Goal: Task Accomplishment & Management: Manage account settings

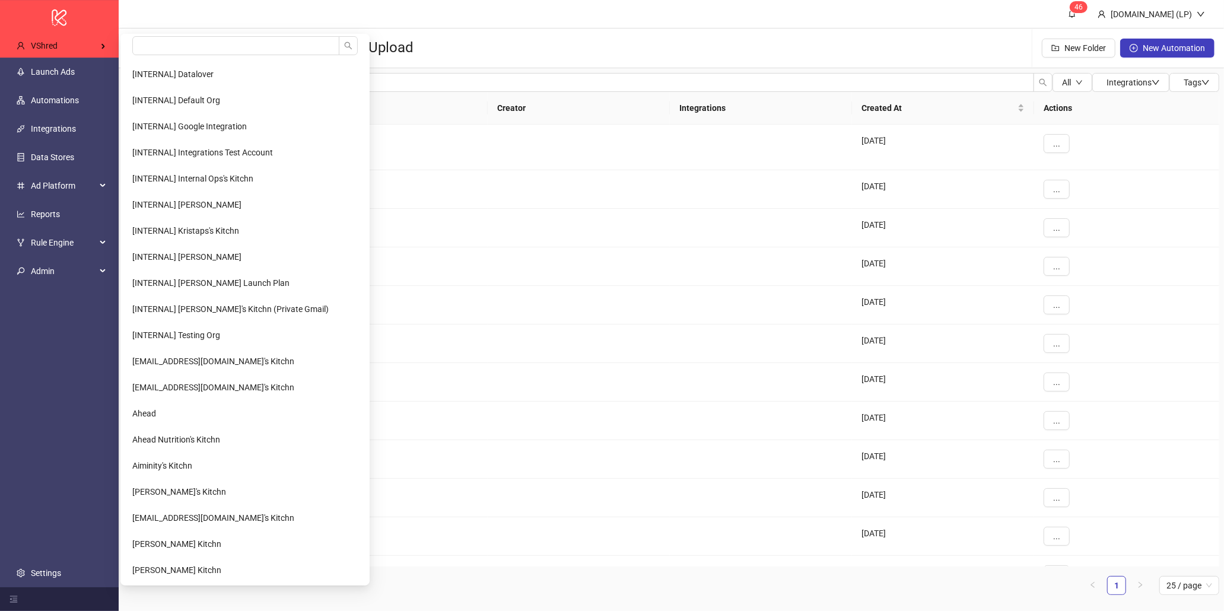
click at [212, 42] on input "search" at bounding box center [235, 45] width 207 height 19
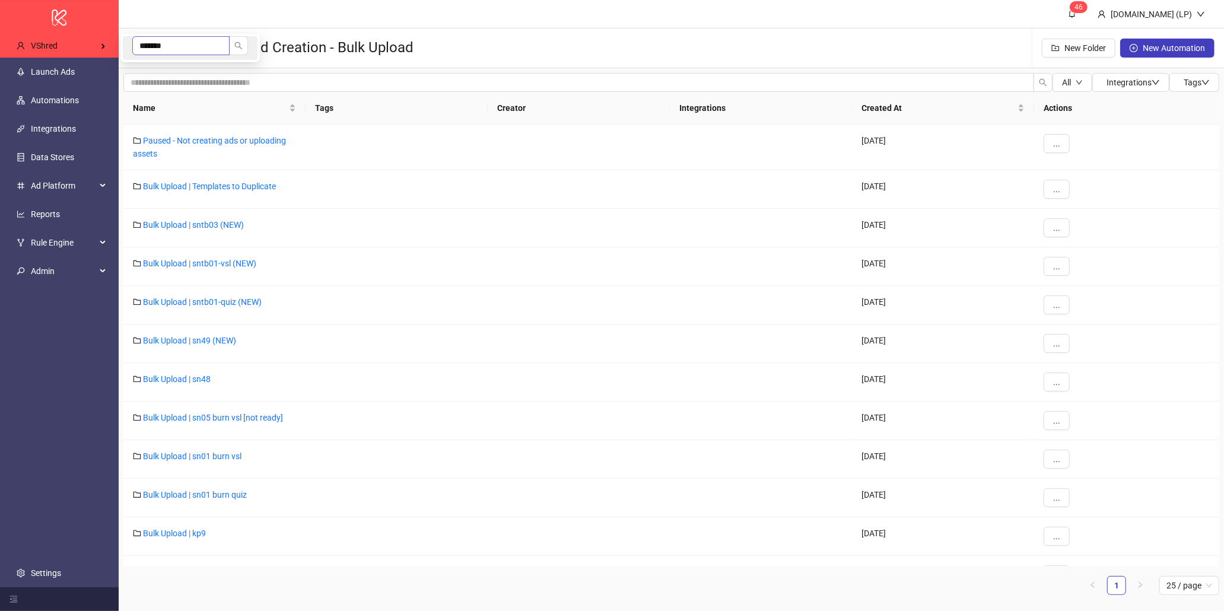
click at [170, 39] on input "*******" at bounding box center [180, 45] width 97 height 19
type input "****"
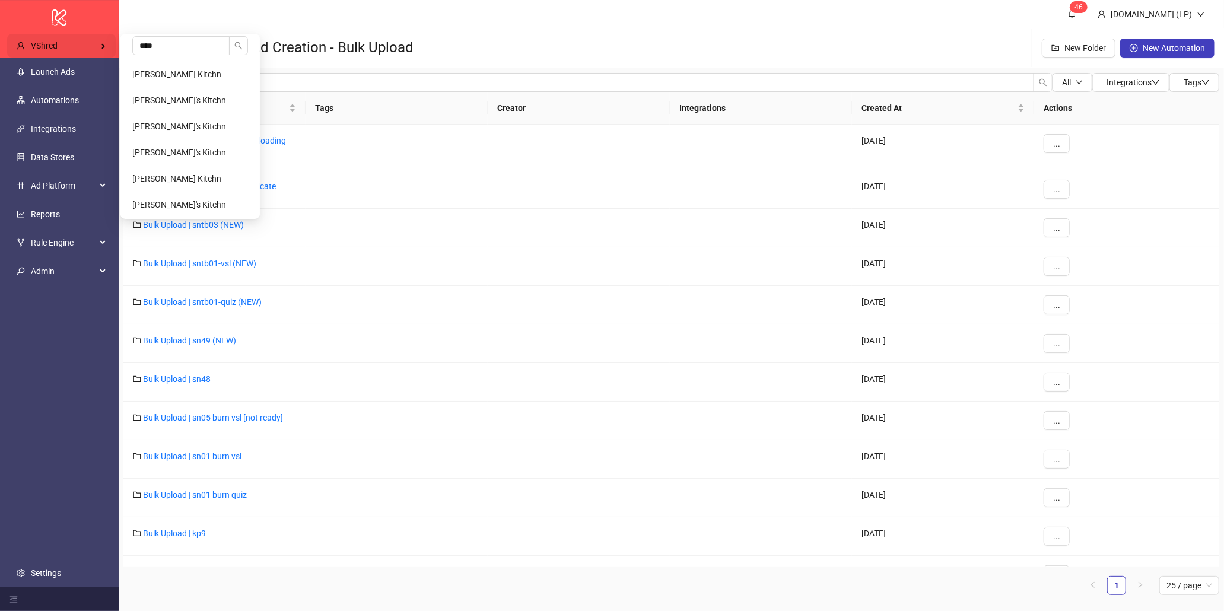
click at [69, 39] on div "VShred" at bounding box center [61, 46] width 109 height 24
click at [187, 122] on span "Ivan Kniazevych's Kitchn" at bounding box center [179, 126] width 94 height 9
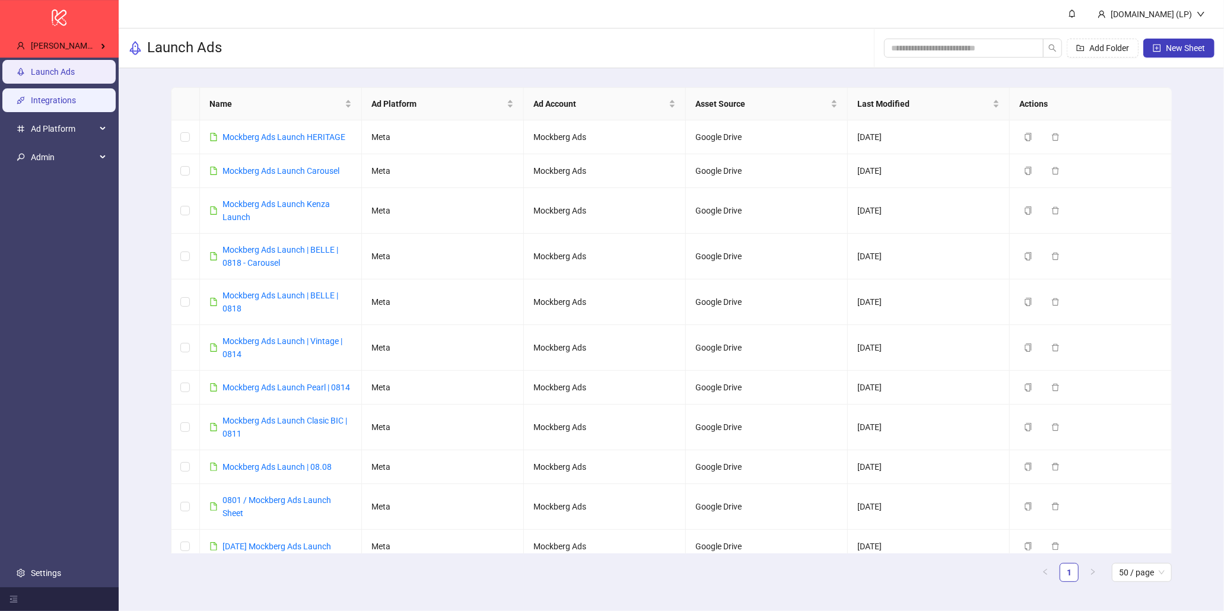
click at [74, 101] on link "Integrations" at bounding box center [53, 100] width 45 height 9
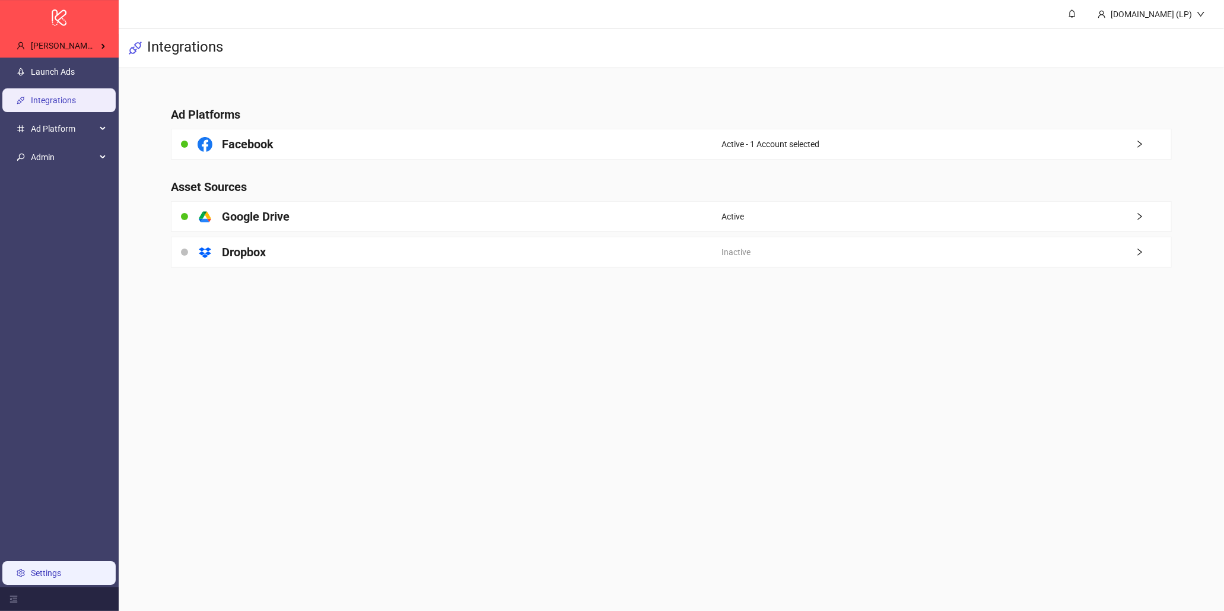
drag, startPoint x: 47, startPoint y: 554, endPoint x: 51, endPoint y: 567, distance: 14.1
click at [48, 555] on ul "Launch Ads Integrations Ad Platform Admin Settings" at bounding box center [59, 323] width 119 height 530
click at [51, 568] on link "Settings" at bounding box center [46, 572] width 30 height 9
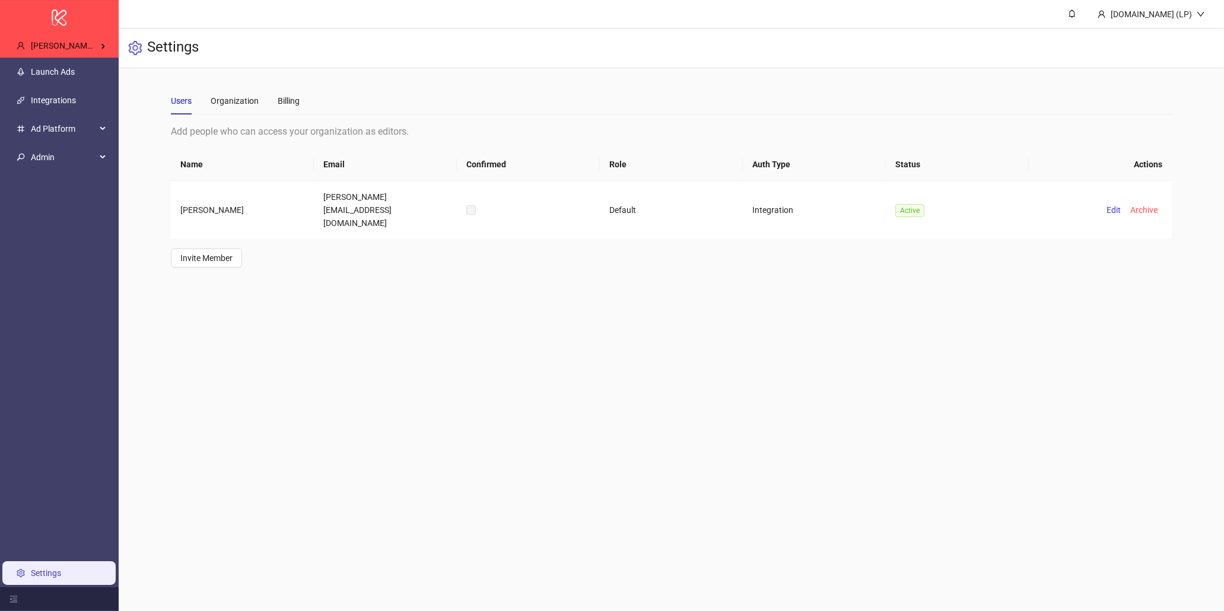
click at [303, 101] on div "Users Organization Billing" at bounding box center [672, 100] width 1002 height 27
click at [294, 100] on div "Billing" at bounding box center [289, 100] width 22 height 13
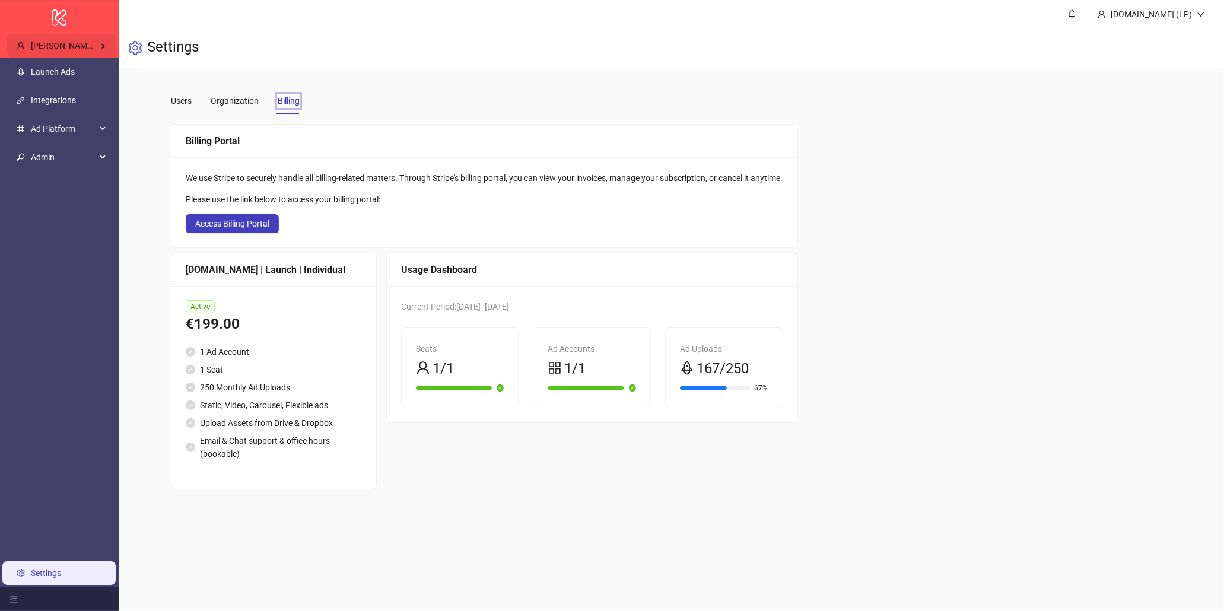
click at [83, 41] on span "Ivan Kniazevych's Kitchn" at bounding box center [78, 45] width 94 height 9
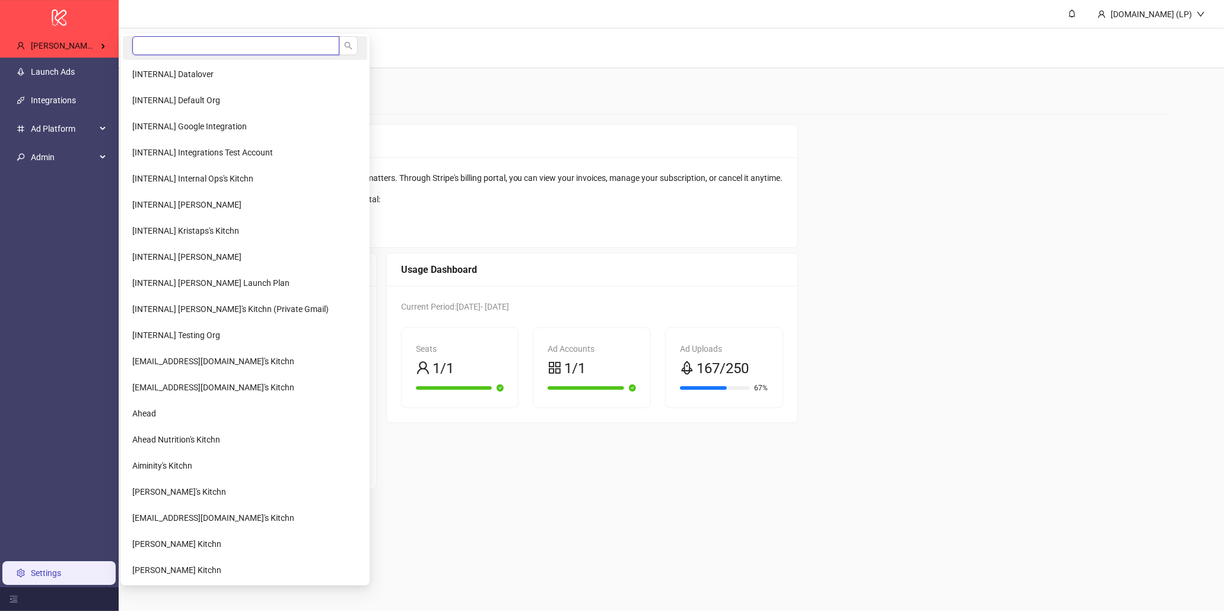
click at [152, 48] on input "search" at bounding box center [235, 45] width 207 height 19
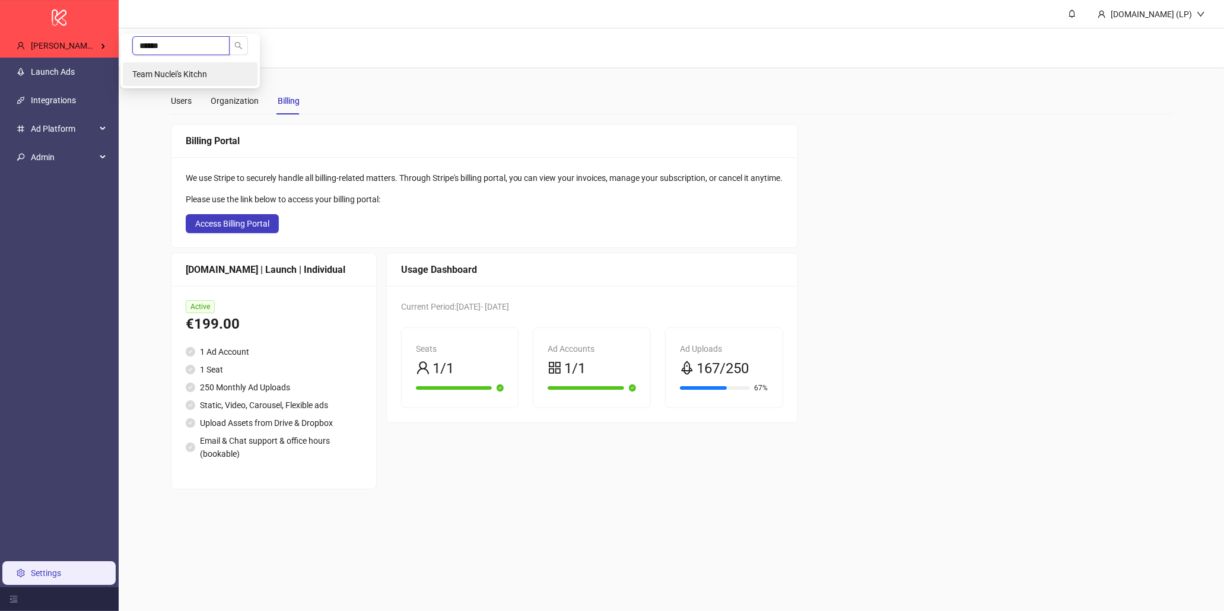
type input "******"
click at [157, 67] on li "Team Nuclei's Kitchn" at bounding box center [190, 74] width 135 height 24
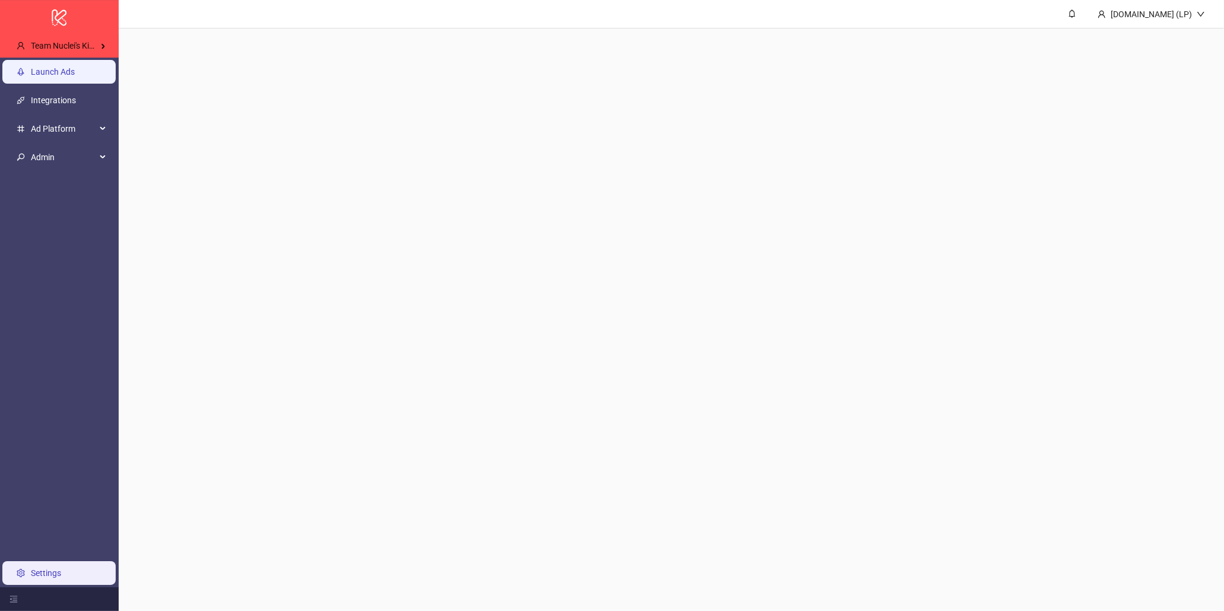
click at [62, 70] on link "Launch Ads" at bounding box center [53, 71] width 44 height 9
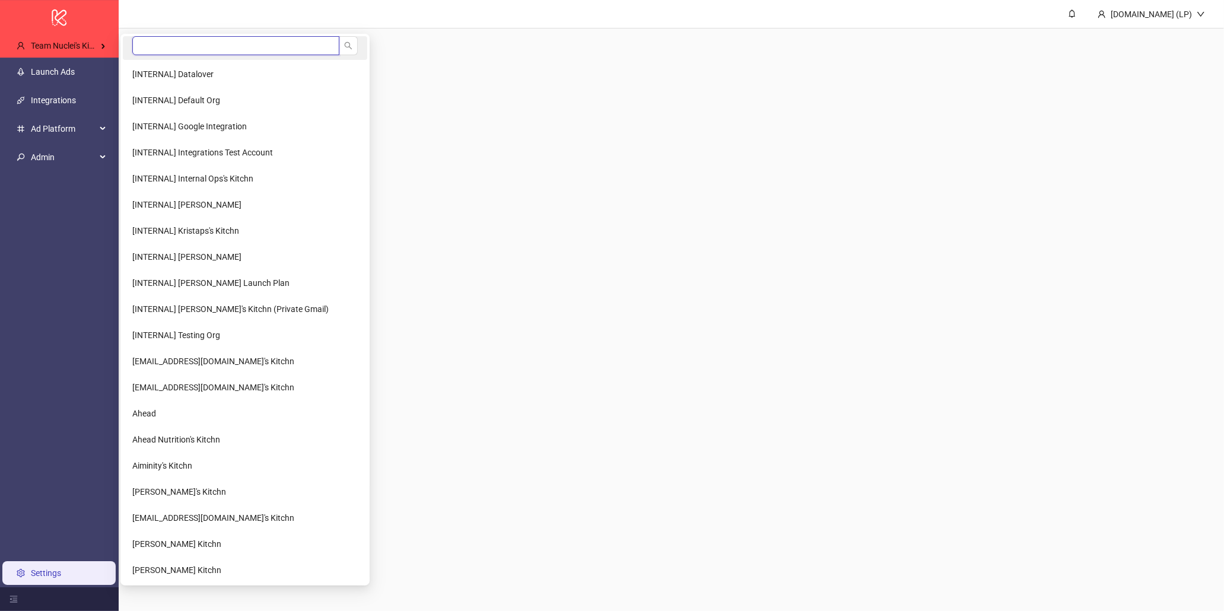
click at [186, 45] on input "search" at bounding box center [235, 45] width 207 height 19
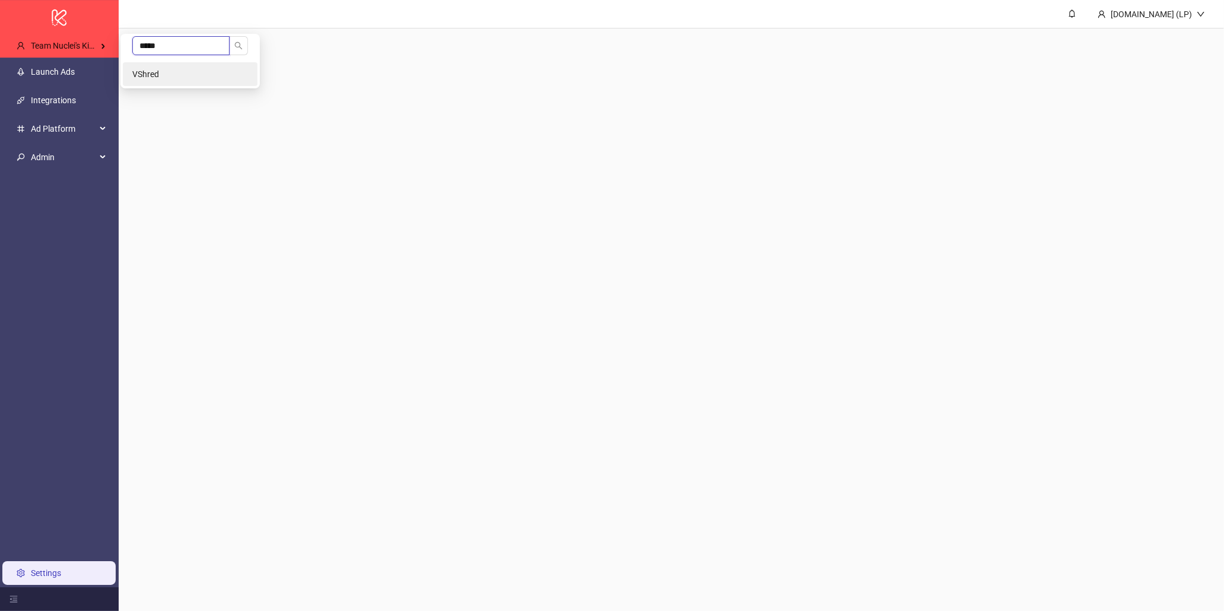
type input "*****"
click at [212, 81] on li "VShred" at bounding box center [190, 74] width 135 height 24
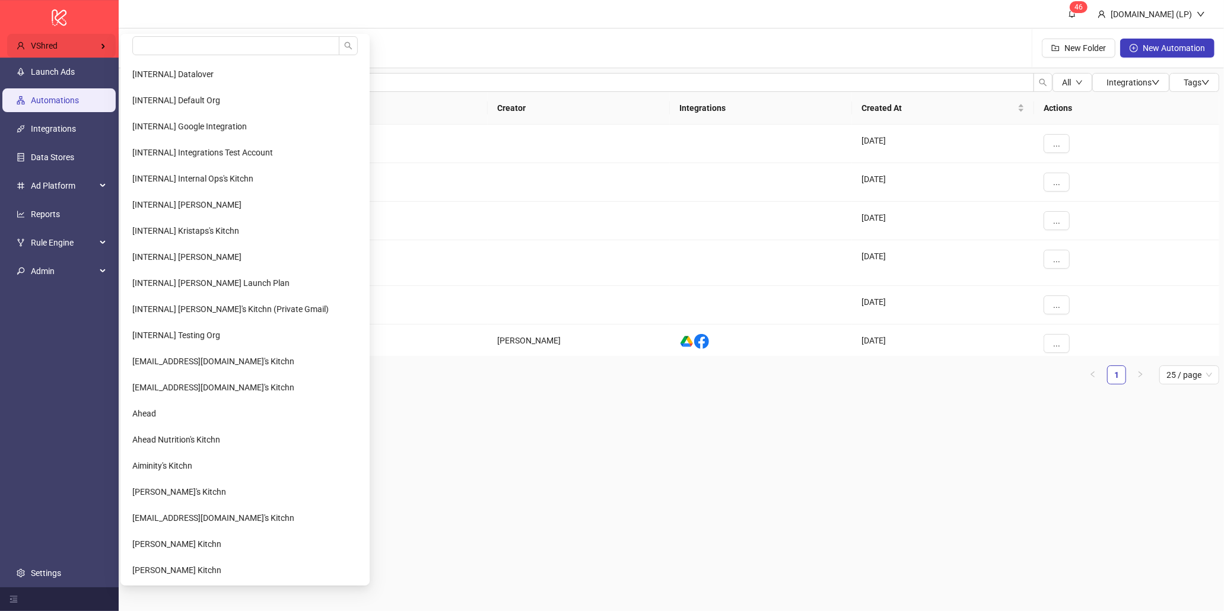
click at [79, 36] on div "VShred" at bounding box center [61, 46] width 109 height 24
click at [150, 44] on input "search" at bounding box center [235, 45] width 207 height 19
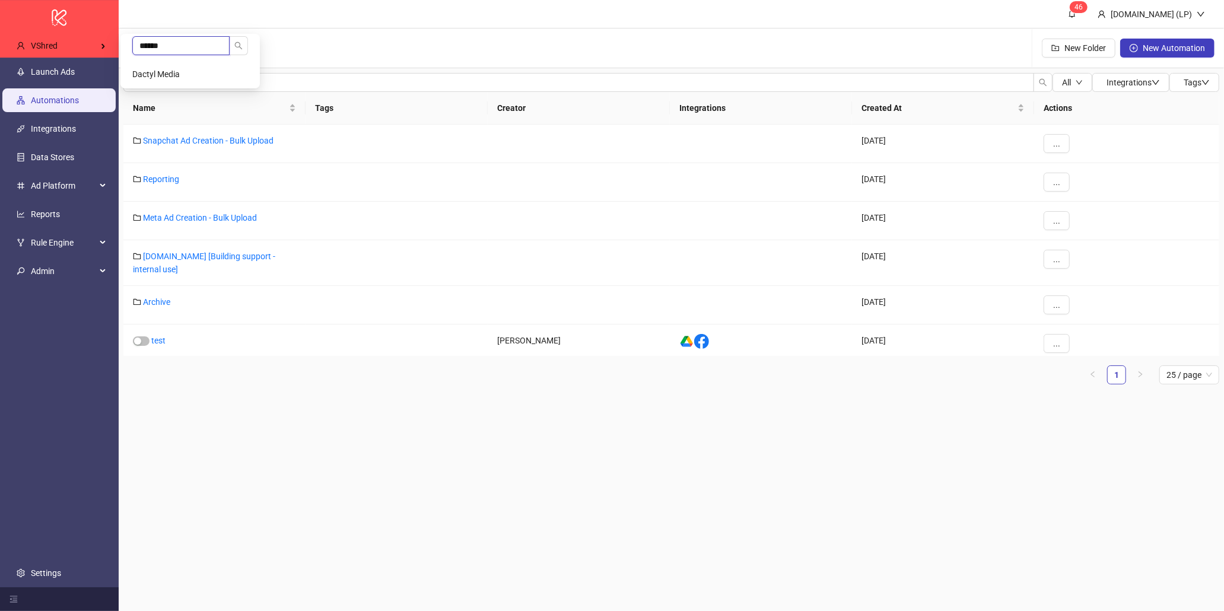
type input "******"
click at [161, 69] on span "Dactyl Media" at bounding box center [155, 73] width 47 height 9
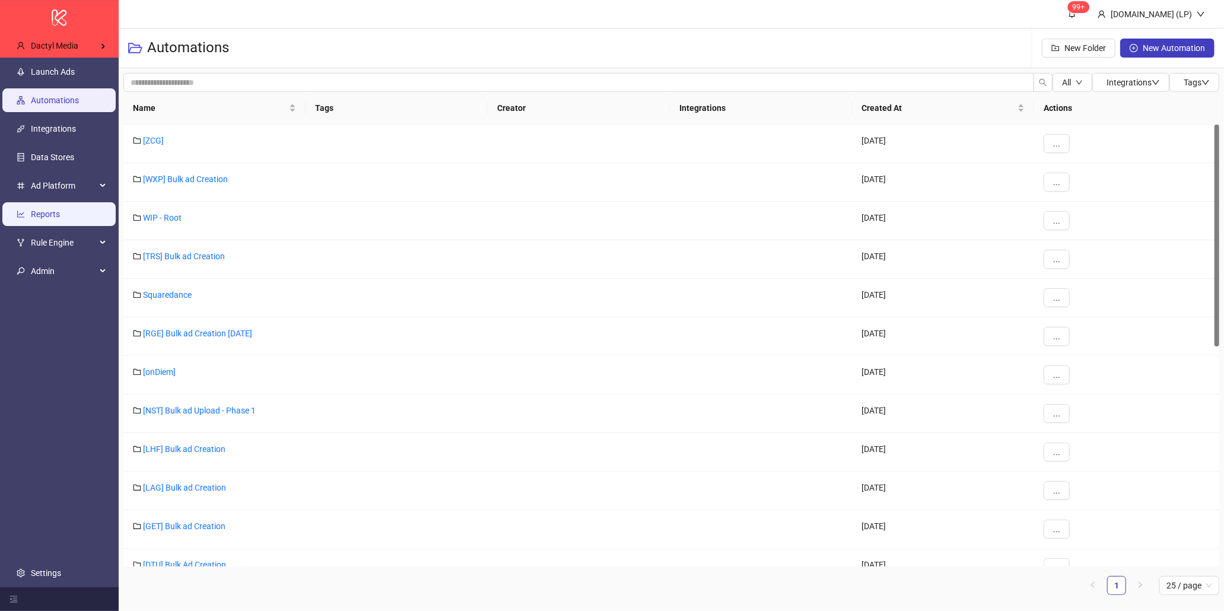
click at [60, 218] on link "Reports" at bounding box center [45, 213] width 29 height 9
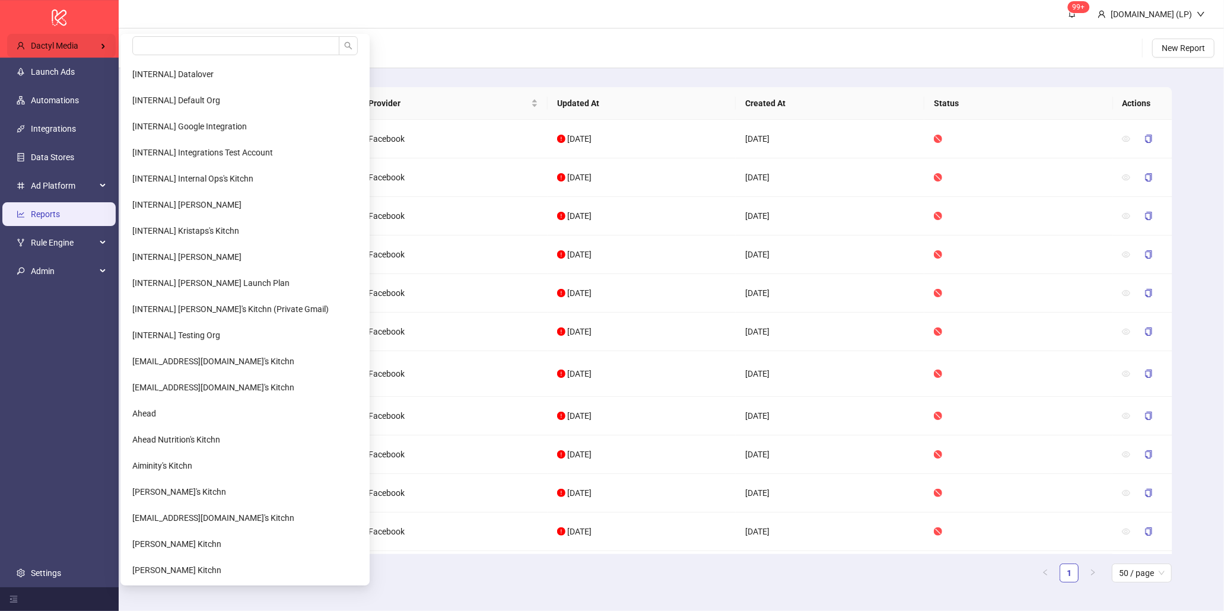
click at [87, 42] on div "Dactyl Media" at bounding box center [61, 46] width 109 height 24
click at [169, 45] on input "search" at bounding box center [235, 45] width 207 height 19
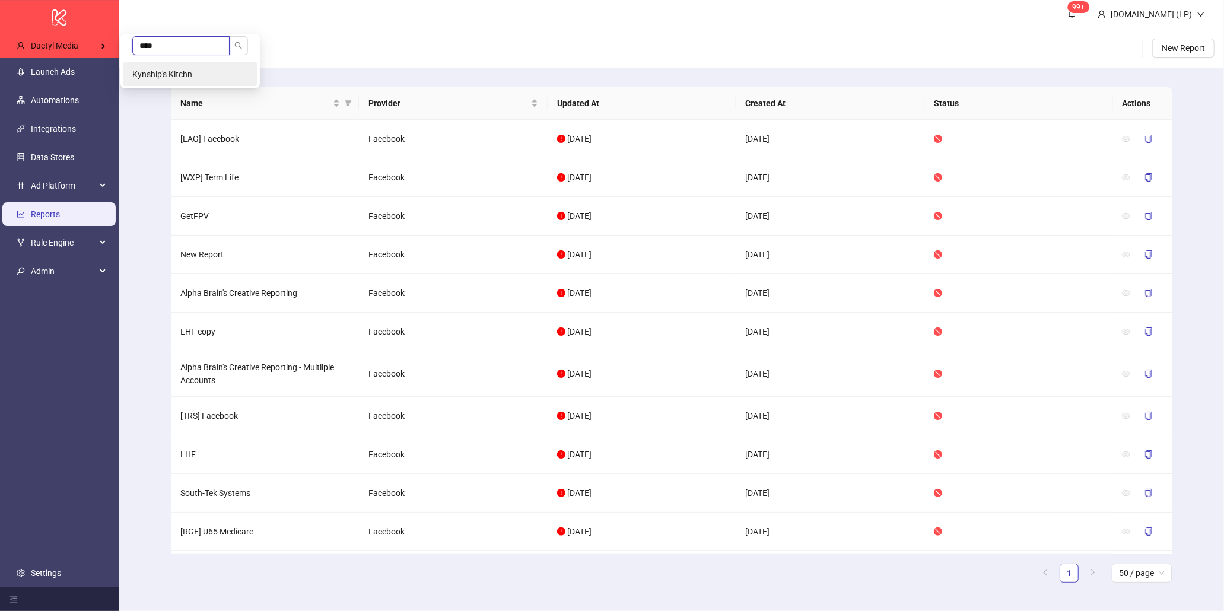
type input "****"
click at [170, 77] on span "Kynship's Kitchn" at bounding box center [162, 73] width 60 height 9
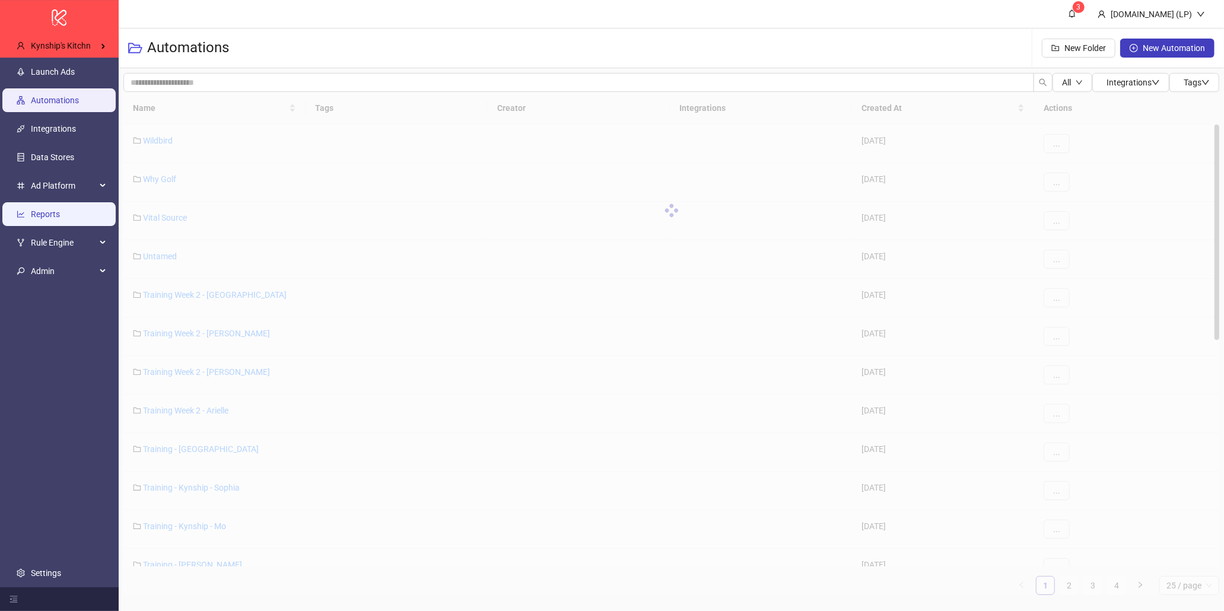
click at [42, 218] on link "Reports" at bounding box center [45, 213] width 29 height 9
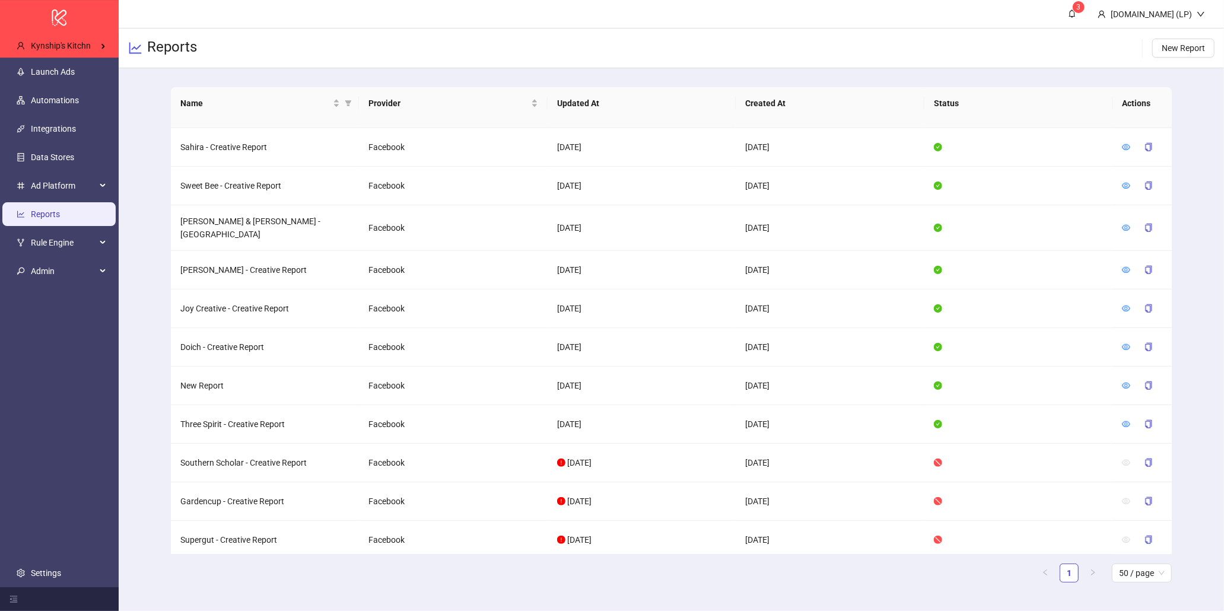
scroll to position [885, 0]
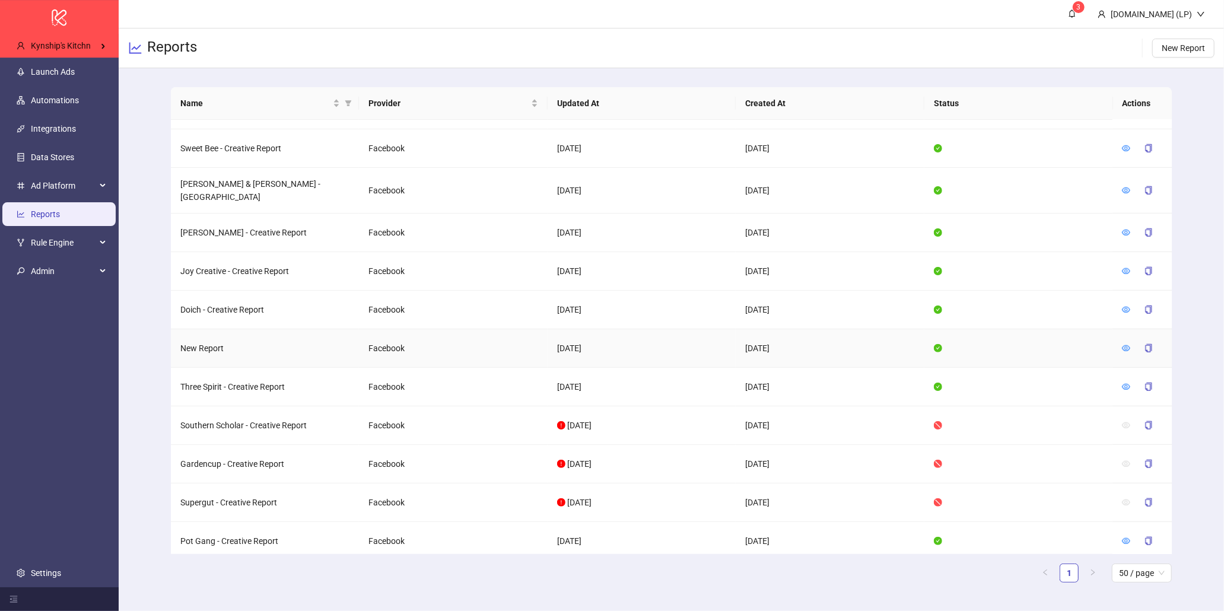
click at [1131, 339] on div at bounding box center [1142, 348] width 40 height 19
click at [1124, 344] on icon "eye" at bounding box center [1126, 348] width 8 height 8
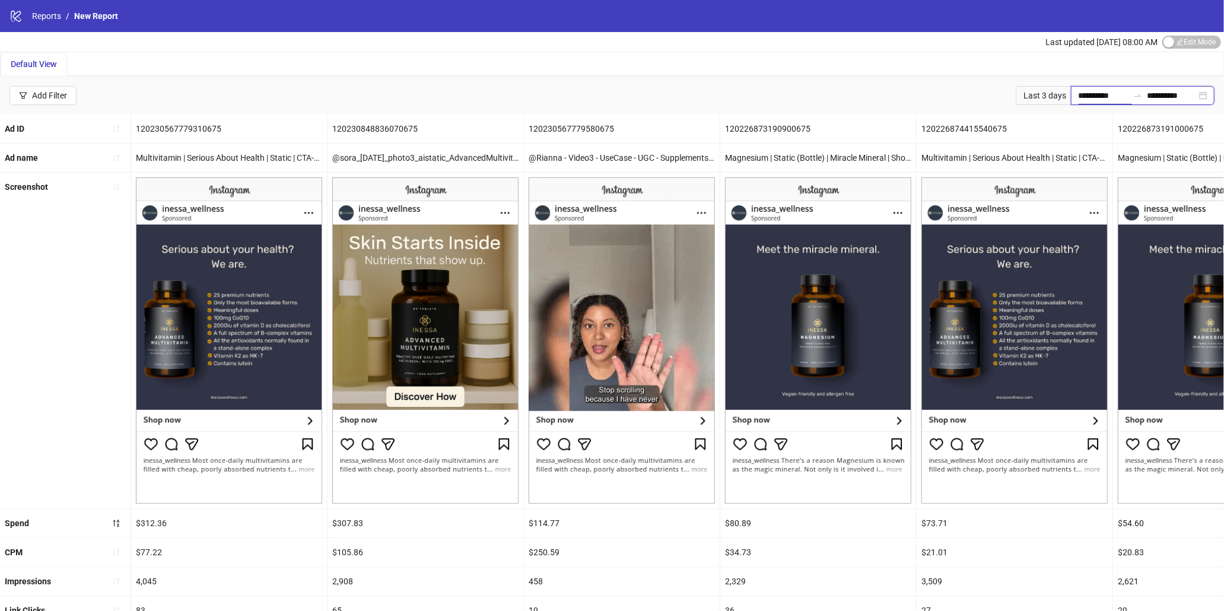
click at [1084, 94] on input "**********" at bounding box center [1103, 95] width 50 height 13
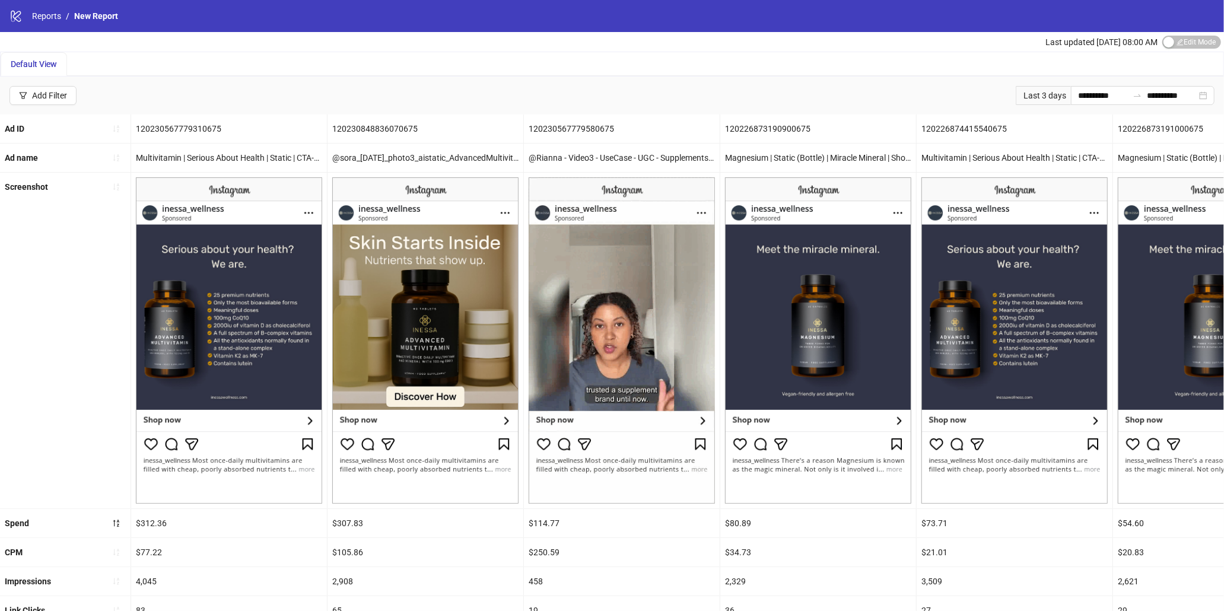
click at [1171, 49] on div "Last updated Aug 26, 08:00 AM Edit Mode Edit Mode" at bounding box center [1134, 42] width 179 height 20
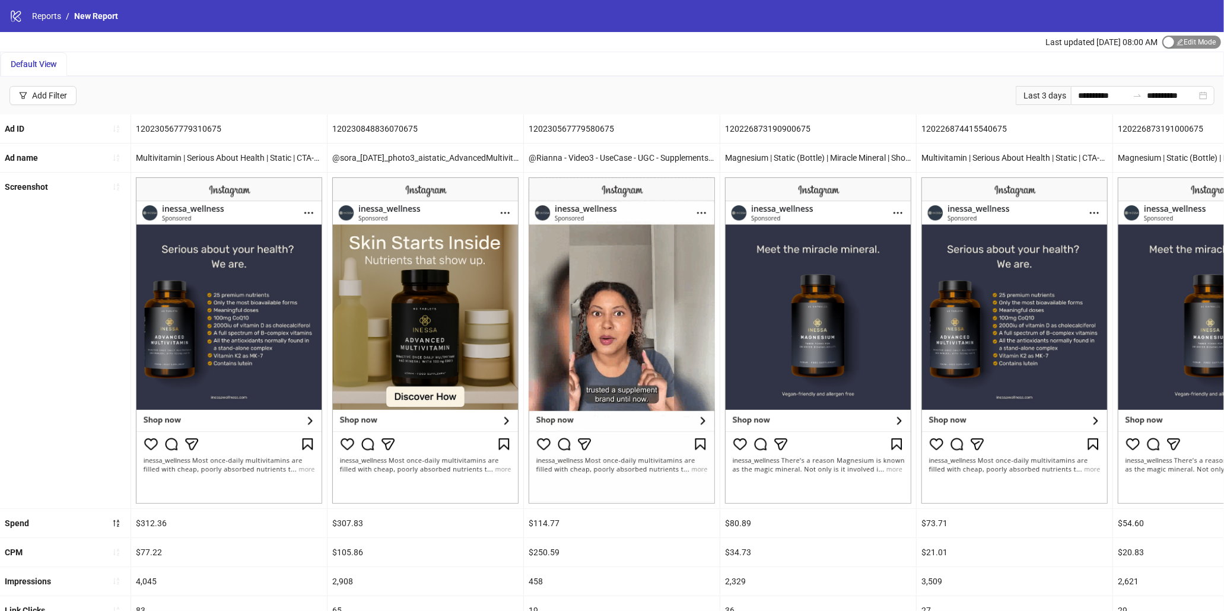
click at [1171, 45] on div "button" at bounding box center [1168, 42] width 11 height 11
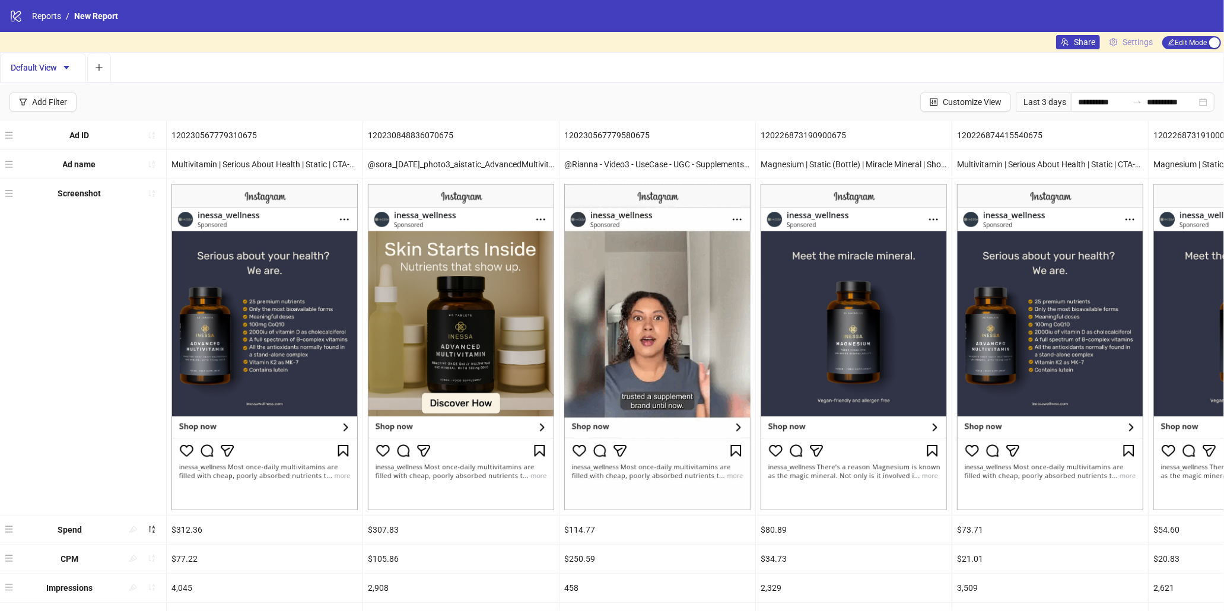
click at [1115, 43] on icon "setting" at bounding box center [1113, 42] width 8 height 8
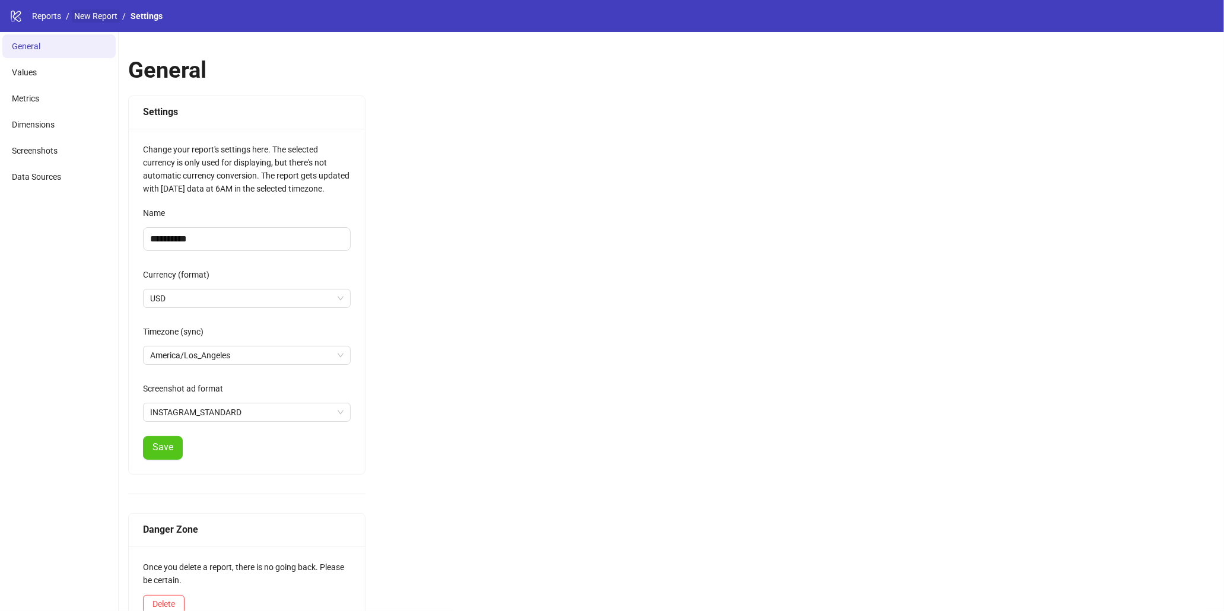
click at [107, 18] on link "New Report" at bounding box center [96, 15] width 48 height 13
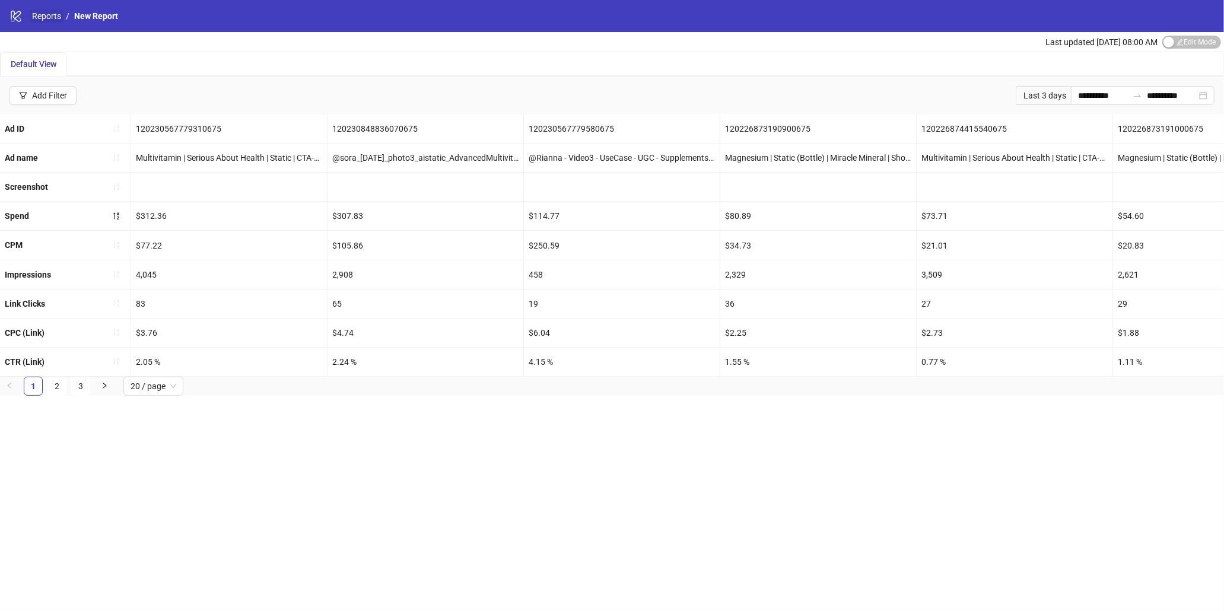
click at [39, 17] on link "Reports" at bounding box center [47, 15] width 34 height 13
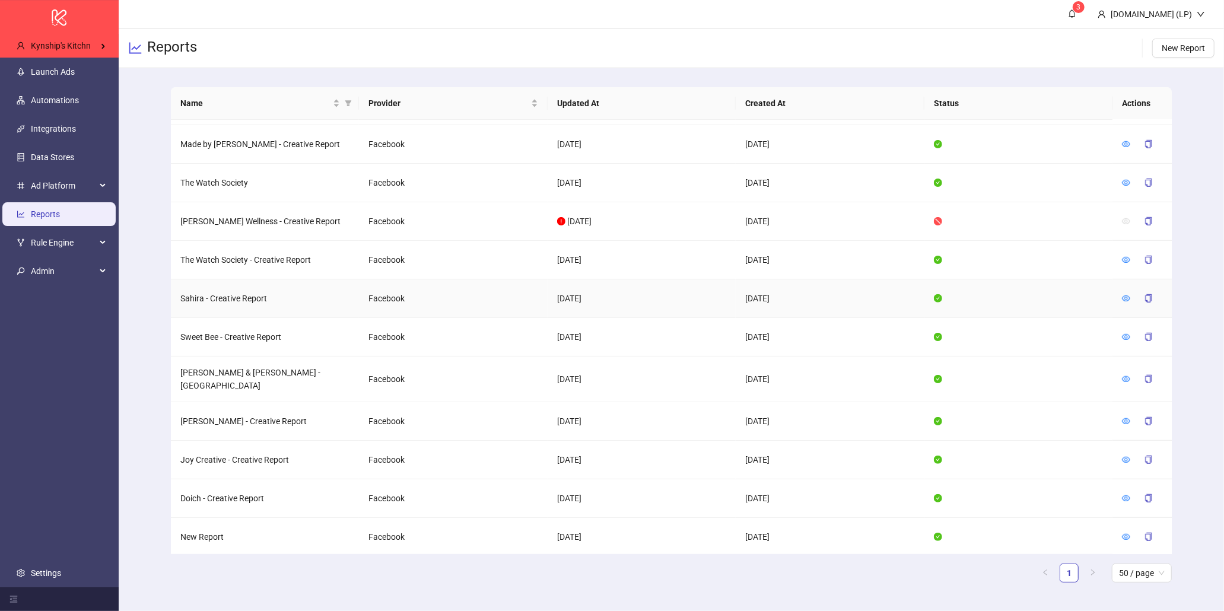
scroll to position [690, 0]
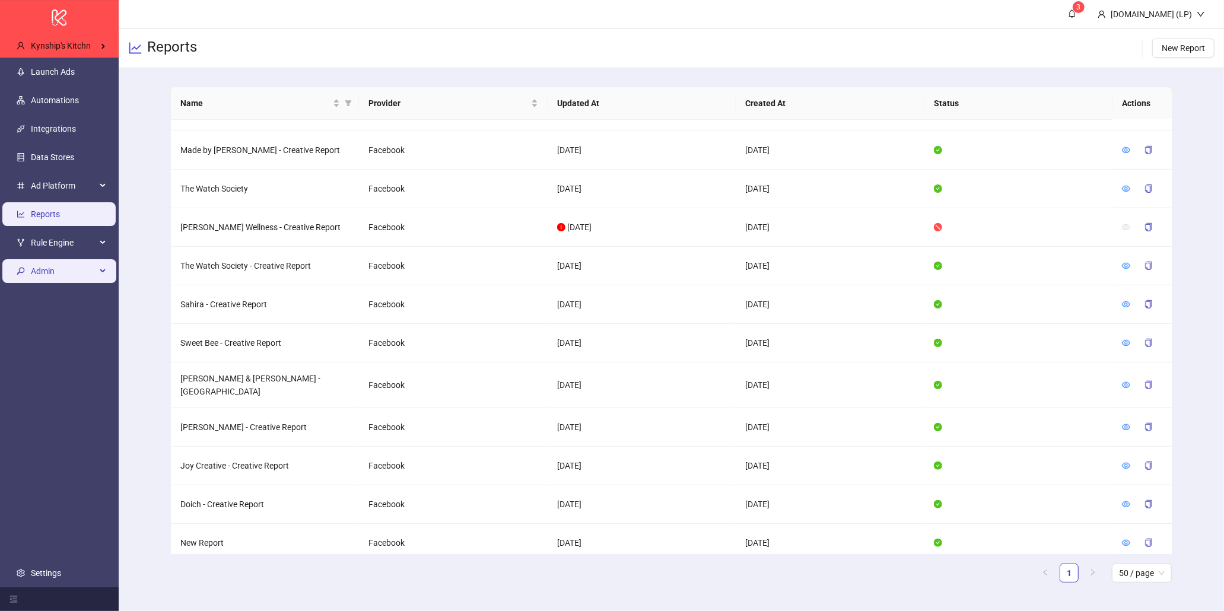
click at [66, 276] on span "Admin" at bounding box center [63, 271] width 65 height 24
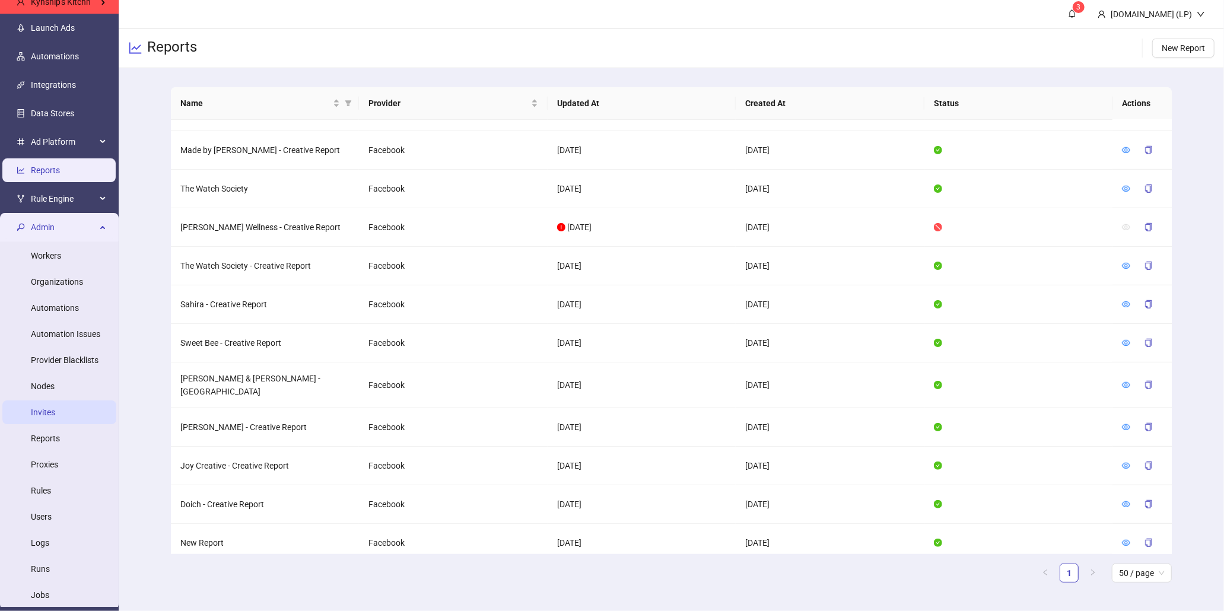
scroll to position [39, 0]
click at [60, 434] on link "Reports" at bounding box center [45, 437] width 29 height 9
click at [81, 220] on span "Admin" at bounding box center [63, 227] width 65 height 24
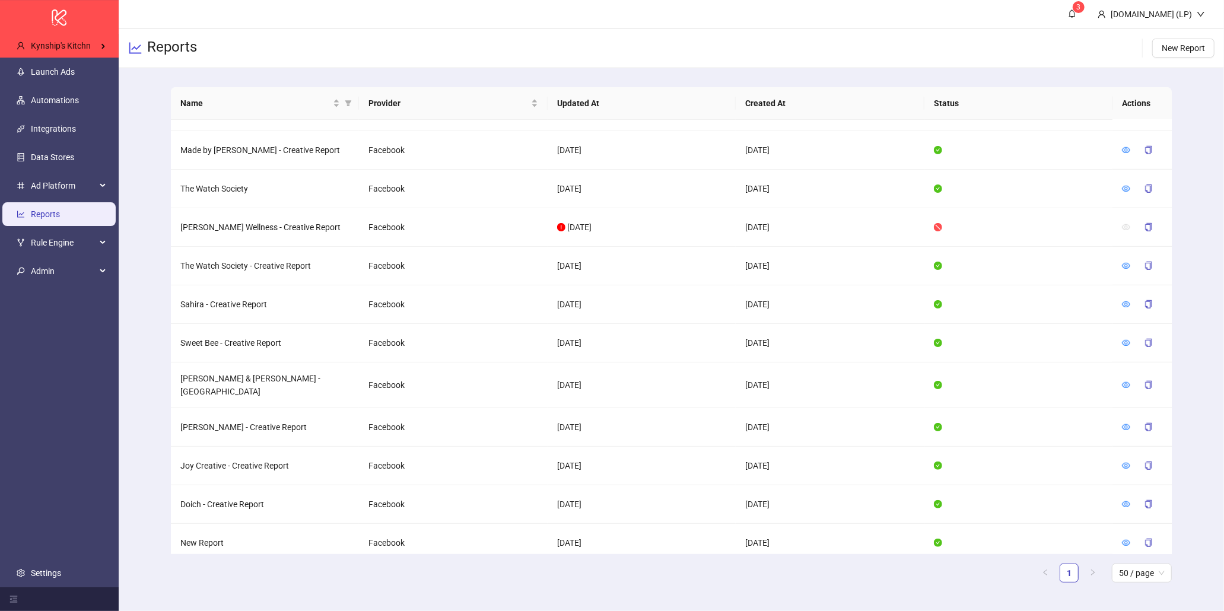
scroll to position [0, 0]
click at [247, 218] on td "[PERSON_NAME] Wellness - Creative Report" at bounding box center [265, 227] width 189 height 39
copy td "[PERSON_NAME] Wellness - Creative Report"
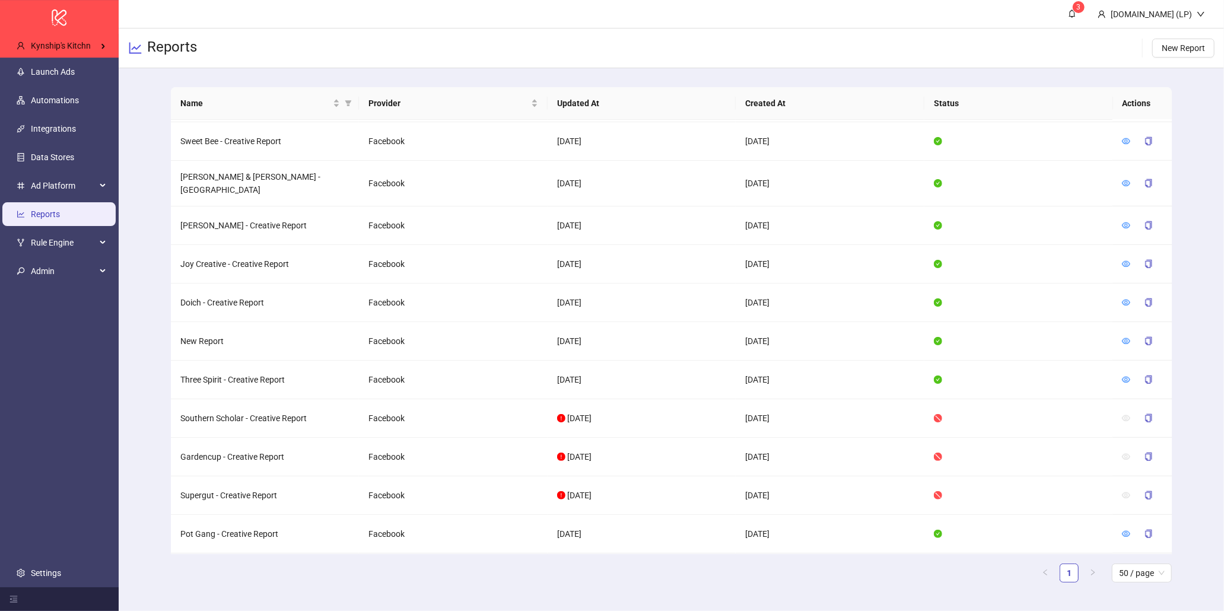
scroll to position [917, 0]
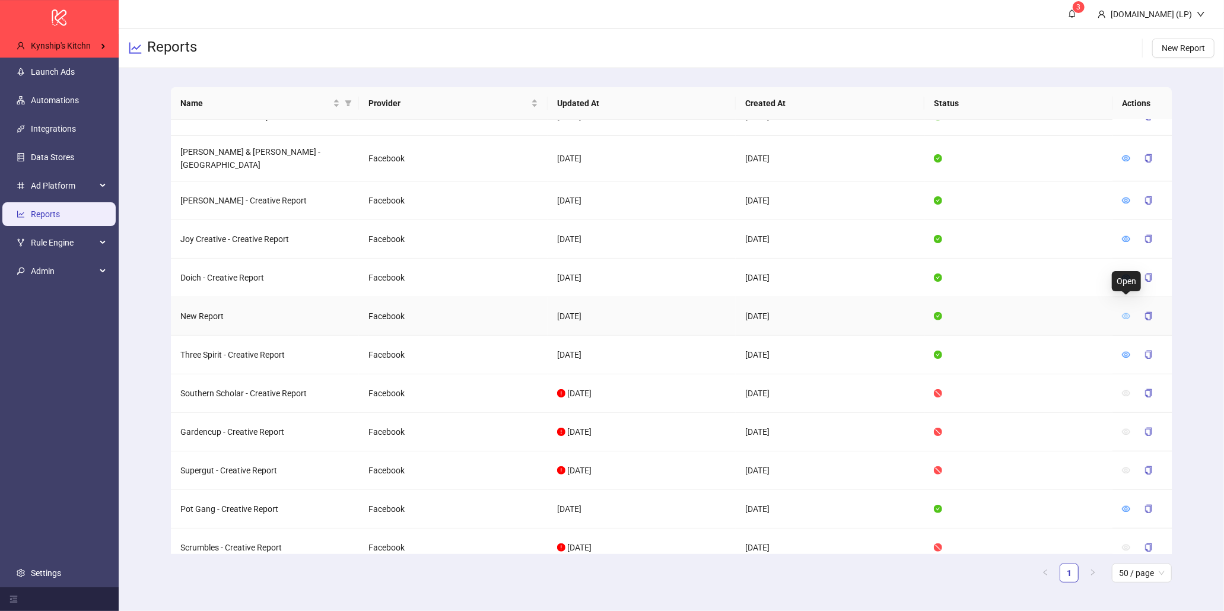
click at [1125, 313] on icon "eye" at bounding box center [1127, 316] width 8 height 6
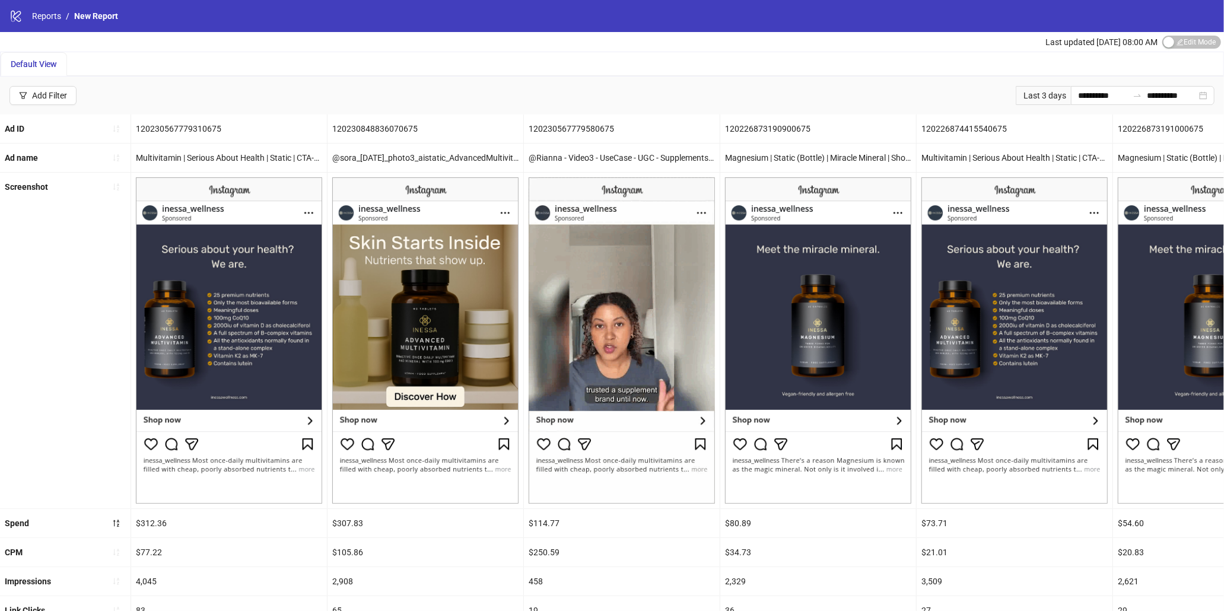
click at [1177, 53] on div "Default View" at bounding box center [612, 64] width 1223 height 24
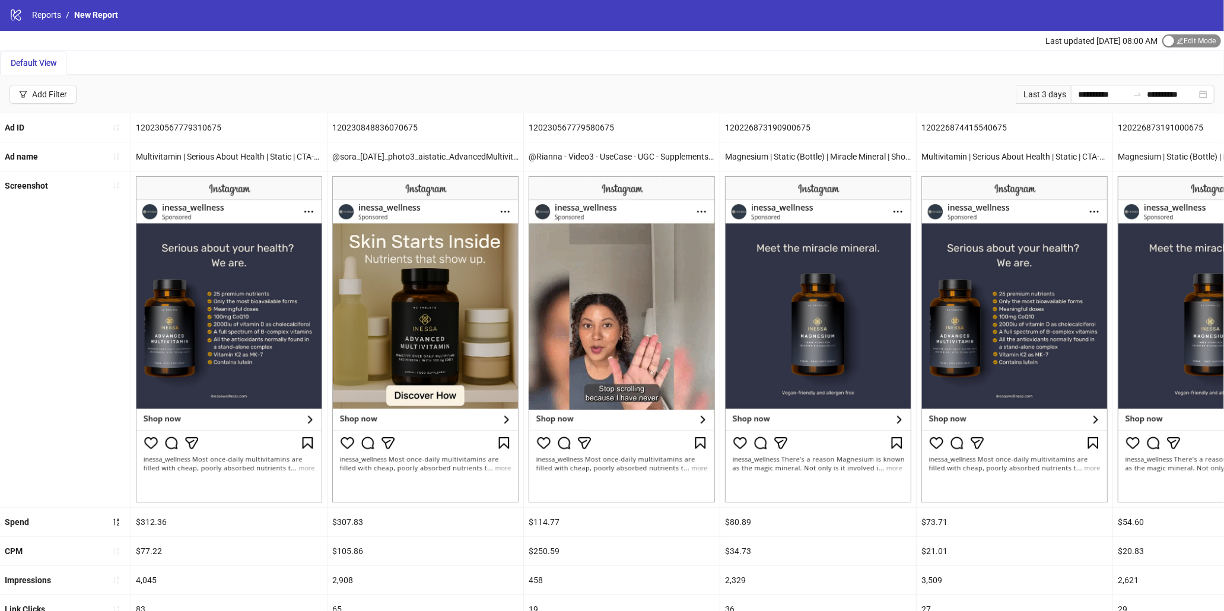
click at [1178, 45] on span "Edit Mode Edit Mode" at bounding box center [1191, 40] width 59 height 13
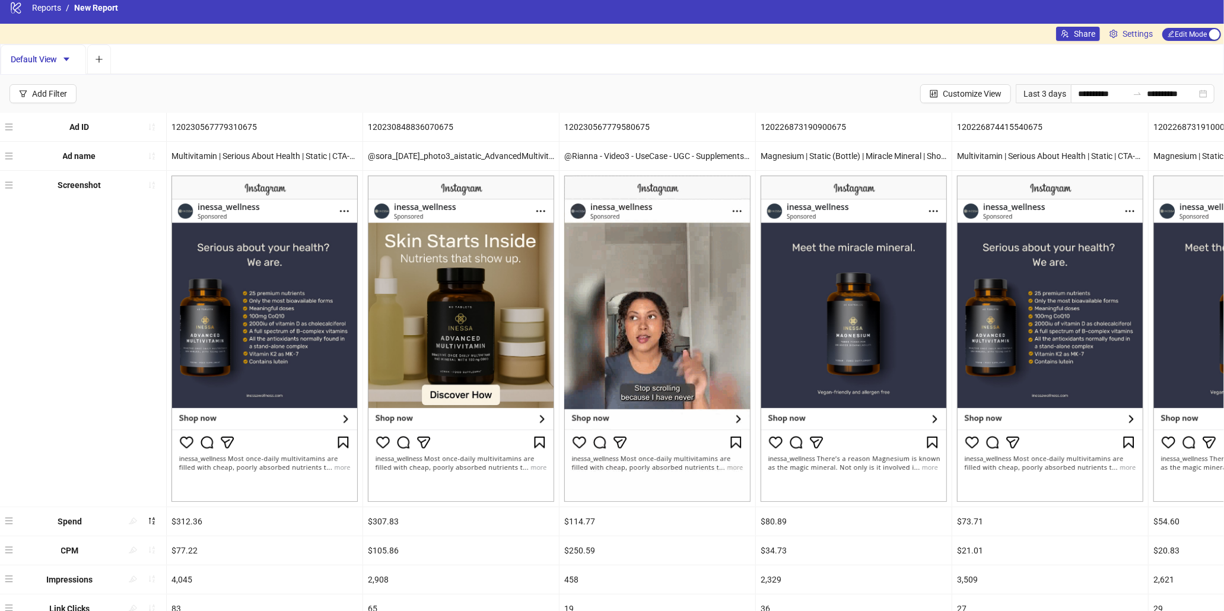
scroll to position [9, 0]
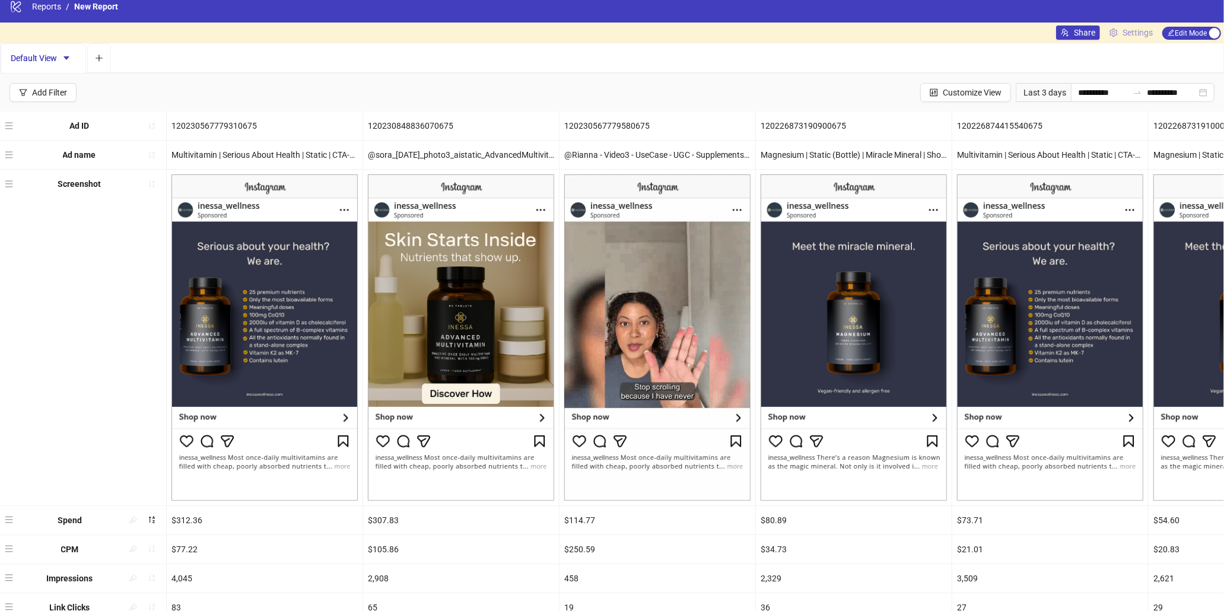
click at [1150, 38] on span "Settings" at bounding box center [1138, 32] width 30 height 13
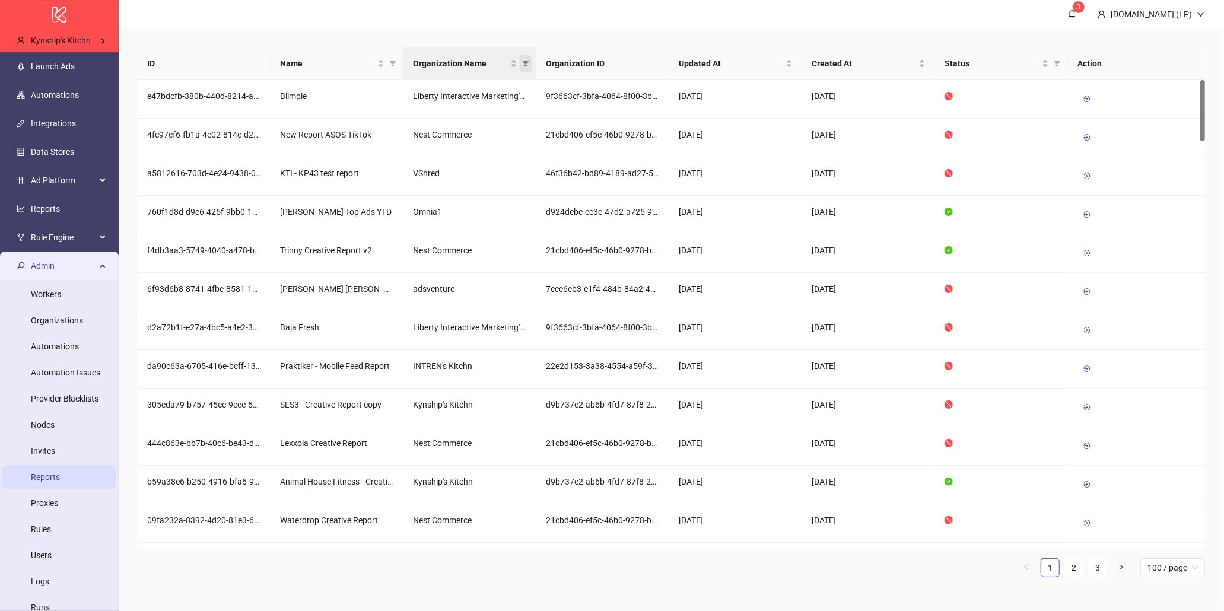
click at [530, 66] on span "Organization Name" at bounding box center [526, 64] width 12 height 18
click at [1076, 562] on link "2" at bounding box center [1074, 568] width 18 height 18
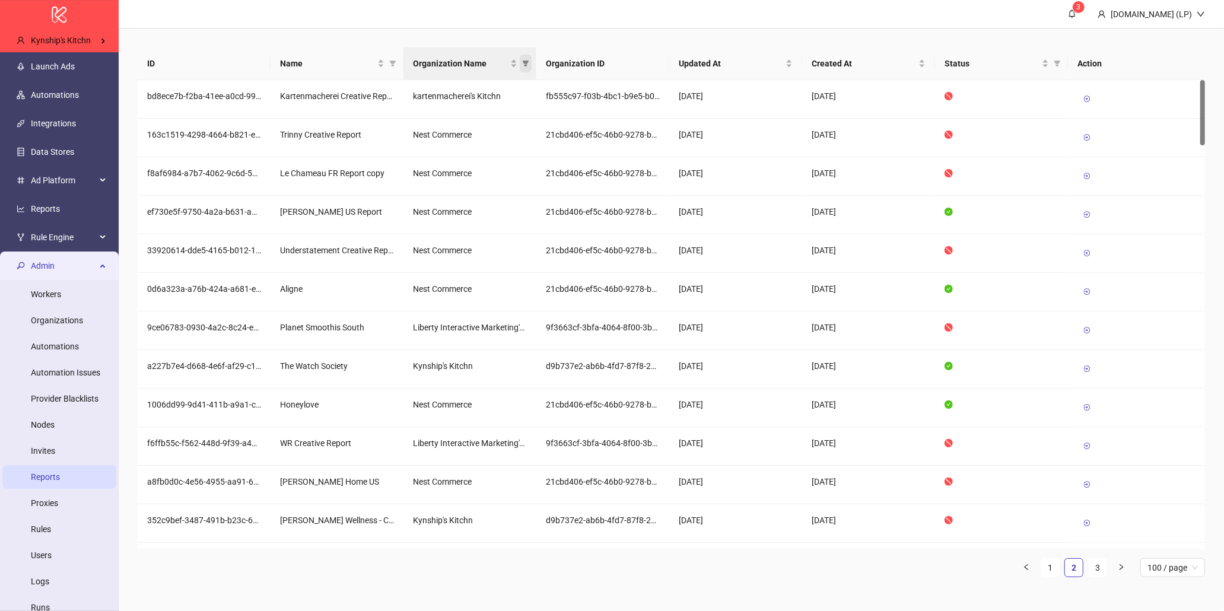
click at [524, 61] on icon "filter" at bounding box center [526, 64] width 7 height 6
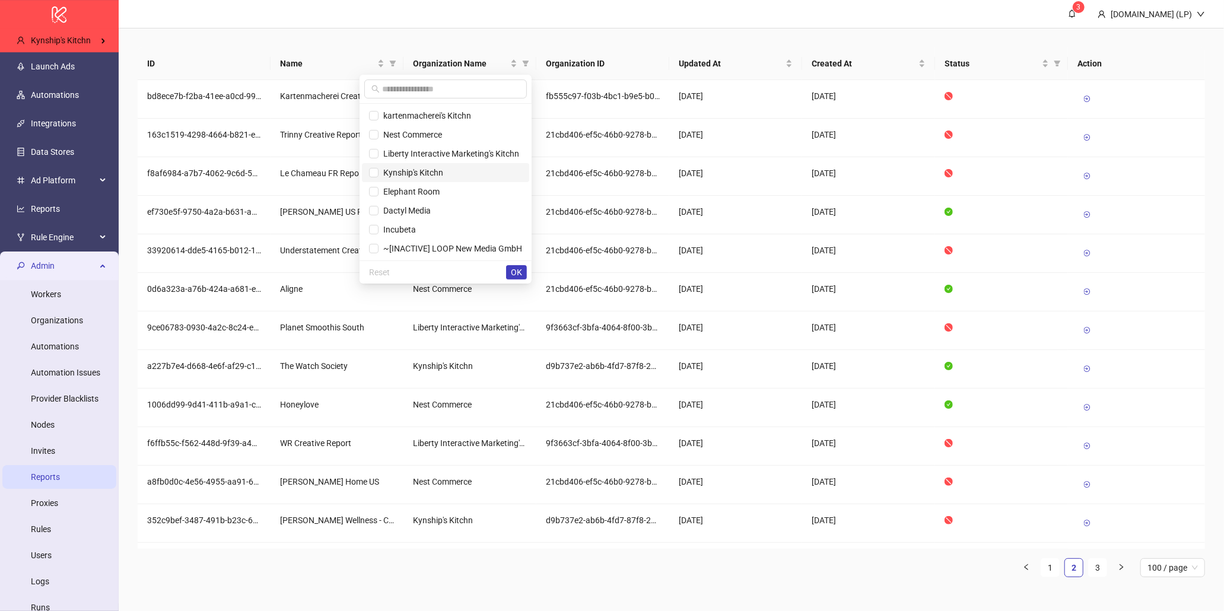
click at [427, 177] on span "Kynship's Kitchn" at bounding box center [445, 172] width 153 height 13
click at [523, 274] on button "OK" at bounding box center [516, 272] width 21 height 14
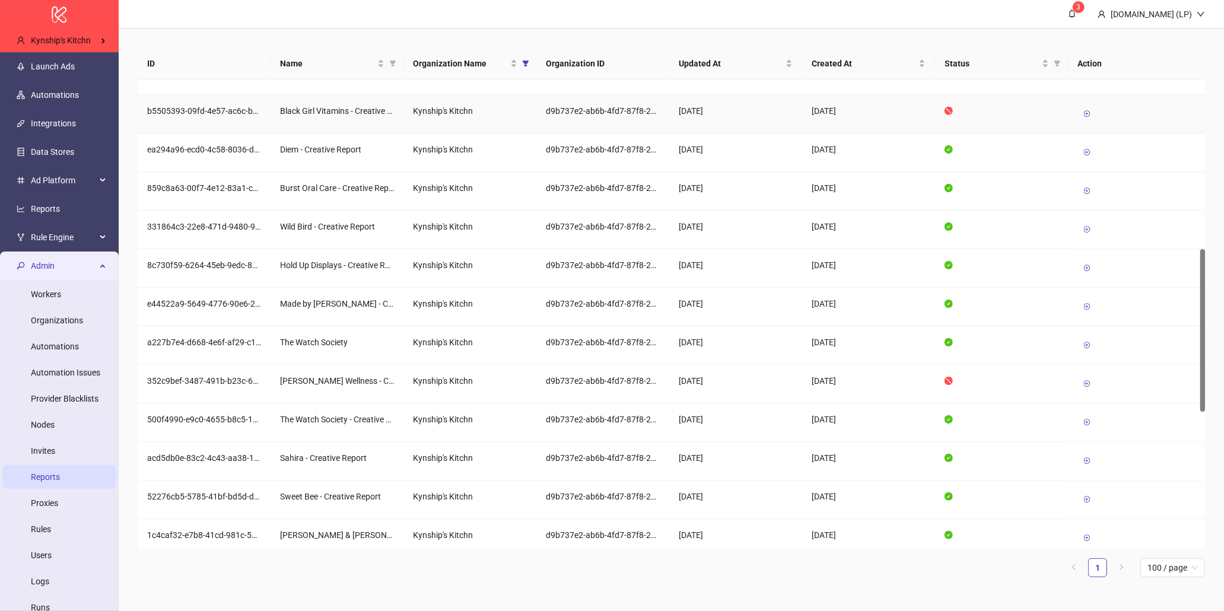
scroll to position [512, 0]
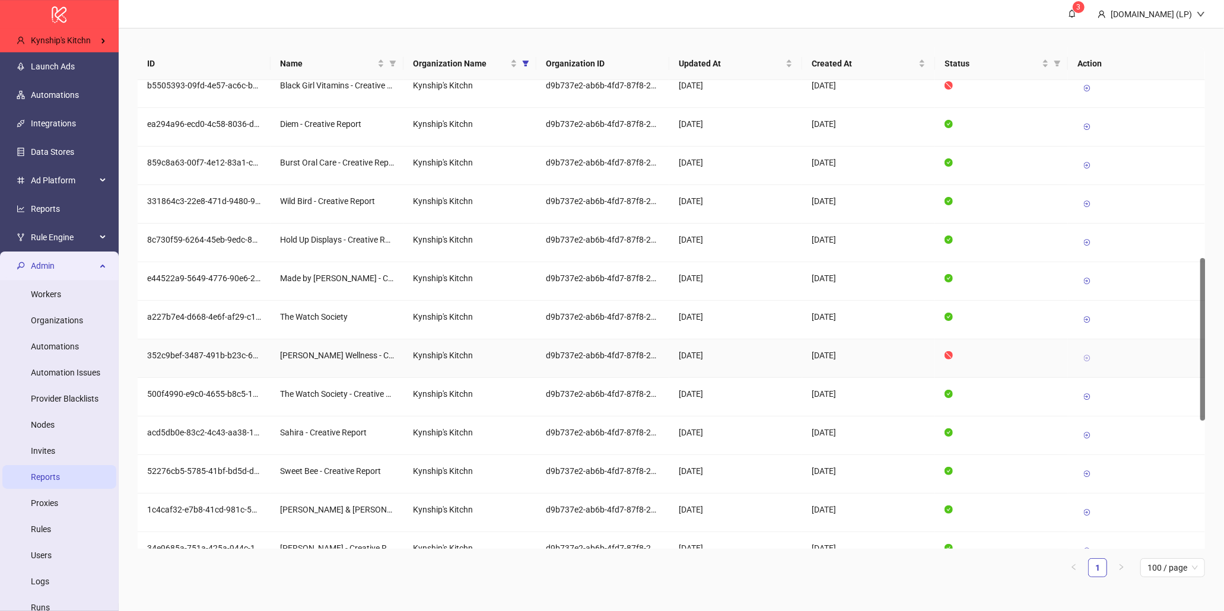
click at [1088, 360] on icon at bounding box center [1087, 358] width 8 height 8
click at [50, 90] on link "Automations" at bounding box center [55, 94] width 48 height 9
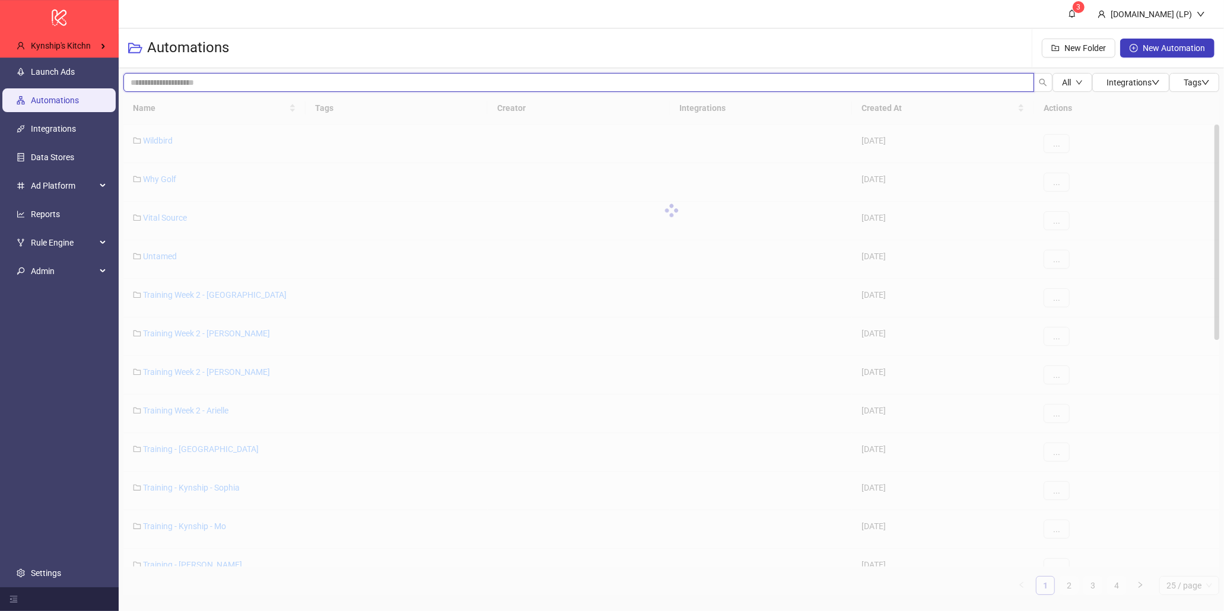
click at [182, 88] on input "search" at bounding box center [578, 82] width 911 height 19
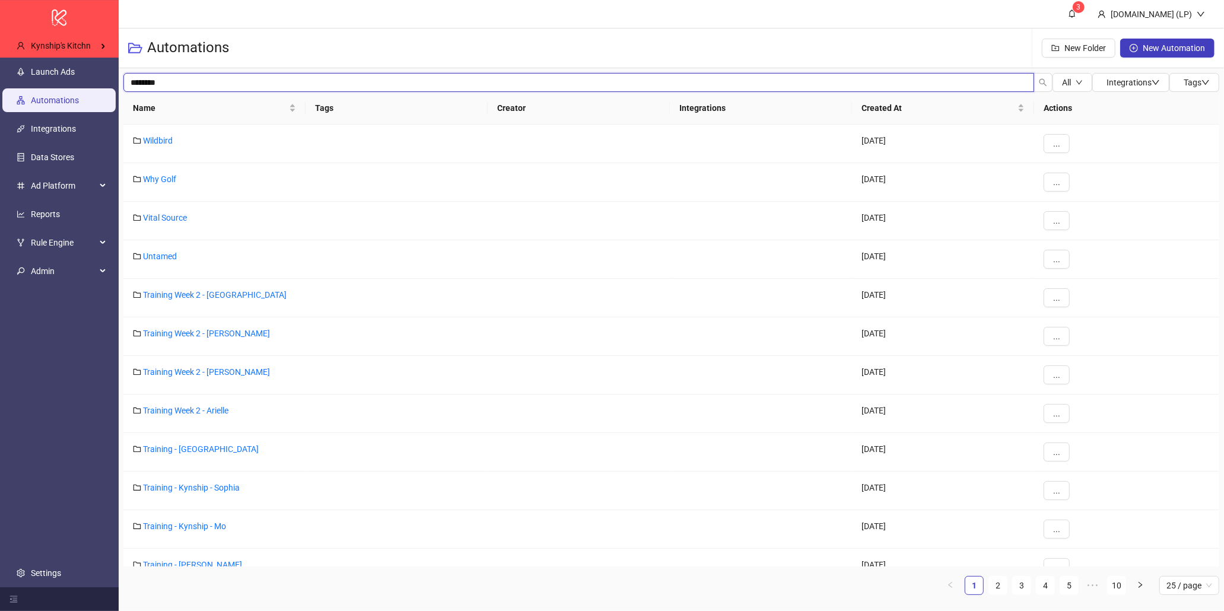
type input "********"
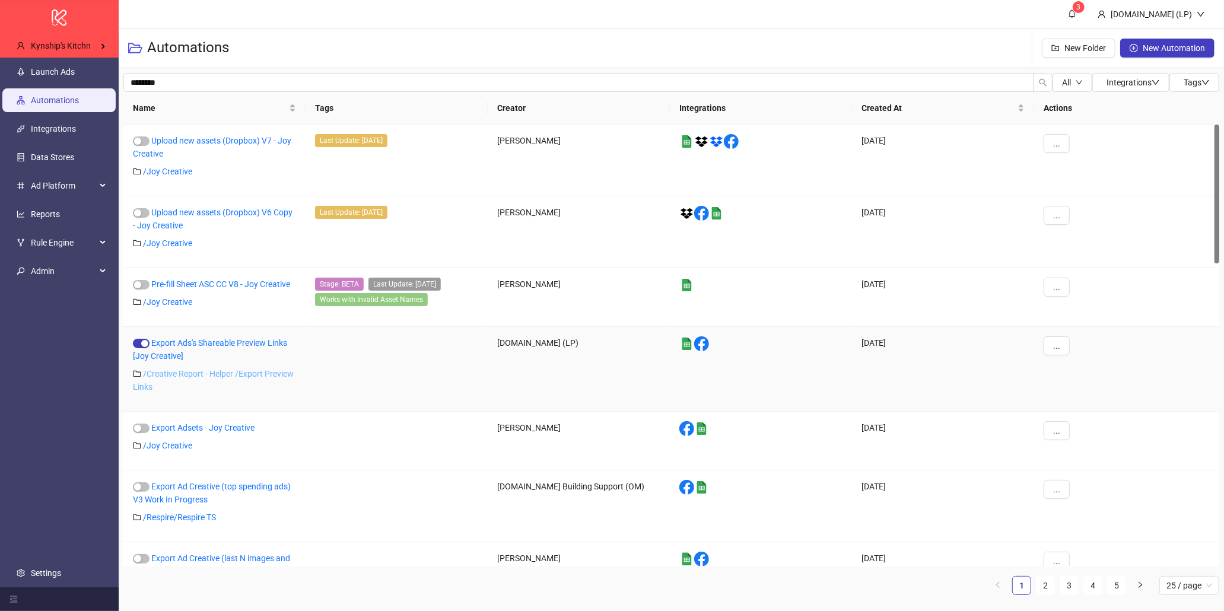
click at [208, 374] on link "/ Creative Report - Helper /Export Preview Links" at bounding box center [213, 380] width 161 height 23
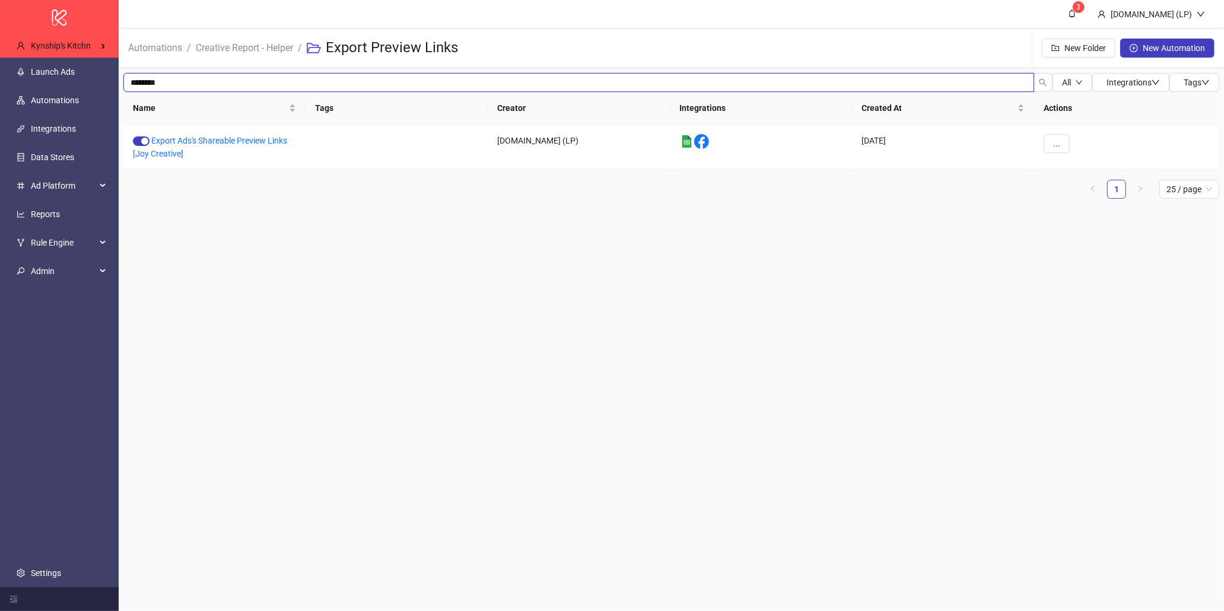
click at [192, 73] on input "********" at bounding box center [578, 82] width 911 height 19
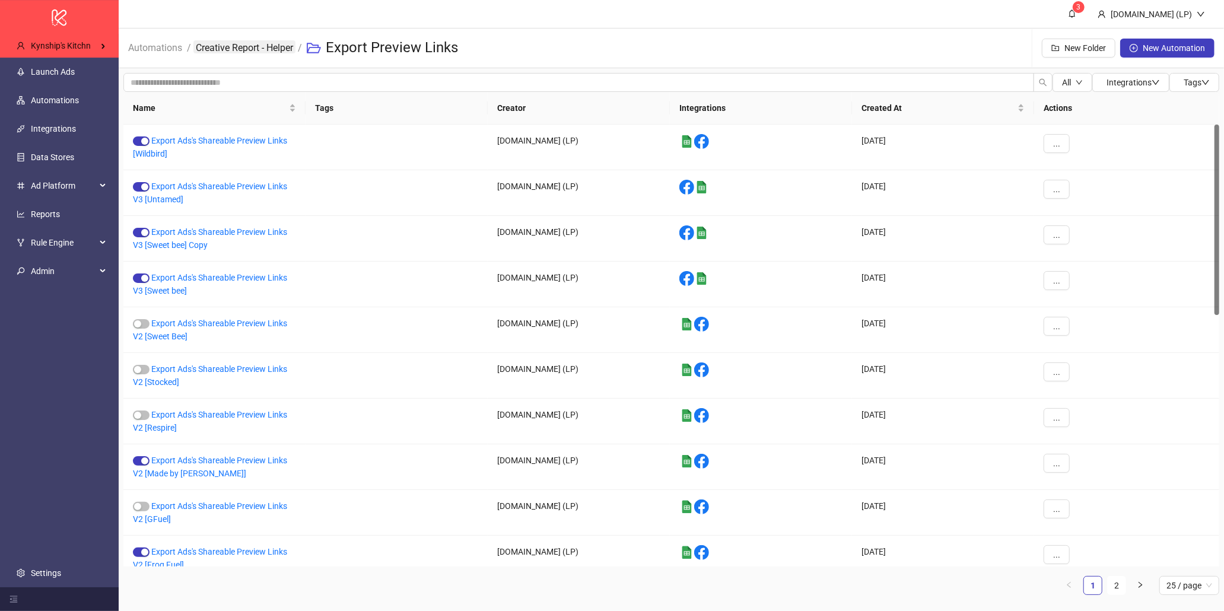
click at [295, 50] on link "Creative Report - Helper" at bounding box center [244, 46] width 102 height 13
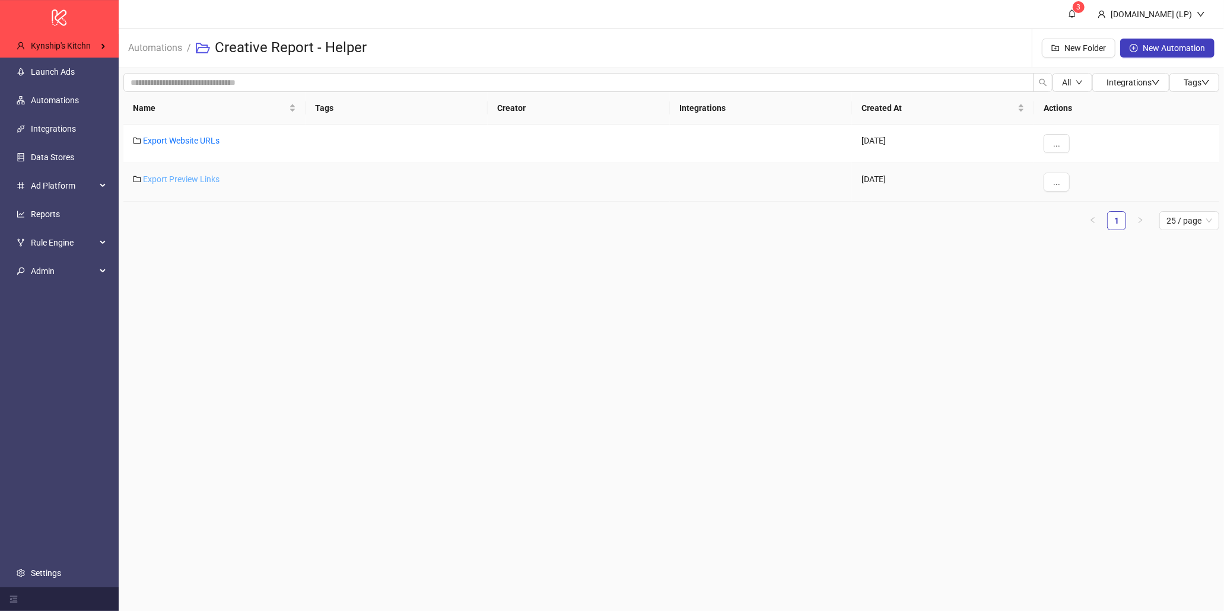
click at [203, 174] on link "Export Preview Links" at bounding box center [181, 178] width 77 height 9
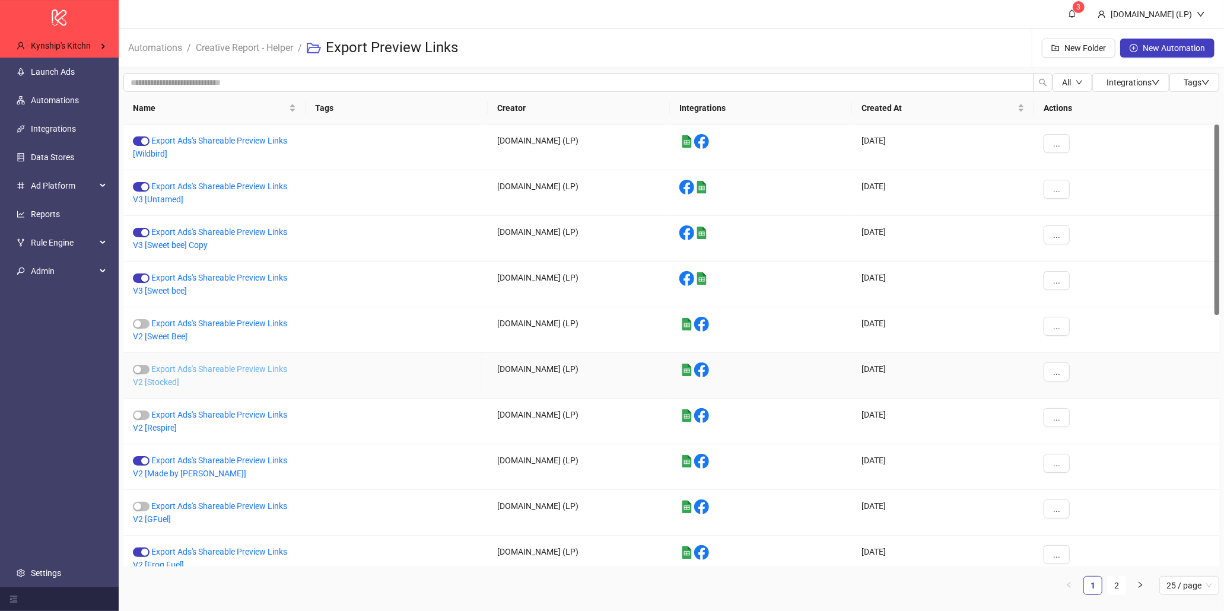
click at [180, 365] on link "Export Ads's Shareable Preview Links V2 [Stocked]" at bounding box center [210, 375] width 154 height 23
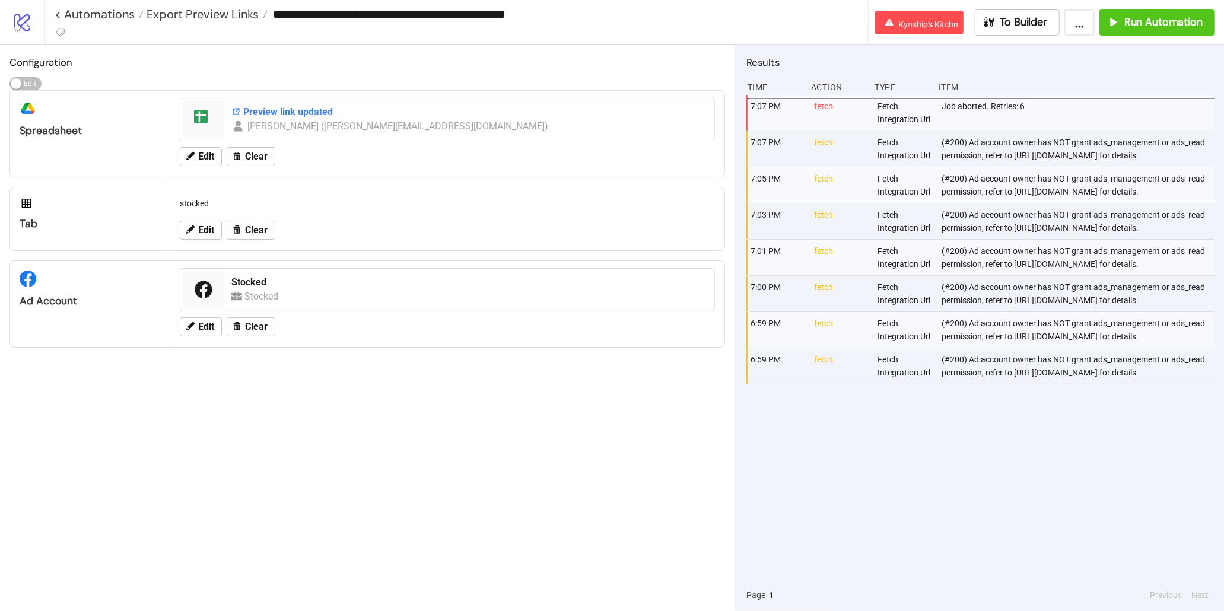
click at [260, 115] on div "Preview link updated" at bounding box center [469, 112] width 476 height 13
click at [230, 17] on span "Export Preview Links" at bounding box center [201, 14] width 115 height 15
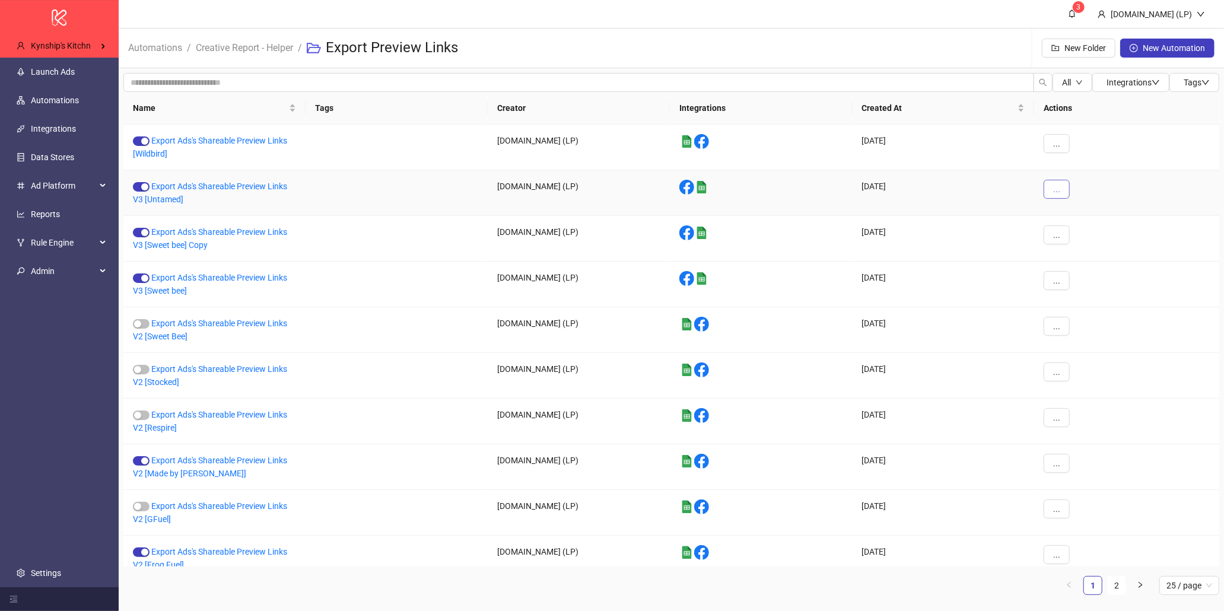
click at [1057, 192] on span "..." at bounding box center [1056, 189] width 7 height 9
click at [1061, 287] on li "Duplicate" at bounding box center [1077, 288] width 62 height 19
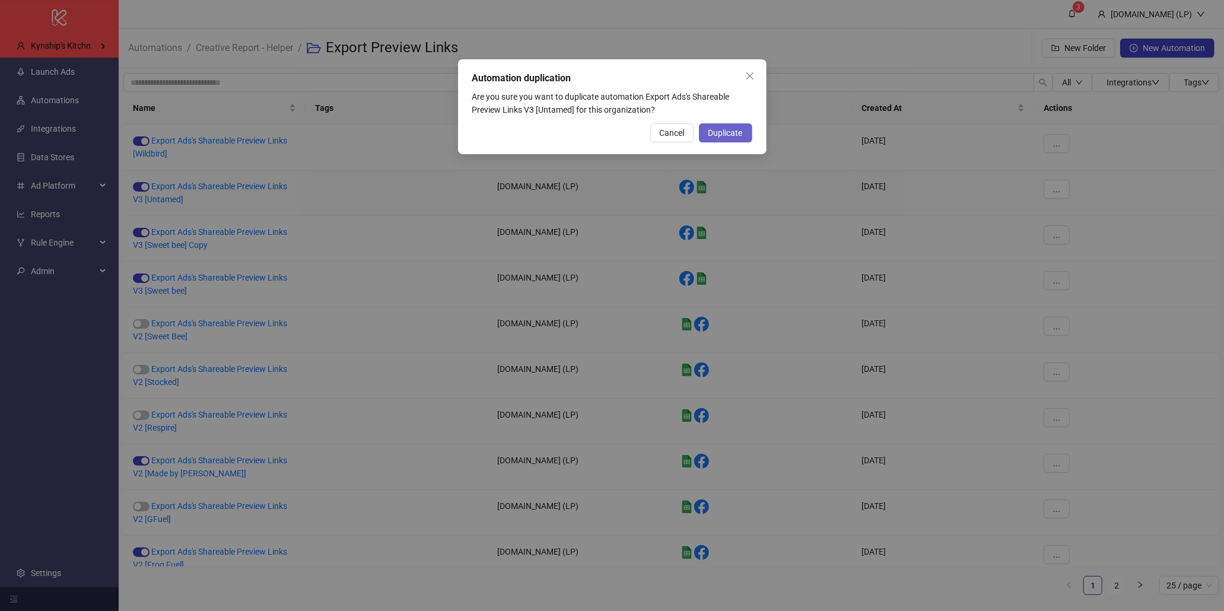
click at [751, 133] on button "Duplicate" at bounding box center [725, 132] width 53 height 19
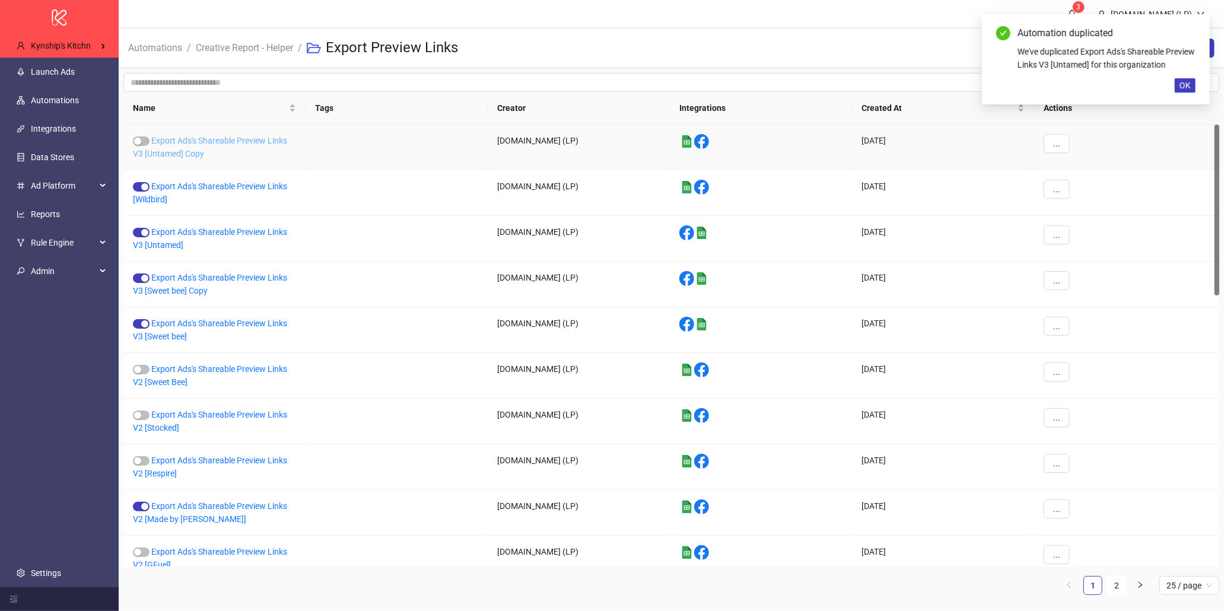
click at [171, 149] on link "Export Ads's Shareable Preview Links V3 [Untamed] Copy" at bounding box center [210, 147] width 154 height 23
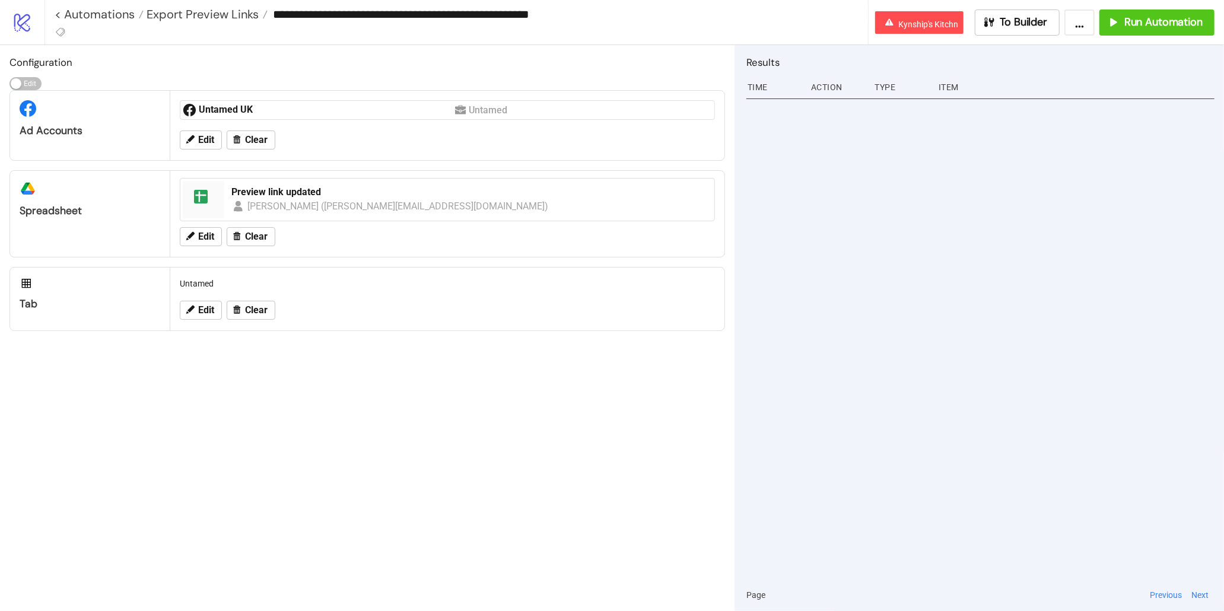
drag, startPoint x: 500, startPoint y: 10, endPoint x: 622, endPoint y: 15, distance: 122.3
click at [622, 15] on input "**********" at bounding box center [568, 14] width 600 height 18
click at [555, 15] on input "**********" at bounding box center [568, 14] width 600 height 18
type input "**********"
click at [588, 62] on h2 "Configuration" at bounding box center [367, 62] width 716 height 15
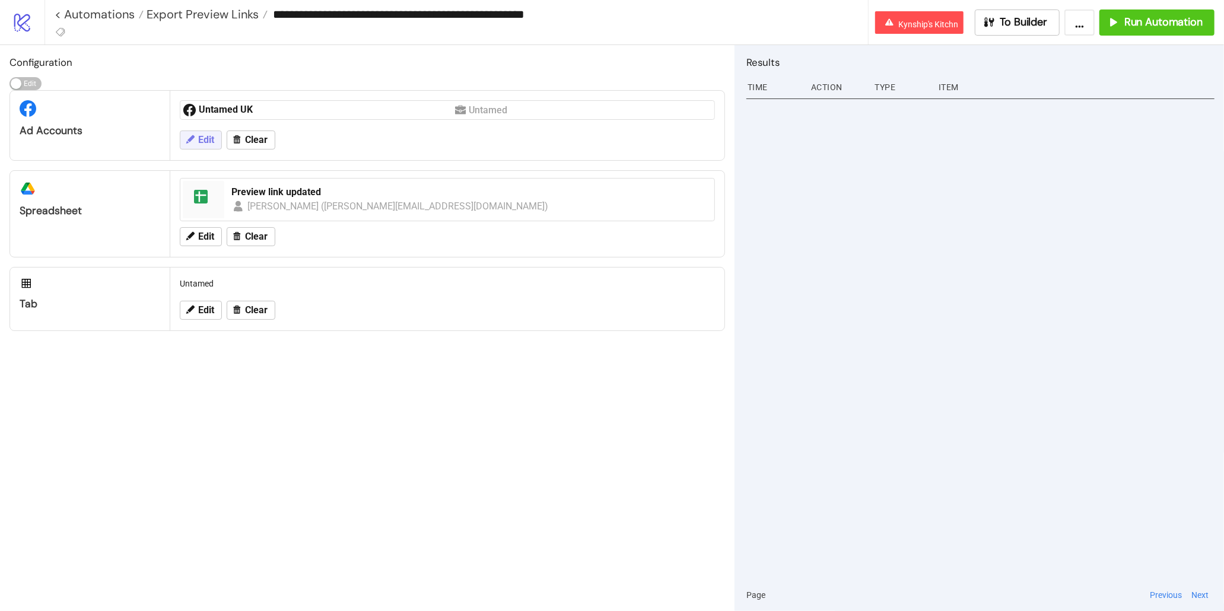
click at [214, 132] on button "Edit" at bounding box center [201, 140] width 42 height 19
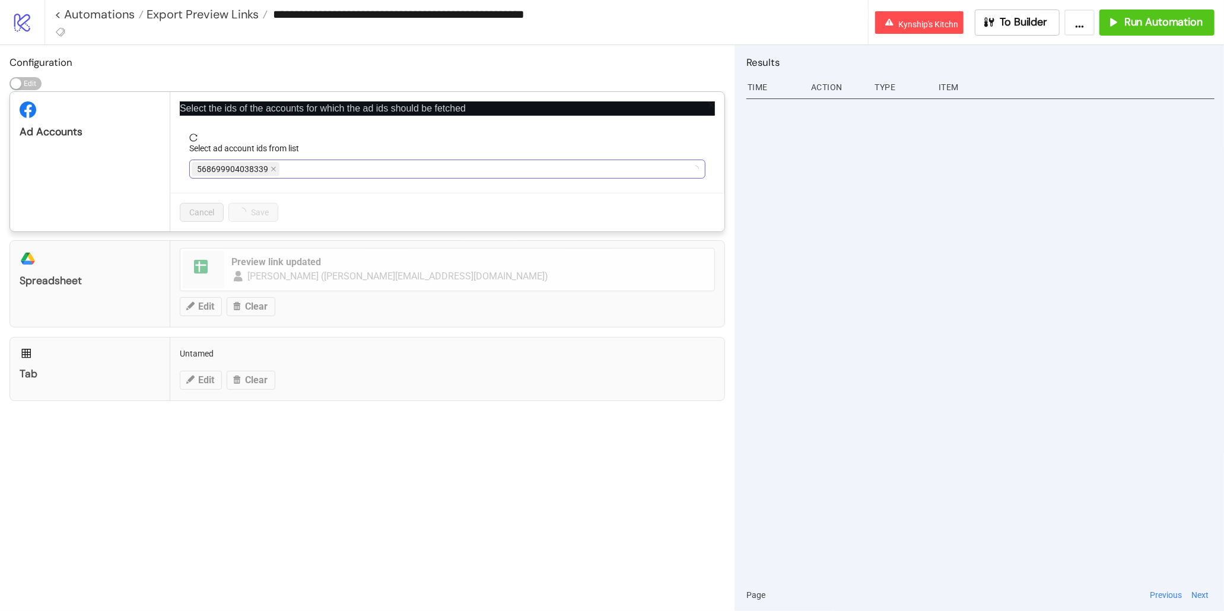
click at [279, 170] on div "568699904038339" at bounding box center [237, 169] width 90 height 17
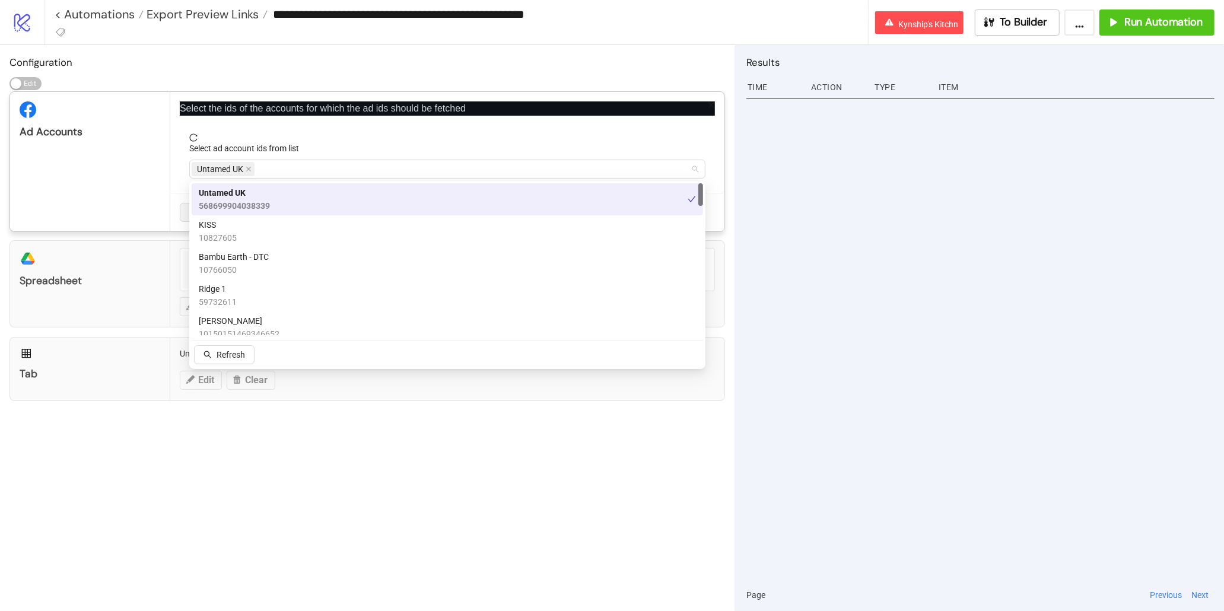
click at [276, 171] on div "Untamed UK" at bounding box center [441, 169] width 499 height 17
click at [252, 166] on span "Untamed UK" at bounding box center [223, 169] width 63 height 14
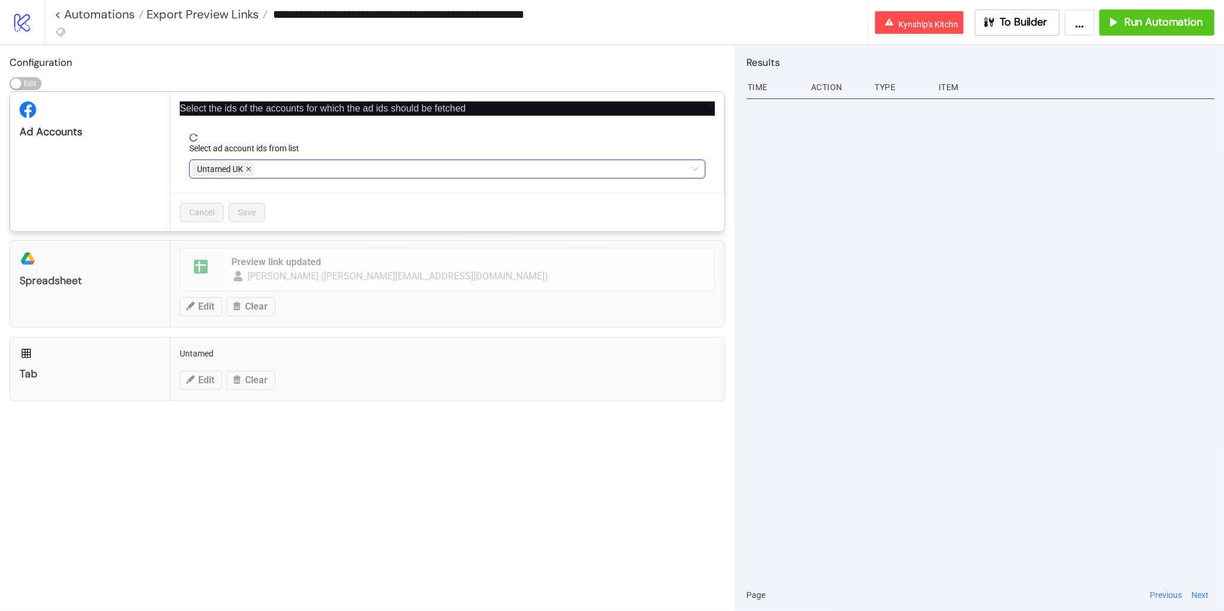
click at [246, 172] on span at bounding box center [249, 169] width 6 height 13
click at [246, 172] on div at bounding box center [441, 169] width 499 height 17
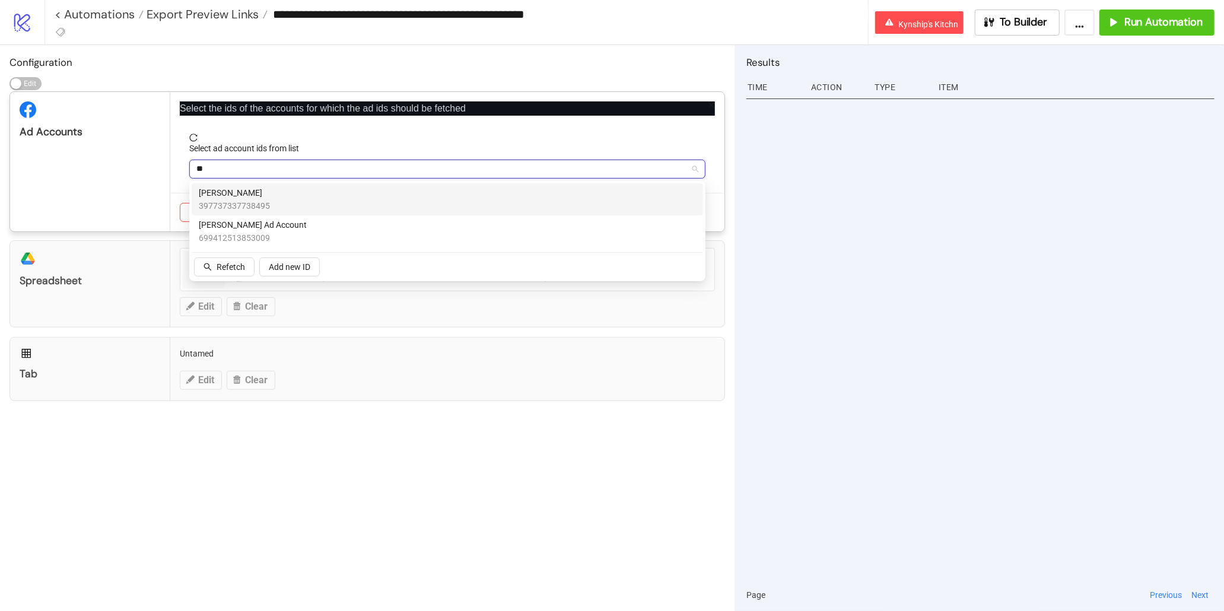
type input "***"
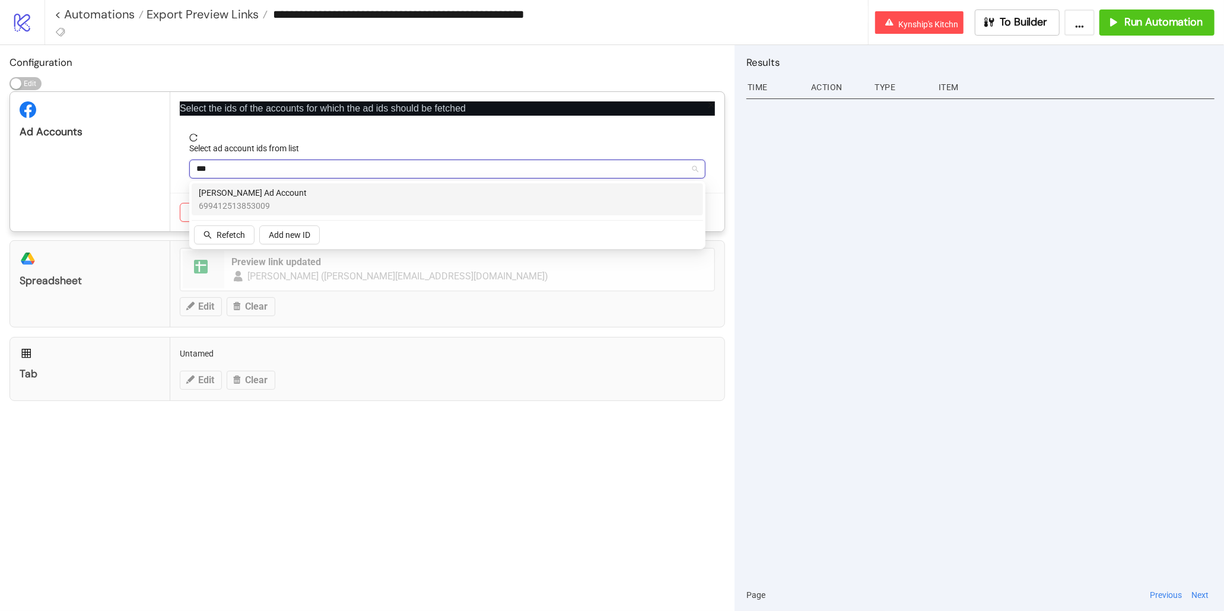
click at [248, 192] on span "[PERSON_NAME] Ad Account" at bounding box center [253, 192] width 108 height 13
click at [379, 160] on div "Dr. Harvey's Ad Account har" at bounding box center [447, 169] width 516 height 19
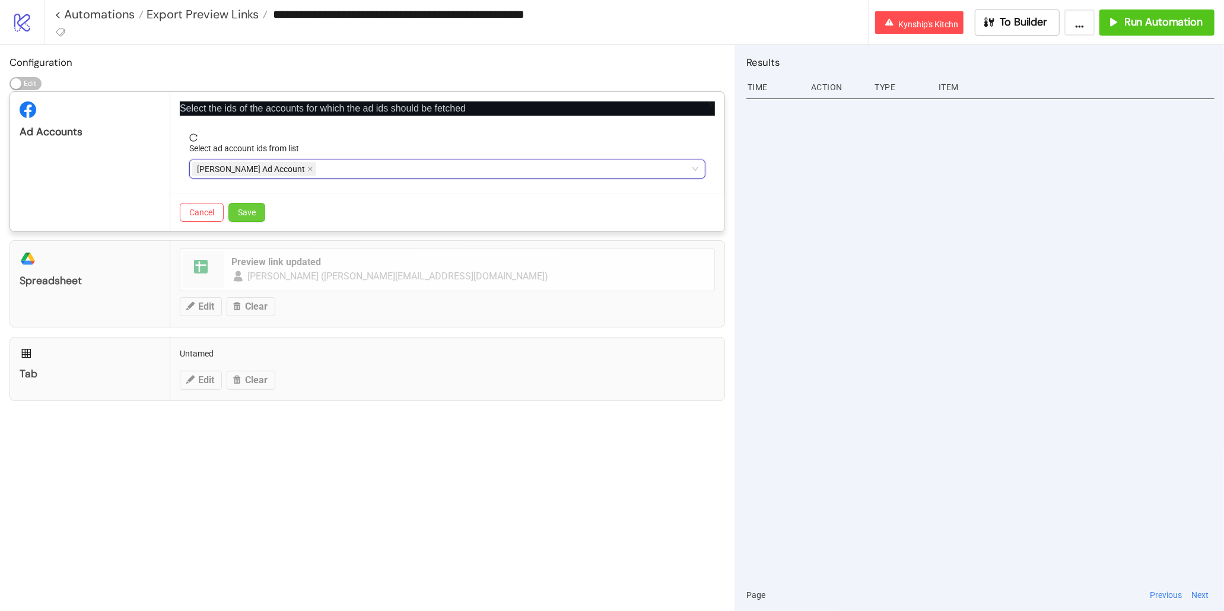
click at [255, 215] on span "Save" at bounding box center [247, 212] width 18 height 9
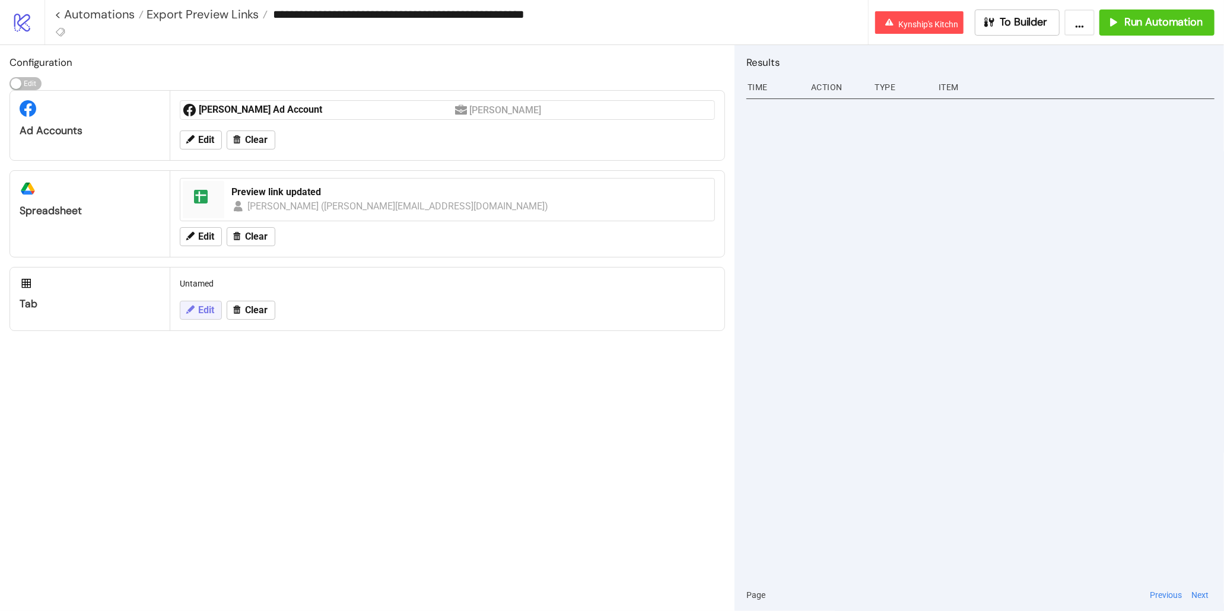
click at [195, 314] on button "Edit" at bounding box center [201, 310] width 42 height 19
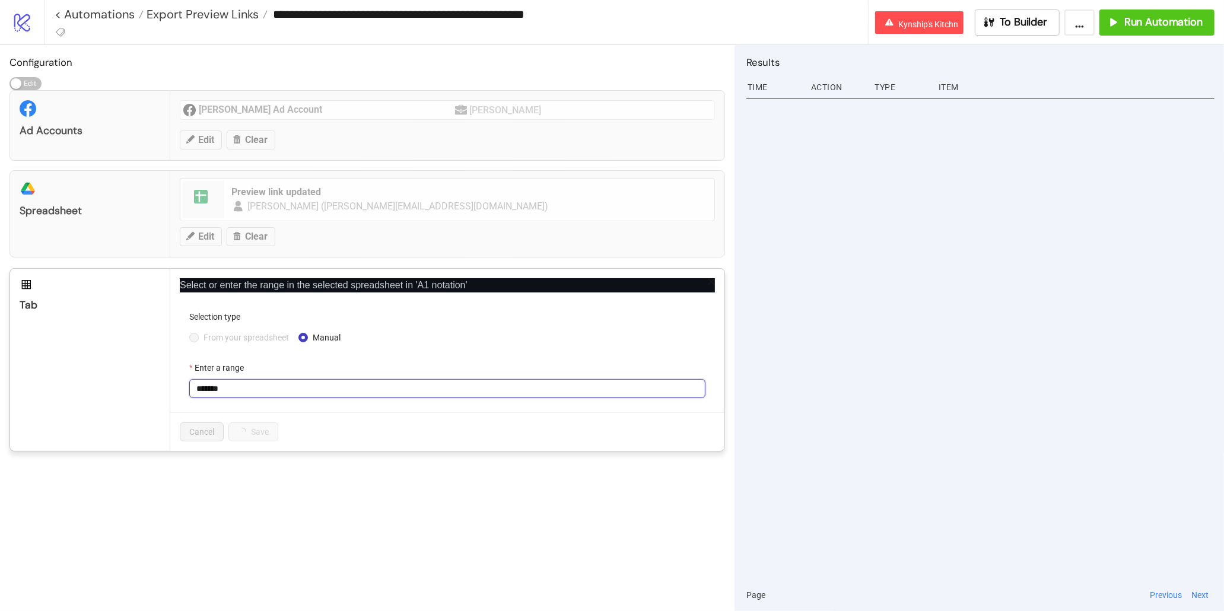
click at [209, 384] on input "*******" at bounding box center [447, 388] width 516 height 19
type input "*"
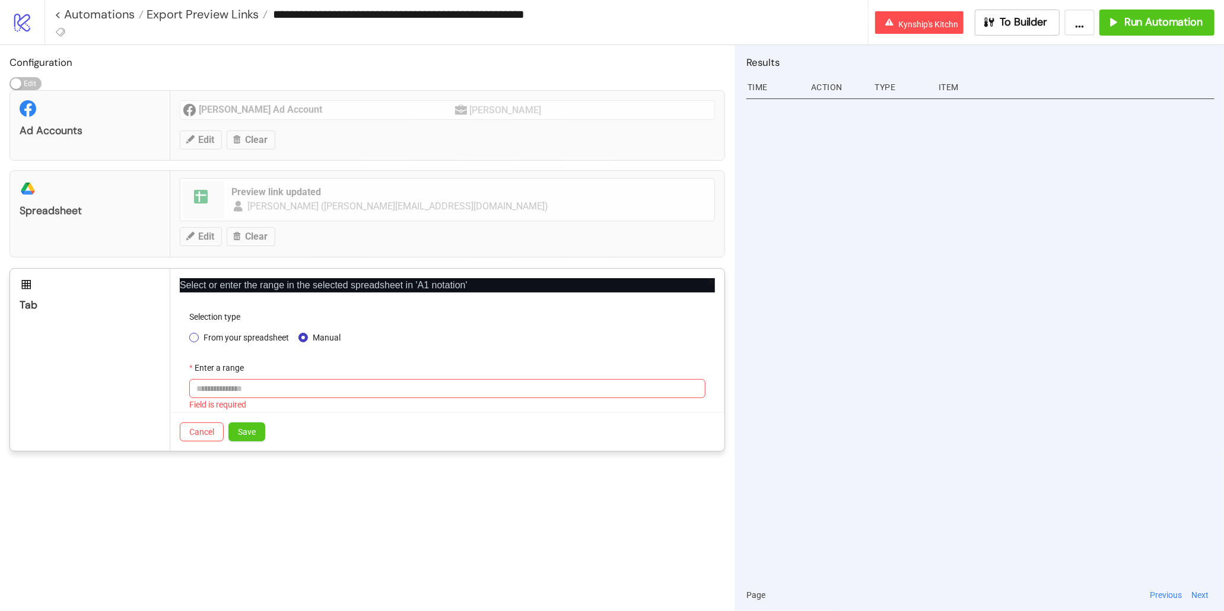
click at [248, 338] on span "From your spreadsheet" at bounding box center [246, 337] width 95 height 13
click at [244, 394] on span at bounding box center [447, 389] width 502 height 18
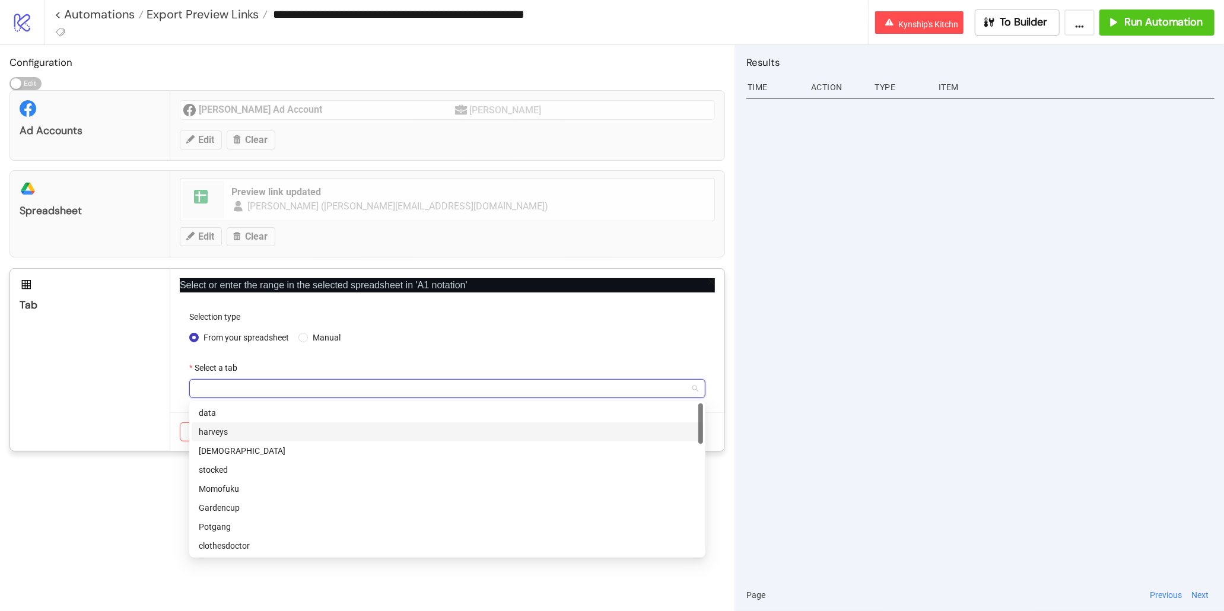
click at [244, 437] on div "harveys" at bounding box center [447, 431] width 497 height 13
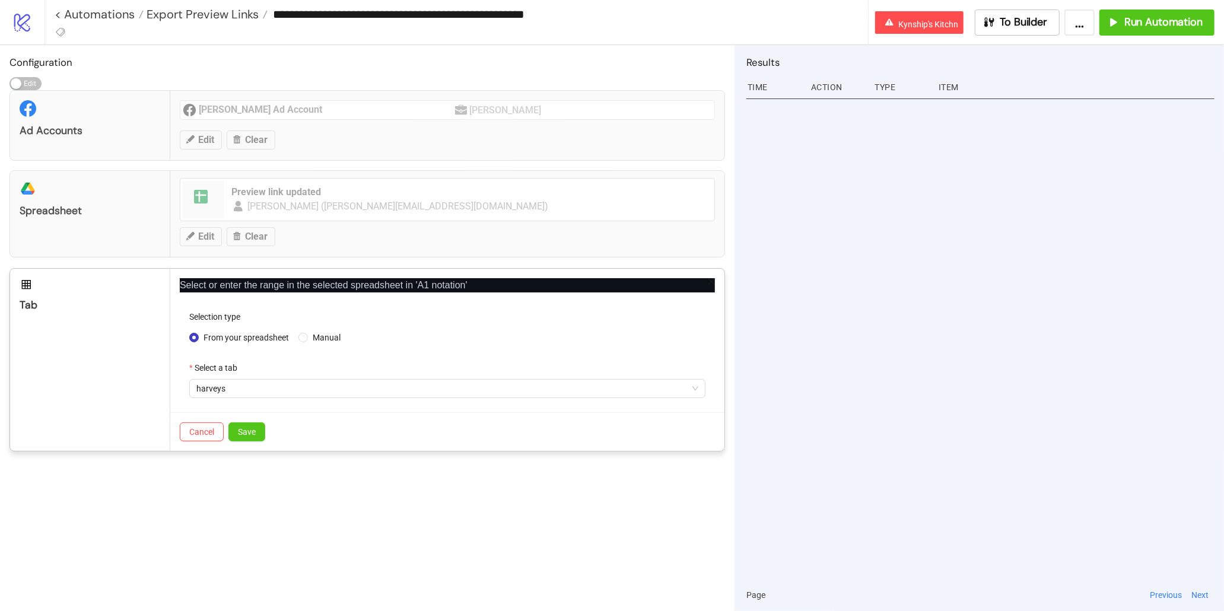
click at [244, 437] on span "Save" at bounding box center [247, 431] width 18 height 9
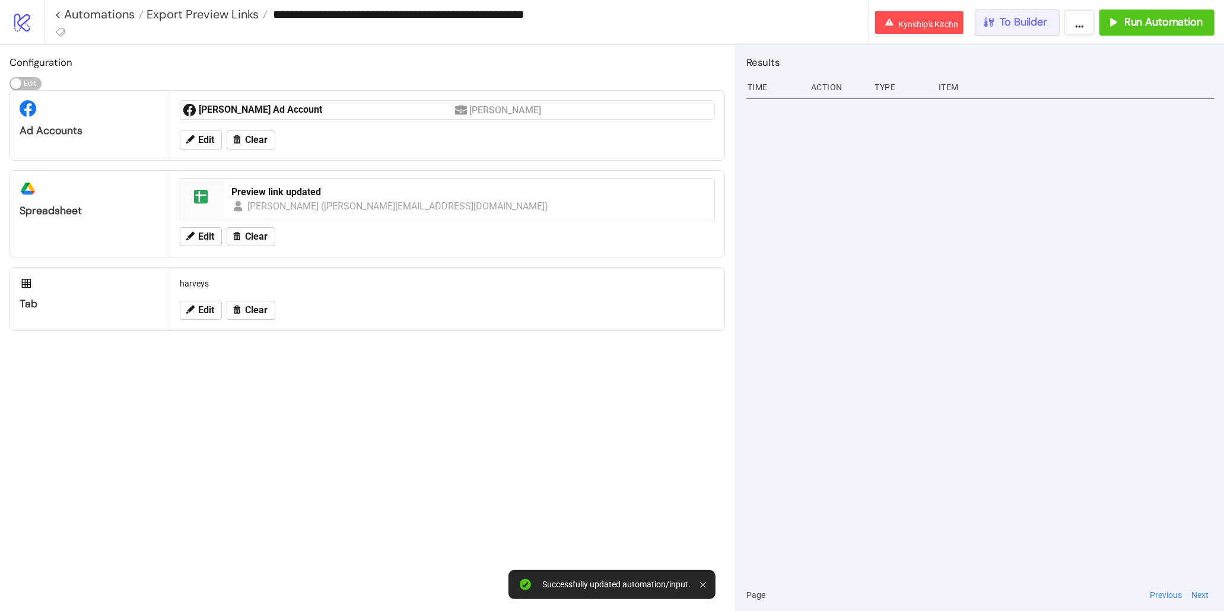
click at [1007, 26] on span "To Builder" at bounding box center [1023, 22] width 47 height 14
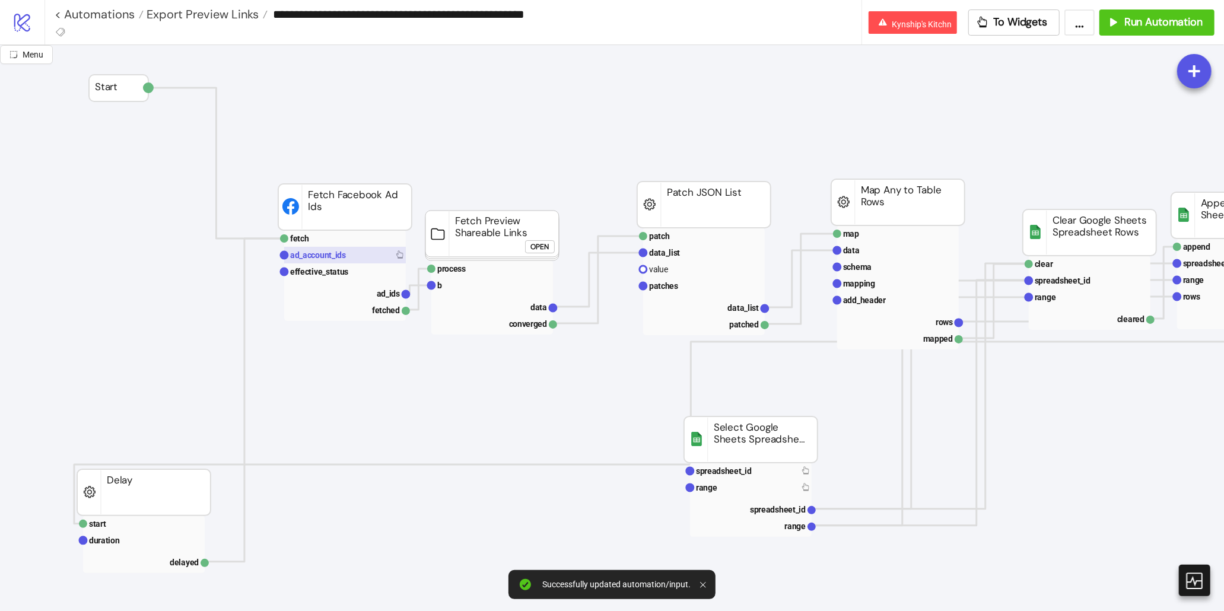
click at [324, 254] on text "ad_account_ids" at bounding box center [318, 254] width 56 height 9
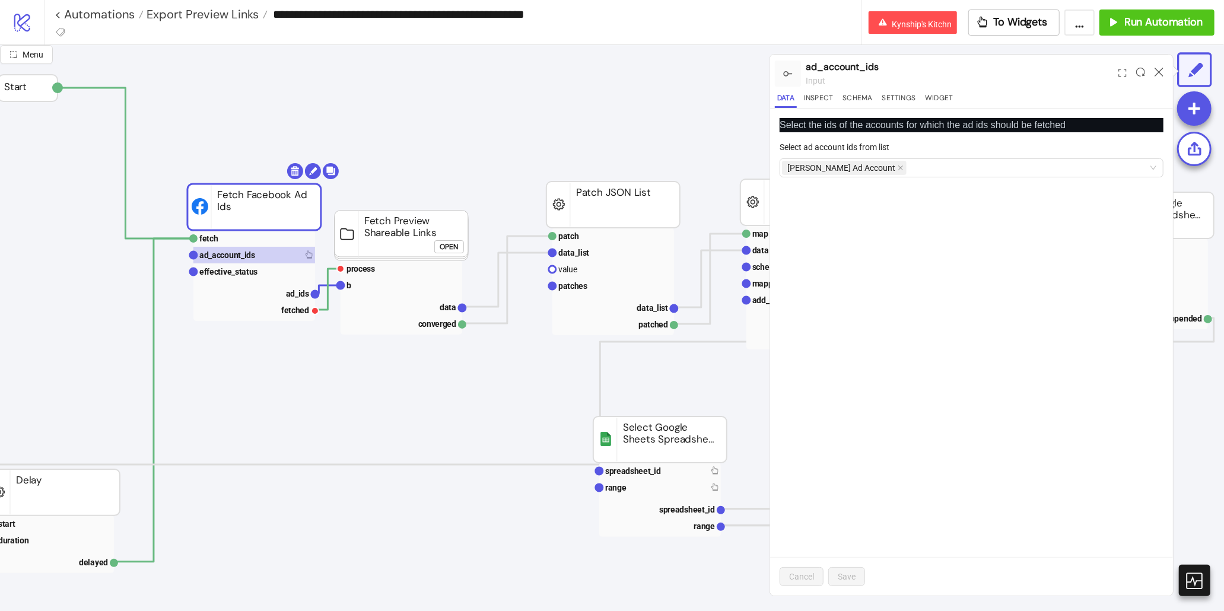
scroll to position [0, 92]
click at [252, 243] on rect at bounding box center [253, 238] width 122 height 17
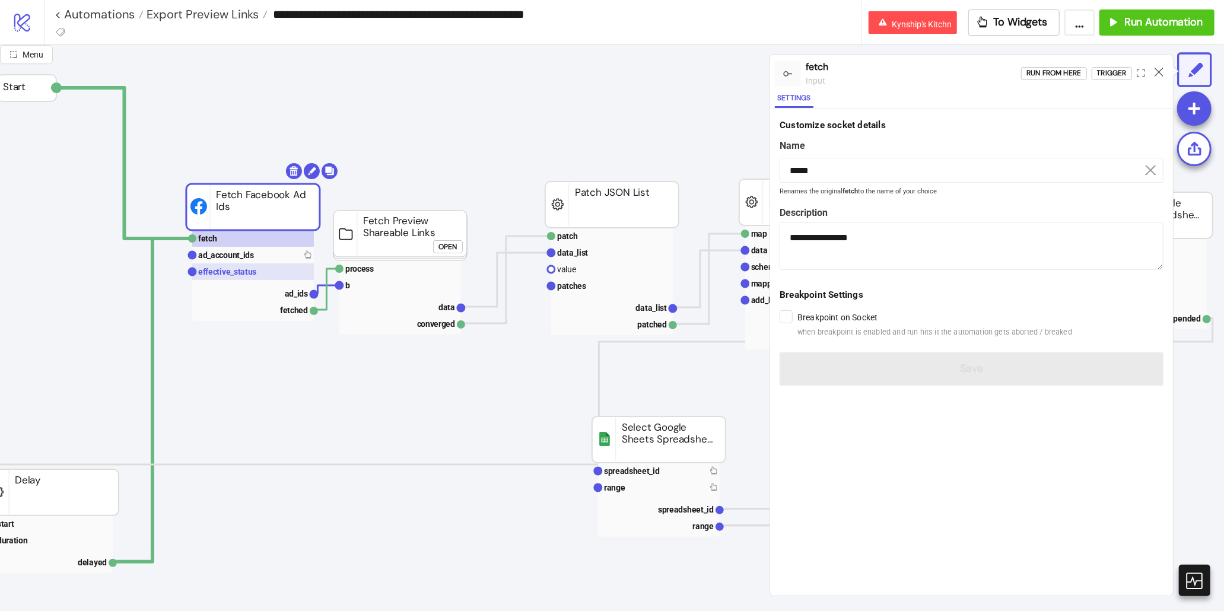
click at [226, 268] on text "effective_status" at bounding box center [227, 271] width 59 height 9
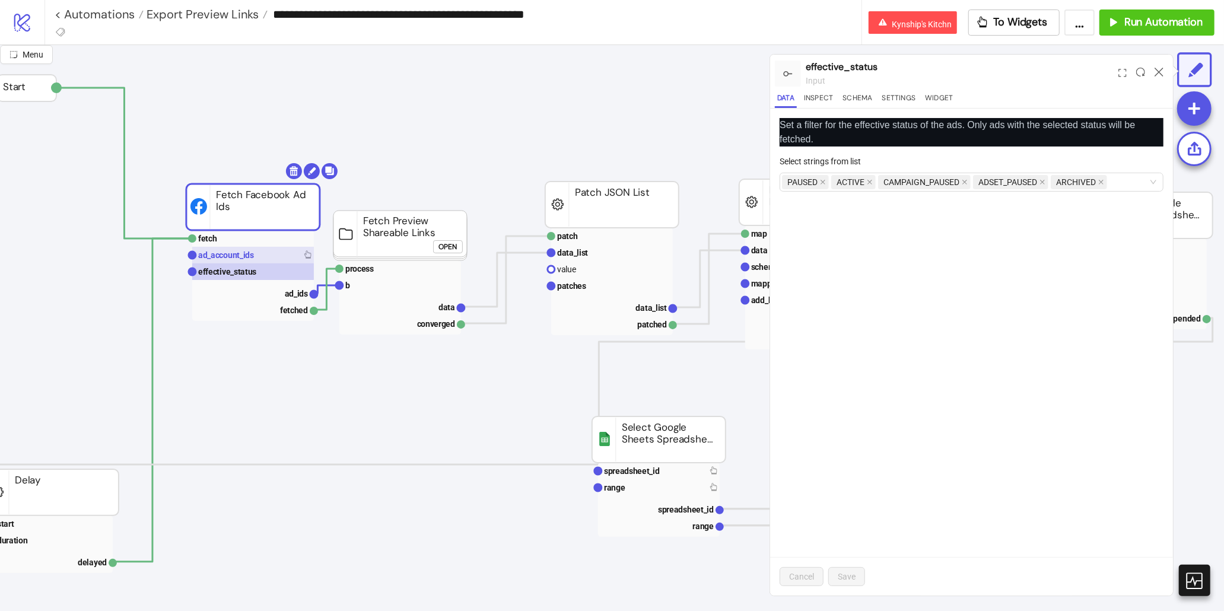
click at [234, 254] on text "ad_account_ids" at bounding box center [226, 254] width 56 height 9
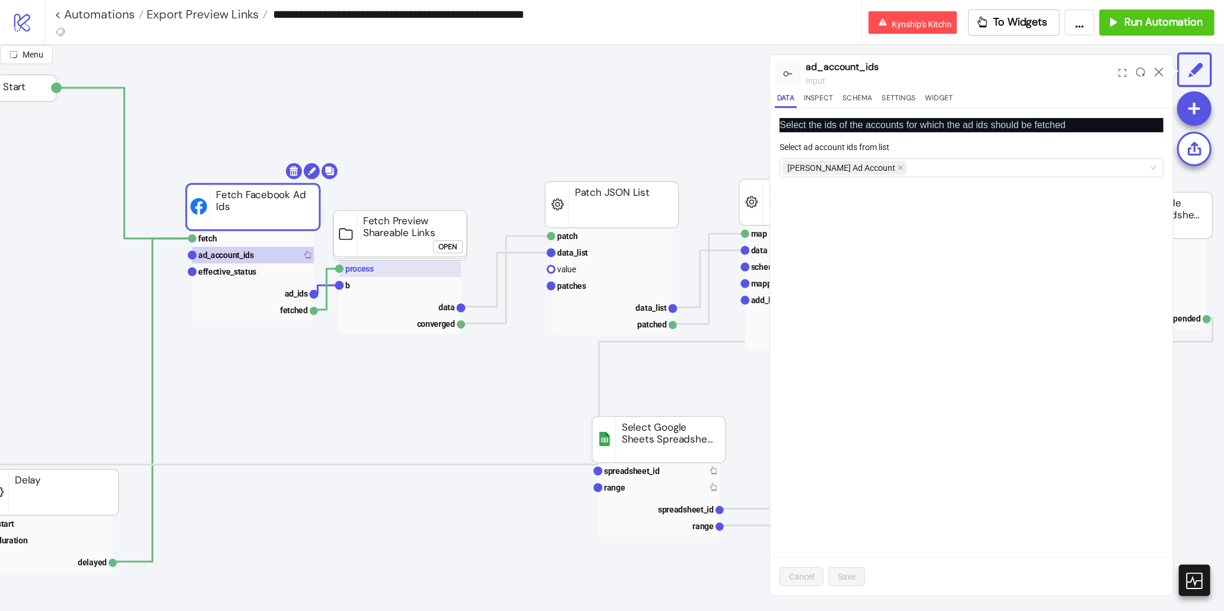
click at [400, 271] on rect at bounding box center [400, 268] width 122 height 17
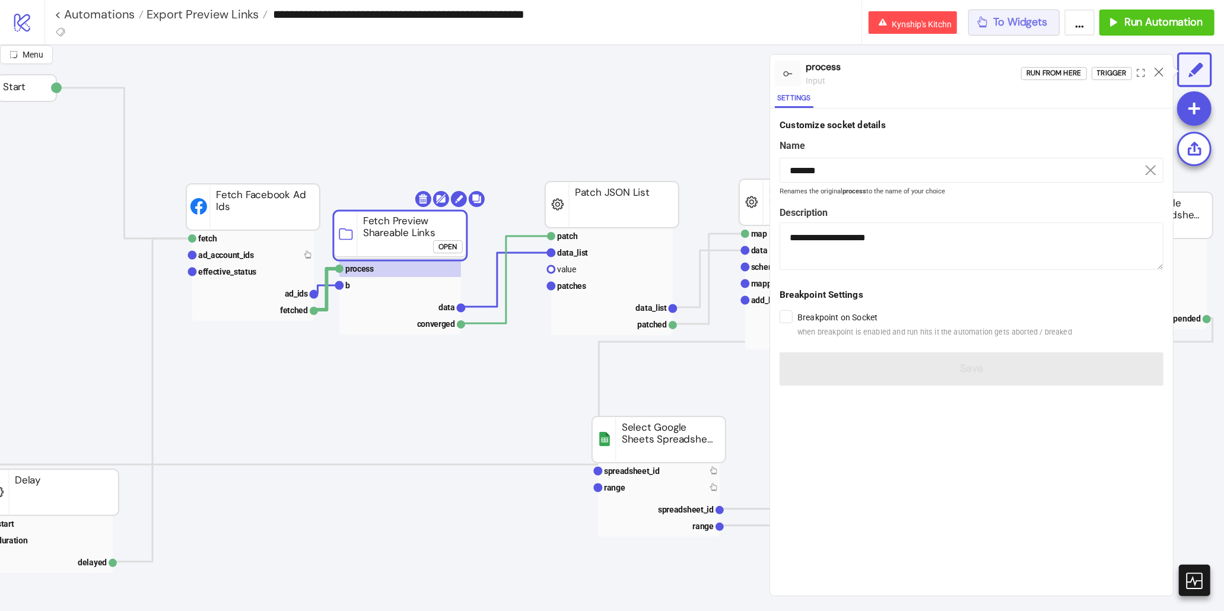
click at [1037, 17] on span "To Widgets" at bounding box center [1021, 22] width 54 height 14
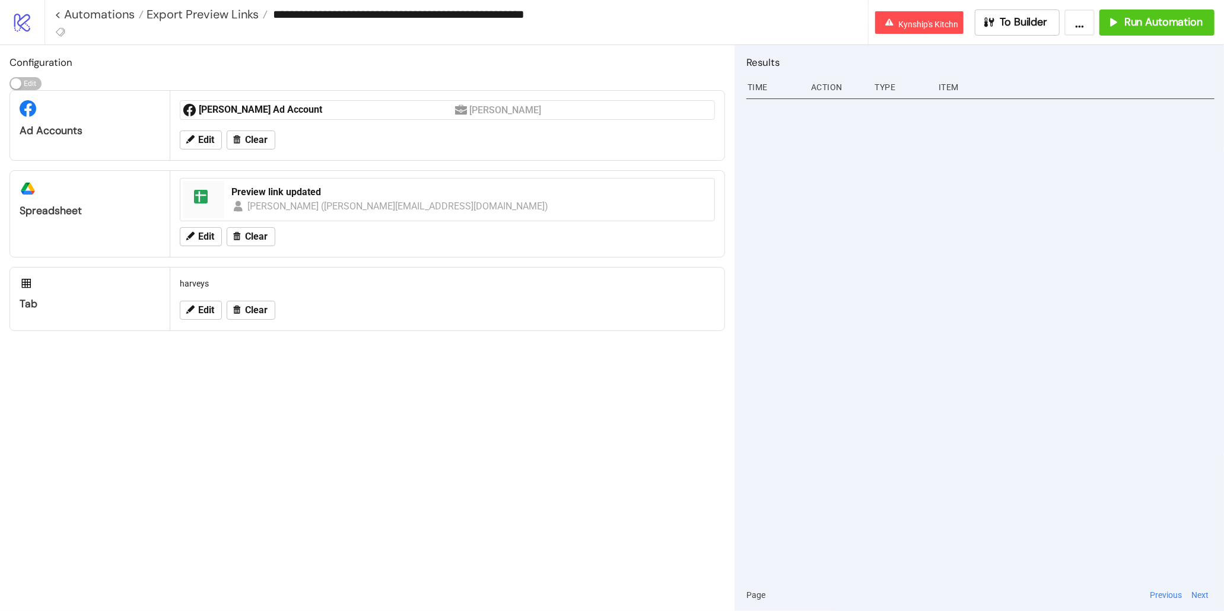
click at [1048, 37] on div "**********" at bounding box center [634, 22] width 1180 height 44
click at [1007, 22] on span "To Builder" at bounding box center [1023, 22] width 47 height 14
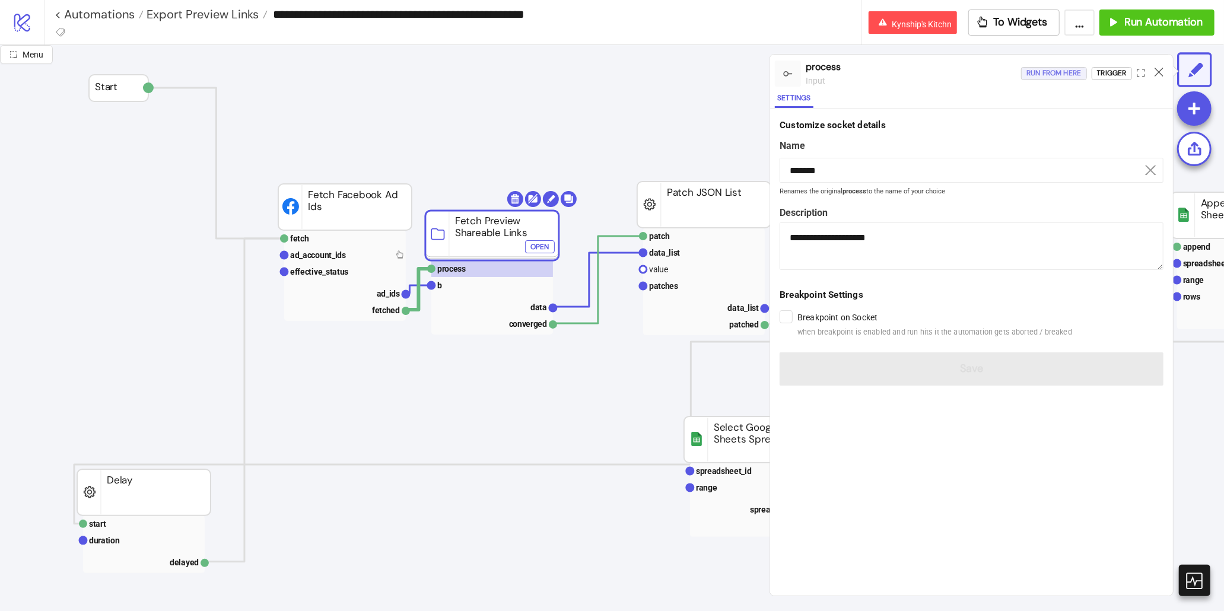
click at [1059, 75] on div "Run from here" at bounding box center [1053, 73] width 55 height 14
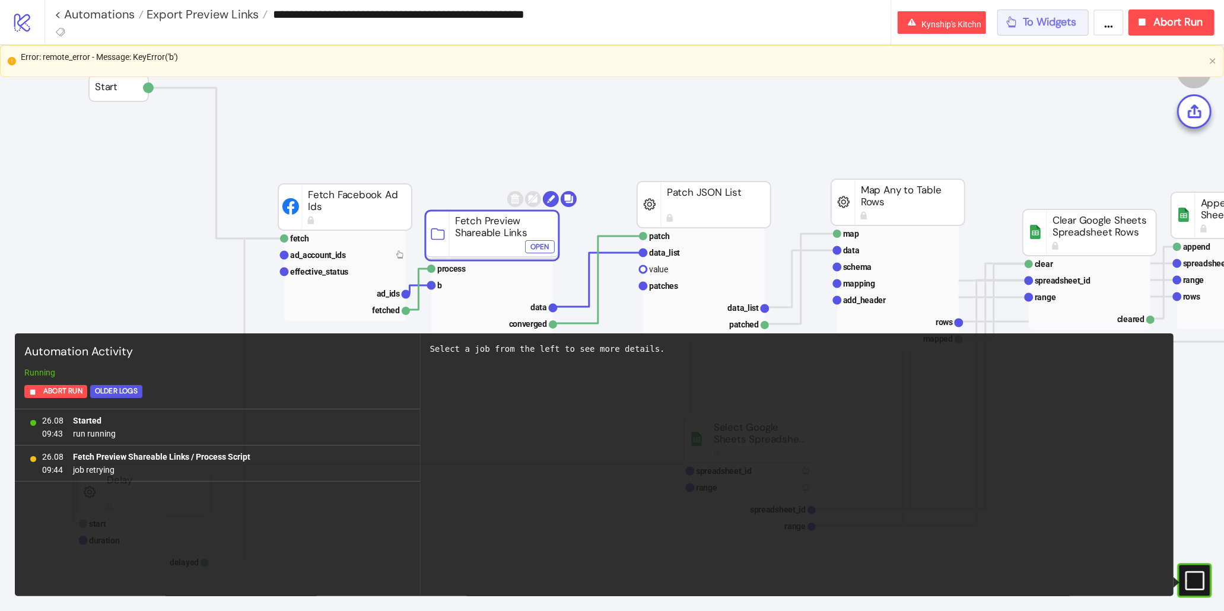
click at [1030, 22] on span "To Widgets" at bounding box center [1050, 22] width 54 height 14
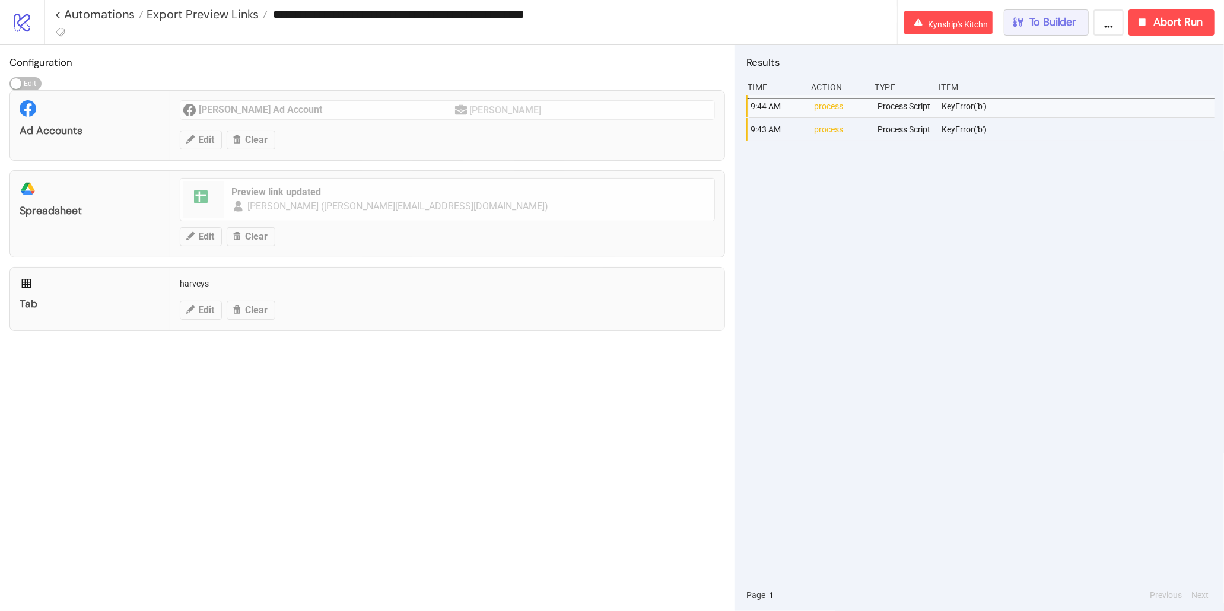
click at [1030, 22] on span "To Builder" at bounding box center [1052, 22] width 47 height 14
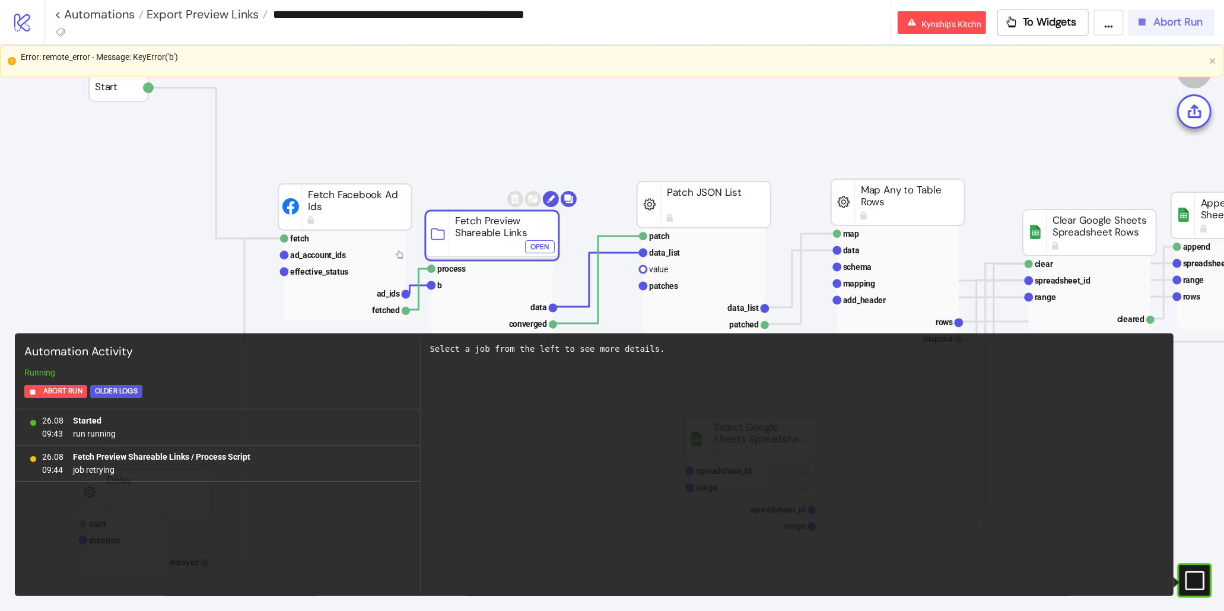
click at [1156, 24] on span "Abort Run" at bounding box center [1177, 22] width 49 height 14
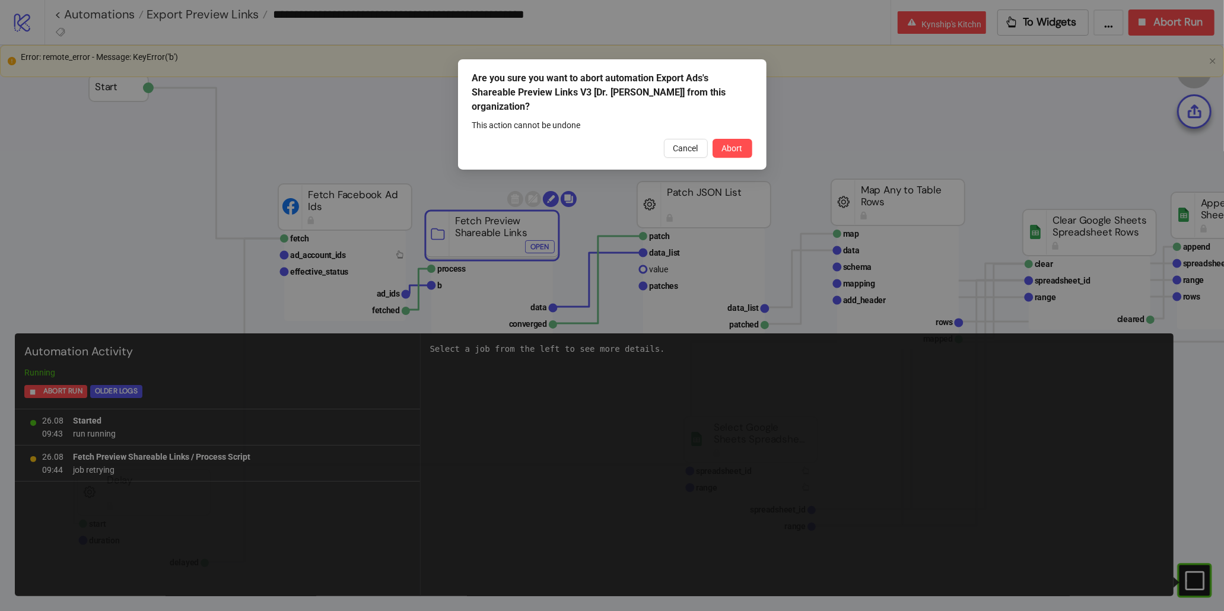
click at [754, 136] on div "Are you sure you want to abort automation Export Ads's Shareable Preview Links …" at bounding box center [612, 114] width 309 height 110
click at [755, 132] on div "Are you sure you want to abort automation Export Ads's Shareable Preview Links …" at bounding box center [612, 114] width 309 height 110
click at [751, 139] on button "Abort" at bounding box center [733, 148] width 40 height 19
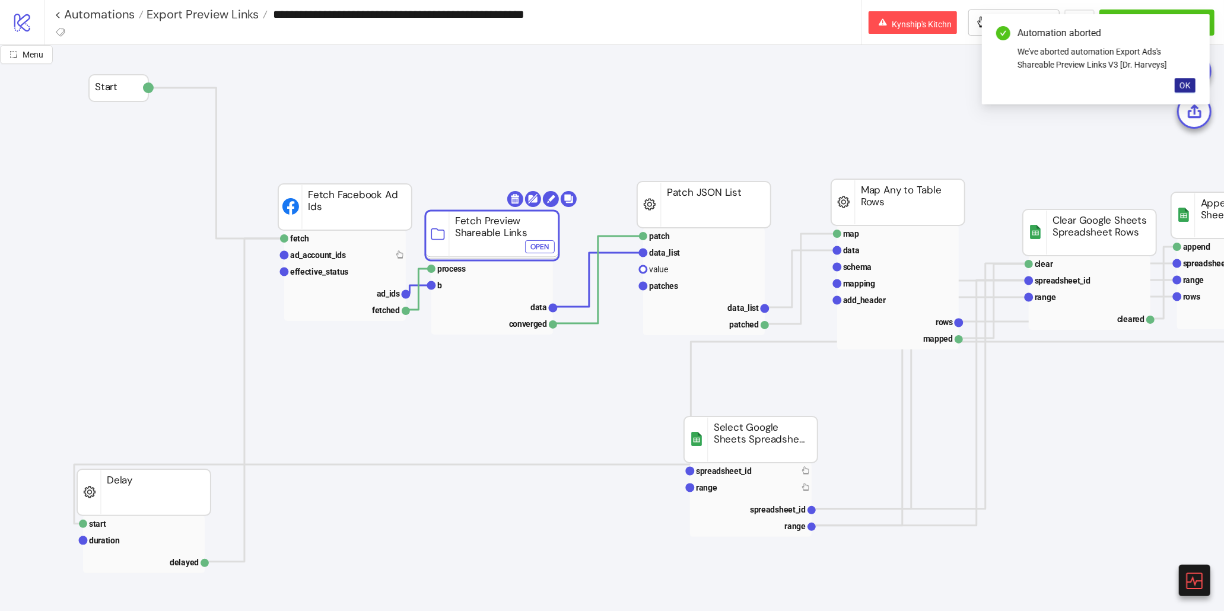
click at [1190, 83] on span "OK" at bounding box center [1185, 85] width 11 height 9
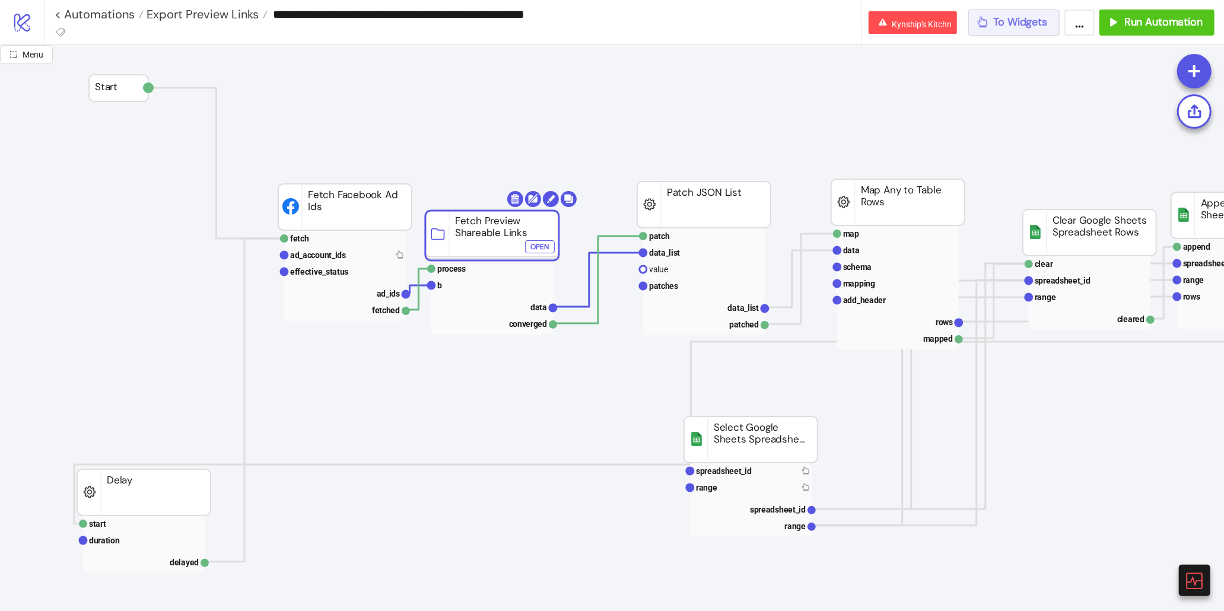
click at [1003, 33] on button "To Widgets" at bounding box center [1014, 22] width 92 height 26
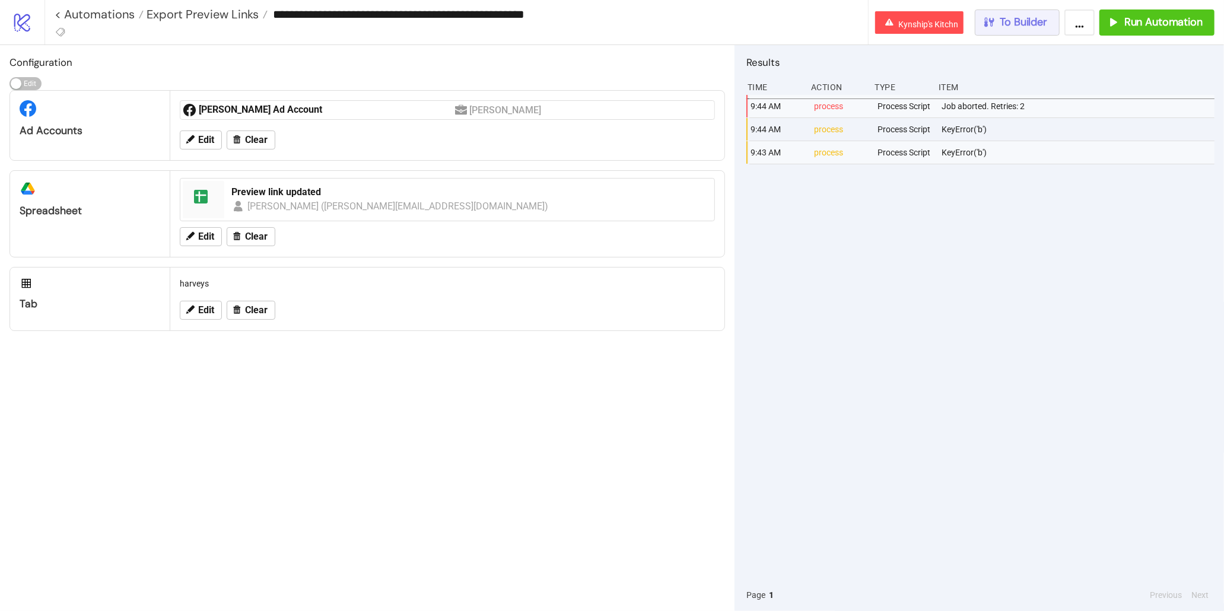
click at [1013, 30] on button "To Builder" at bounding box center [1017, 22] width 85 height 26
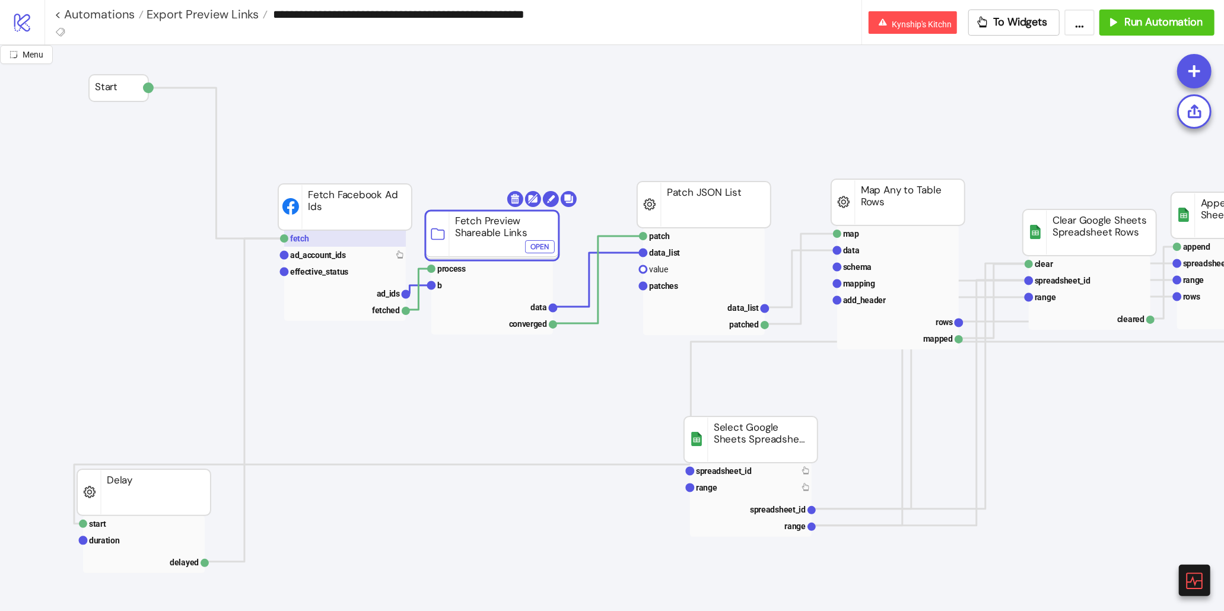
click at [308, 233] on rect at bounding box center [345, 238] width 122 height 17
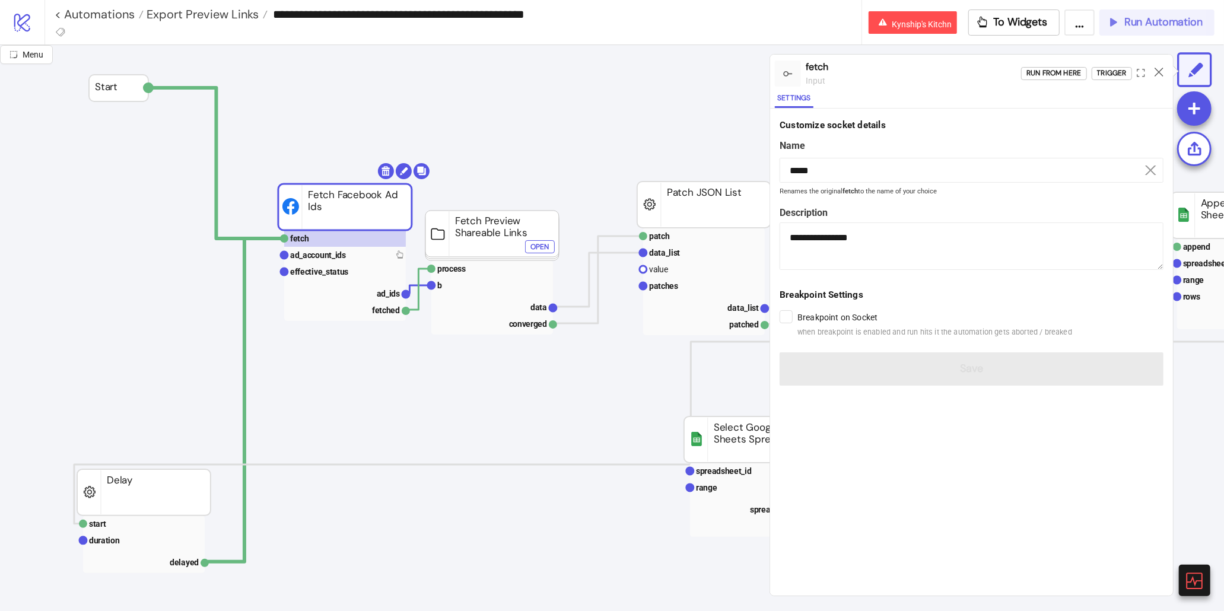
click at [1128, 16] on span "Run Automation" at bounding box center [1163, 22] width 78 height 14
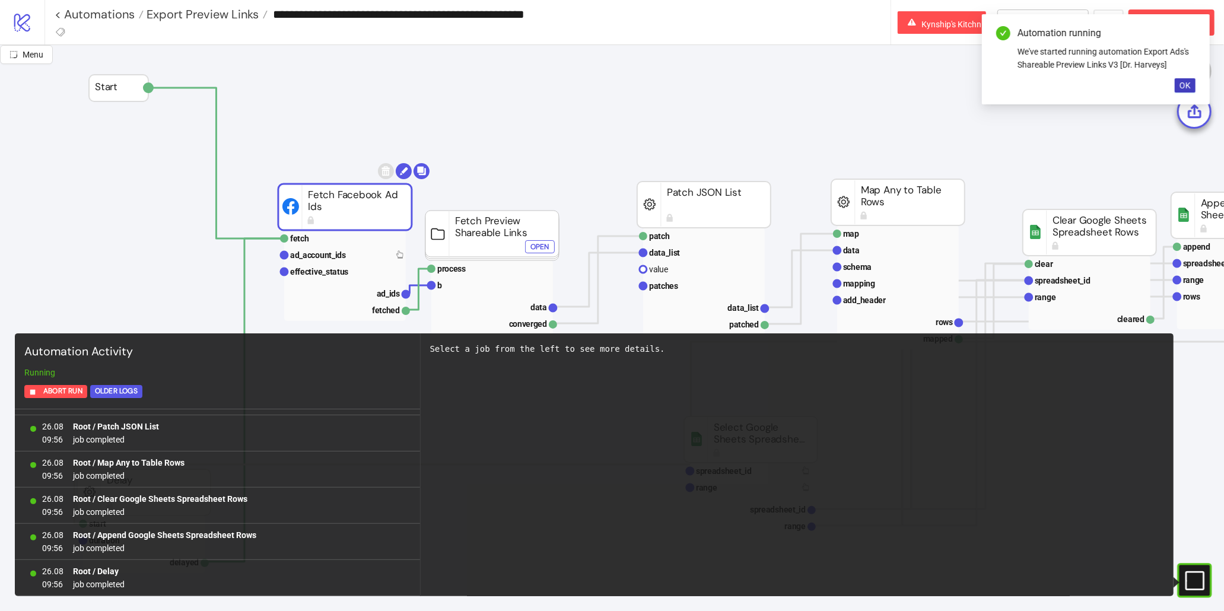
scroll to position [12452, 0]
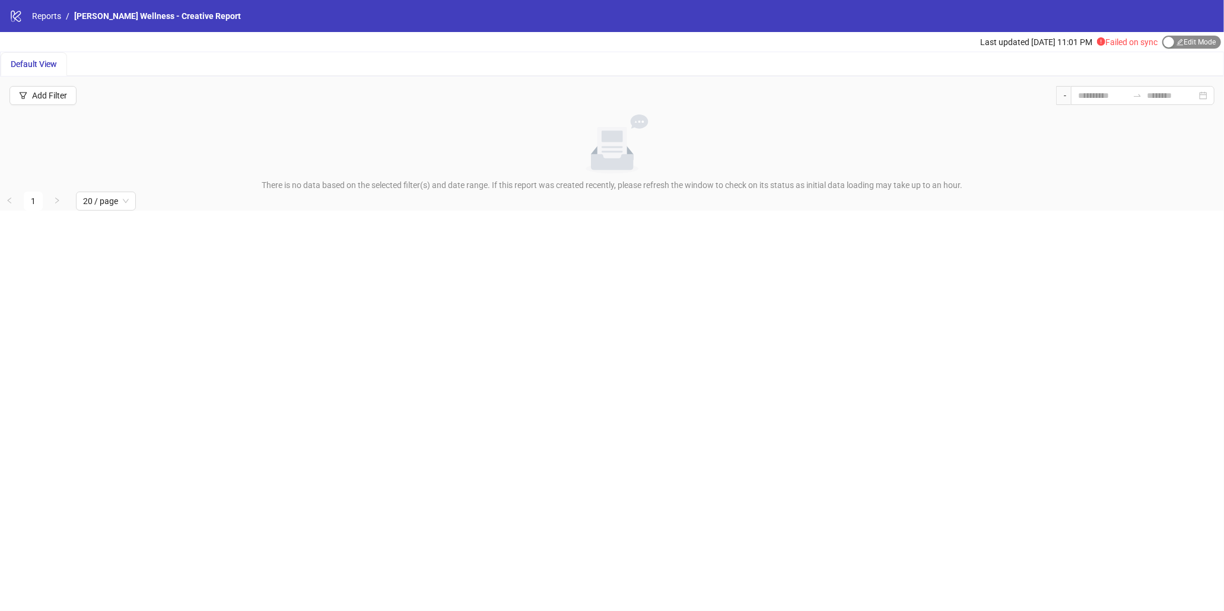
click at [1169, 39] on div "button" at bounding box center [1168, 42] width 11 height 11
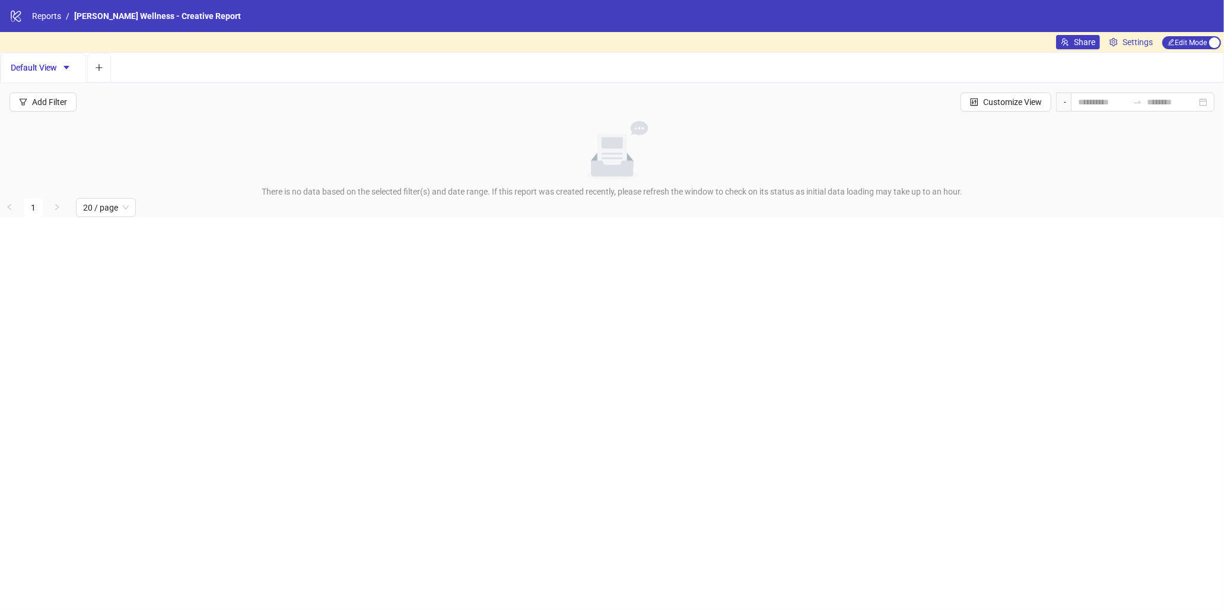
click at [1130, 49] on div "Share Settings Edit Mode Edit Mode" at bounding box center [1140, 42] width 168 height 20
click at [1131, 37] on span "Settings" at bounding box center [1138, 42] width 30 height 13
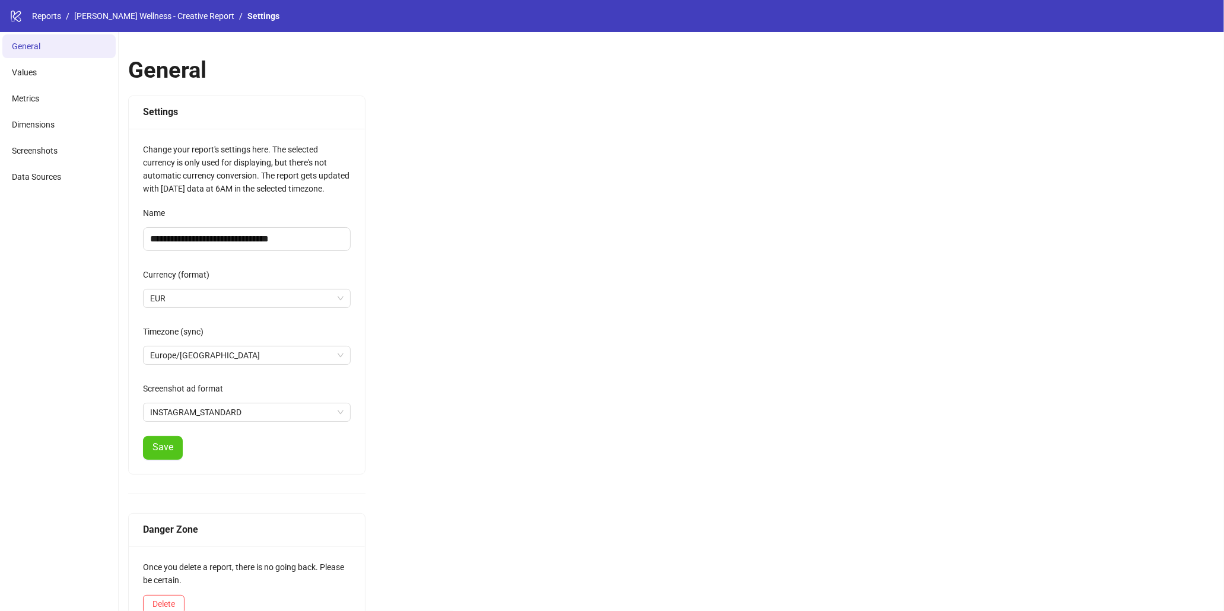
scroll to position [27, 0]
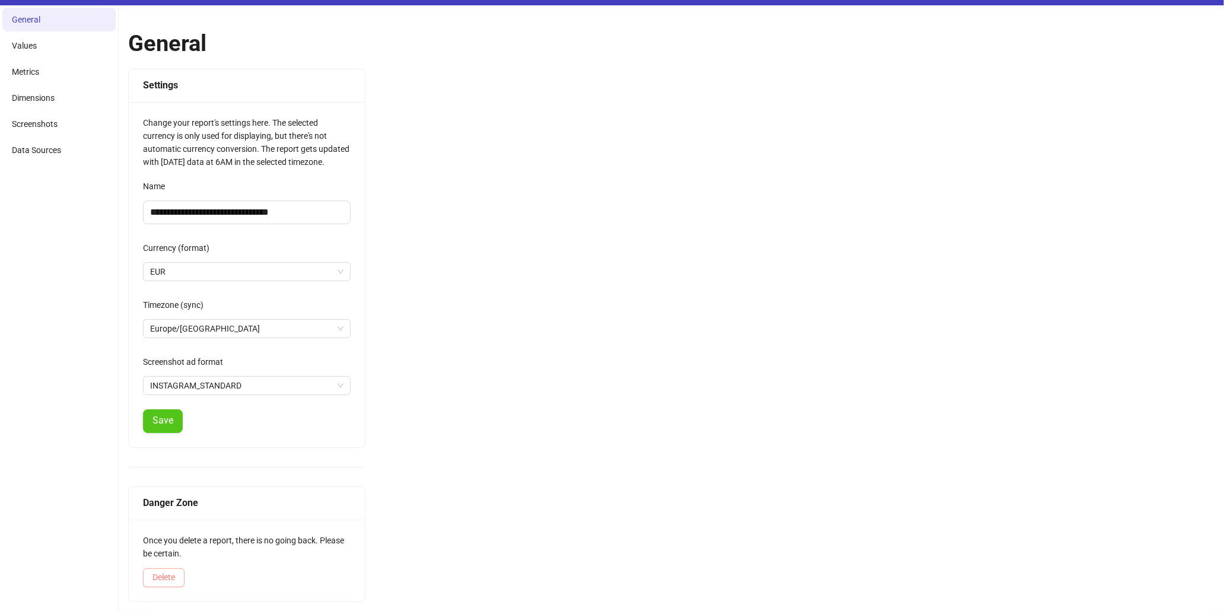
click at [157, 569] on button "Delete" at bounding box center [164, 577] width 42 height 19
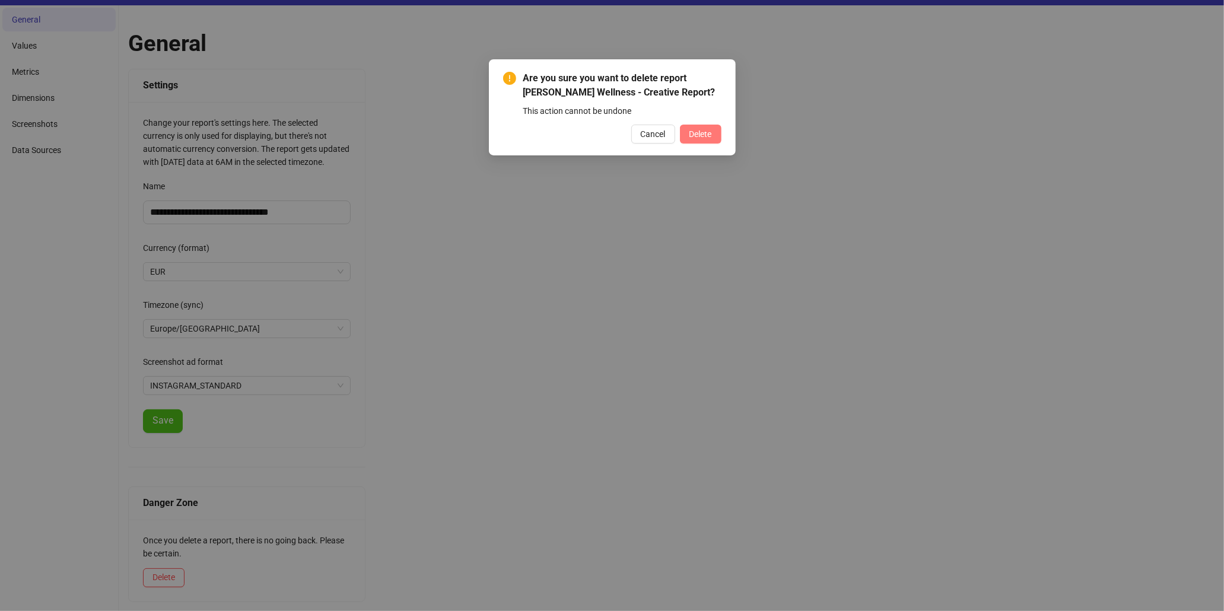
click at [713, 129] on button "Delete" at bounding box center [701, 134] width 42 height 19
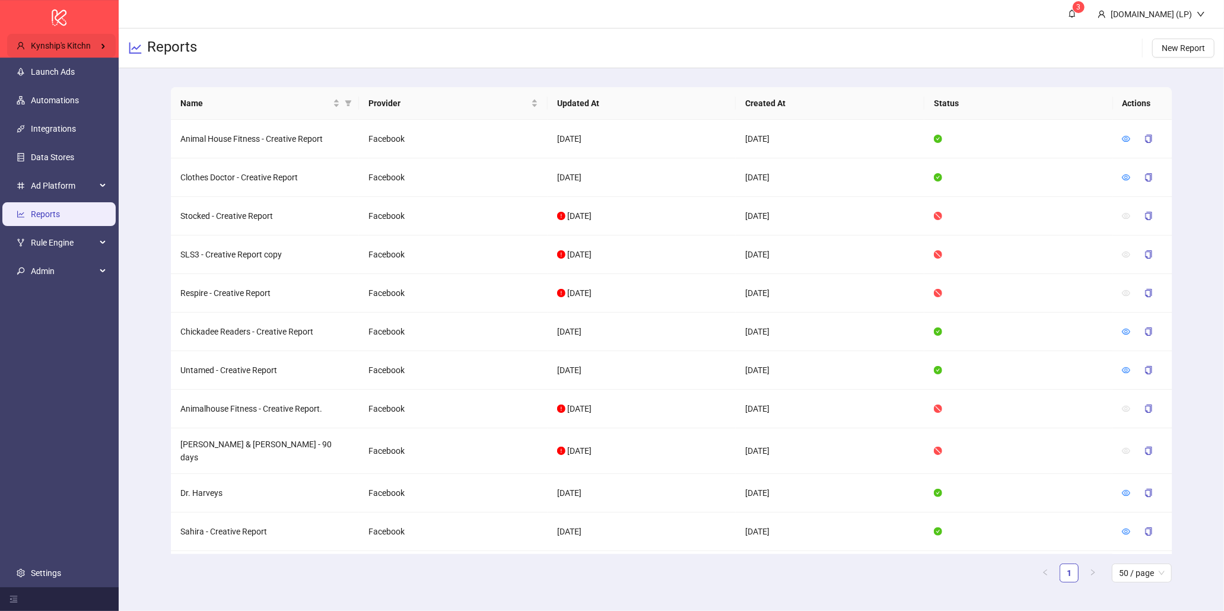
click at [83, 43] on span "Kynship's Kitchn" at bounding box center [61, 45] width 60 height 9
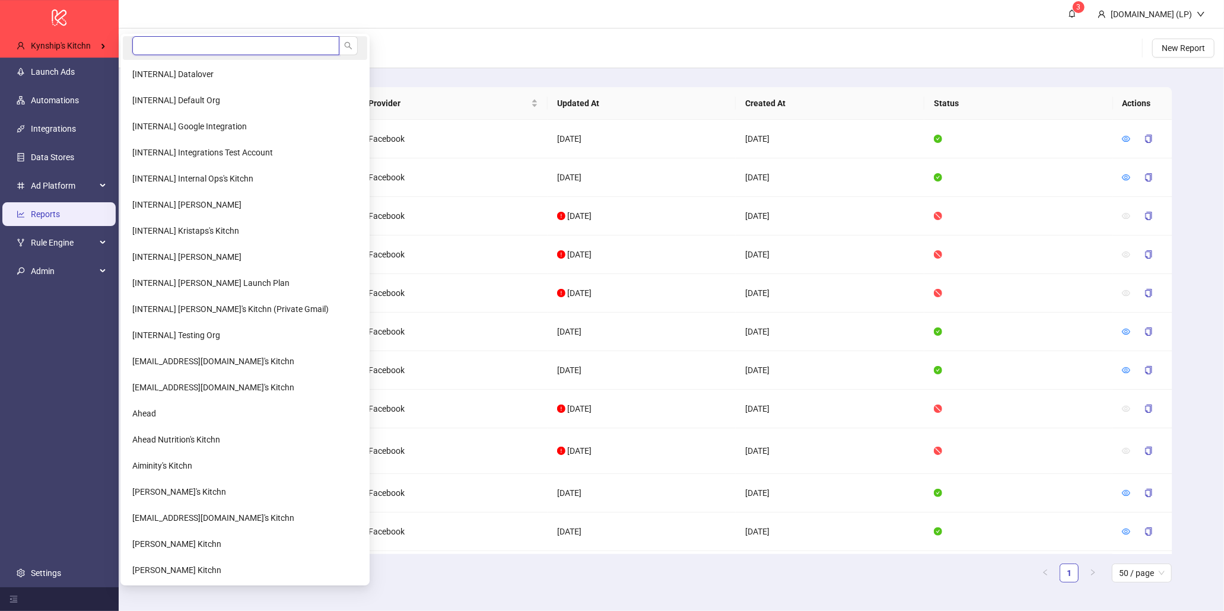
click at [154, 42] on input "search" at bounding box center [235, 45] width 207 height 19
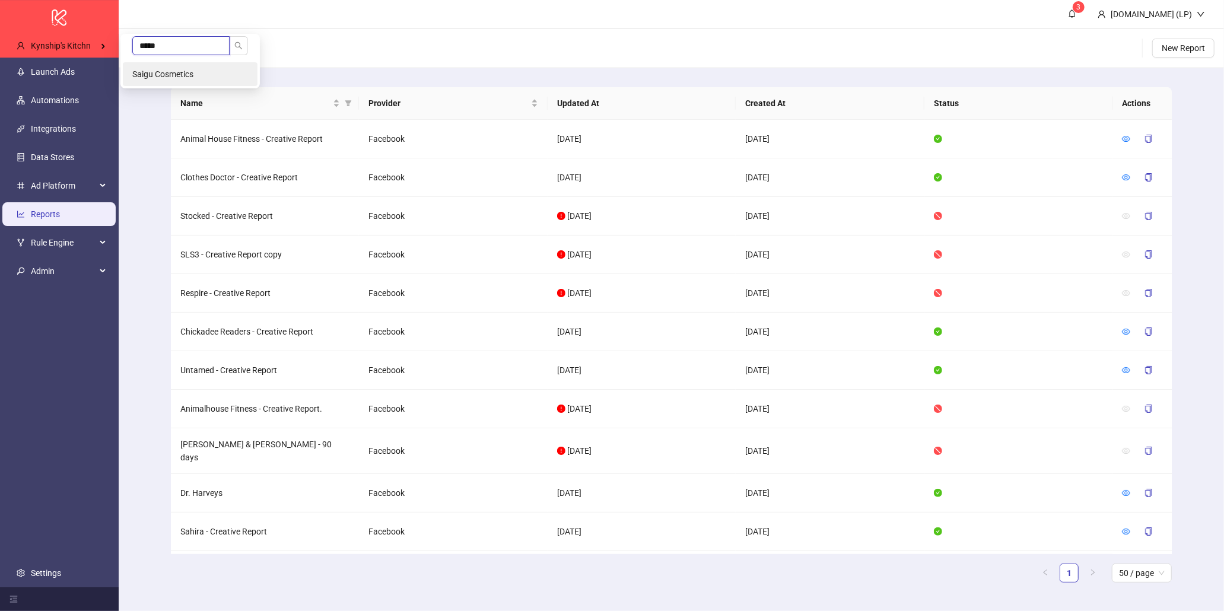
type input "*****"
click at [170, 64] on li "Saigu Cosmetics" at bounding box center [190, 74] width 135 height 24
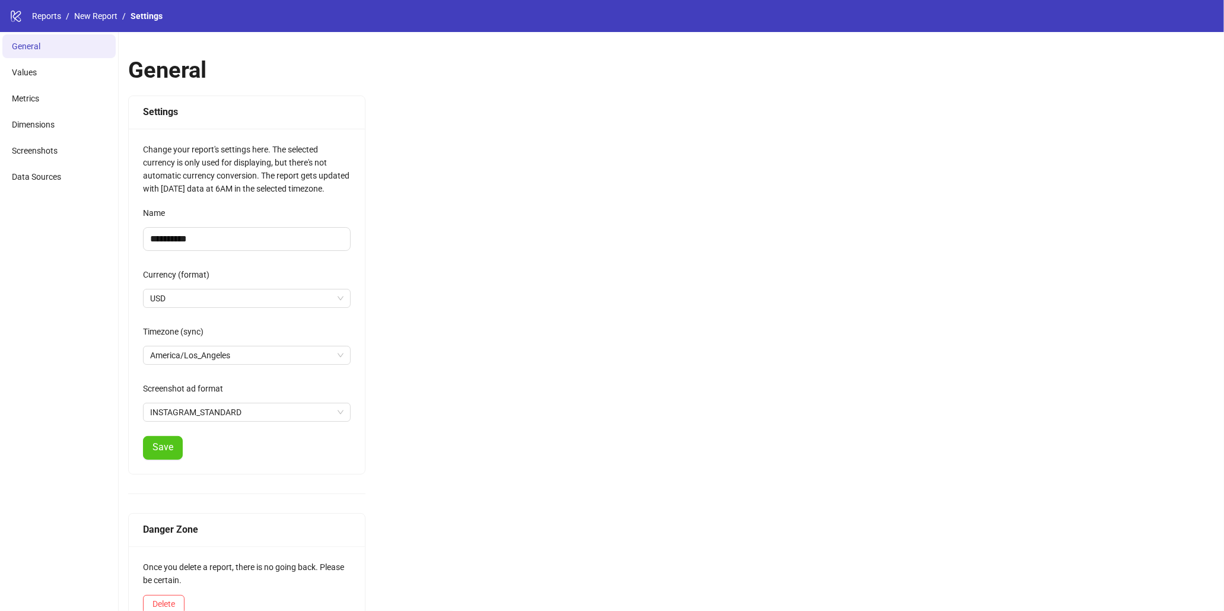
click at [276, 252] on form "**********" at bounding box center [247, 332] width 208 height 256
click at [278, 249] on input "**********" at bounding box center [247, 239] width 208 height 24
paste input "**********"
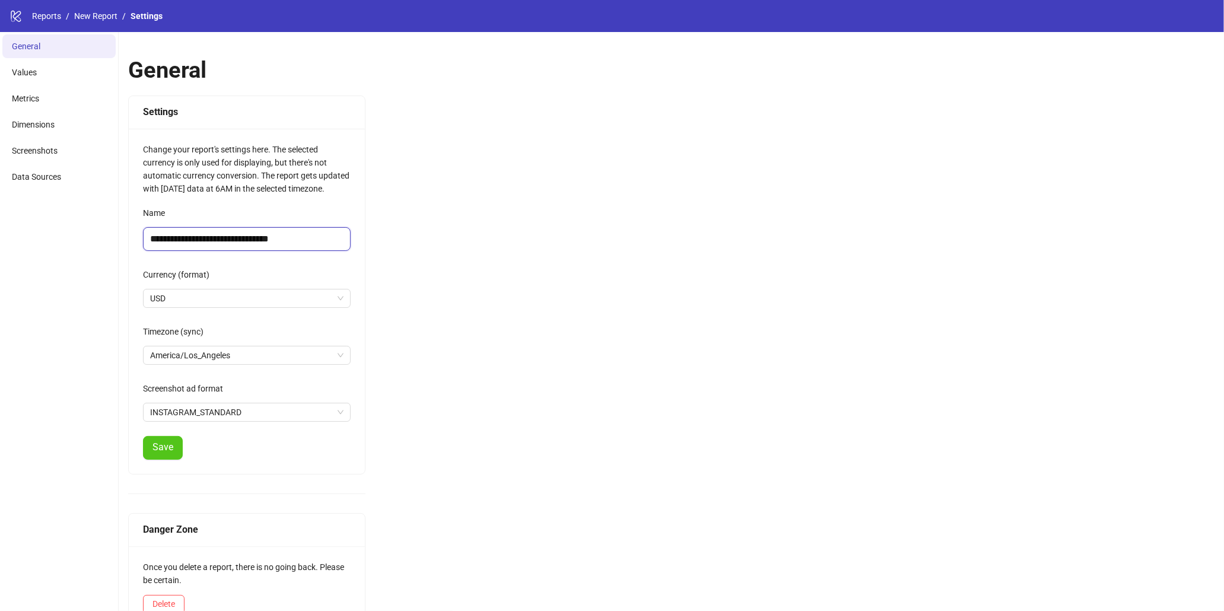
type input "**********"
click at [511, 239] on div "**********" at bounding box center [671, 335] width 1105 height 606
click at [159, 440] on button "Save" at bounding box center [163, 448] width 40 height 24
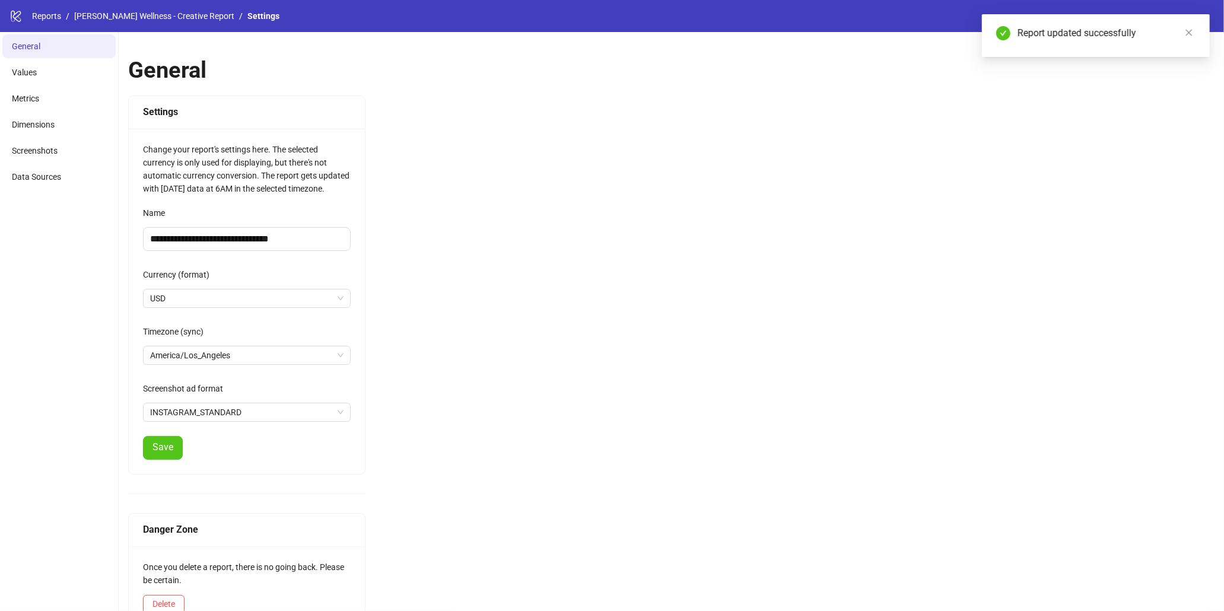
drag, startPoint x: 526, startPoint y: 197, endPoint x: 377, endPoint y: 131, distance: 162.5
click at [523, 196] on div "**********" at bounding box center [671, 335] width 1105 height 606
click at [191, 20] on link "[PERSON_NAME] Wellness - Creative Report" at bounding box center [154, 15] width 165 height 13
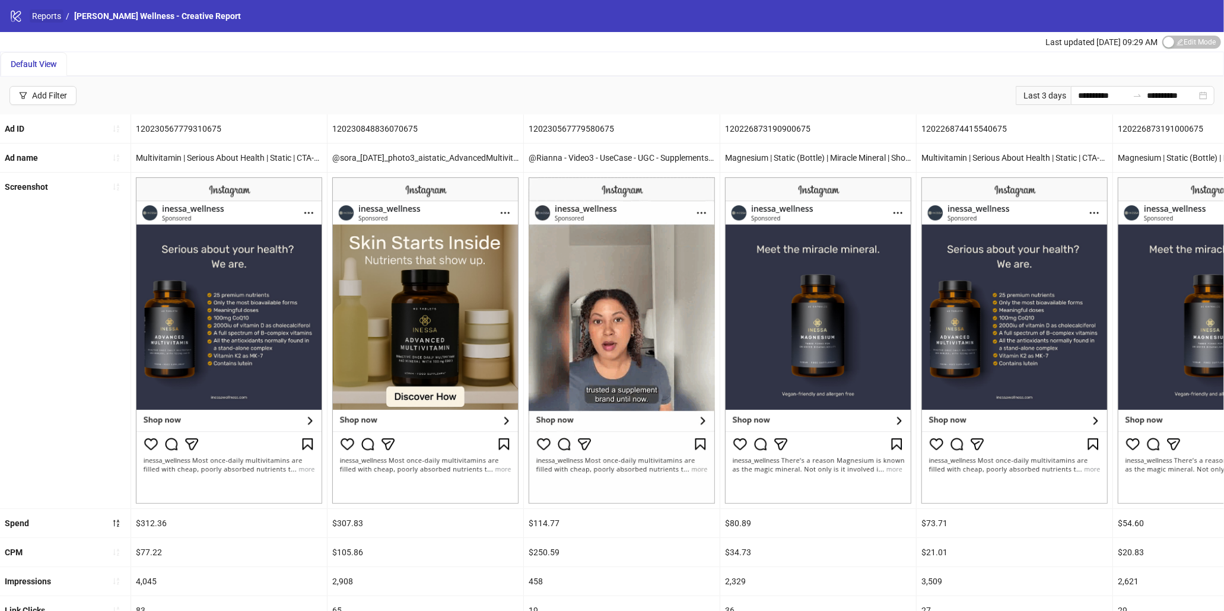
click at [50, 9] on link "Reports" at bounding box center [47, 15] width 34 height 13
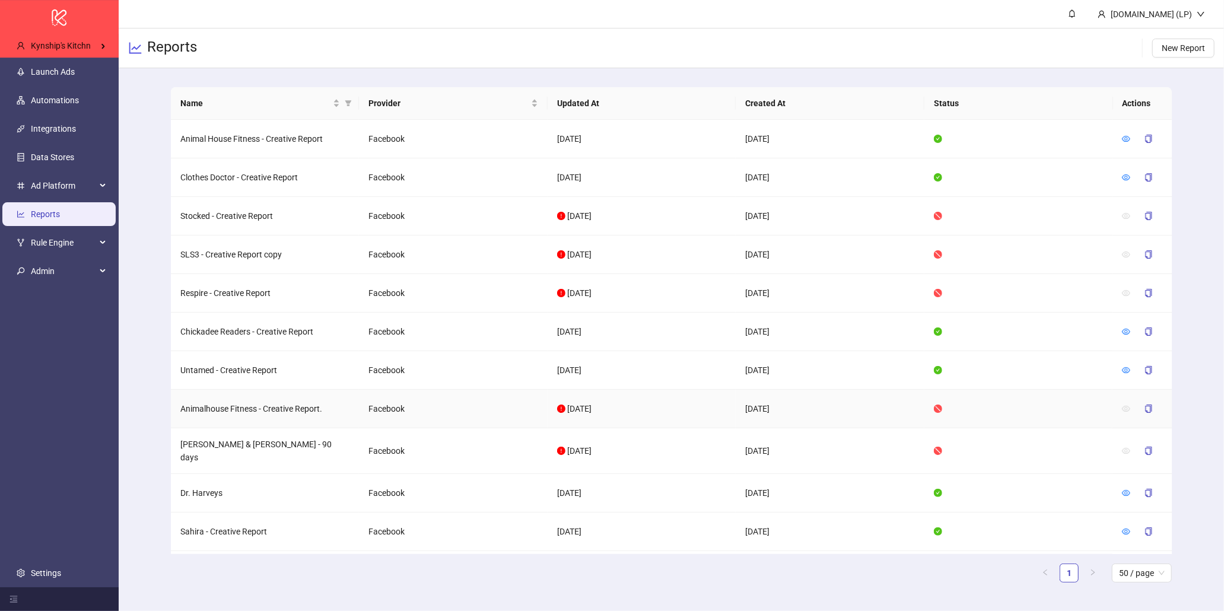
scroll to position [28, 0]
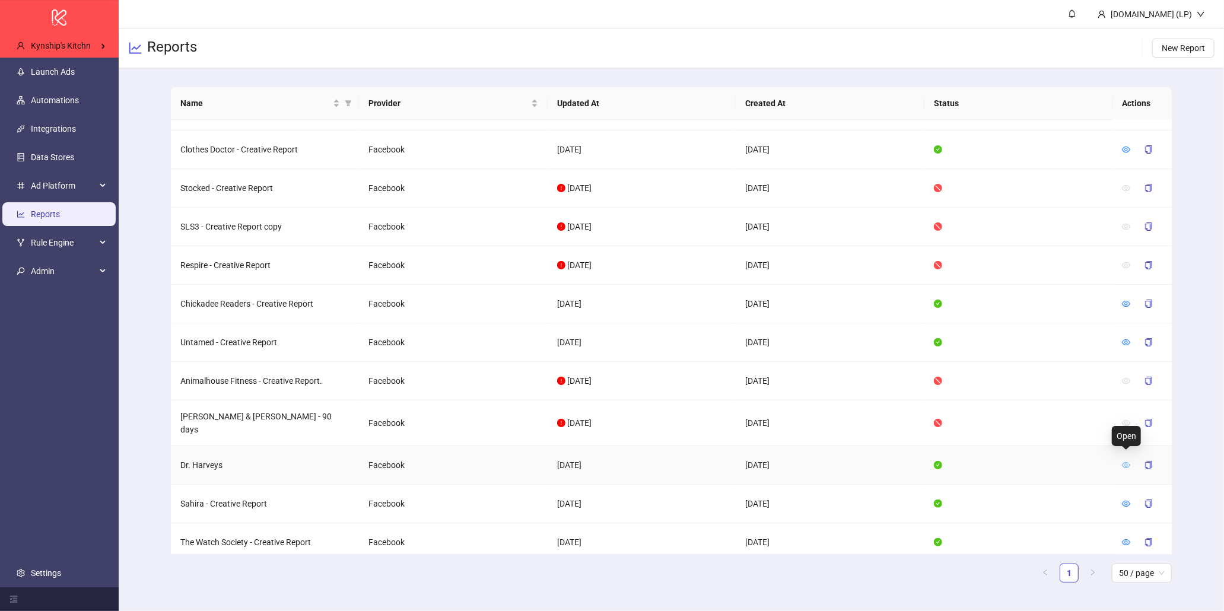
click at [1127, 462] on icon "eye" at bounding box center [1127, 465] width 8 height 6
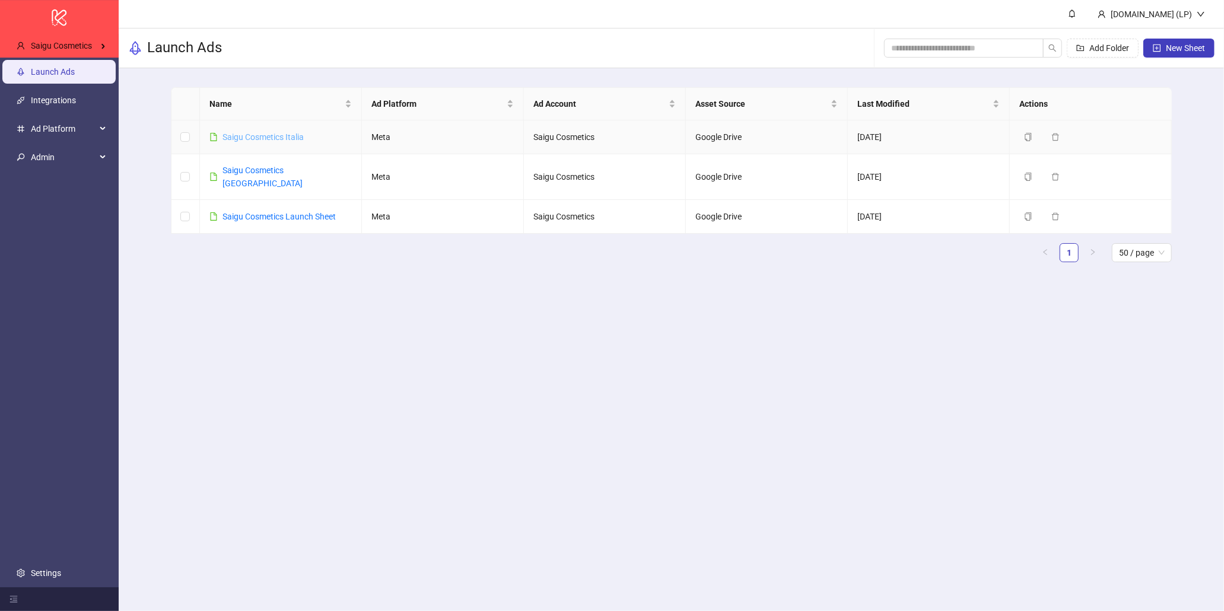
click at [264, 132] on link "Saigu Cosmetics Italia" at bounding box center [262, 136] width 81 height 9
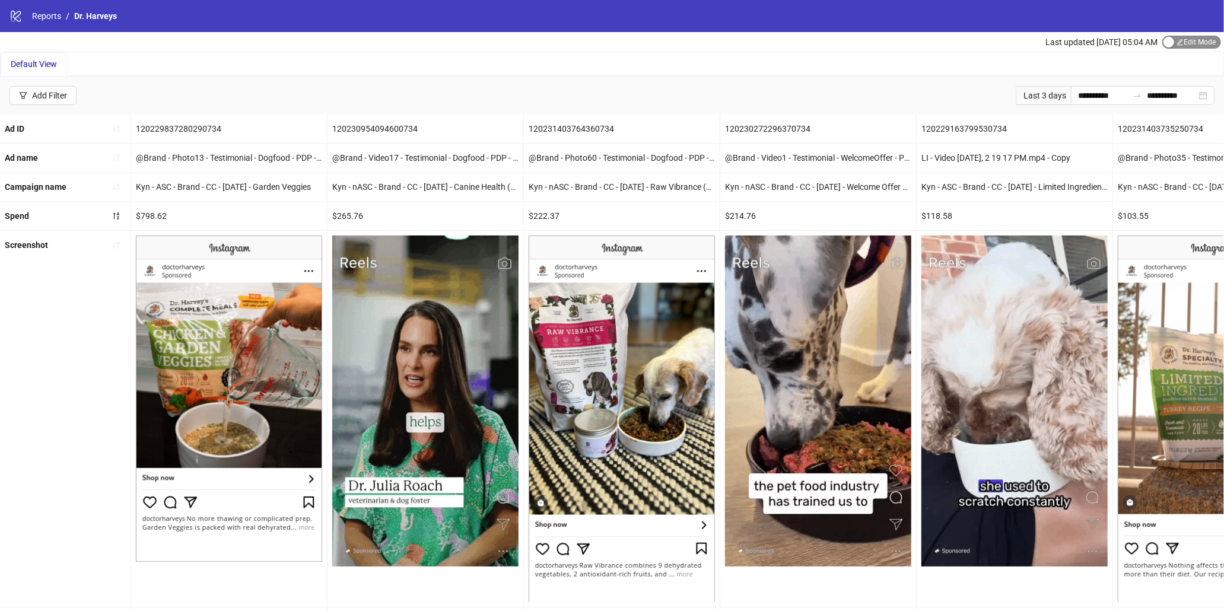
click at [1199, 42] on span "Edit Mode Edit Mode" at bounding box center [1191, 42] width 59 height 13
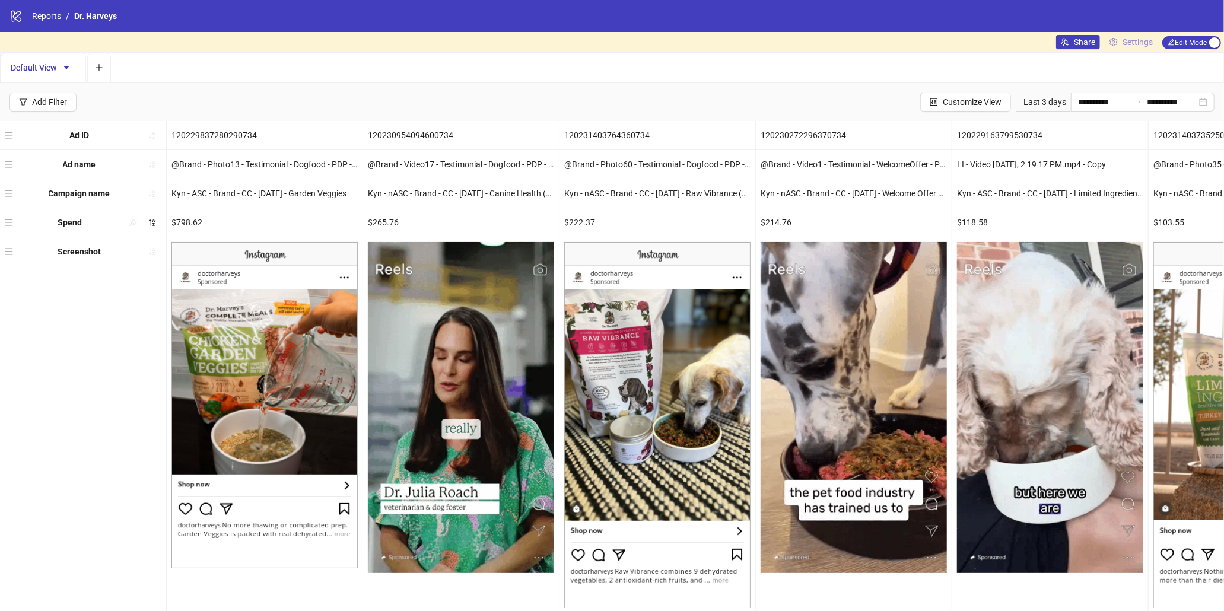
click at [1123, 40] on span "Settings" at bounding box center [1138, 42] width 30 height 13
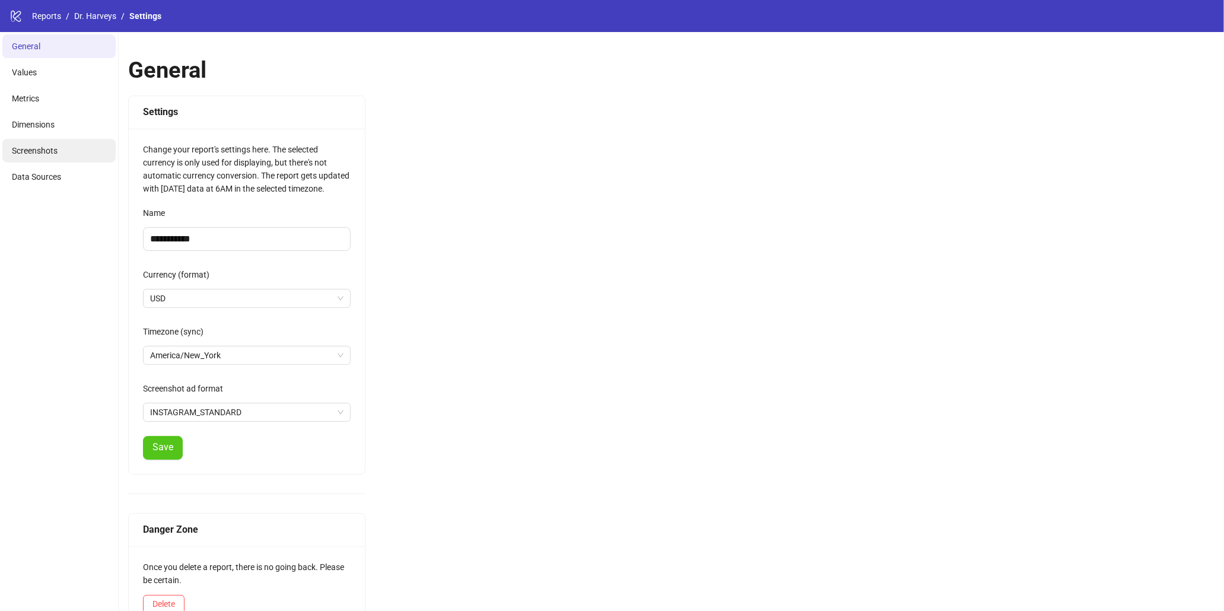
click at [87, 153] on li "Screenshots" at bounding box center [58, 151] width 113 height 24
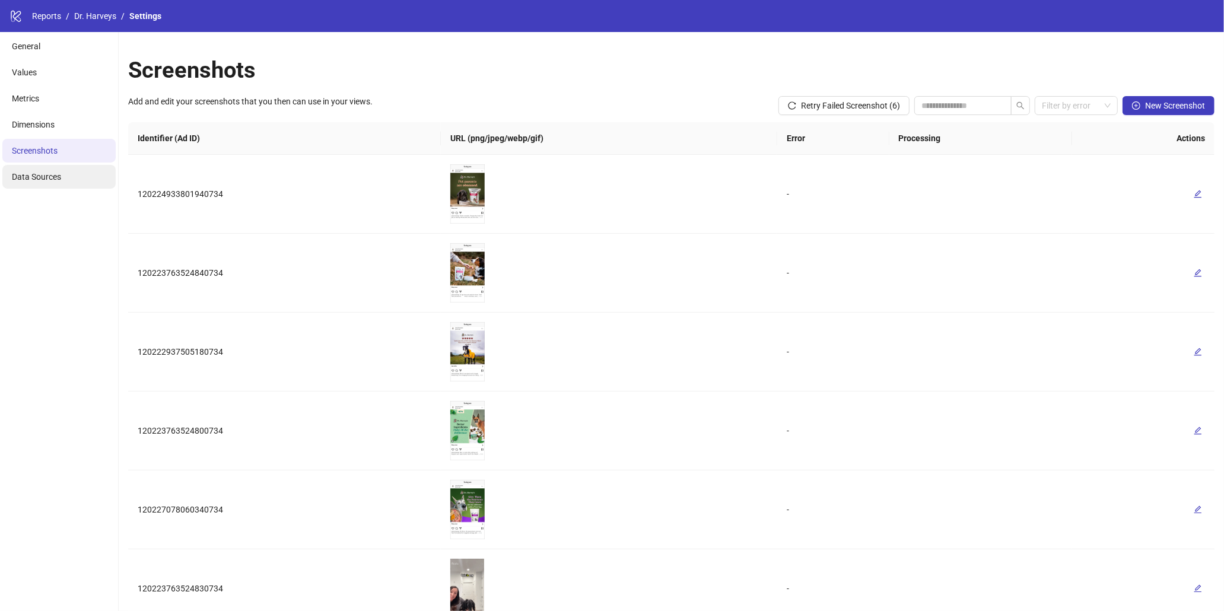
click at [67, 177] on li "Data Sources" at bounding box center [58, 177] width 113 height 24
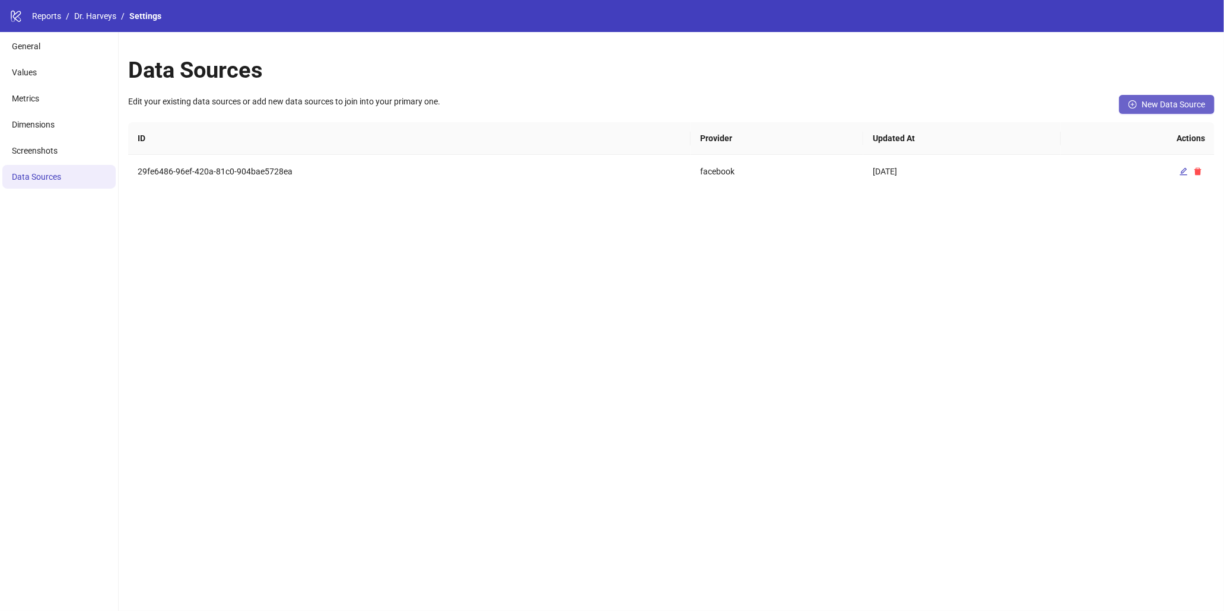
click at [1164, 108] on span "New Data Source" at bounding box center [1173, 104] width 63 height 9
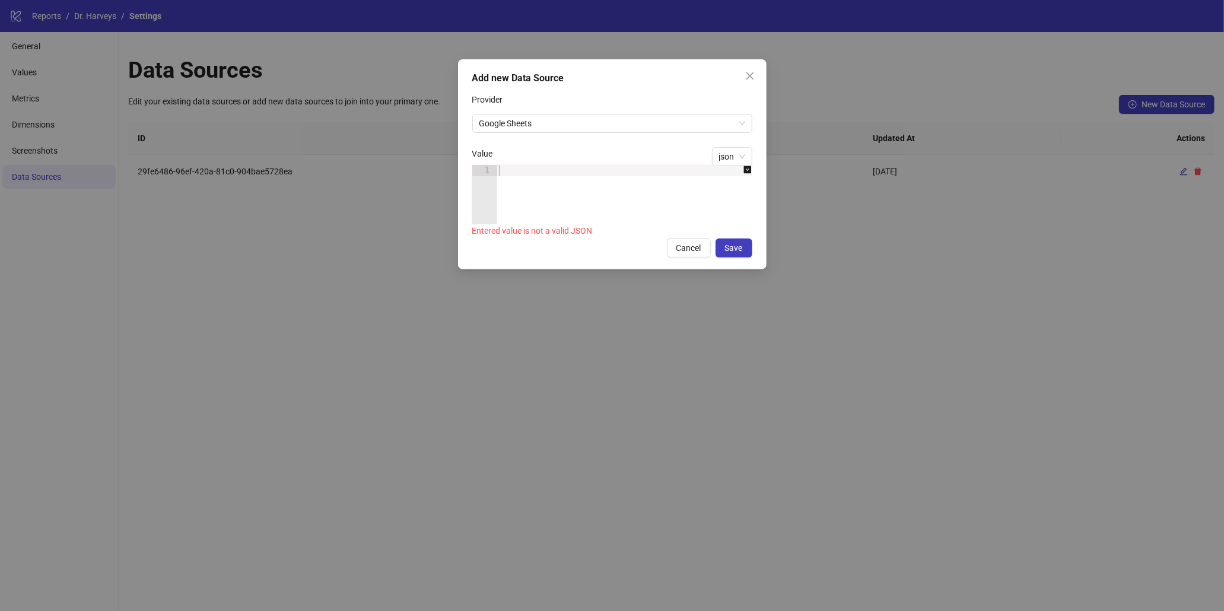
click at [565, 170] on div at bounding box center [631, 206] width 268 height 82
paste textarea "*"
click at [574, 215] on div at bounding box center [653, 218] width 304 height 12
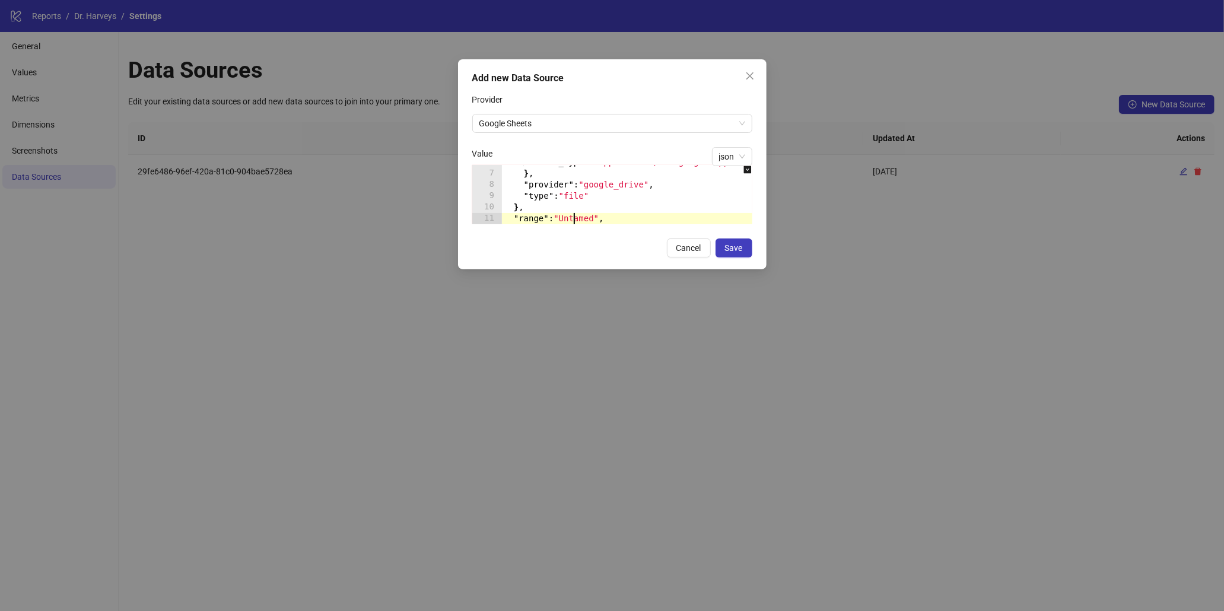
scroll to position [64, 0]
click at [574, 218] on div at bounding box center [653, 218] width 304 height 12
click at [574, 219] on div at bounding box center [653, 218] width 304 height 12
type textarea "**********"
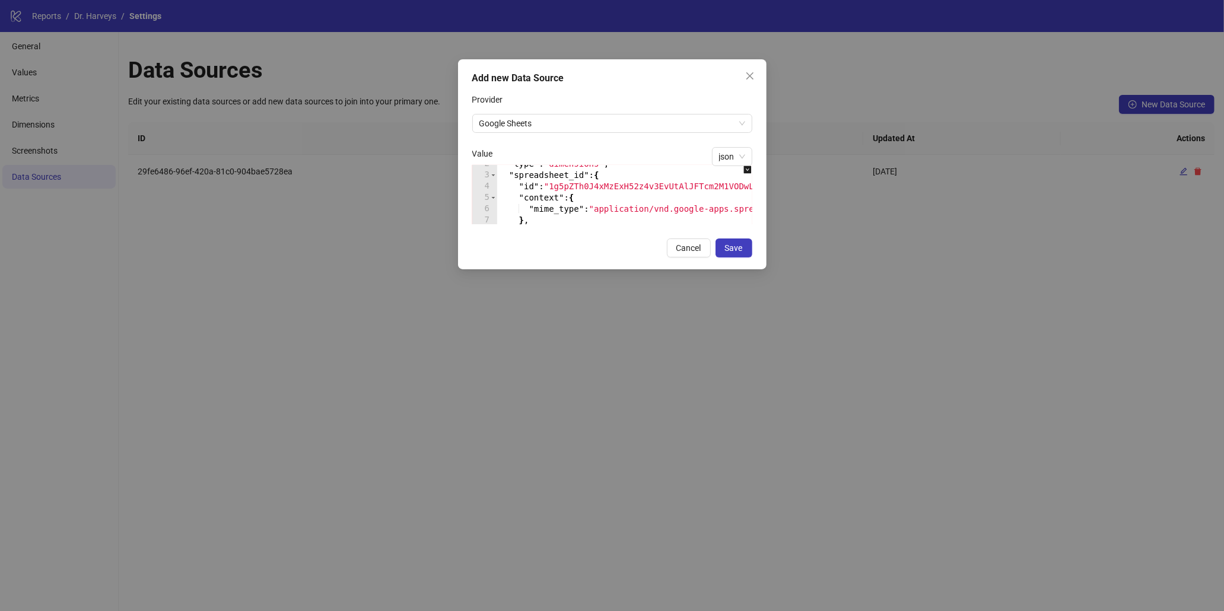
scroll to position [132, 0]
click at [746, 239] on button "Save" at bounding box center [734, 248] width 37 height 19
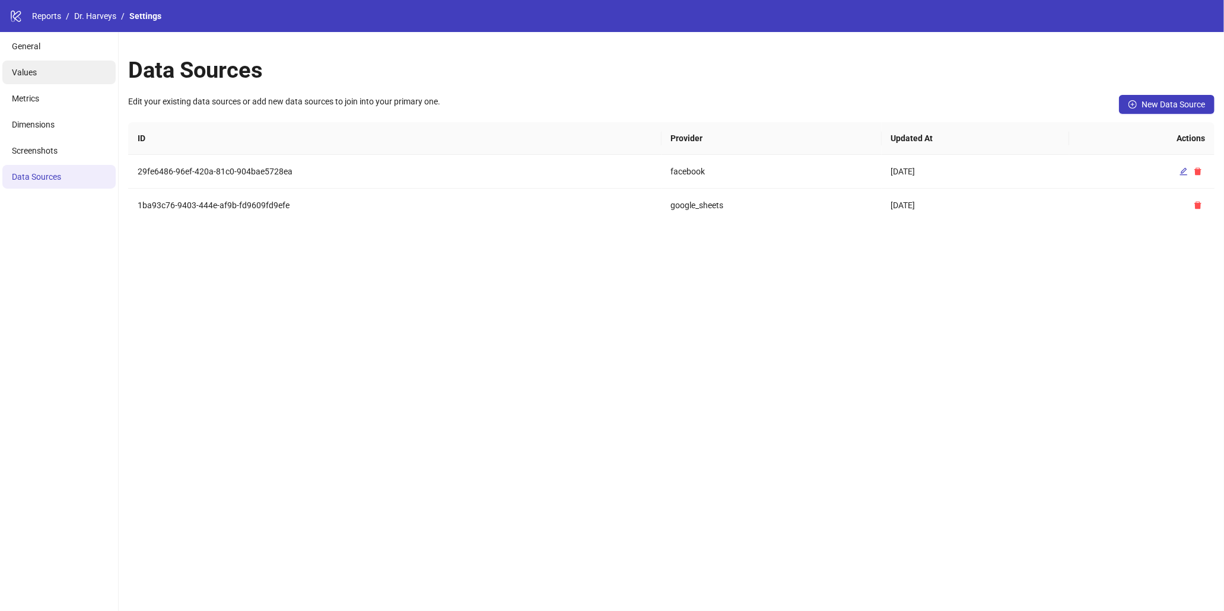
click at [77, 72] on li "Values" at bounding box center [58, 73] width 113 height 24
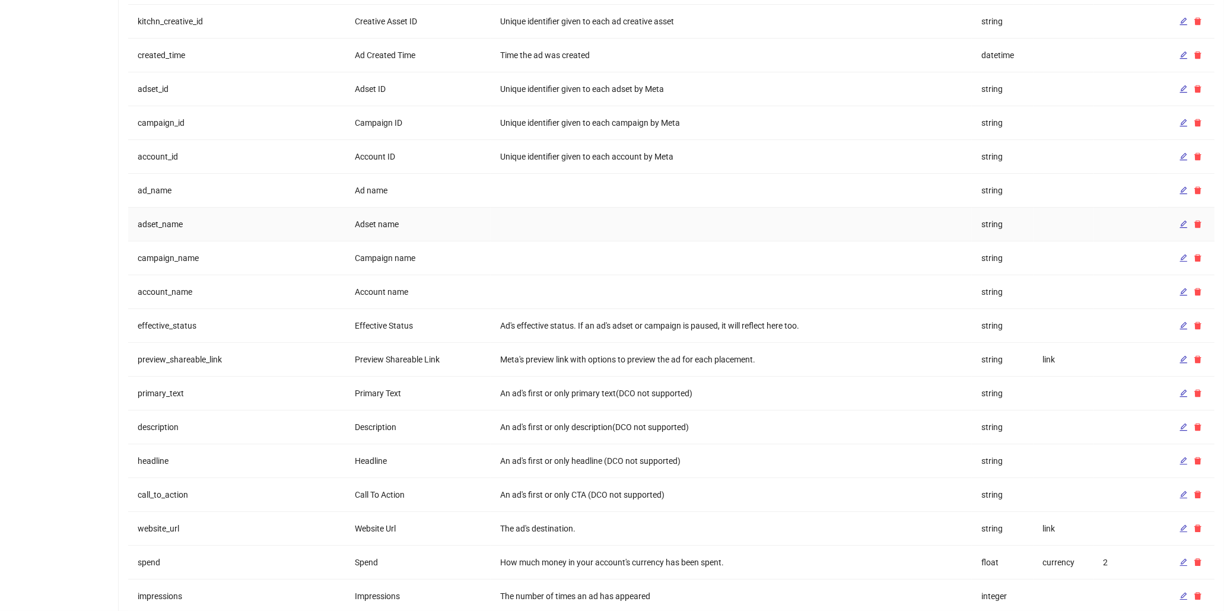
scroll to position [206, 0]
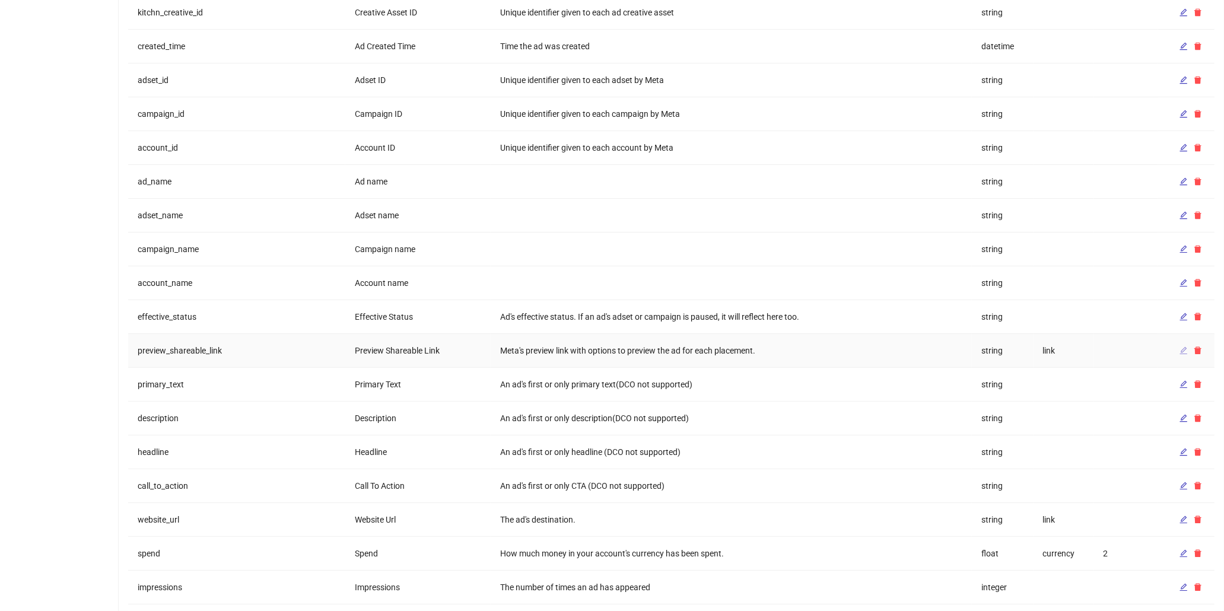
click at [1184, 350] on icon "edit" at bounding box center [1184, 351] width 8 height 8
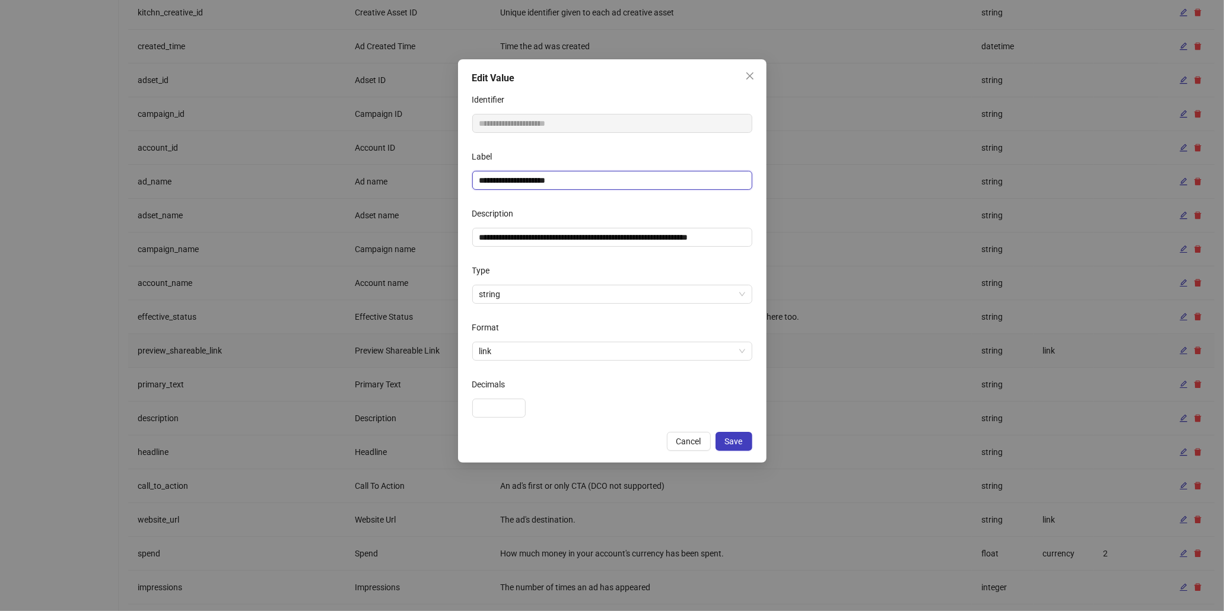
click at [608, 182] on input "**********" at bounding box center [612, 180] width 280 height 19
type input "**********"
click at [740, 433] on button "Save" at bounding box center [734, 441] width 37 height 19
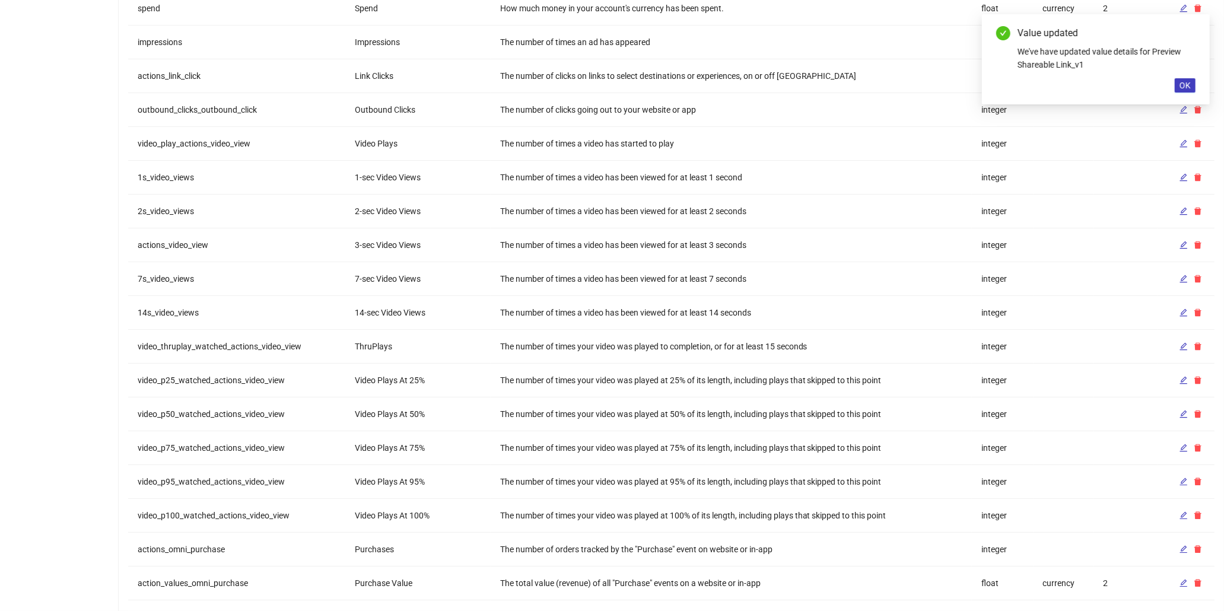
scroll to position [828, 0]
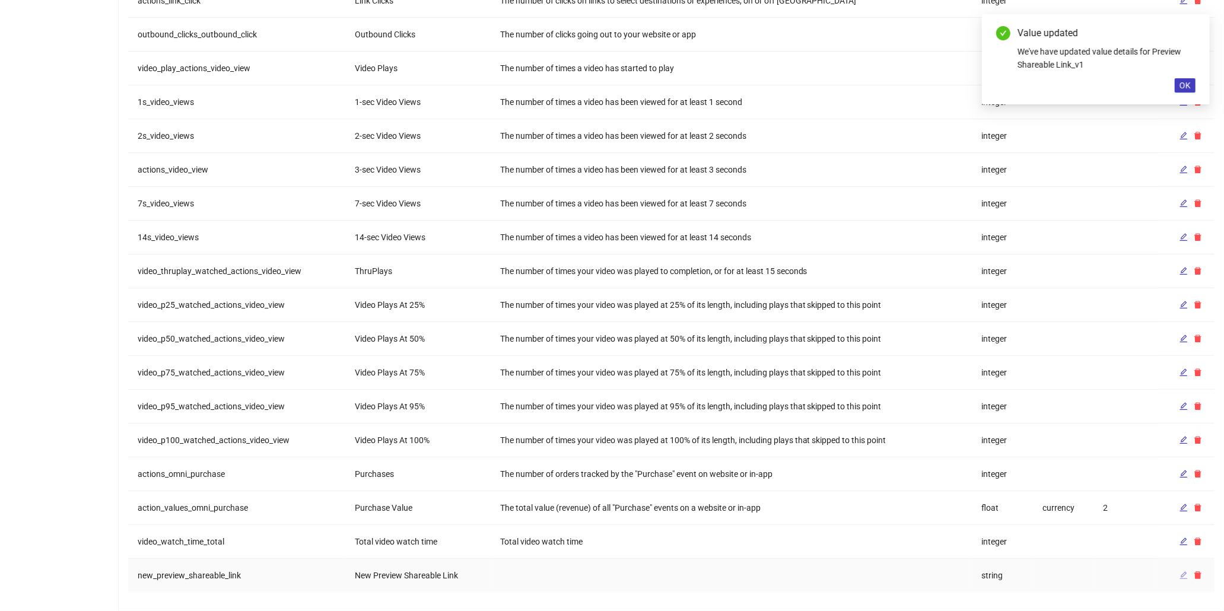
click at [1184, 579] on span "button" at bounding box center [1184, 575] width 8 height 9
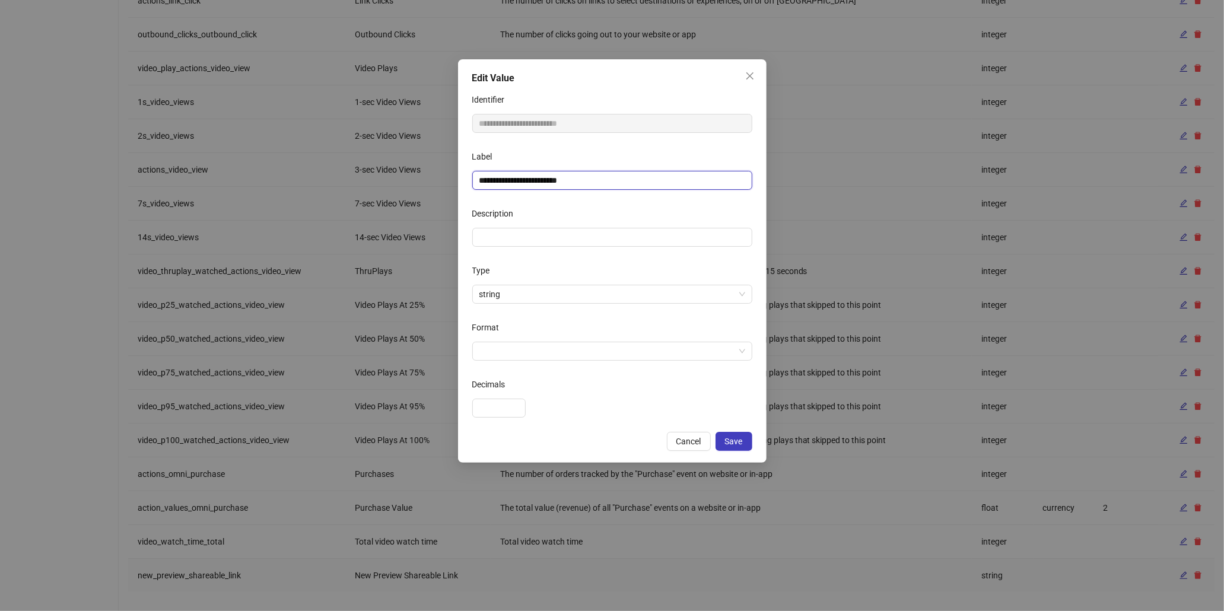
drag, startPoint x: 498, startPoint y: 179, endPoint x: 428, endPoint y: 179, distance: 69.4
click at [428, 179] on div "**********" at bounding box center [612, 305] width 1224 height 611
type input "**********"
click at [533, 351] on input "Format" at bounding box center [606, 351] width 255 height 18
drag, startPoint x: 493, startPoint y: 434, endPoint x: 683, endPoint y: 452, distance: 191.2
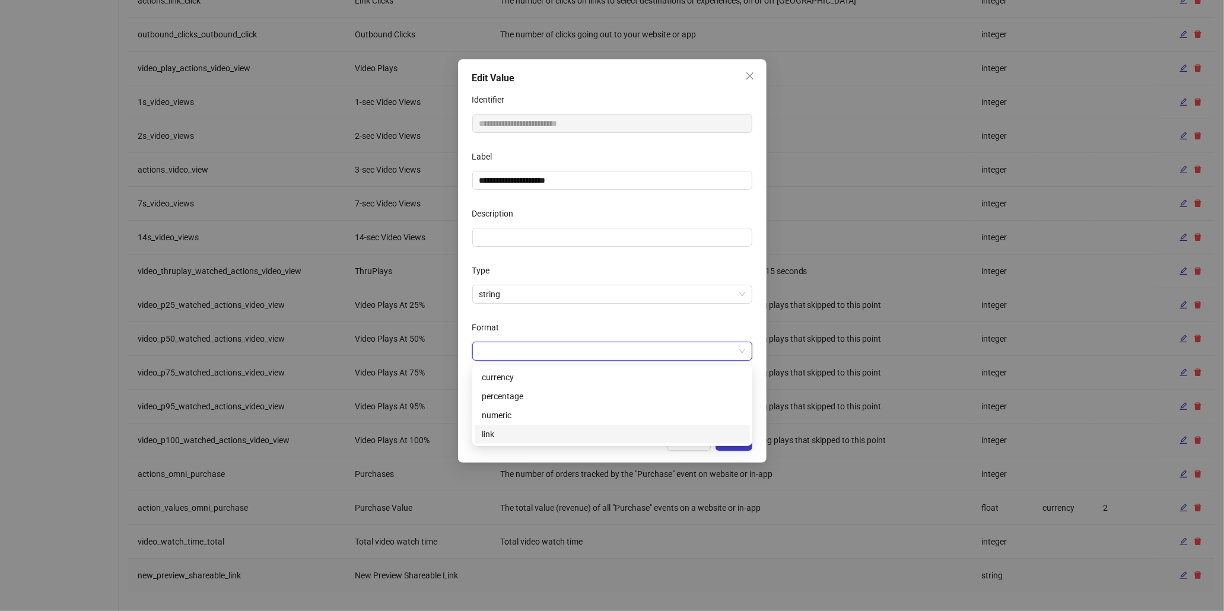
click at [494, 435] on div "link" at bounding box center [612, 434] width 261 height 13
click at [736, 449] on button "Save" at bounding box center [734, 441] width 37 height 19
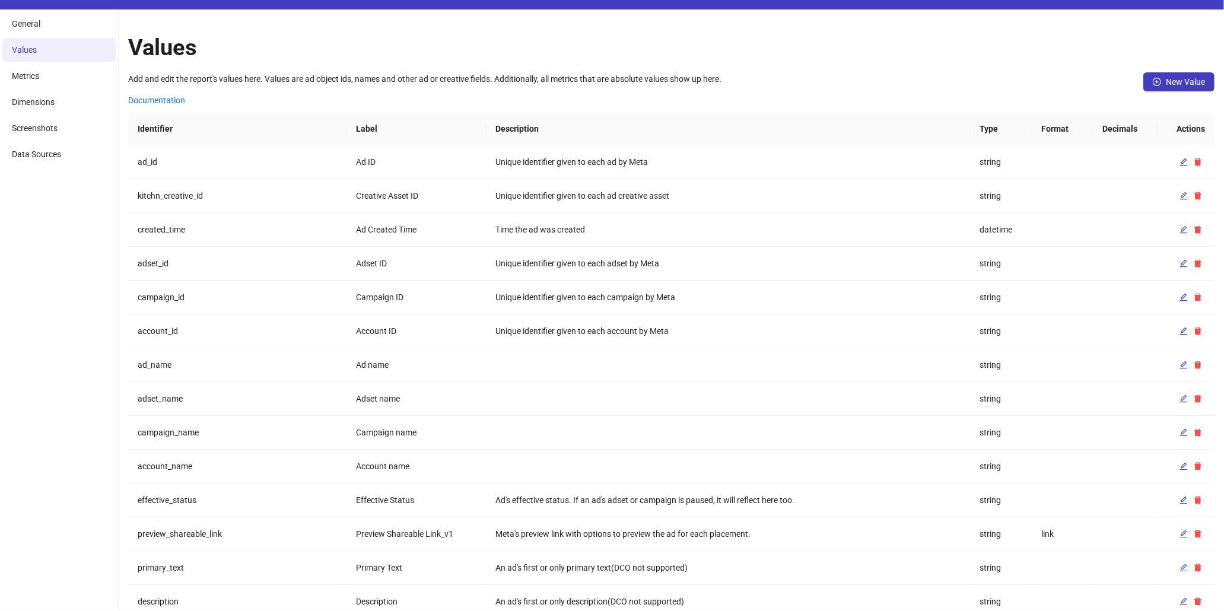
scroll to position [0, 0]
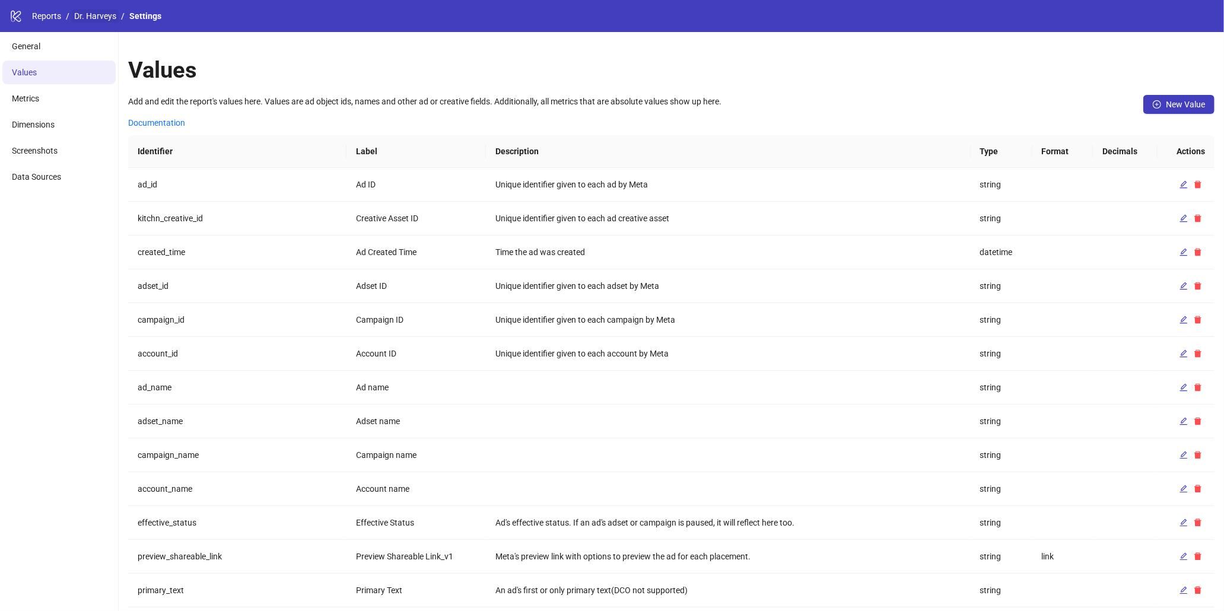
click at [107, 22] on li "Dr. Harveys" at bounding box center [95, 15] width 42 height 13
click at [109, 11] on link "Dr. Harveys" at bounding box center [95, 15] width 47 height 13
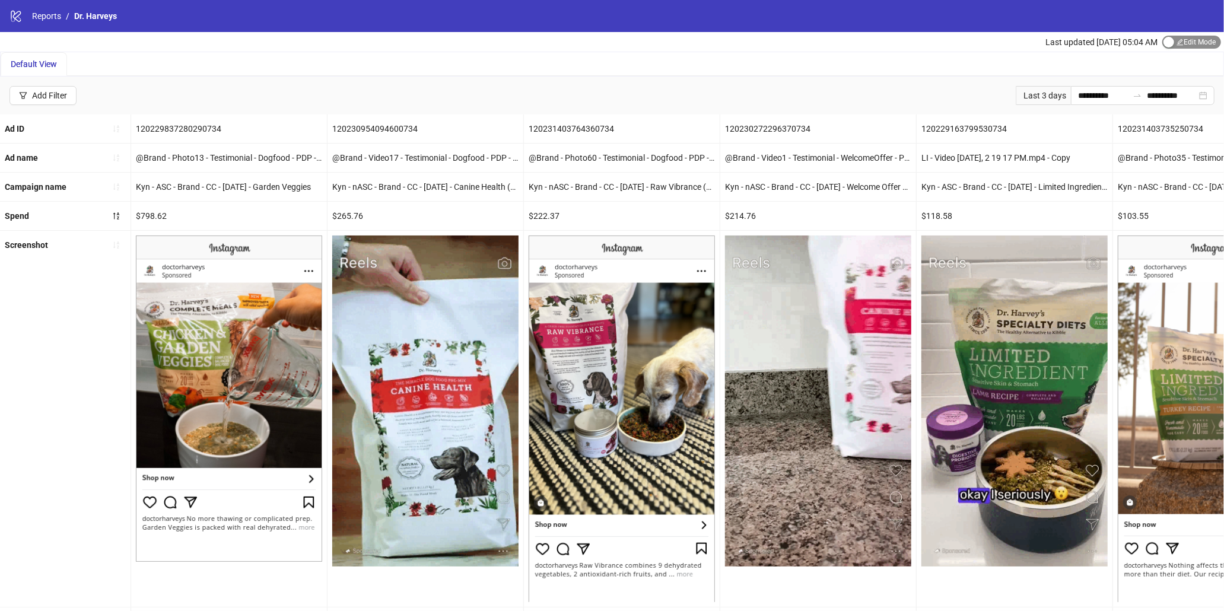
click at [1172, 47] on span "Edit Mode Edit Mode" at bounding box center [1191, 42] width 59 height 13
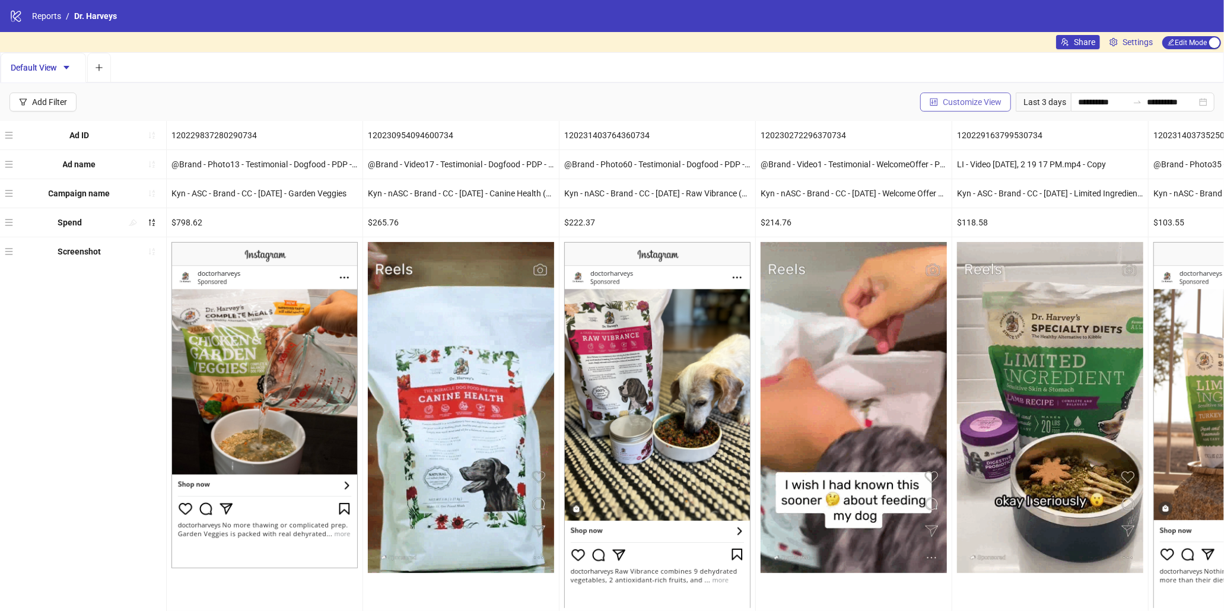
click at [977, 98] on span "Customize View" at bounding box center [972, 101] width 59 height 9
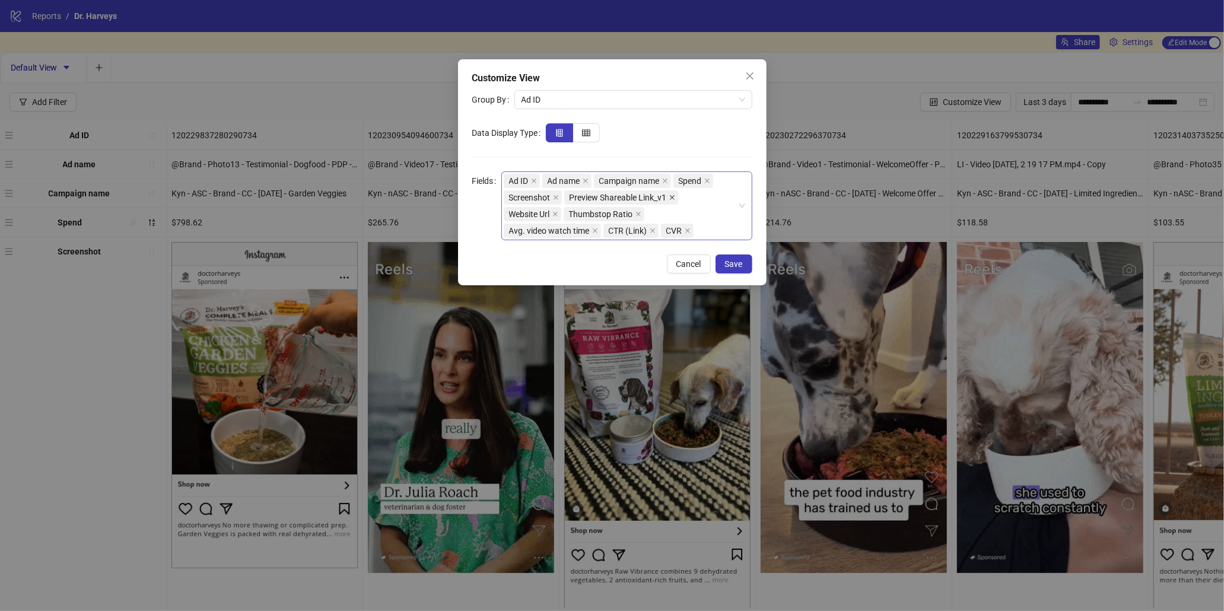
click at [675, 196] on icon "close" at bounding box center [672, 198] width 6 height 6
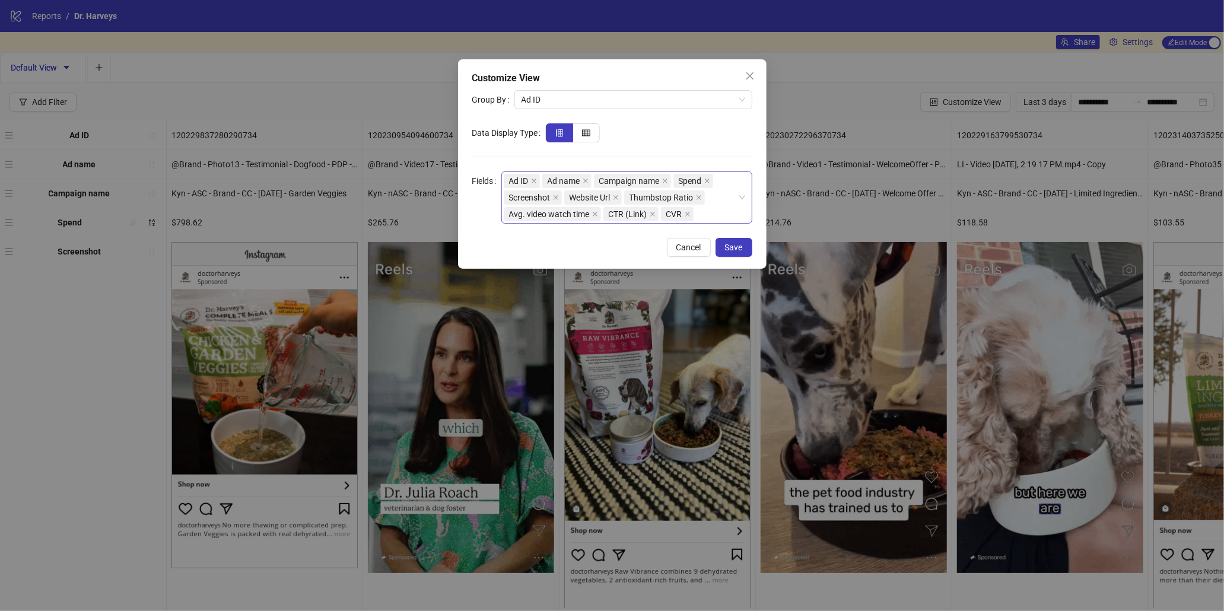
click at [723, 212] on div "Ad ID Ad name Campaign name Spend Screenshot Website Url Thumbstop Ratio Avg. v…" at bounding box center [621, 198] width 234 height 50
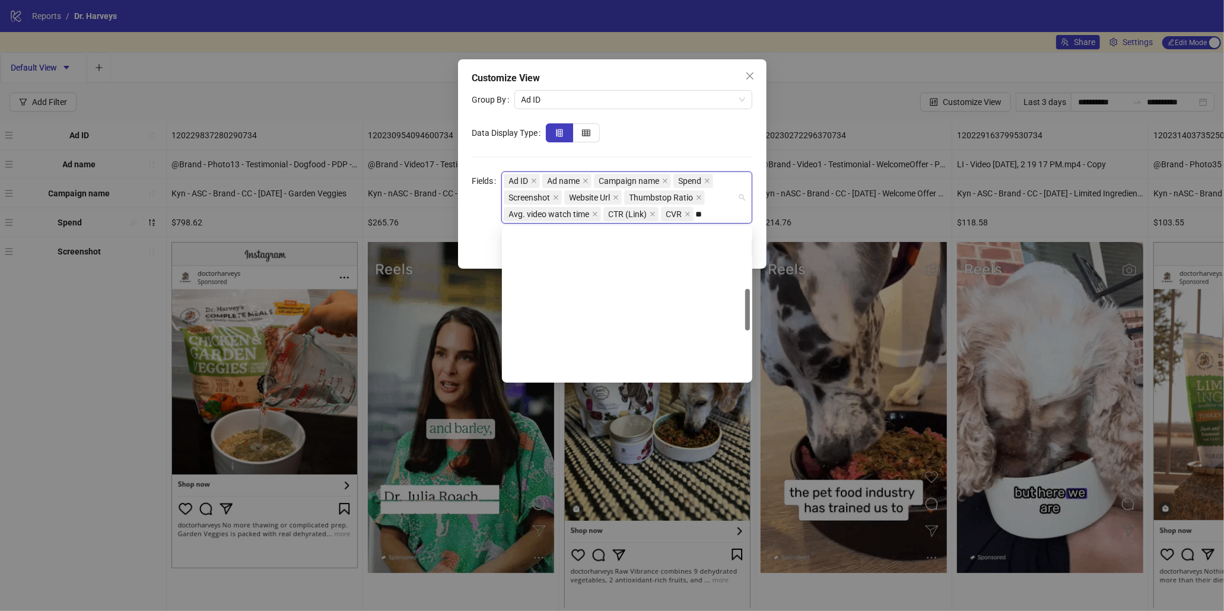
type input "***"
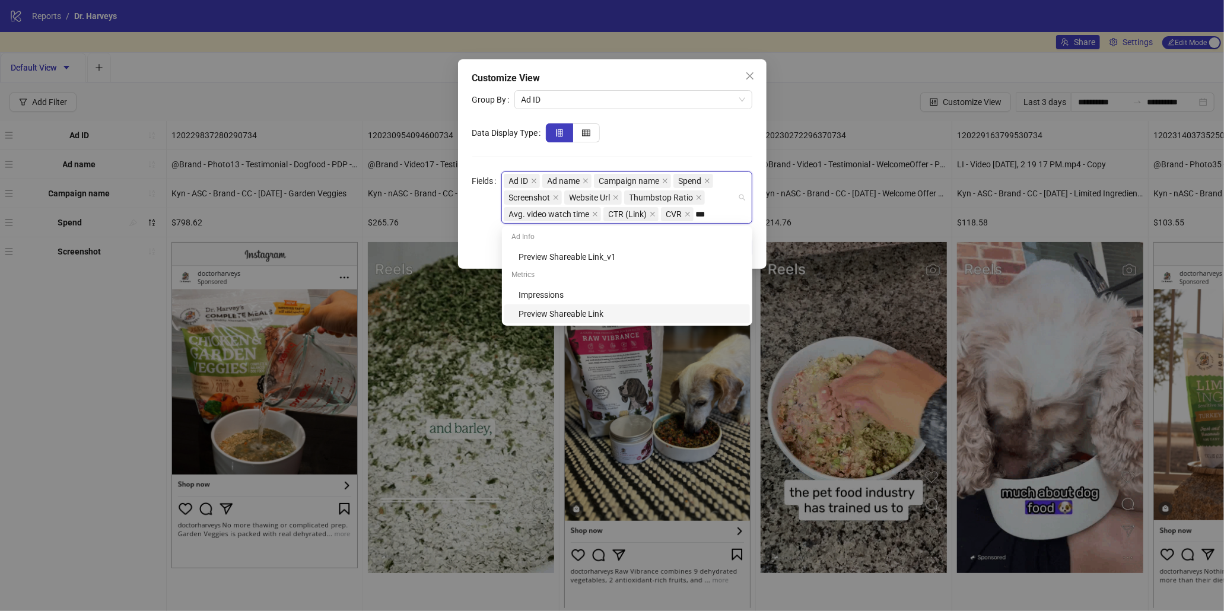
click at [592, 314] on div "Preview Shareable Link" at bounding box center [631, 313] width 224 height 13
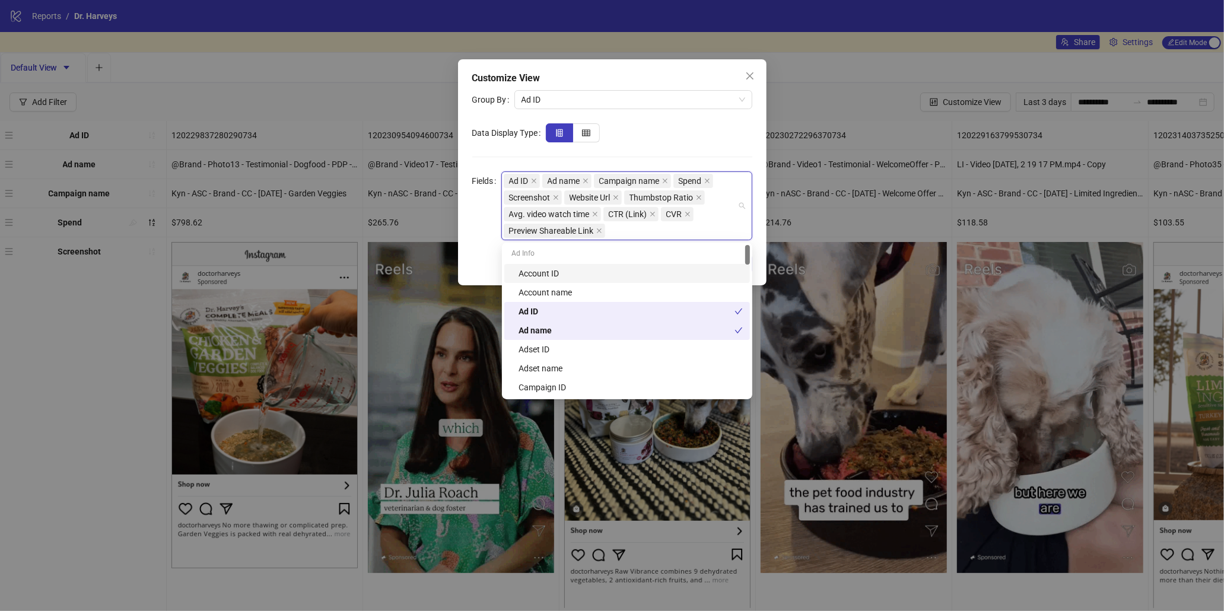
click at [714, 119] on form "Group By Ad ID Data Display Type Fields Ad ID Ad name Campaign name Spend Scree…" at bounding box center [612, 165] width 280 height 150
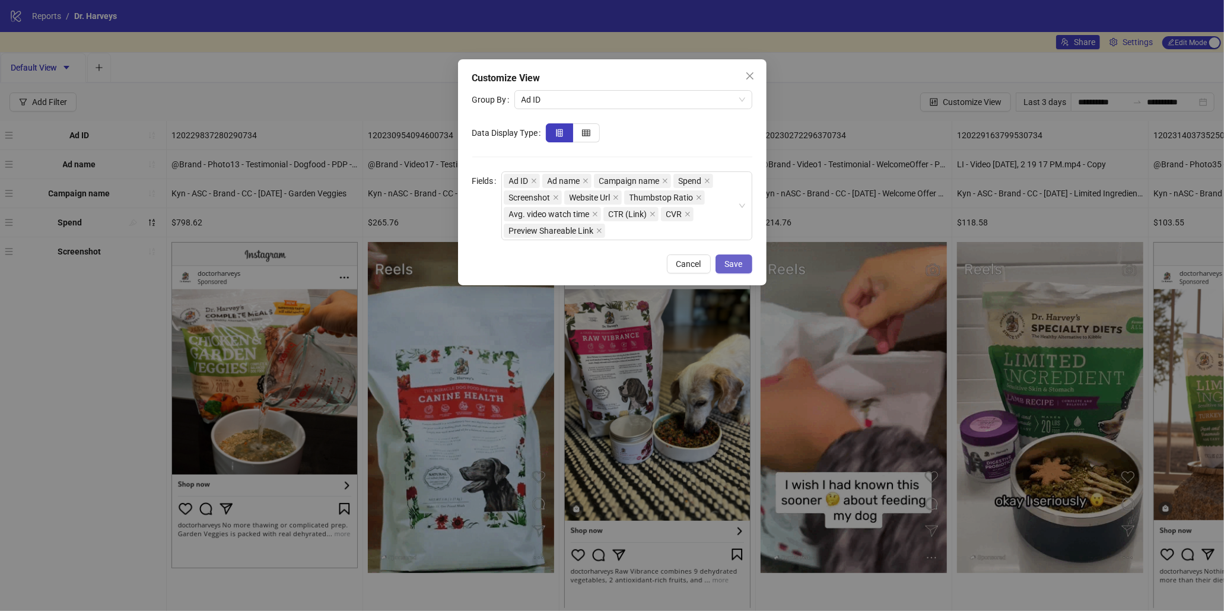
click at [744, 269] on button "Save" at bounding box center [734, 264] width 37 height 19
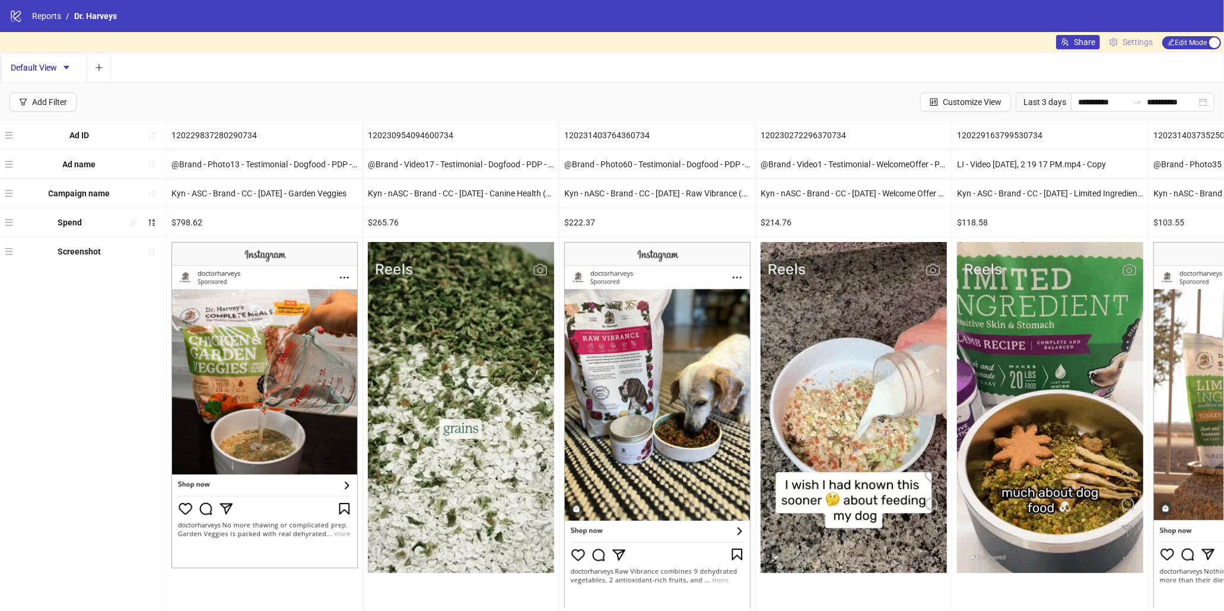
click at [1146, 43] on span "Settings" at bounding box center [1138, 42] width 30 height 13
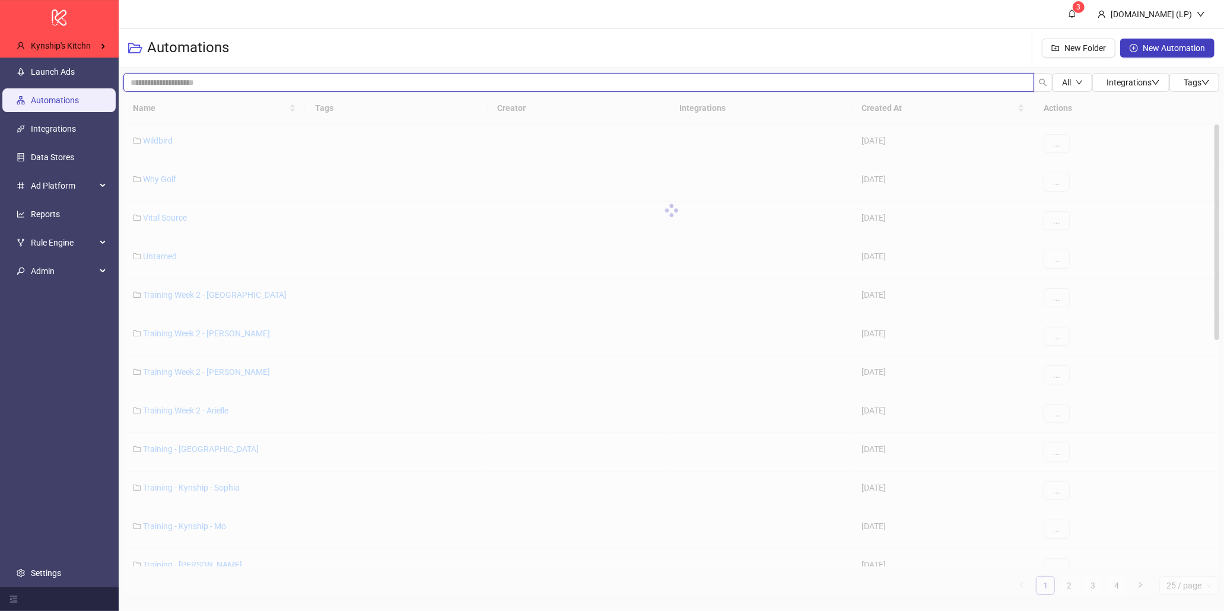
click at [211, 85] on input "search" at bounding box center [578, 82] width 911 height 19
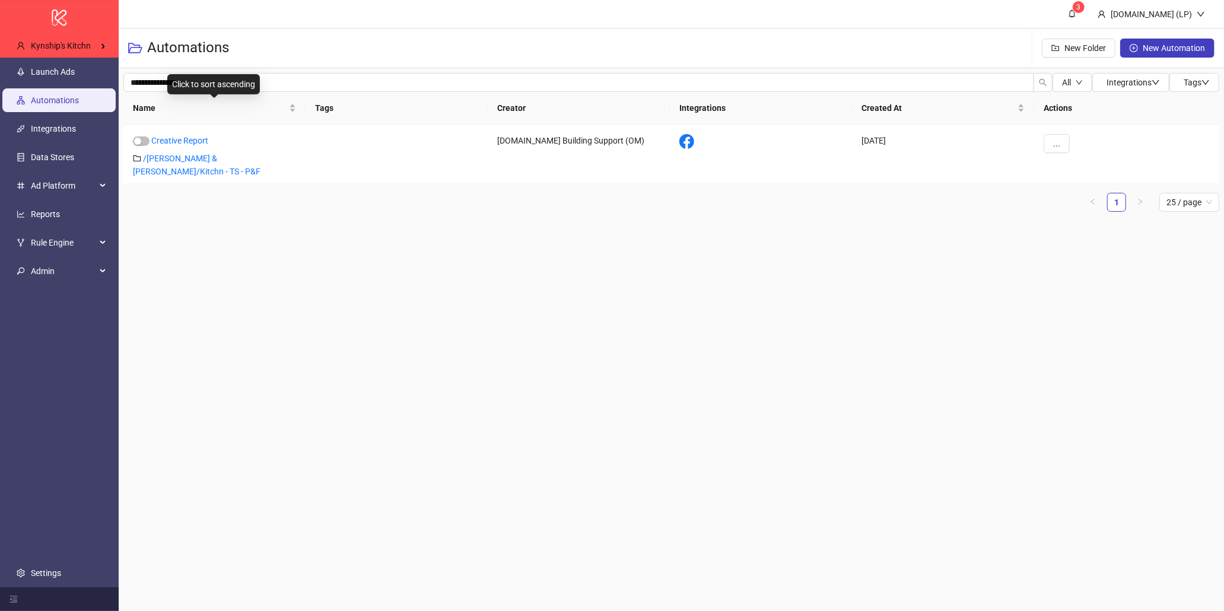
click at [167, 78] on div "Click to sort ascending" at bounding box center [213, 84] width 93 height 20
click at [152, 80] on input "**********" at bounding box center [578, 82] width 911 height 19
type input "******"
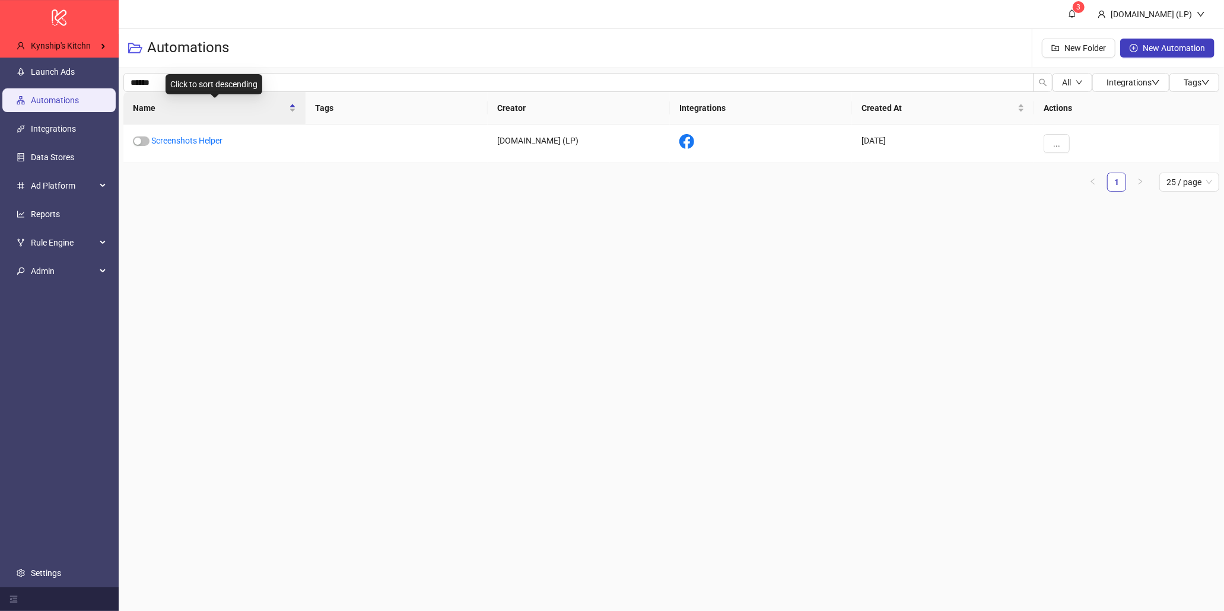
click at [167, 85] on div "Click to sort descending" at bounding box center [214, 84] width 97 height 20
click at [151, 82] on input "******" at bounding box center [578, 82] width 911 height 19
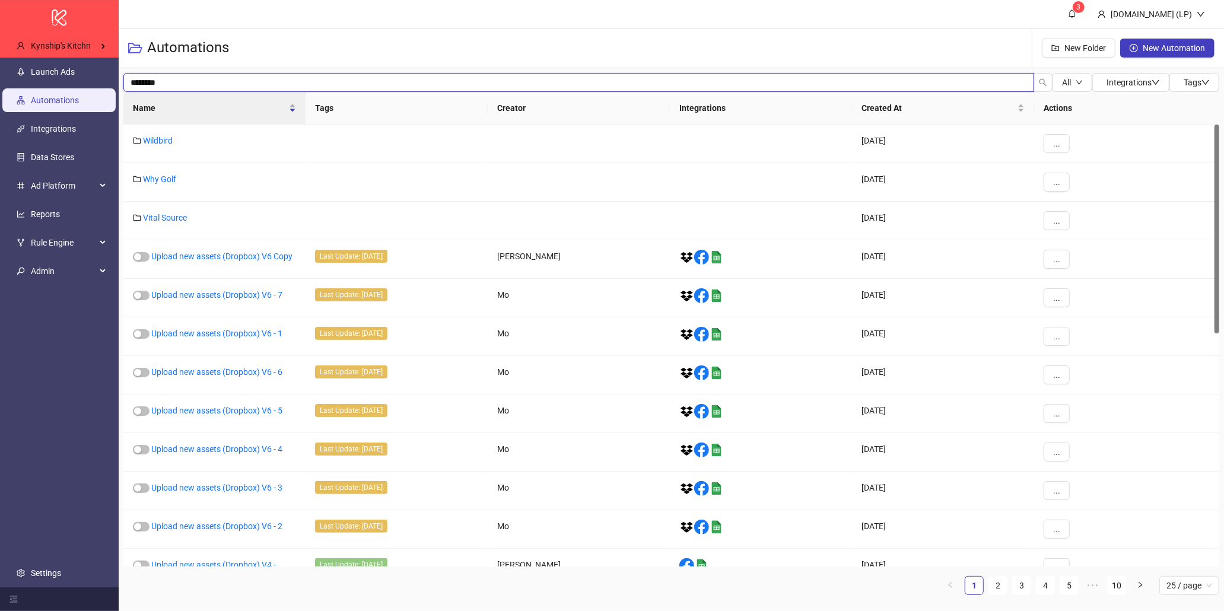
type input "********"
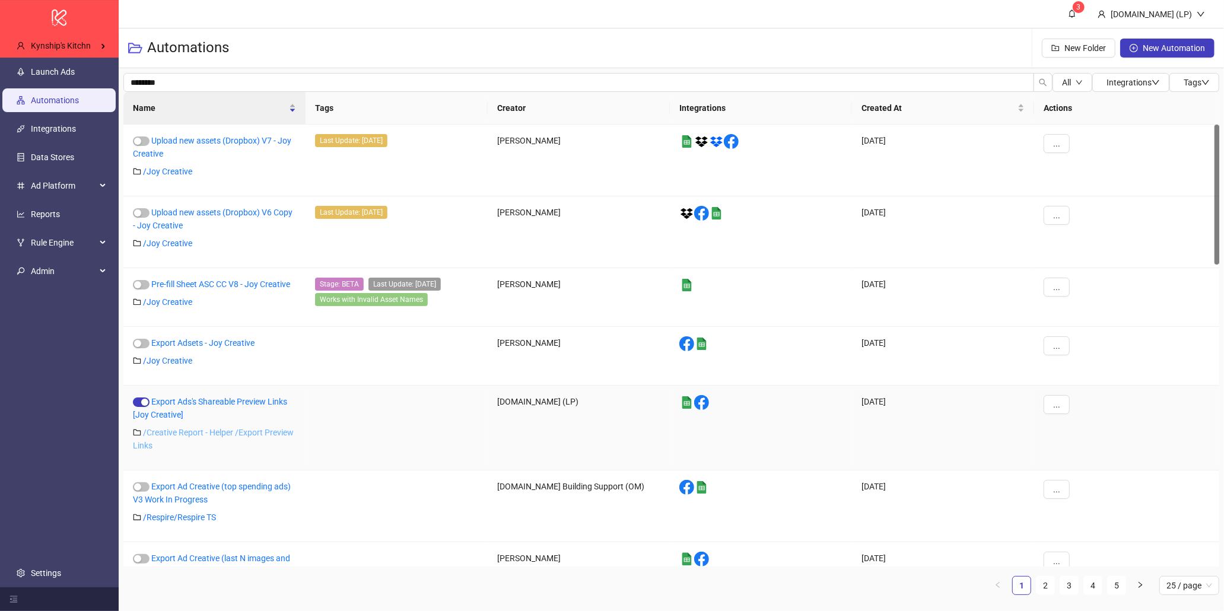
click at [176, 431] on link "/ Creative Report - Helper /Export Preview Links" at bounding box center [213, 439] width 161 height 23
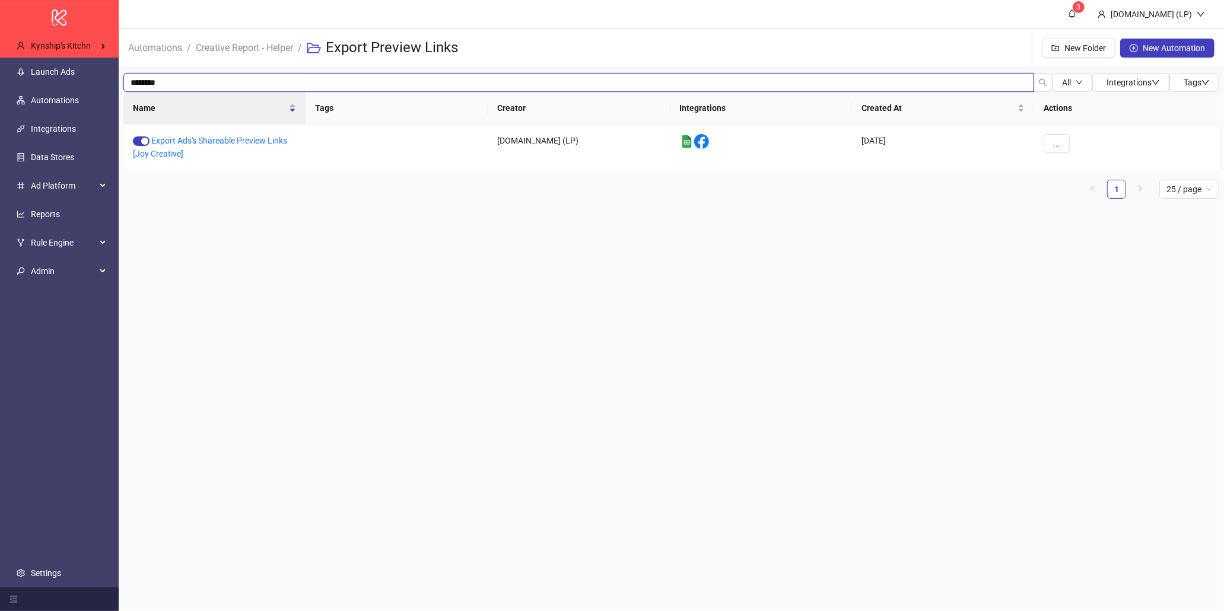
click at [227, 73] on input "********" at bounding box center [578, 82] width 911 height 19
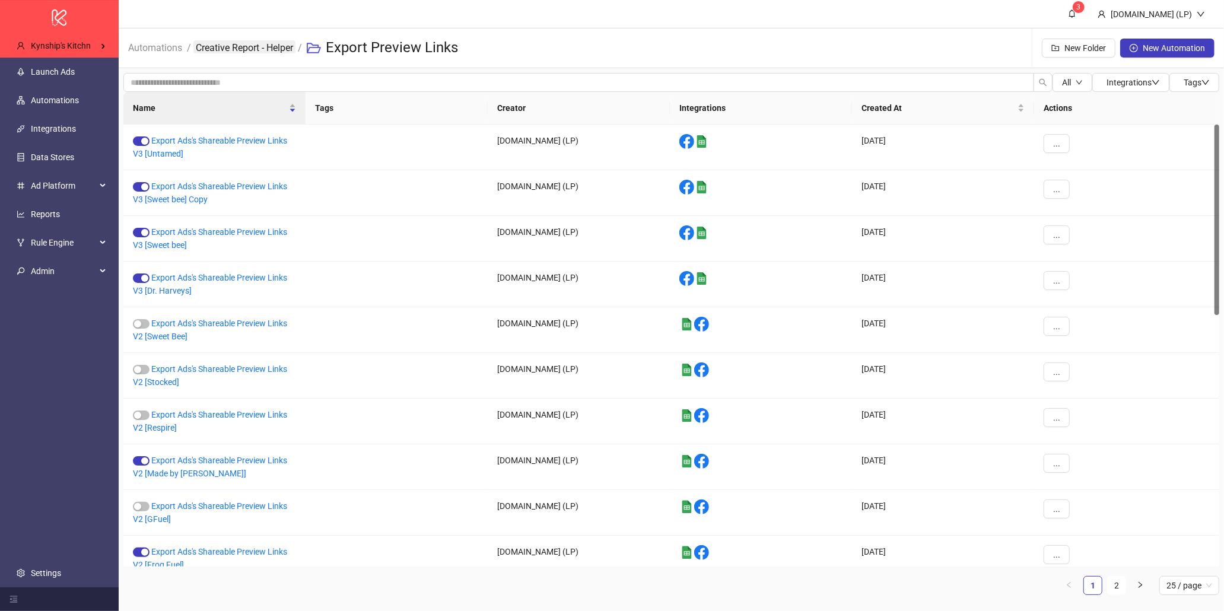
click at [249, 49] on link "Creative Report - Helper" at bounding box center [244, 46] width 102 height 13
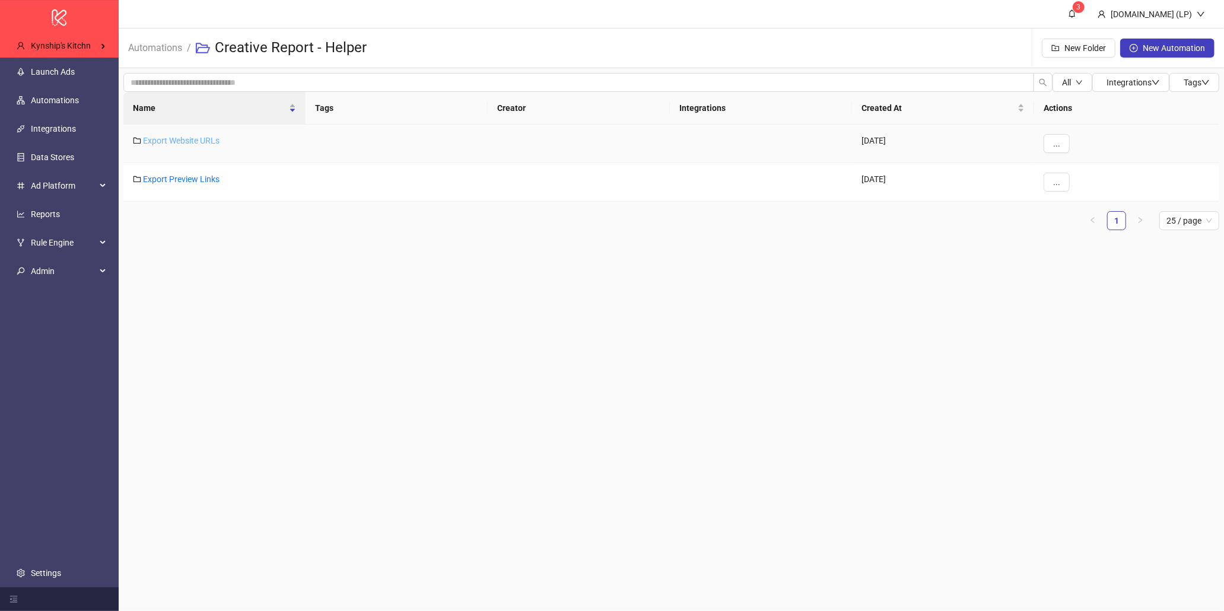
click at [203, 141] on link "Export Website URLs" at bounding box center [181, 140] width 77 height 9
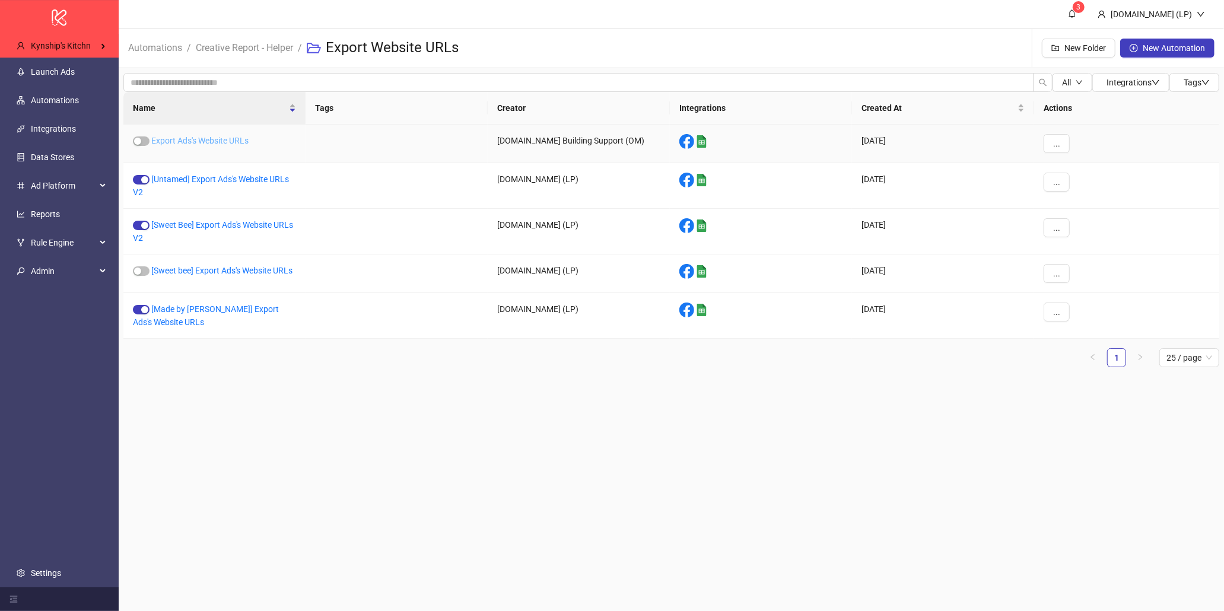
click at [214, 141] on link "Export Ads's Website URLs" at bounding box center [199, 140] width 97 height 9
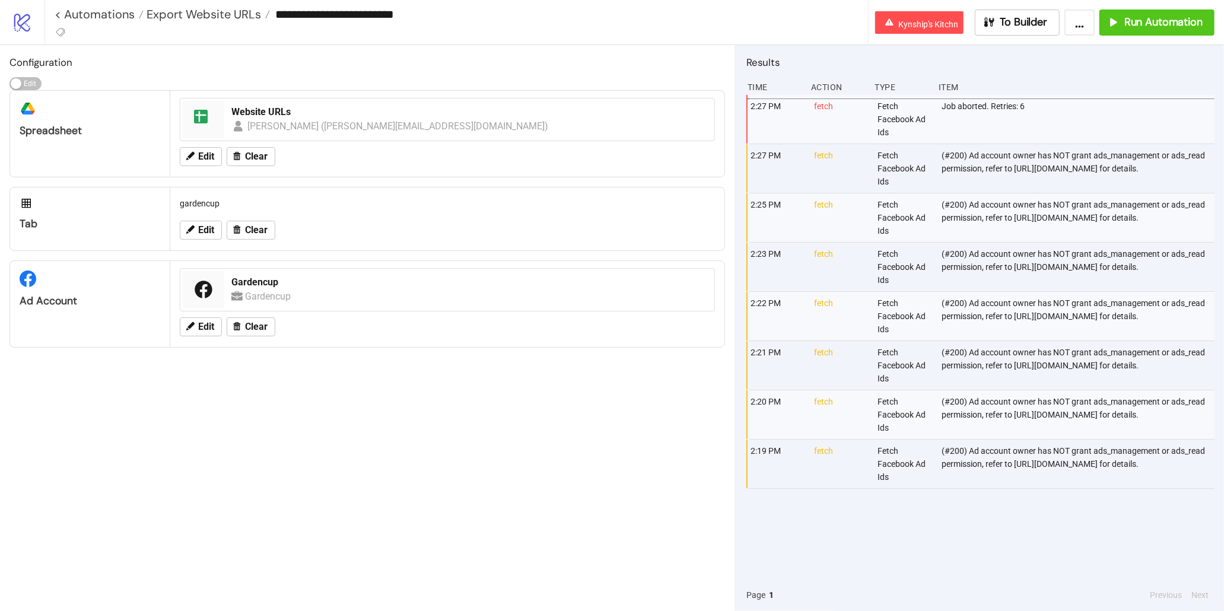
click at [263, 120] on div "Laura Pineda Suárez (laura@kitchn.io)" at bounding box center [397, 126] width 301 height 15
click at [266, 113] on div "Website URLs" at bounding box center [469, 112] width 476 height 13
click at [201, 18] on span "Export Website URLs" at bounding box center [202, 14] width 117 height 15
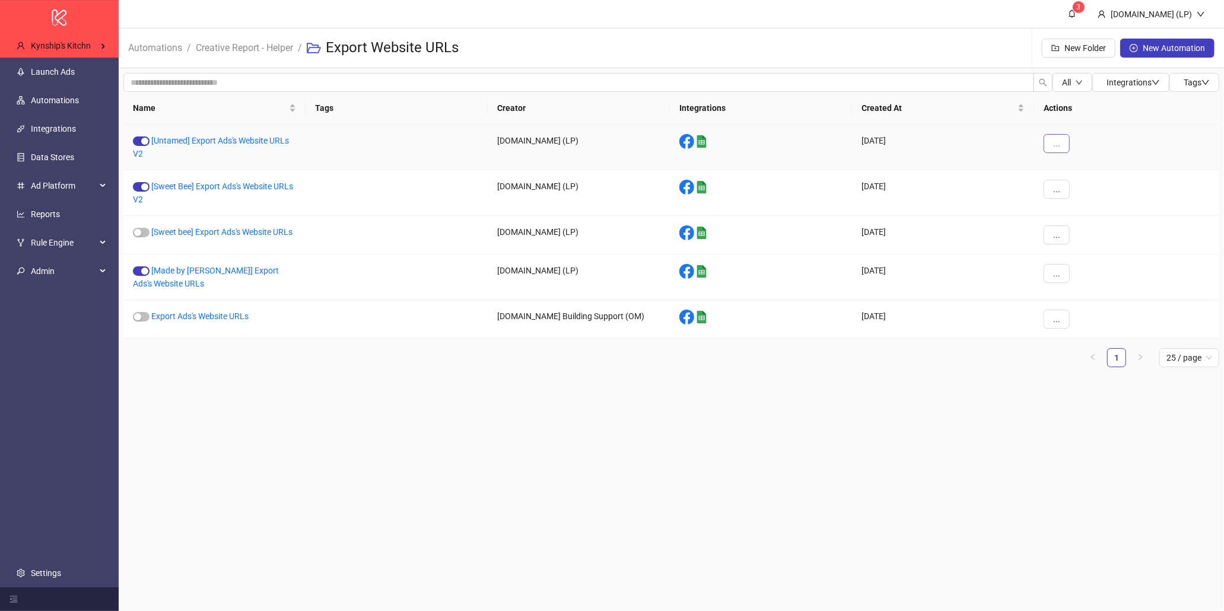
click at [1055, 147] on span "..." at bounding box center [1056, 143] width 7 height 9
click at [1074, 240] on span "Duplicate" at bounding box center [1083, 243] width 34 height 13
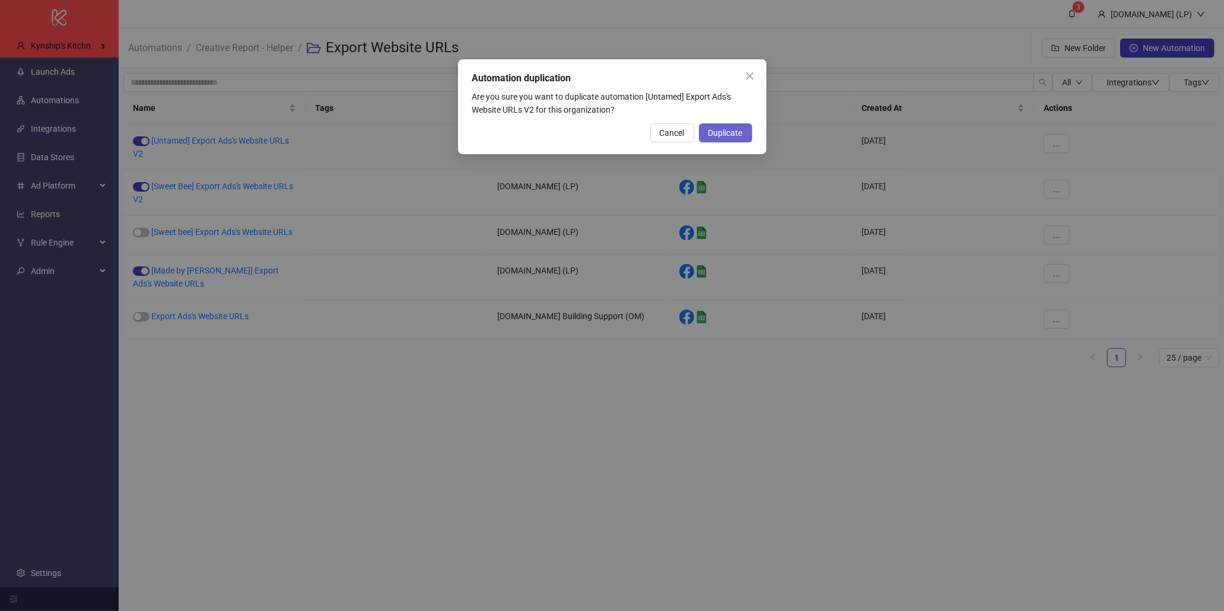
click at [742, 139] on button "Duplicate" at bounding box center [725, 132] width 53 height 19
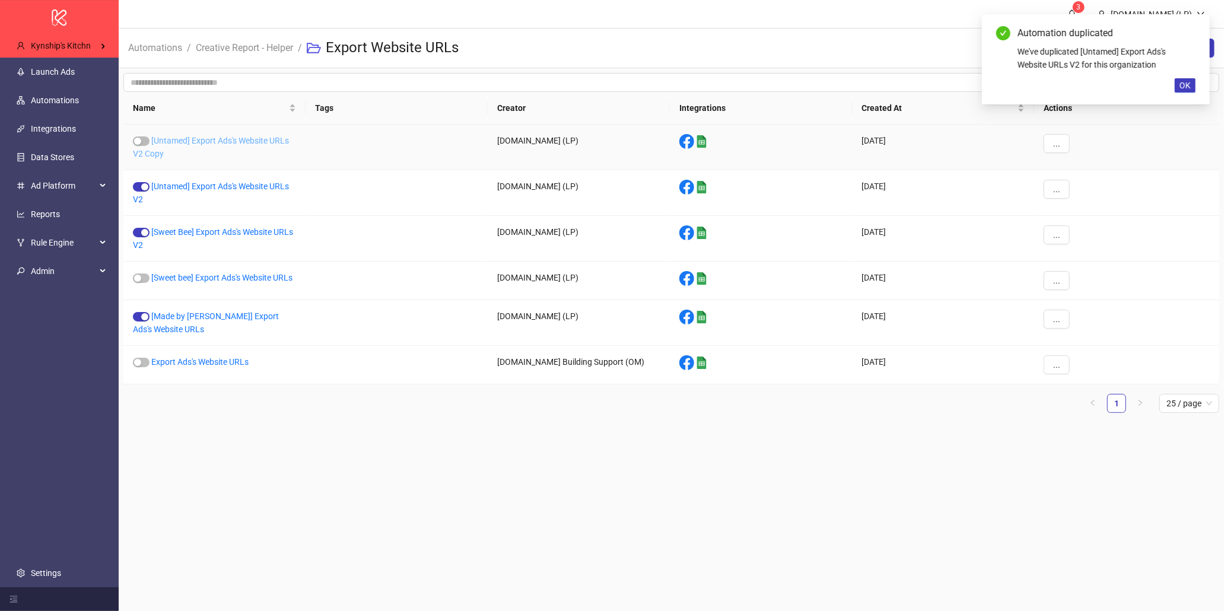
click at [219, 141] on link "[Untamed] Export Ads's Website URLs V2 Copy" at bounding box center [211, 147] width 156 height 23
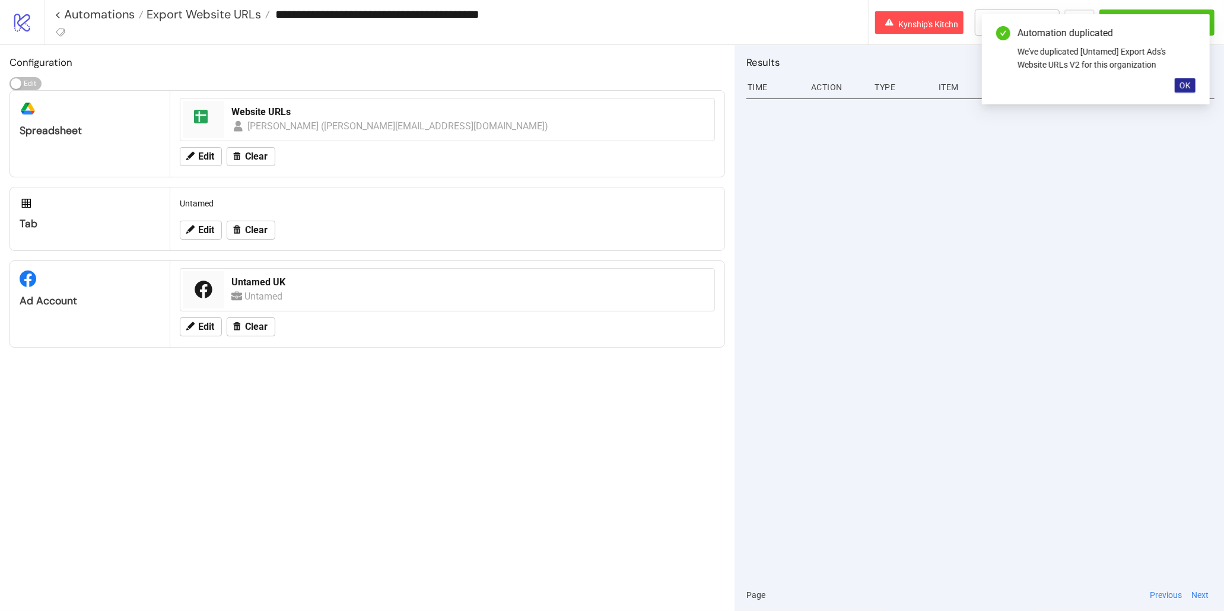
click at [1181, 84] on span "OK" at bounding box center [1185, 85] width 11 height 9
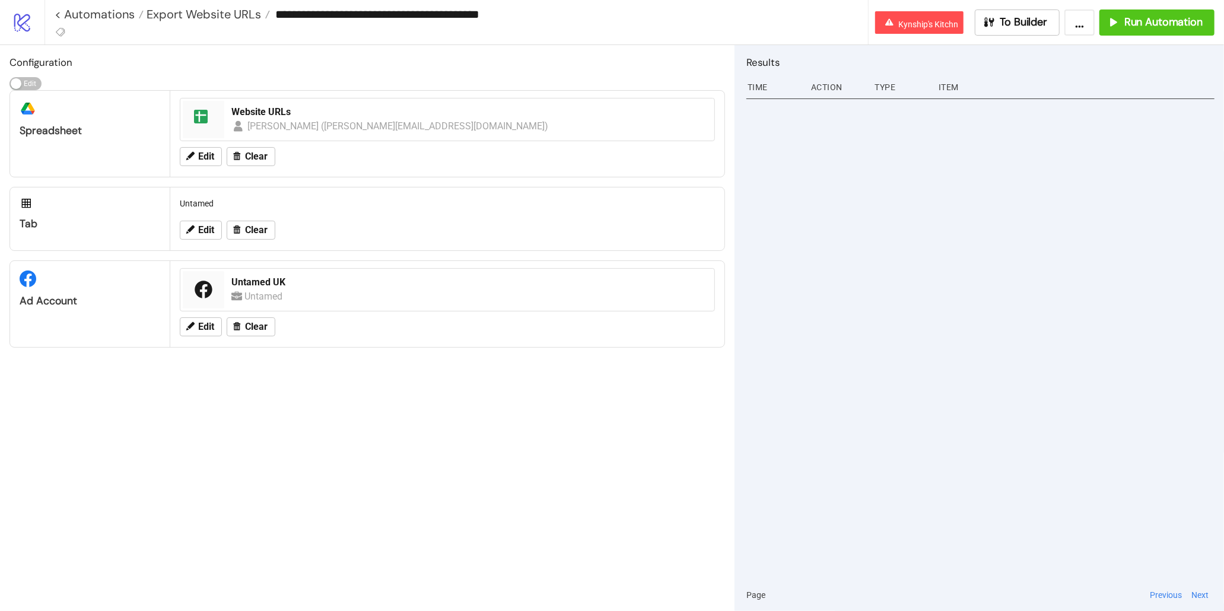
drag, startPoint x: 328, startPoint y: 14, endPoint x: 281, endPoint y: 15, distance: 47.5
click at [281, 15] on input "**********" at bounding box center [568, 14] width 597 height 18
click at [425, 45] on div "Configuration Edit Edit platform/google_drive Spreadsheet spreadsheet Website U…" at bounding box center [367, 328] width 735 height 566
drag, startPoint x: 499, startPoint y: 12, endPoint x: 565, endPoint y: 15, distance: 66.5
click at [565, 15] on input "**********" at bounding box center [568, 14] width 597 height 18
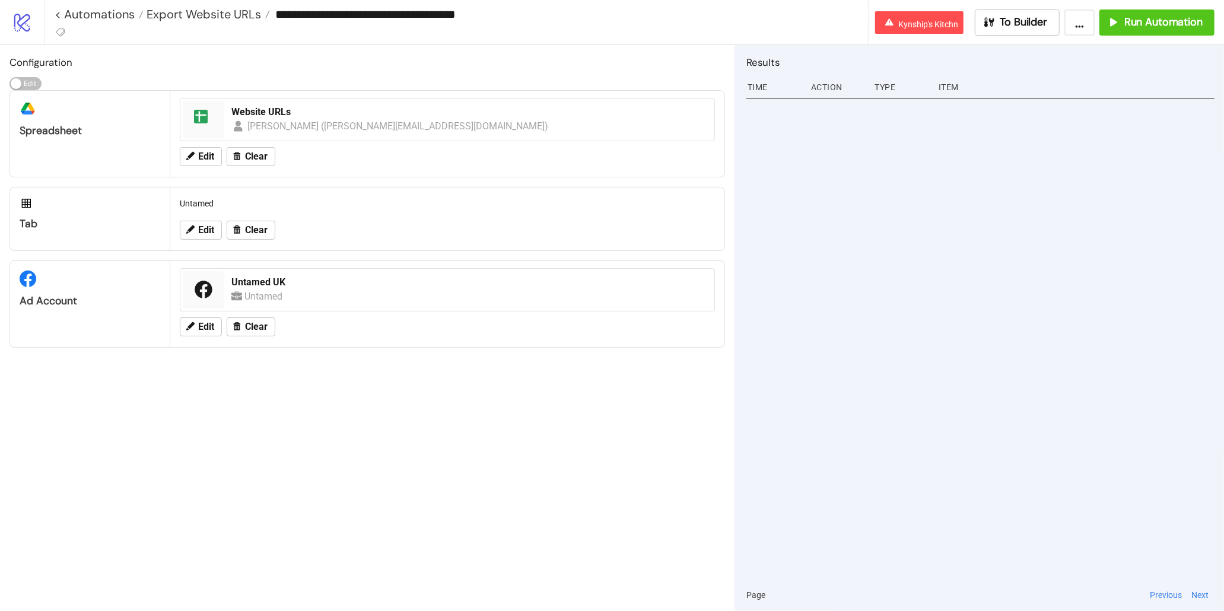
type input "**********"
click at [576, 69] on h2 "Configuration" at bounding box center [367, 62] width 716 height 15
click at [218, 233] on button "Edit" at bounding box center [201, 230] width 42 height 19
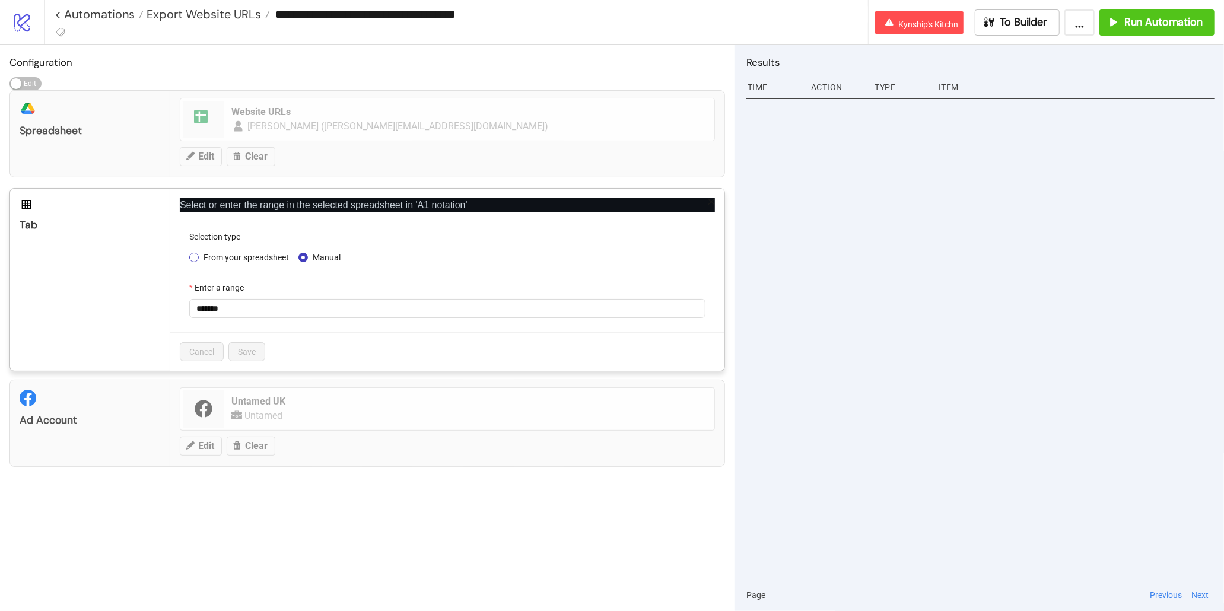
click at [201, 260] on span "From your spreadsheet" at bounding box center [246, 257] width 95 height 13
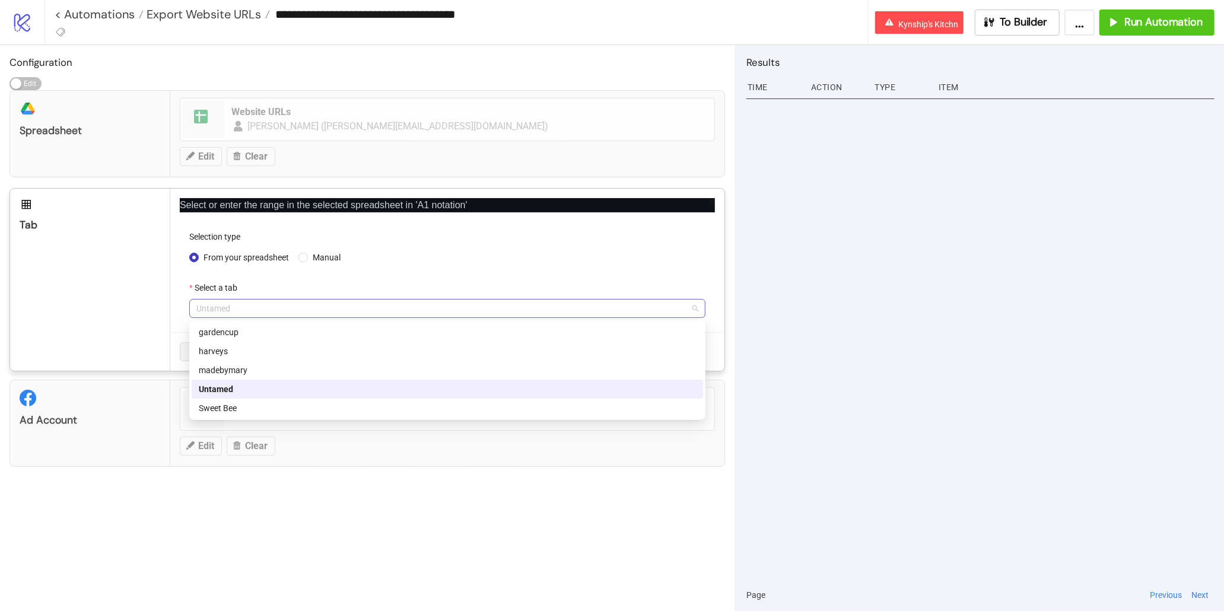
click at [283, 312] on span "Untamed" at bounding box center [447, 309] width 502 height 18
click at [272, 342] on div "harveys" at bounding box center [447, 351] width 511 height 19
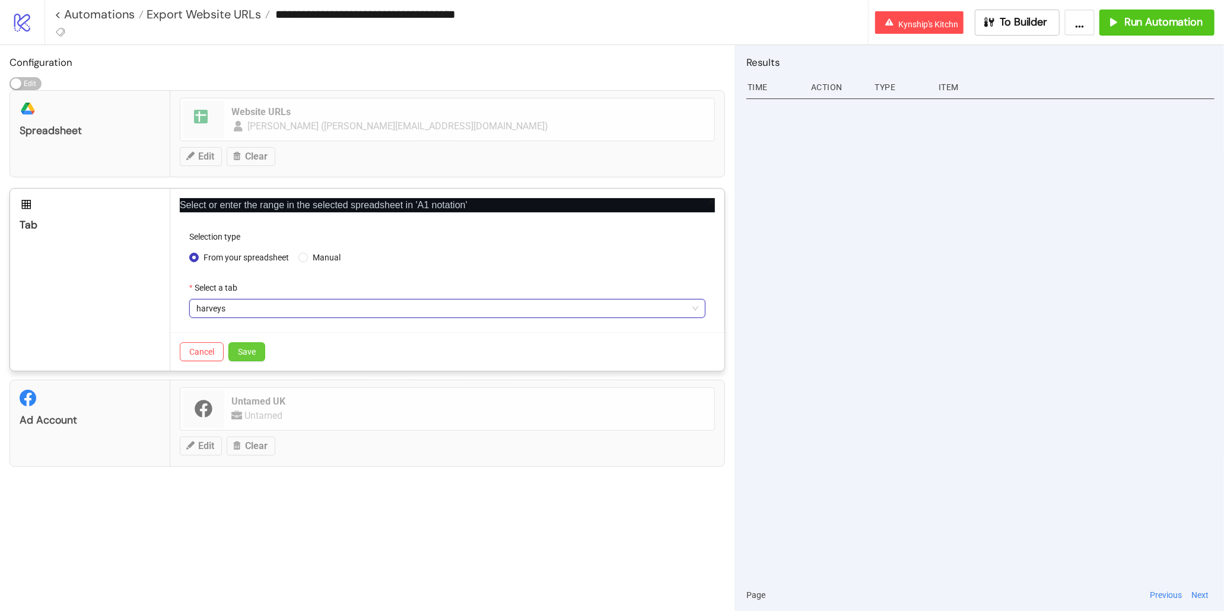
click at [250, 352] on span "Save" at bounding box center [247, 351] width 18 height 9
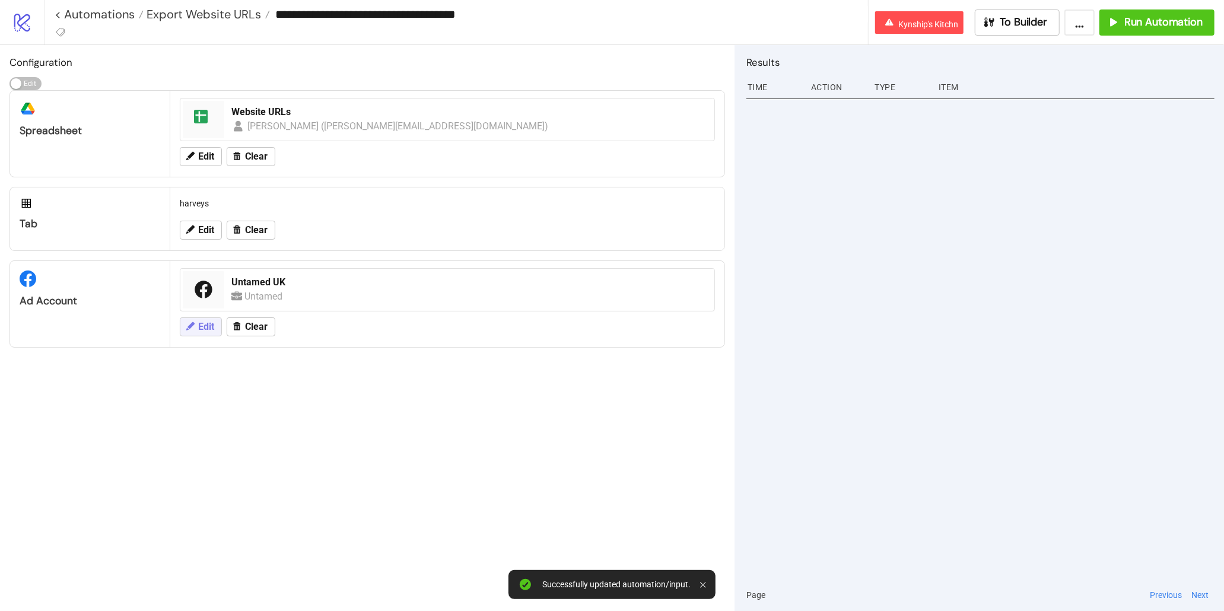
click at [186, 329] on icon at bounding box center [190, 326] width 11 height 11
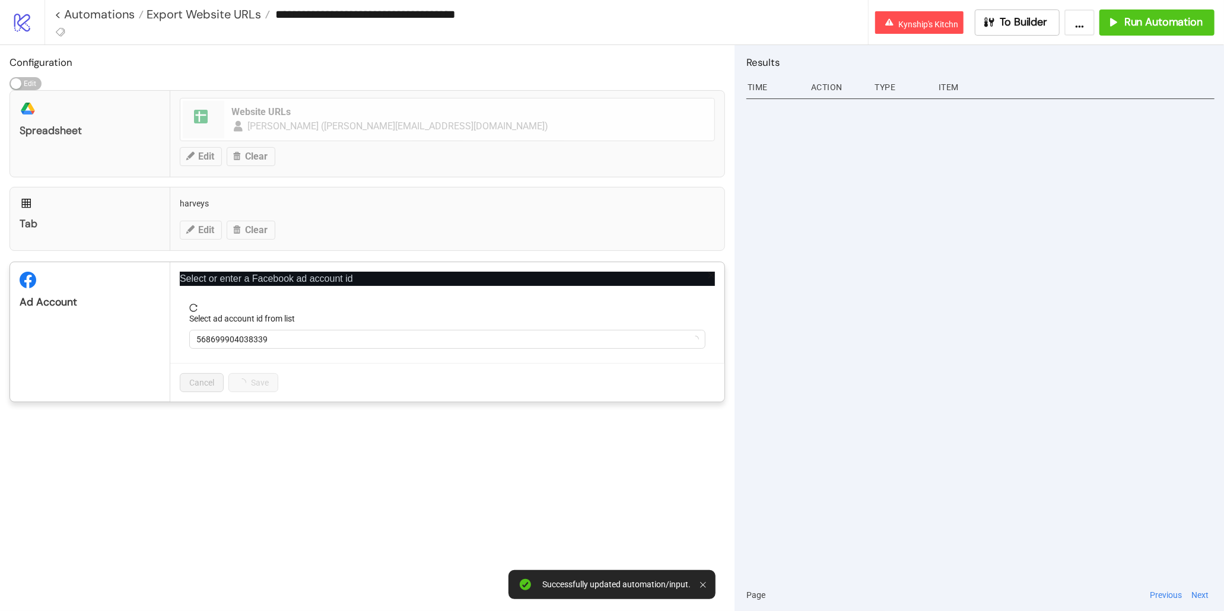
click at [283, 349] on form "Select ad account id from list 568699904038339" at bounding box center [447, 333] width 535 height 59
click at [285, 346] on span "Untamed UK" at bounding box center [447, 339] width 502 height 18
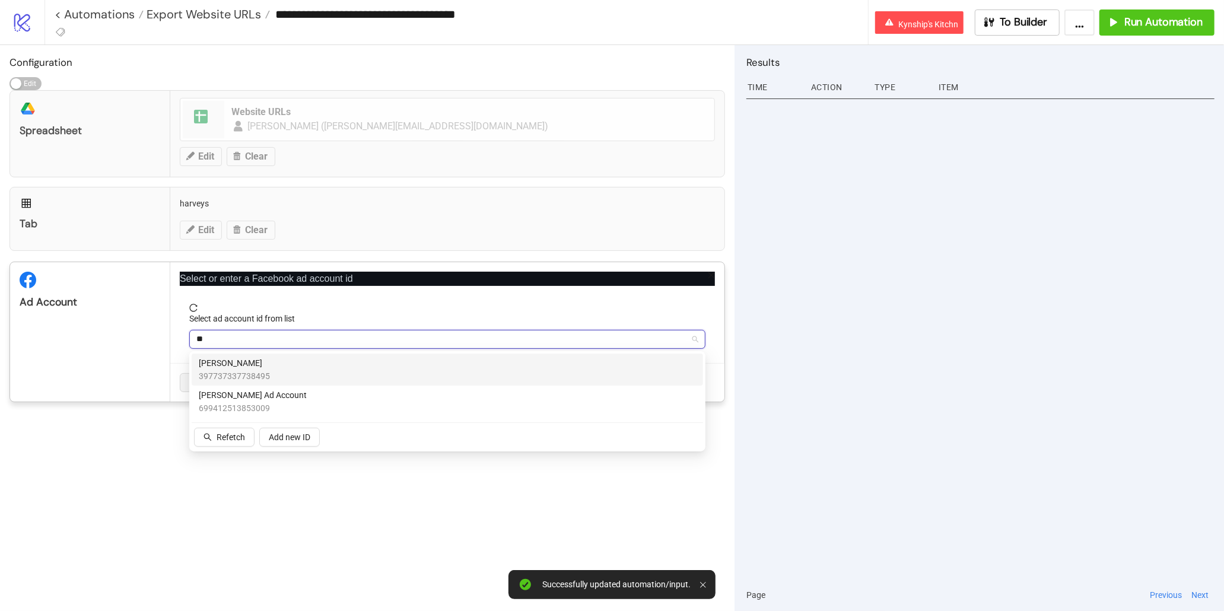
type input "***"
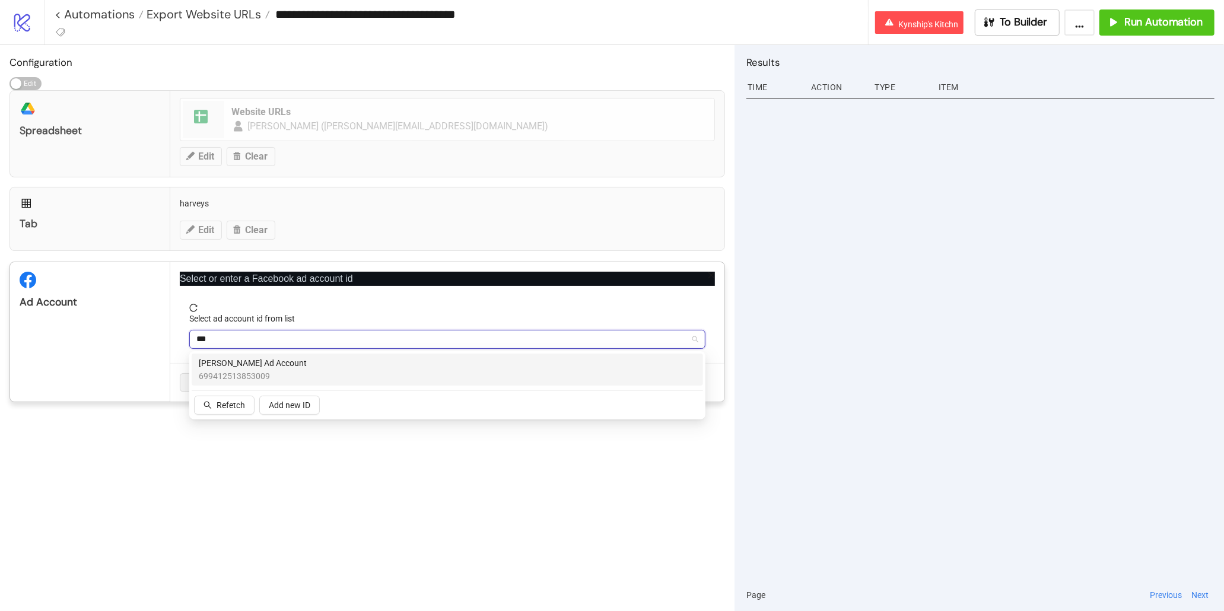
click at [239, 376] on span "699412513853009" at bounding box center [253, 376] width 108 height 13
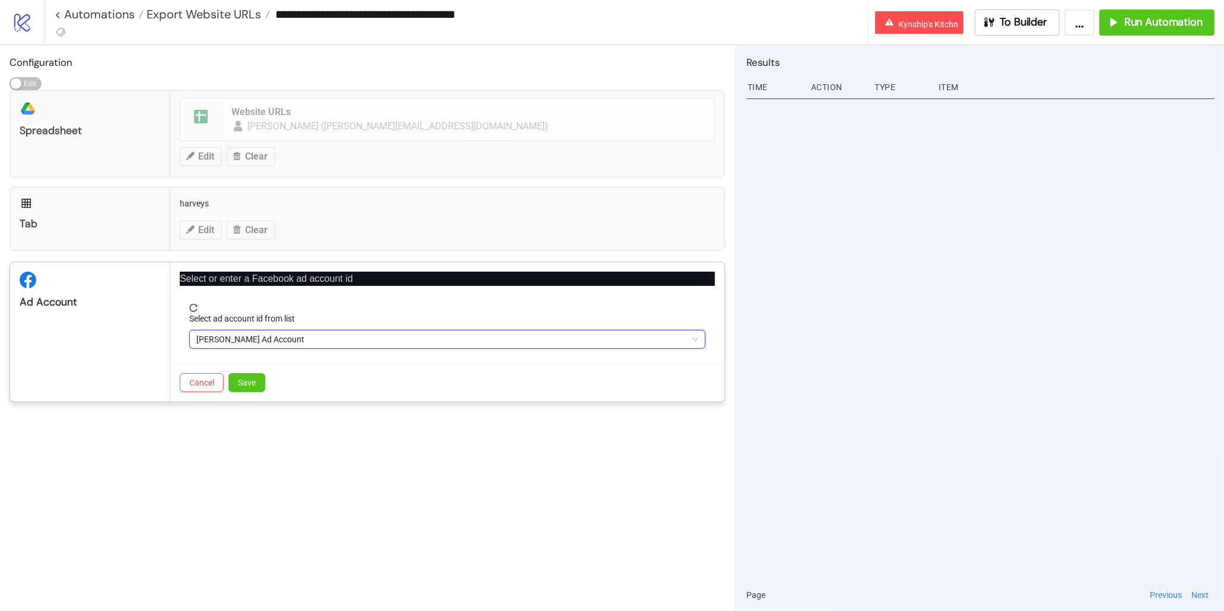
drag, startPoint x: 85, startPoint y: 360, endPoint x: 276, endPoint y: 397, distance: 194.6
click at [85, 361] on div "Ad Account" at bounding box center [90, 331] width 160 height 139
click at [244, 391] on button "Save" at bounding box center [246, 382] width 37 height 19
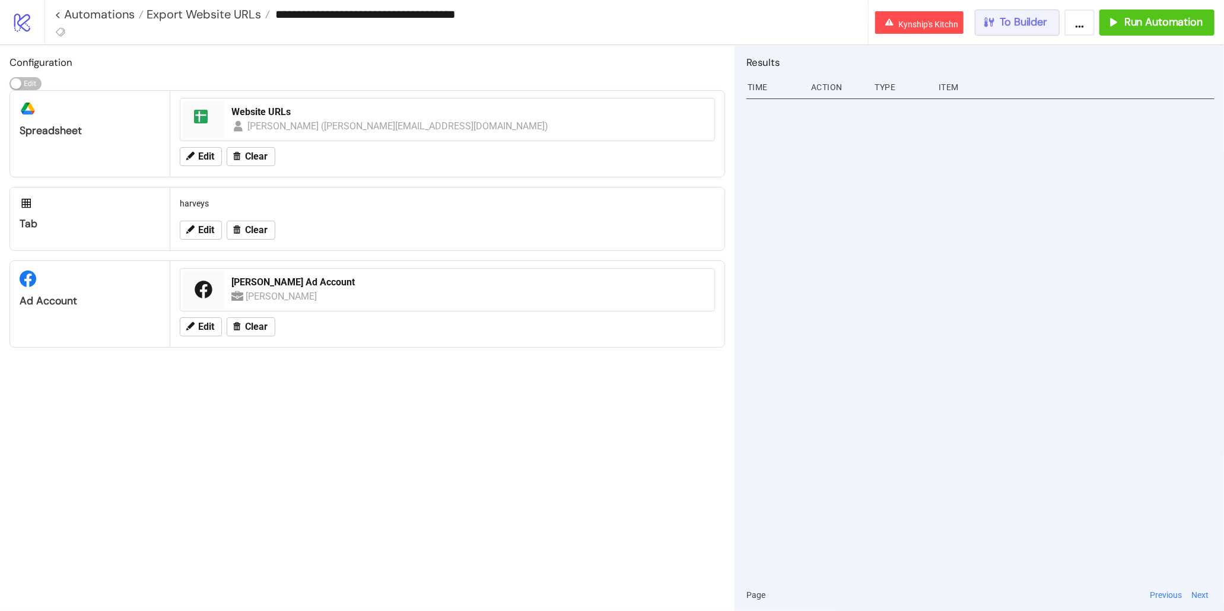
click at [1030, 30] on button "To Builder" at bounding box center [1017, 22] width 85 height 26
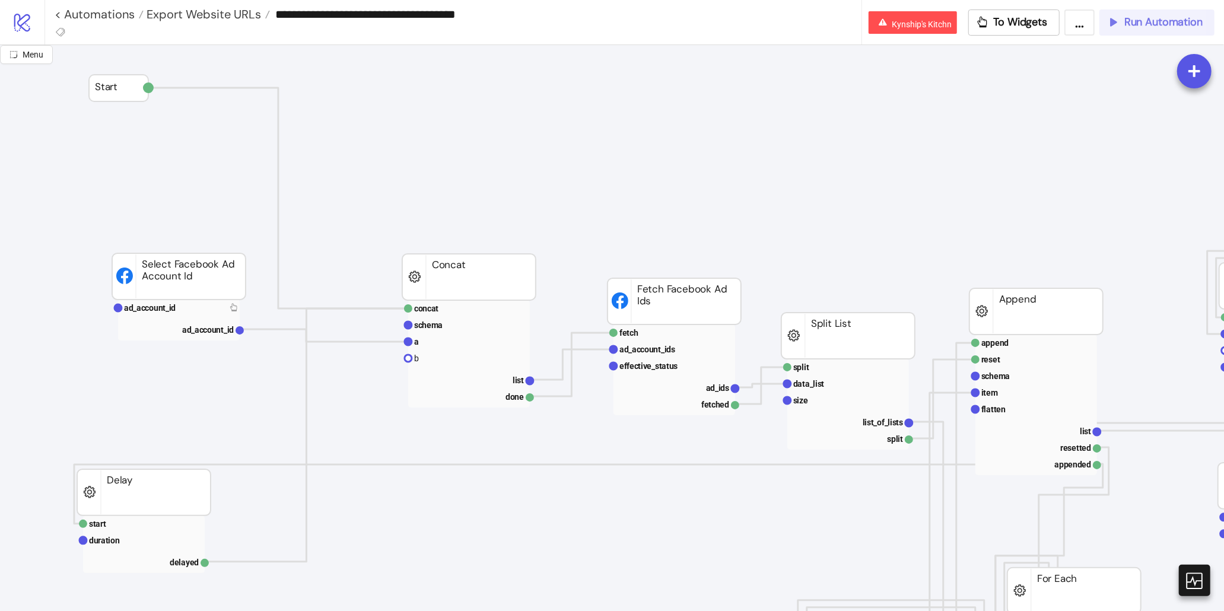
click at [1120, 20] on div "Run Automation" at bounding box center [1155, 22] width 96 height 14
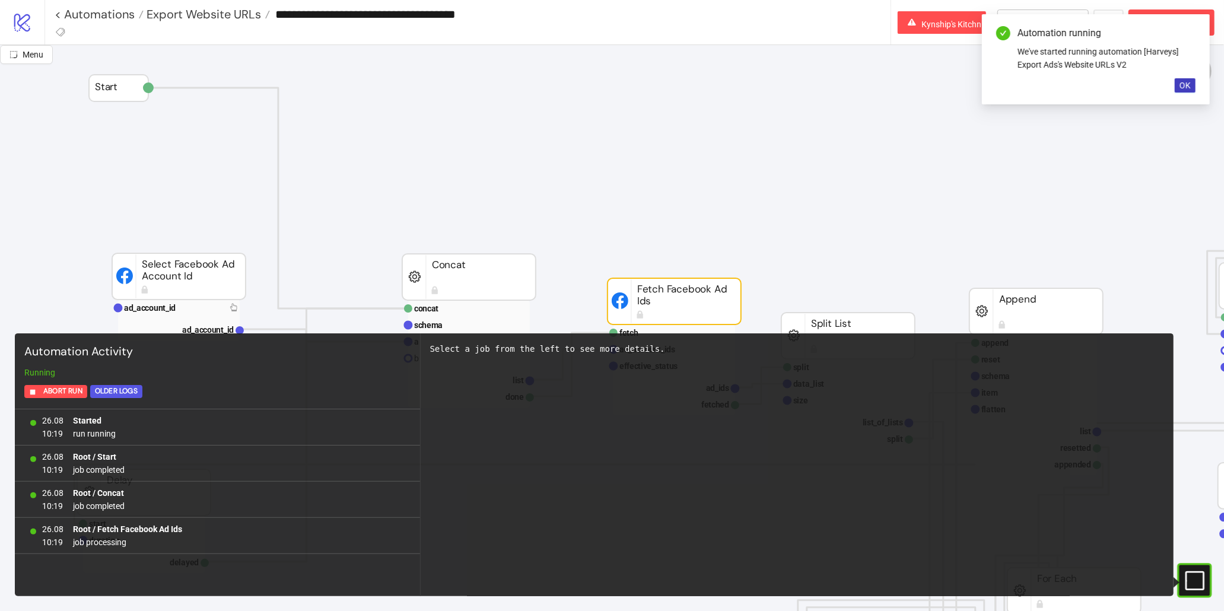
drag, startPoint x: 1160, startPoint y: 87, endPoint x: 1172, endPoint y: 85, distance: 12.5
click at [1160, 87] on div "Automation running We've started running automation [Harveys] Export Ads's Webs…" at bounding box center [1096, 59] width 228 height 90
click at [1180, 84] on span "OK" at bounding box center [1185, 85] width 11 height 9
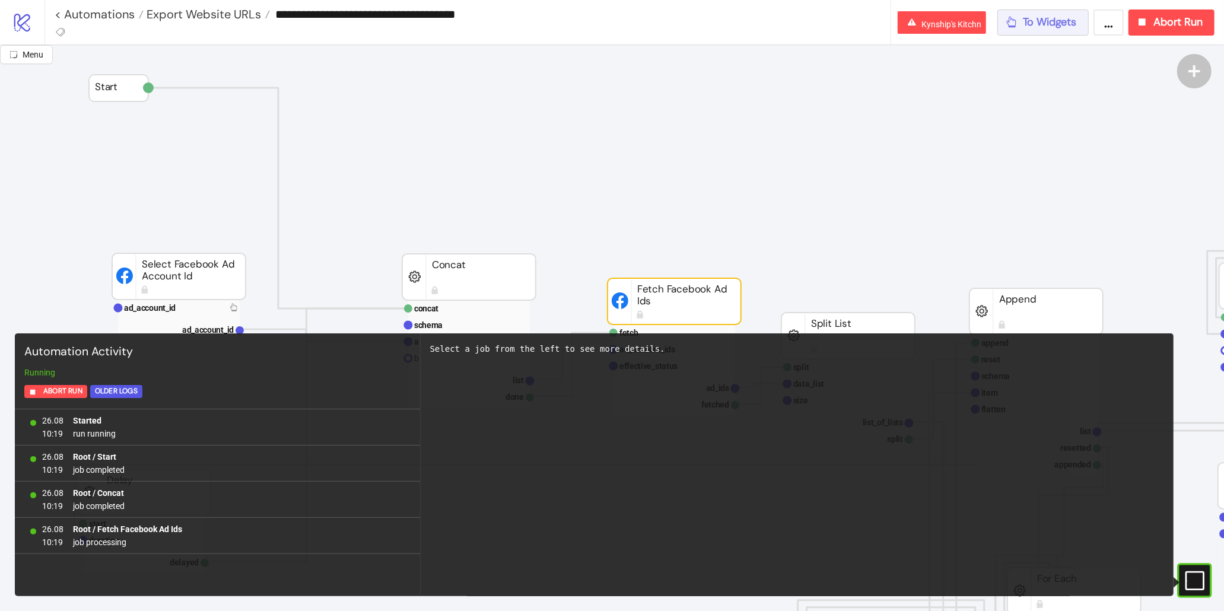
click at [1042, 14] on button "To Widgets" at bounding box center [1043, 22] width 92 height 26
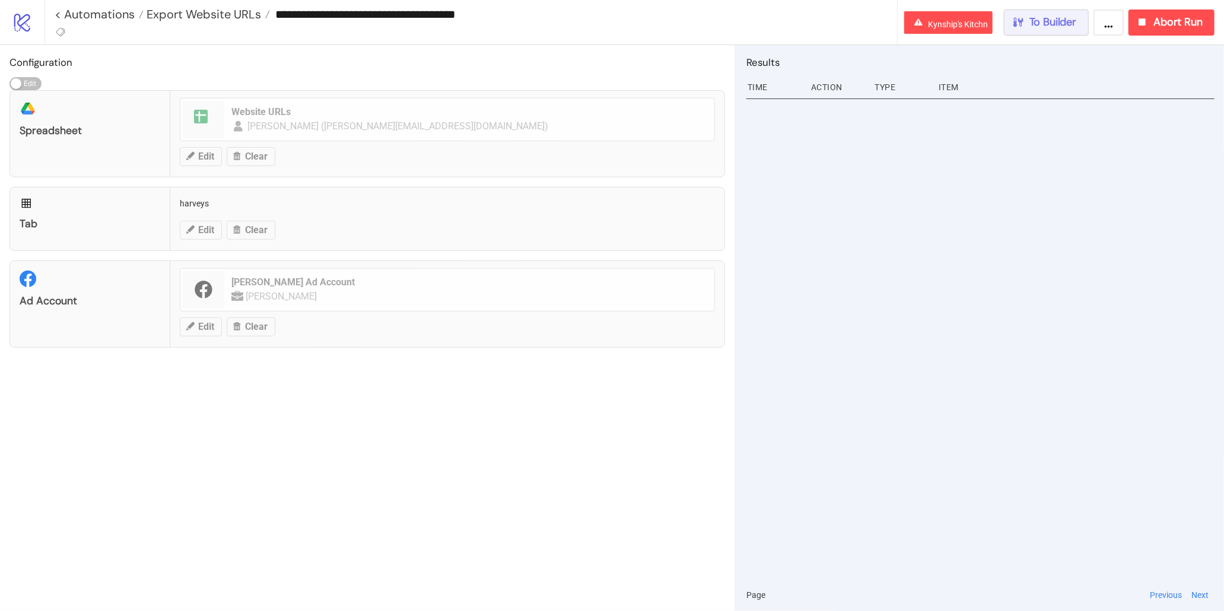
click at [1086, 26] on button "To Builder" at bounding box center [1046, 22] width 85 height 26
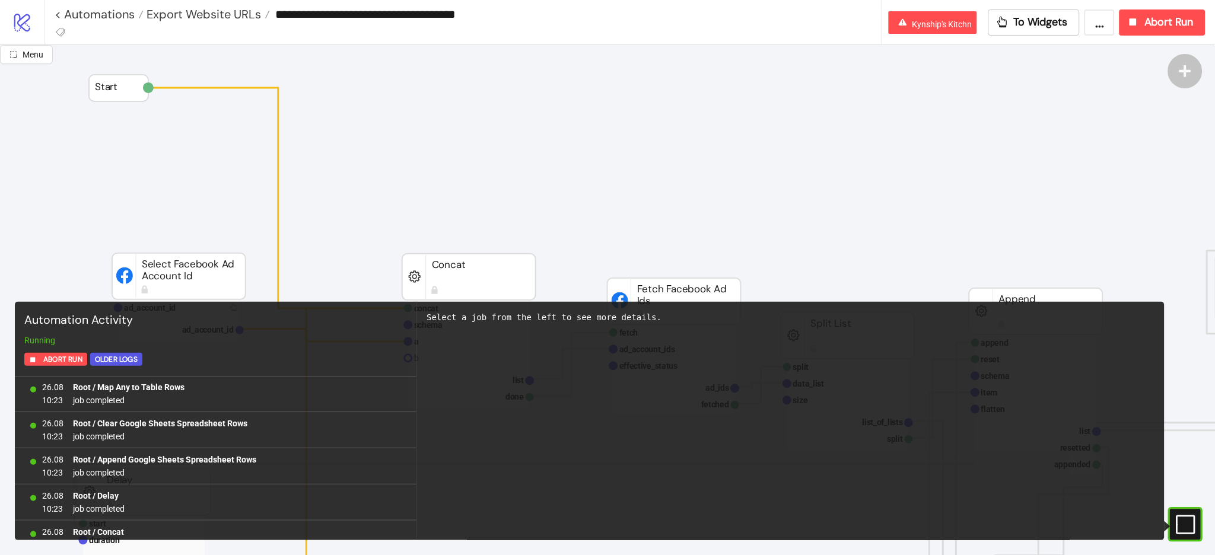
scroll to position [10409, 0]
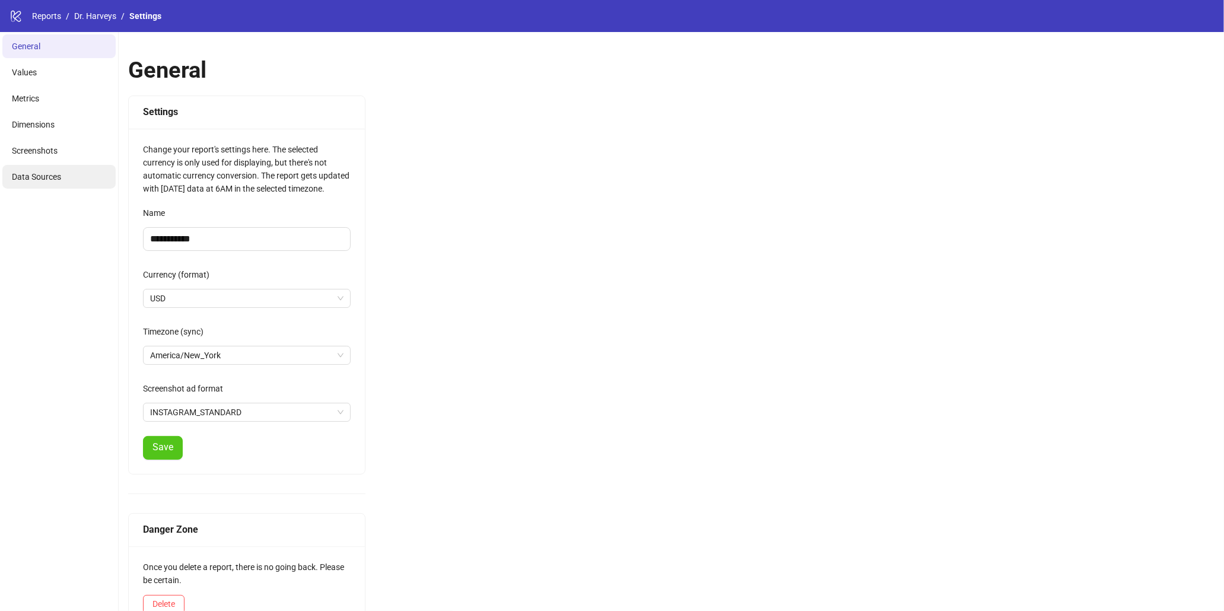
click at [42, 175] on span "Data Sources" at bounding box center [36, 176] width 49 height 9
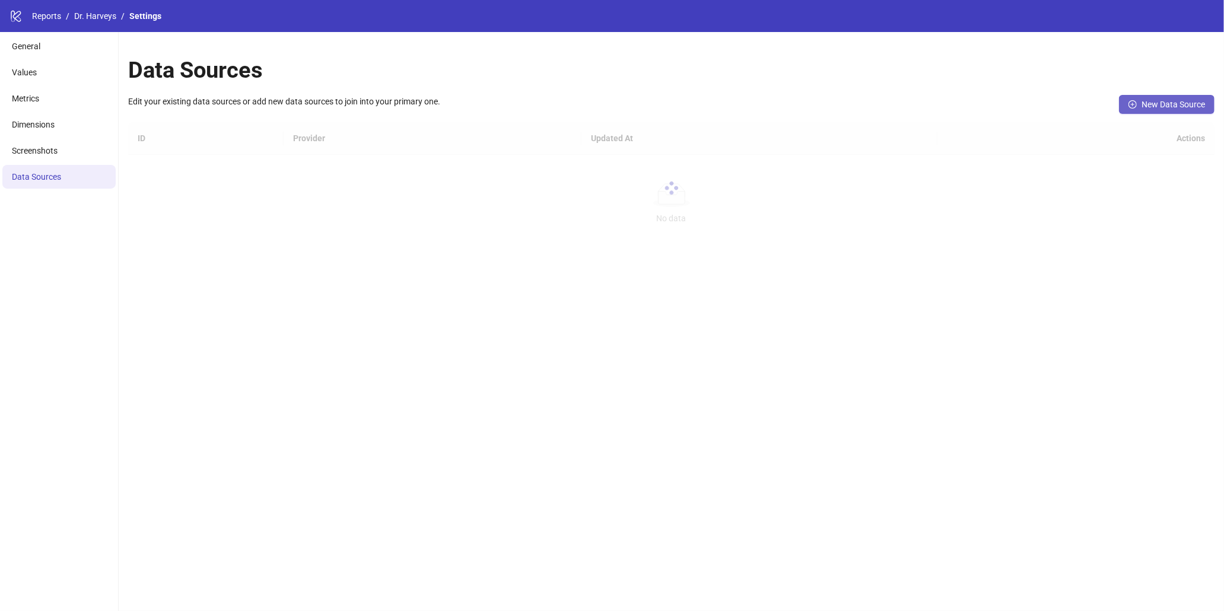
click at [1145, 100] on span "New Data Source" at bounding box center [1173, 104] width 63 height 9
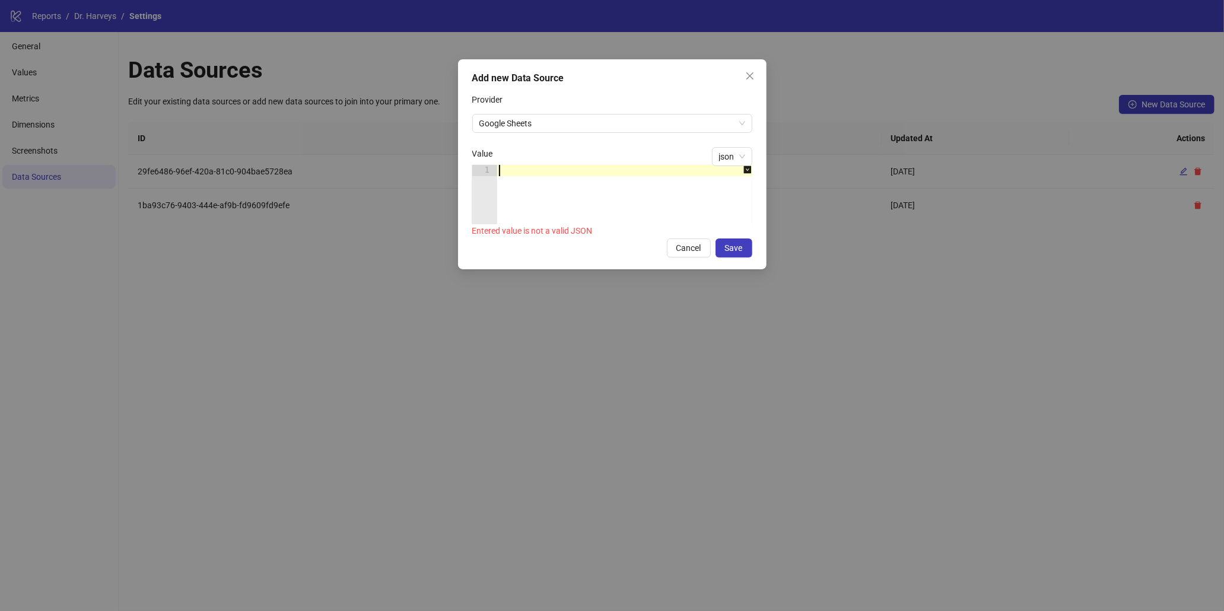
click at [536, 167] on div at bounding box center [631, 206] width 268 height 82
paste textarea "*"
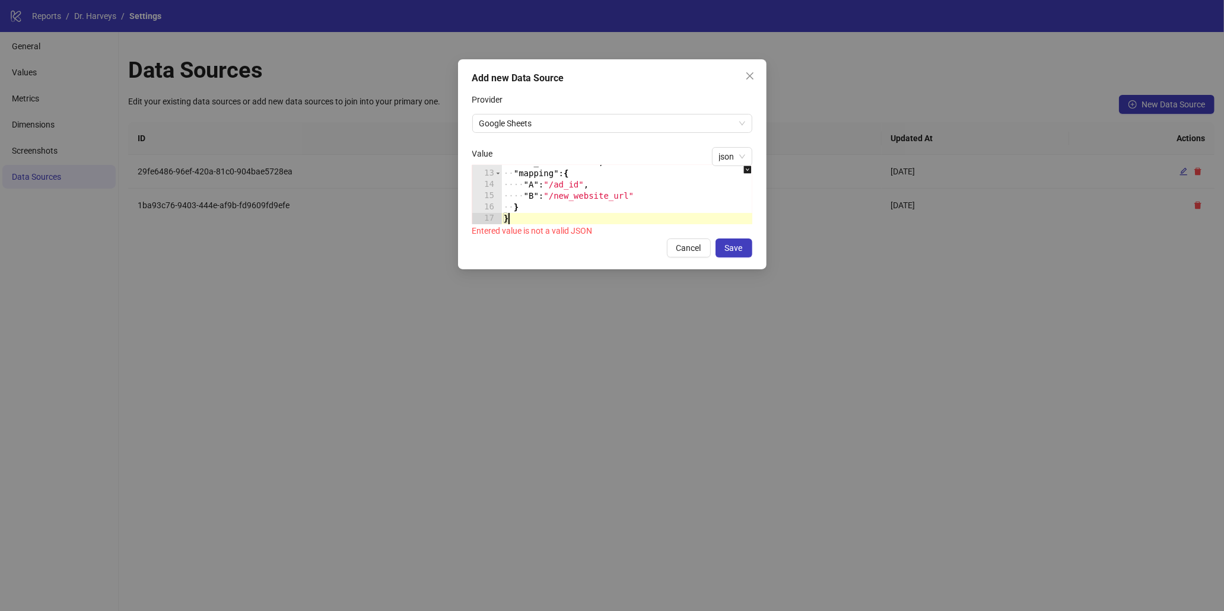
type textarea "* *"
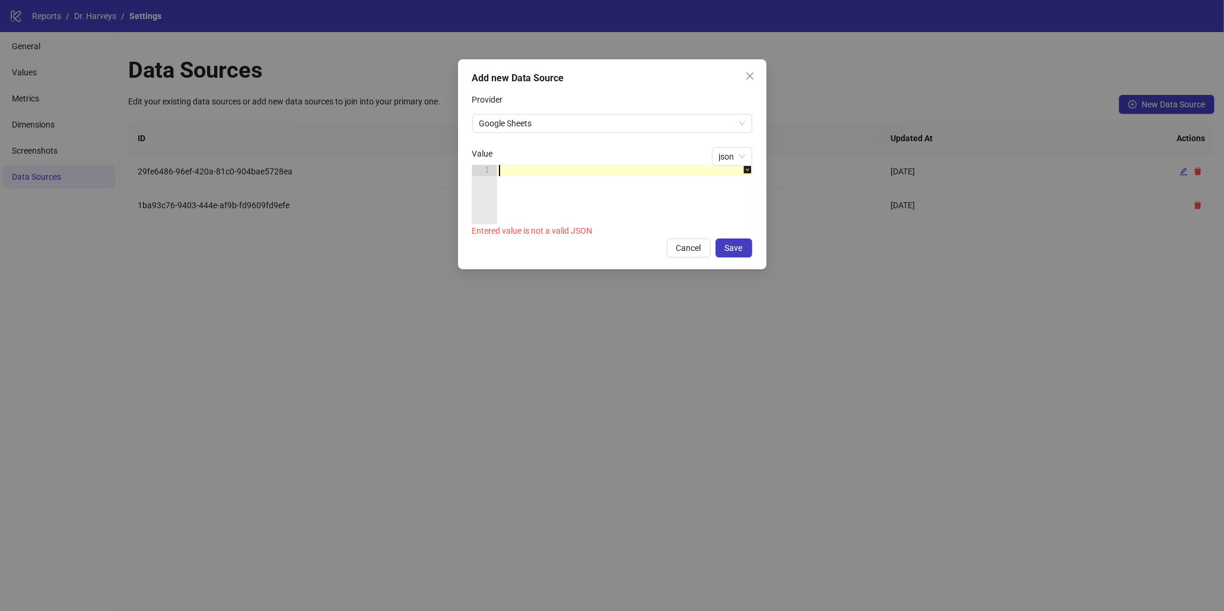
paste textarea "*"
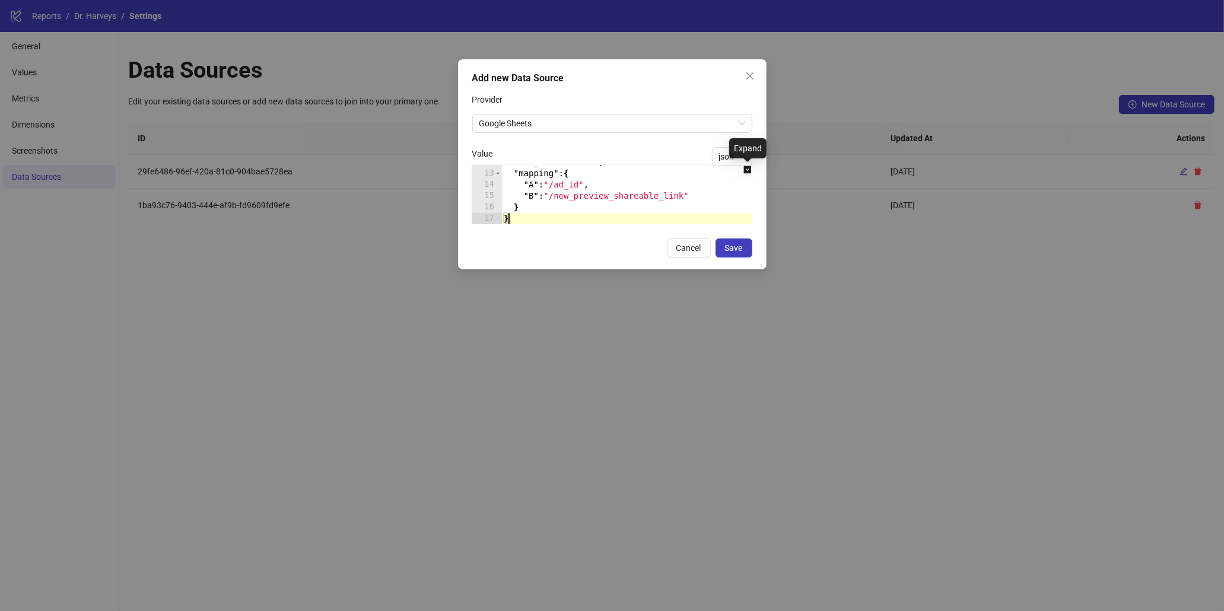
click at [748, 173] on icon "down-square" at bounding box center [747, 170] width 8 height 8
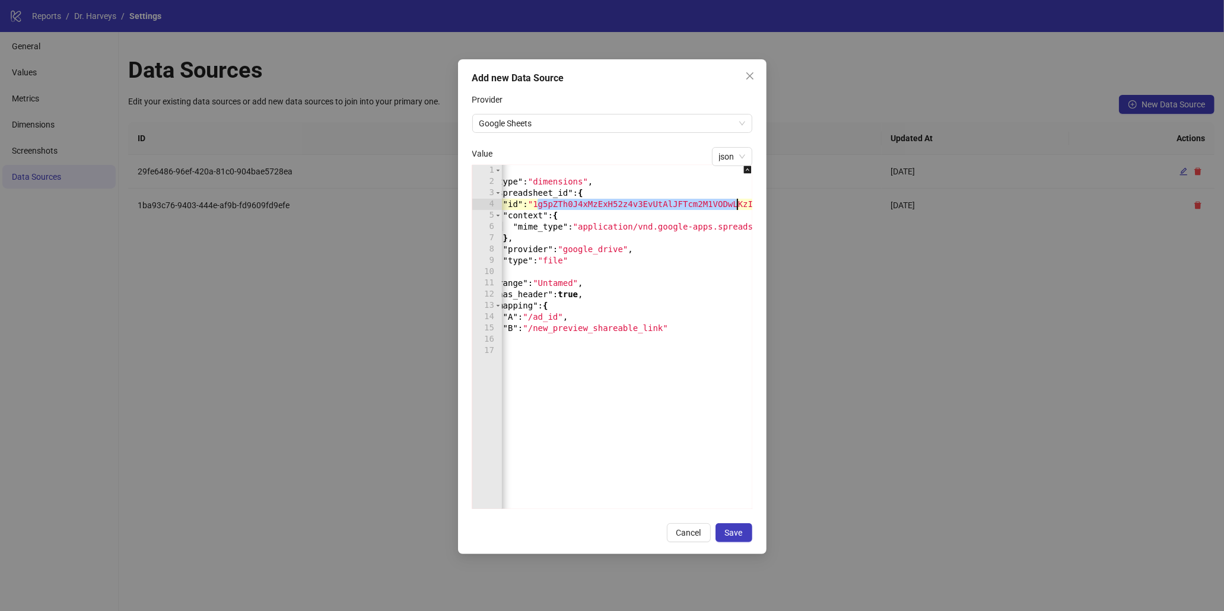
scroll to position [0, 50]
drag, startPoint x: 560, startPoint y: 206, endPoint x: 724, endPoint y: 208, distance: 164.4
click at [724, 208] on div "{ "type" : "dimensions" , "spreadsheet_id" : { "id" : "1g5pZTh0J4xMzExH52z4v3Ev…" at bounding box center [602, 348] width 304 height 367
paste textarea "*"
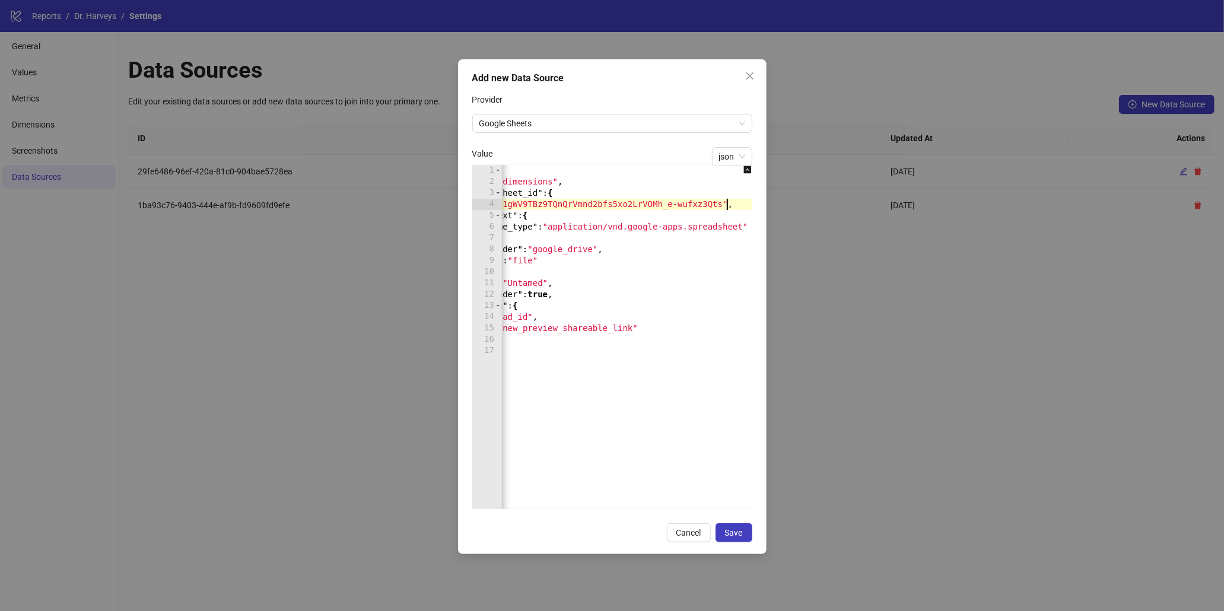
scroll to position [0, 0]
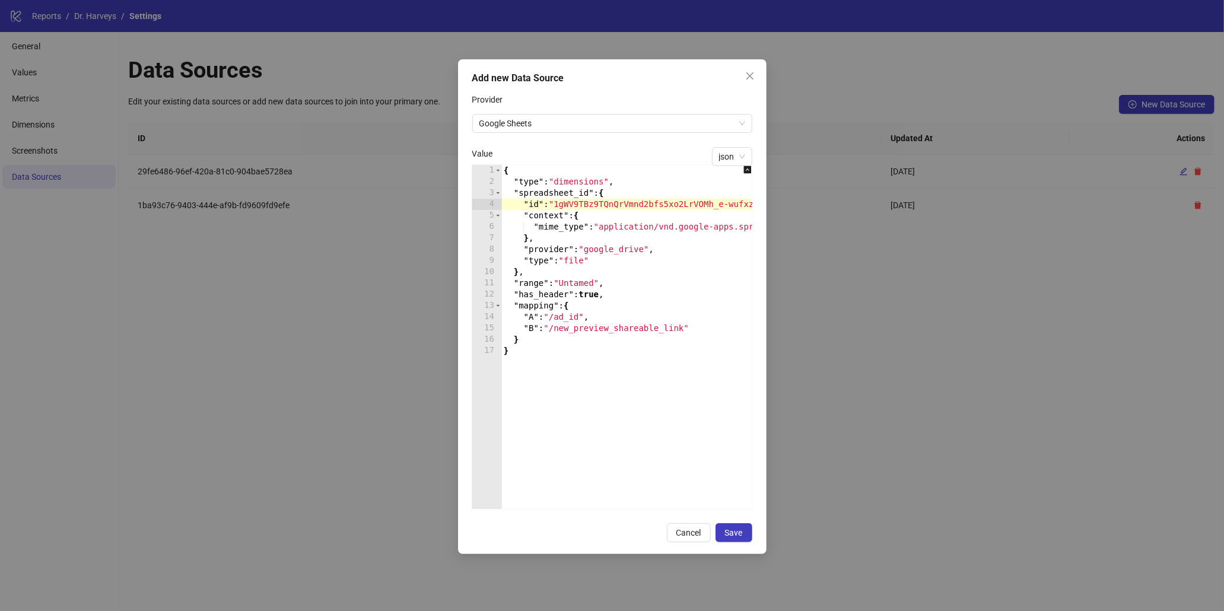
click at [576, 284] on div "{ "type" : "dimensions" , "spreadsheet_id" : { "id" : "1gWV9TBz9TQnQrVmnd2bfs5x…" at bounding box center [653, 348] width 304 height 367
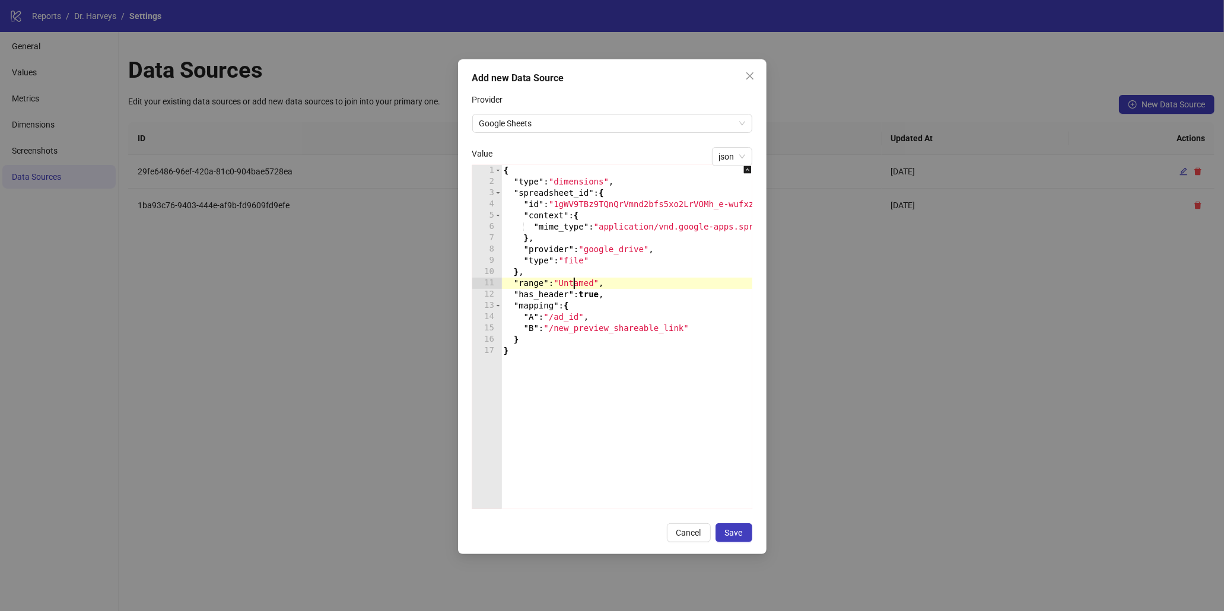
click at [576, 284] on div "{ "type" : "dimensions" , "spreadsheet_id" : { "id" : "1gWV9TBz9TQnQrVmnd2bfs5x…" at bounding box center [653, 348] width 304 height 367
click at [632, 332] on div "{ "type" : "dimensions" , "spreadsheet_id" : { "id" : "1gWV9TBz9TQnQrVmnd2bfs5x…" at bounding box center [653, 348] width 304 height 367
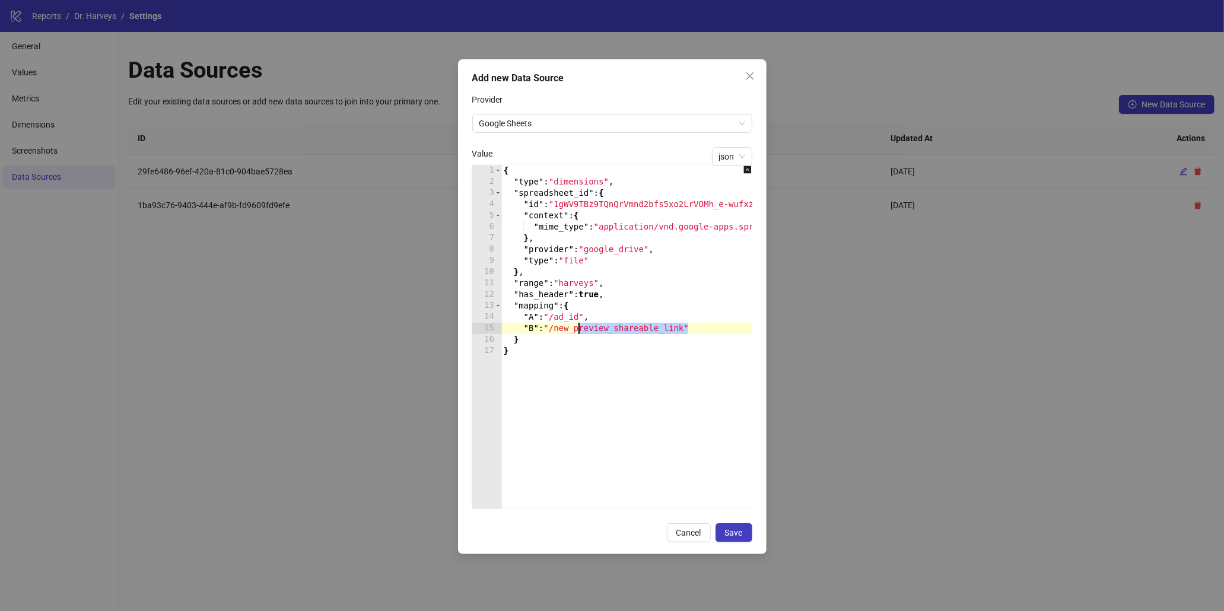
drag, startPoint x: 687, startPoint y: 329, endPoint x: 577, endPoint y: 330, distance: 109.8
click at [577, 330] on div "{ "type" : "dimensions" , "spreadsheet_id" : { "id" : "1gWV9TBz9TQnQrVmnd2bfs5x…" at bounding box center [653, 348] width 304 height 367
type textarea "**********"
click at [745, 533] on button "Save" at bounding box center [734, 532] width 37 height 19
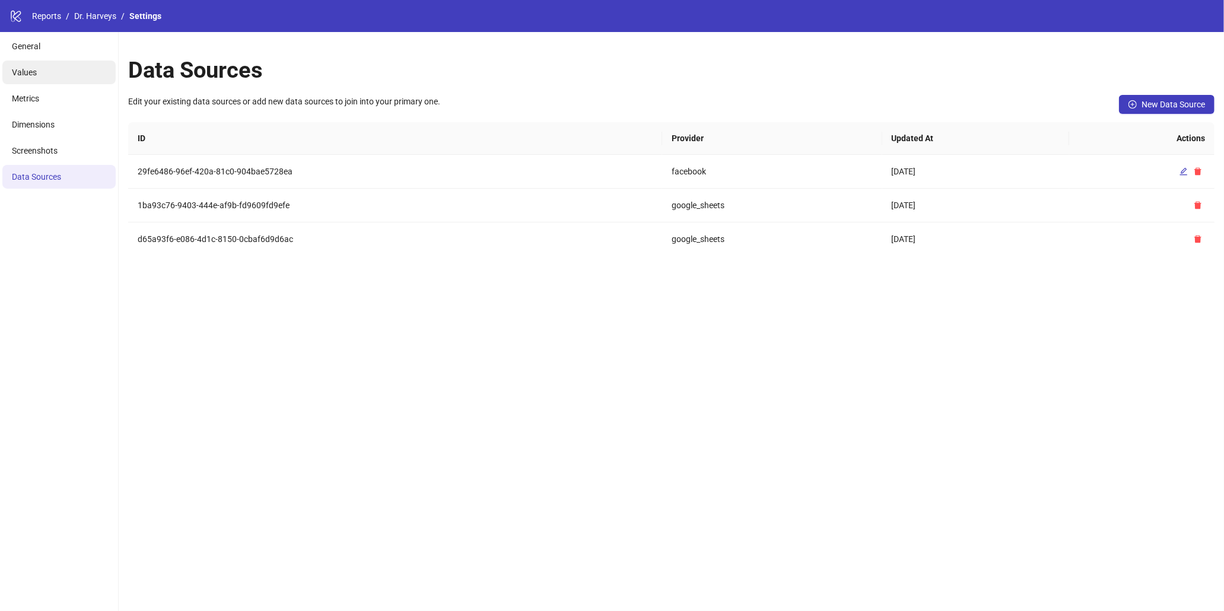
click at [84, 73] on li "Values" at bounding box center [58, 73] width 113 height 24
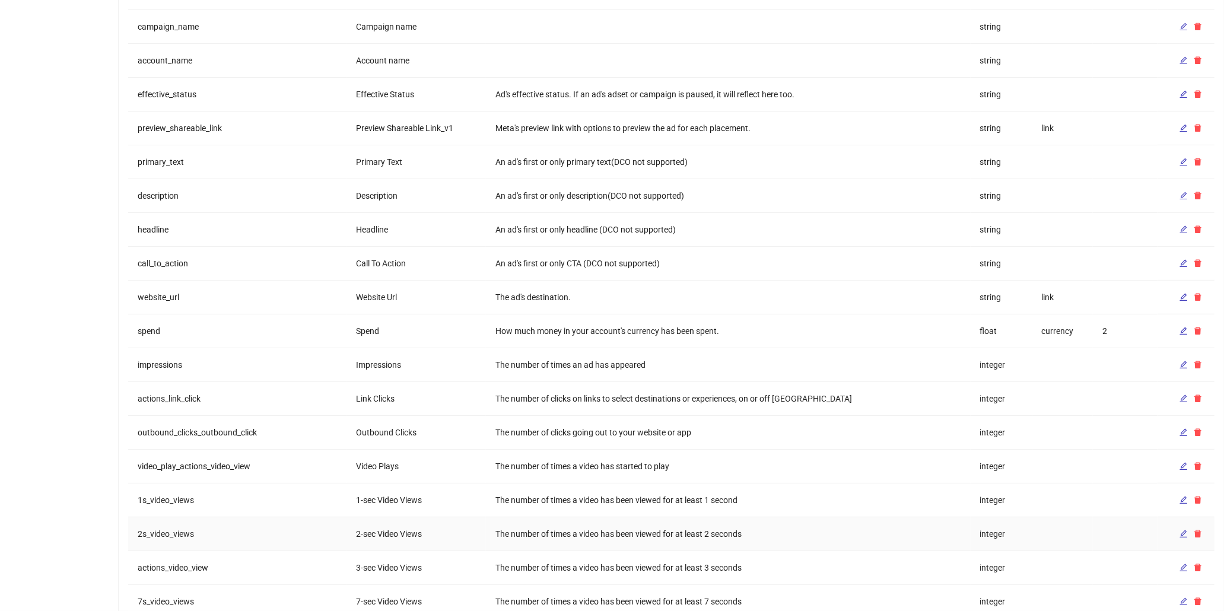
scroll to position [428, 0]
click at [1186, 298] on icon "edit" at bounding box center [1184, 298] width 8 height 8
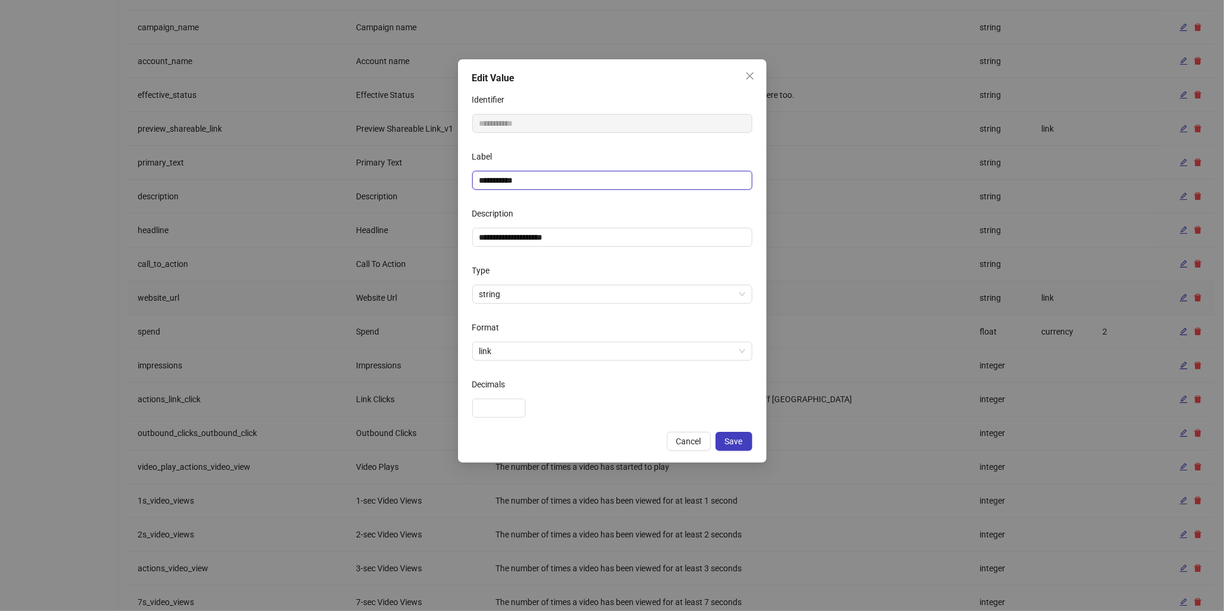
click at [562, 173] on input "**********" at bounding box center [612, 180] width 280 height 19
type input "**********"
click at [734, 441] on span "Save" at bounding box center [734, 441] width 18 height 9
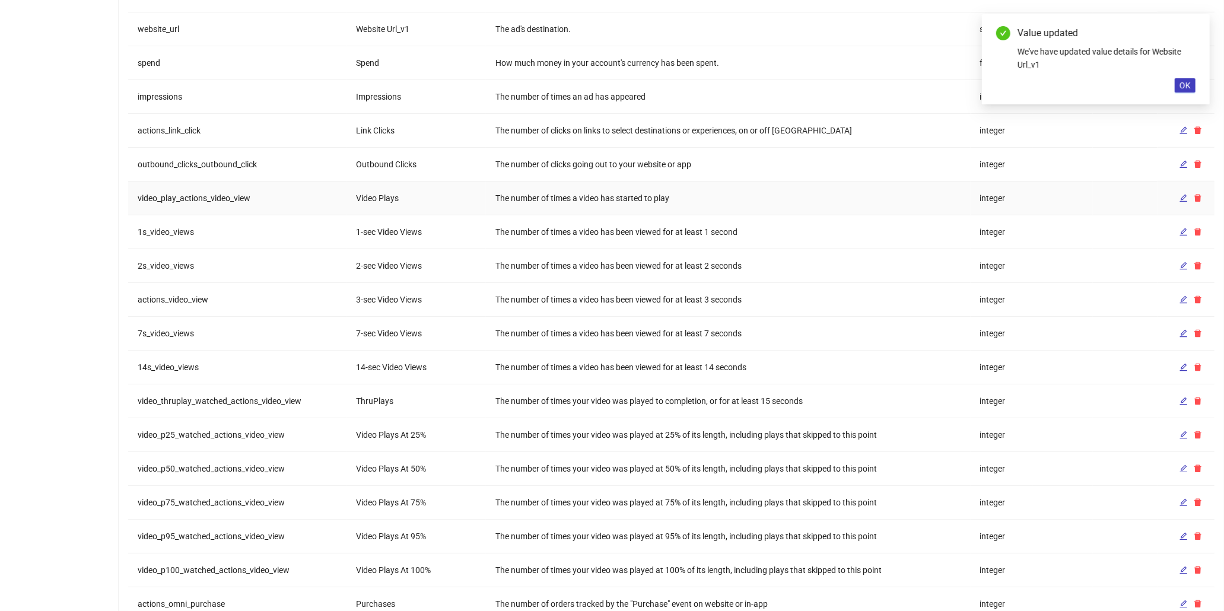
scroll to position [862, 0]
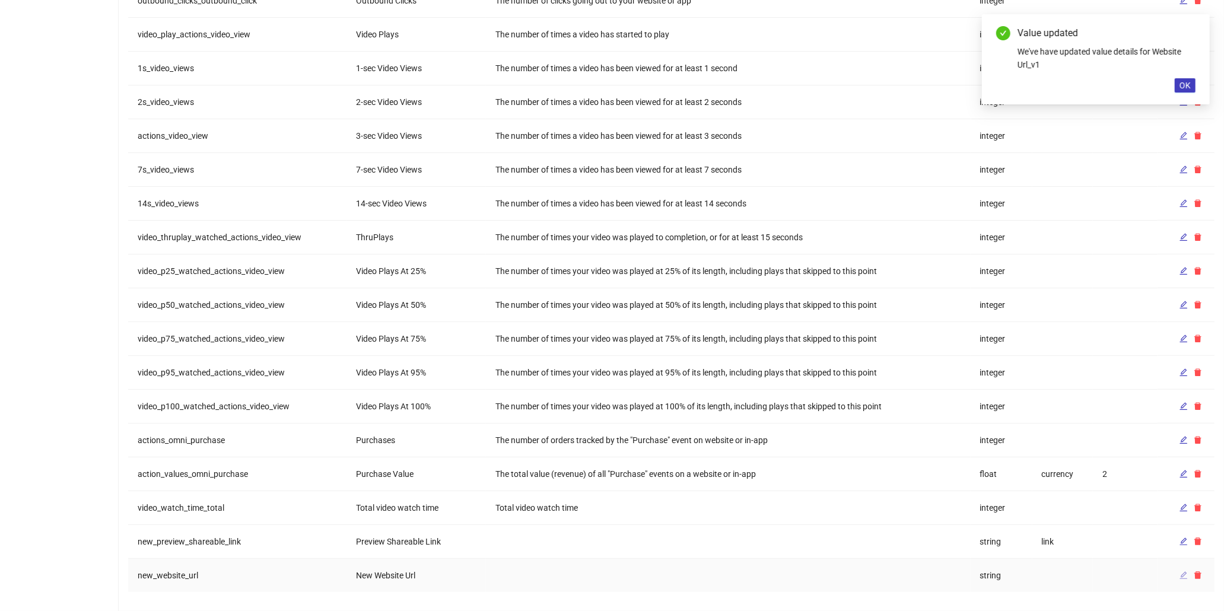
click at [1182, 572] on icon "edit" at bounding box center [1184, 575] width 8 height 8
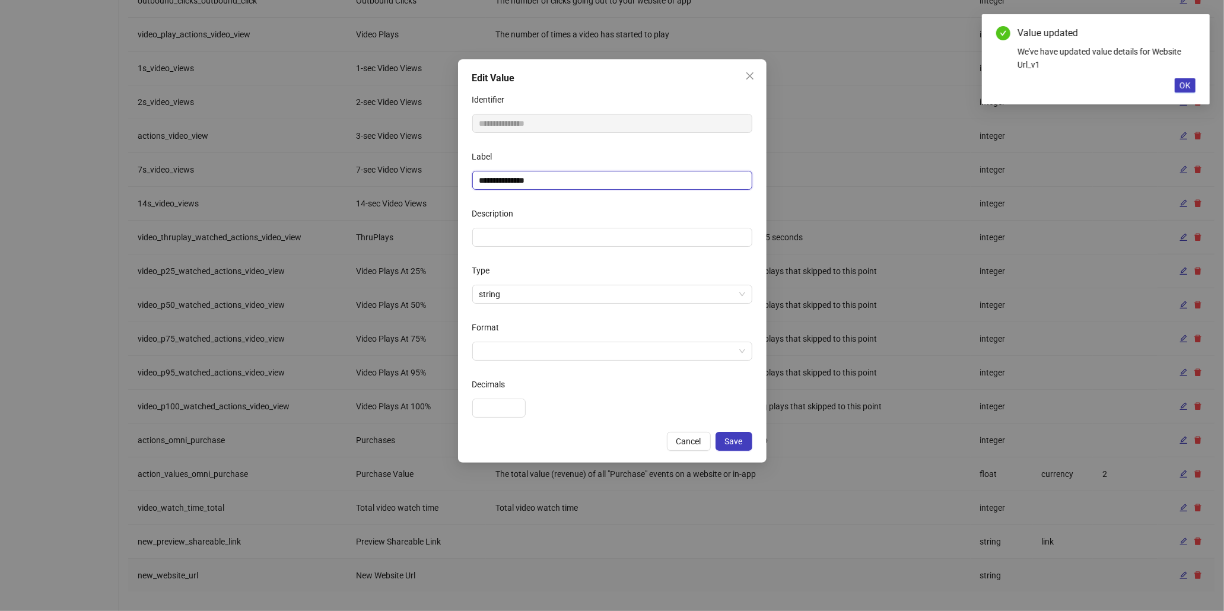
drag, startPoint x: 500, startPoint y: 182, endPoint x: 448, endPoint y: 182, distance: 51.6
click at [448, 182] on div "**********" at bounding box center [612, 305] width 1224 height 611
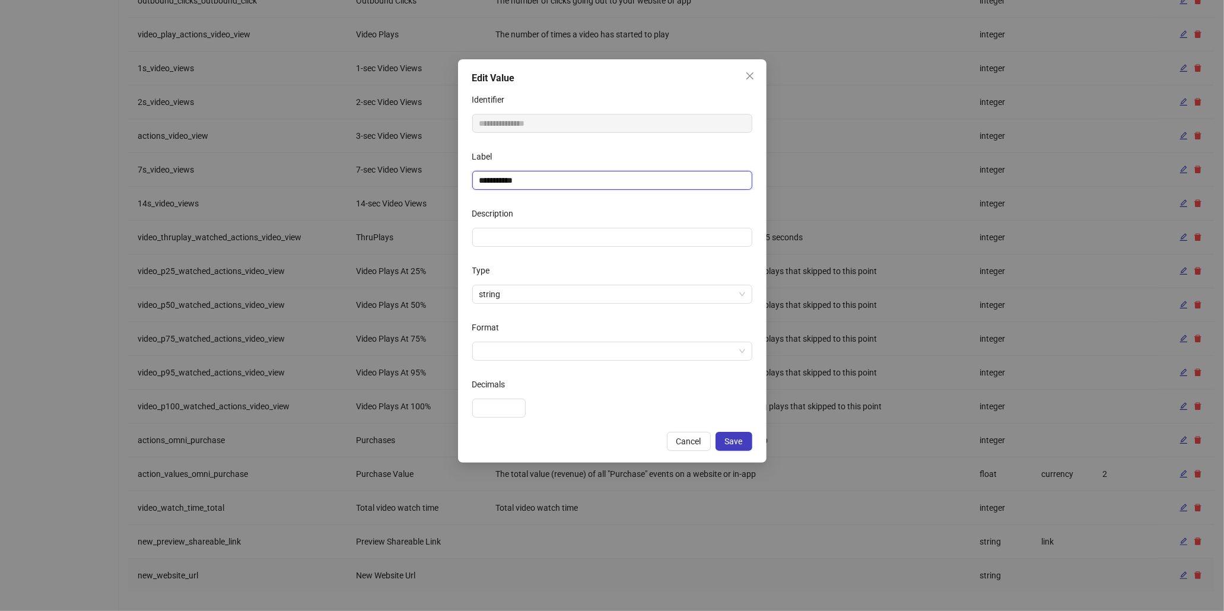
click at [535, 181] on input "**********" at bounding box center [612, 180] width 280 height 19
type input "**********"
click at [740, 437] on span "Save" at bounding box center [734, 441] width 18 height 9
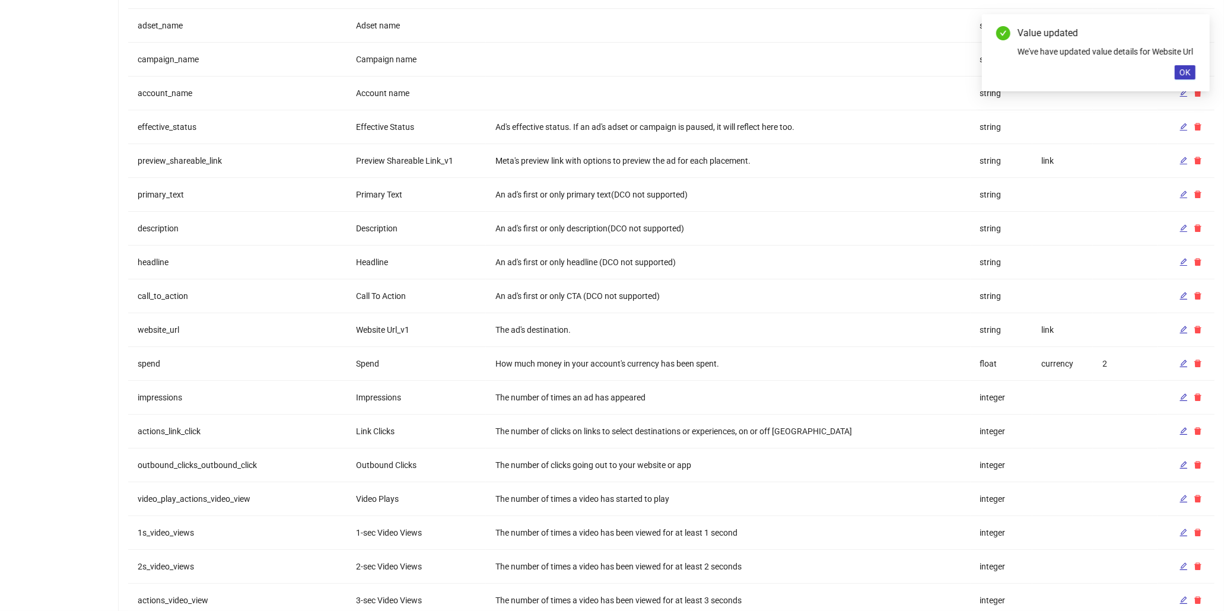
scroll to position [0, 0]
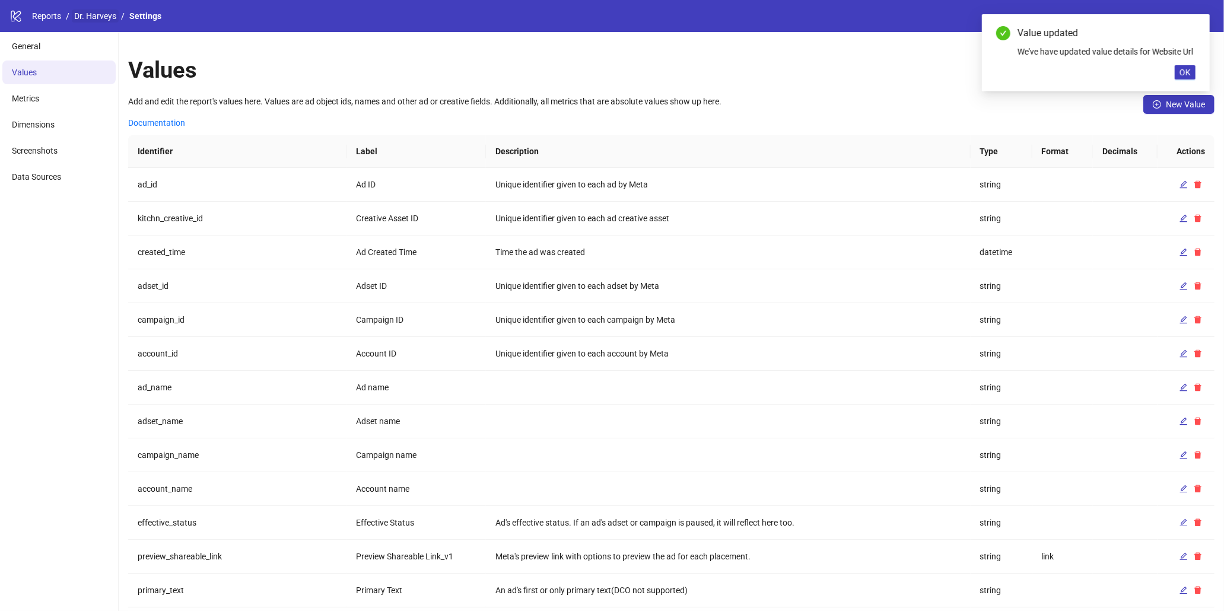
click at [87, 17] on link "Dr. Harveys" at bounding box center [95, 15] width 47 height 13
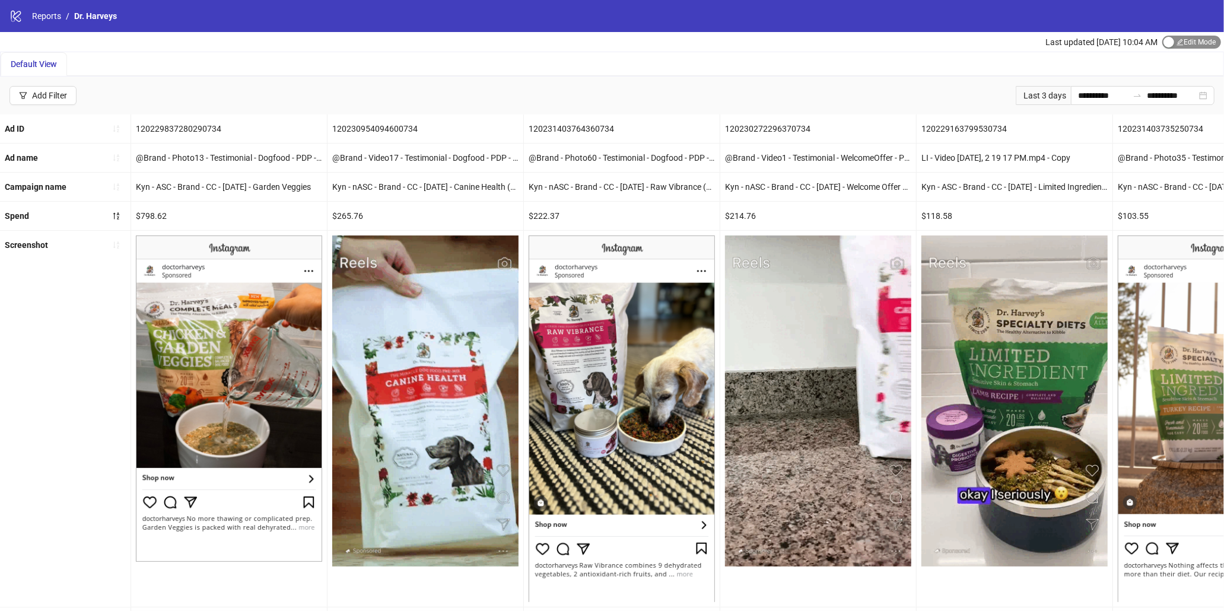
click at [1164, 44] on div "button" at bounding box center [1168, 42] width 11 height 11
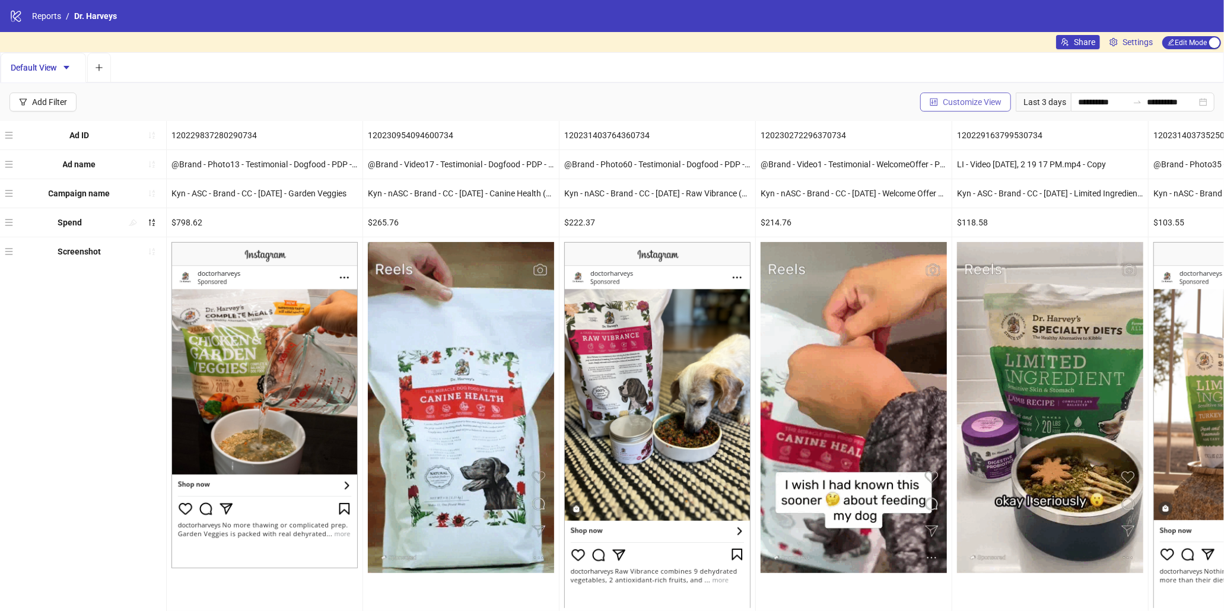
click at [943, 100] on span "Customize View" at bounding box center [972, 101] width 59 height 9
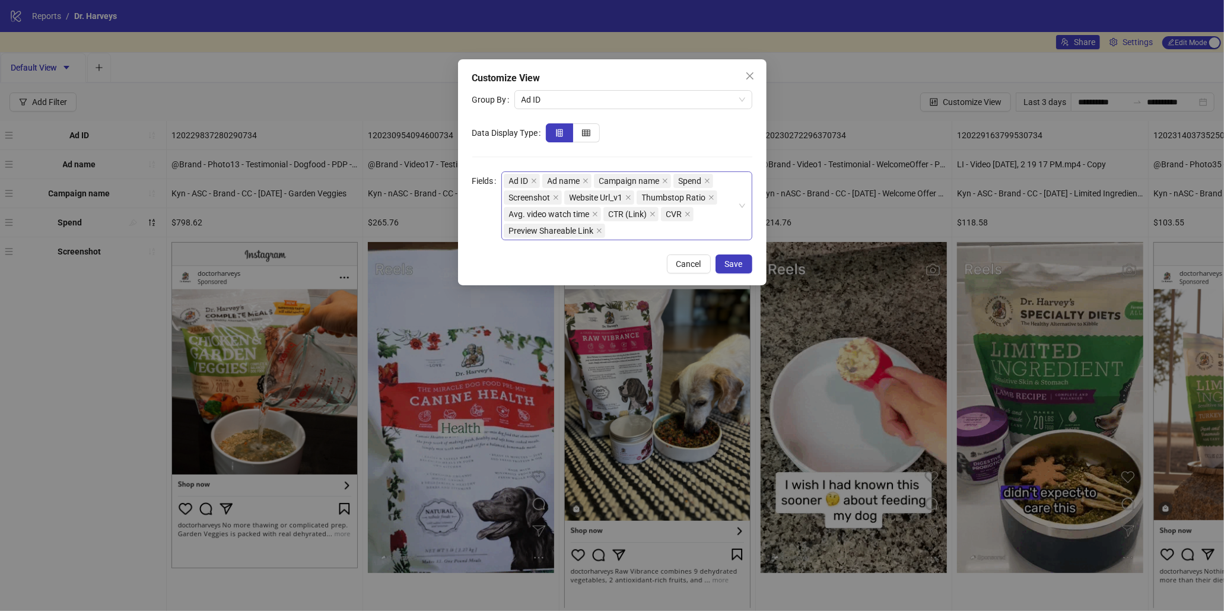
click at [621, 224] on div "Ad ID Ad name Campaign name Spend Screenshot Website Url_v1 Thumbstop Ratio Avg…" at bounding box center [621, 206] width 234 height 66
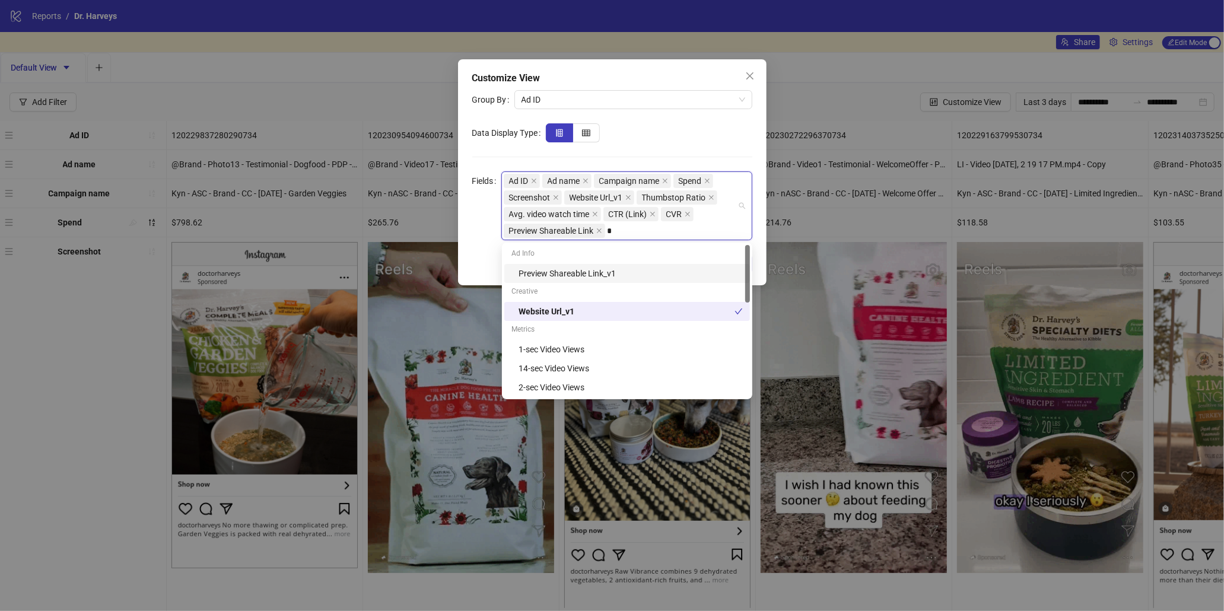
type input "**"
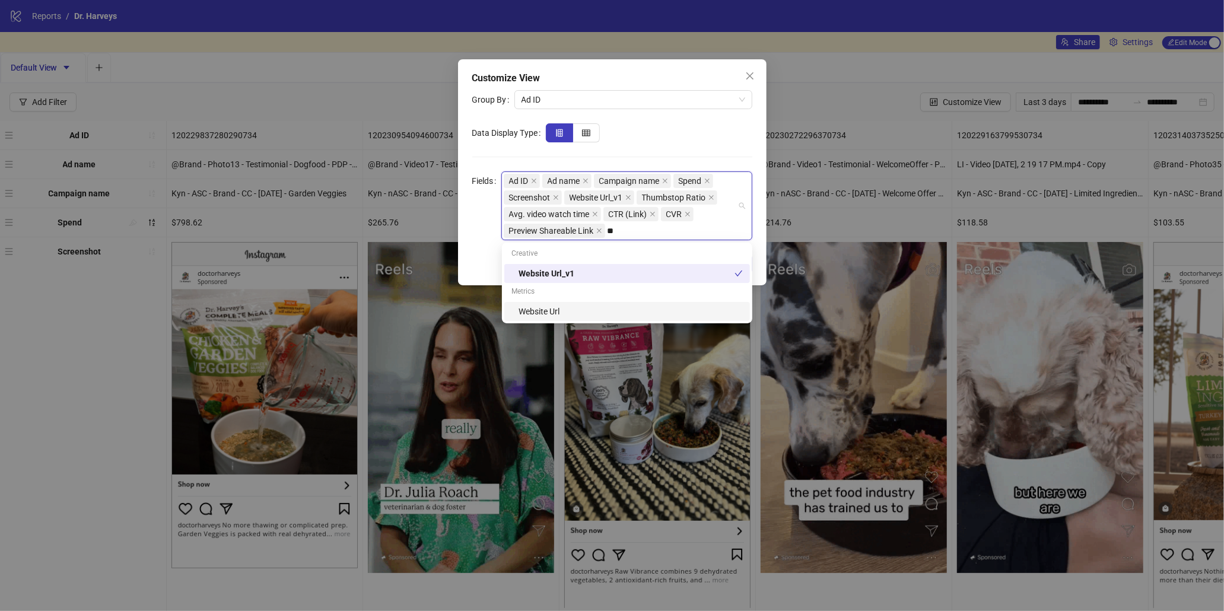
click at [602, 314] on div "Website Url" at bounding box center [631, 311] width 224 height 13
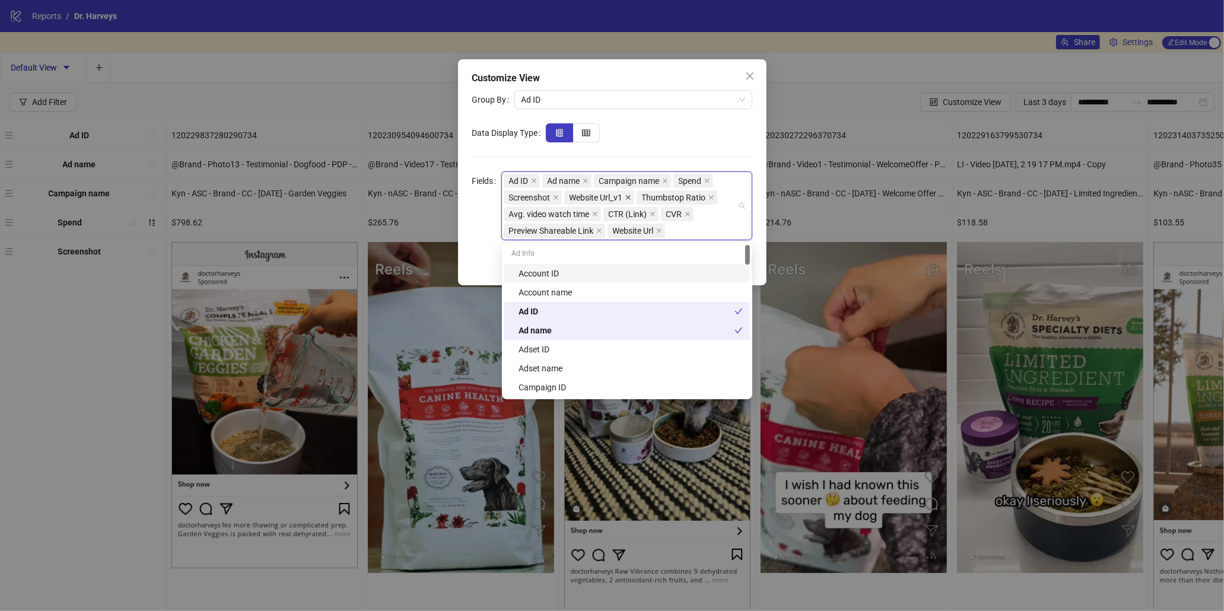
click at [631, 195] on icon "close" at bounding box center [628, 198] width 6 height 6
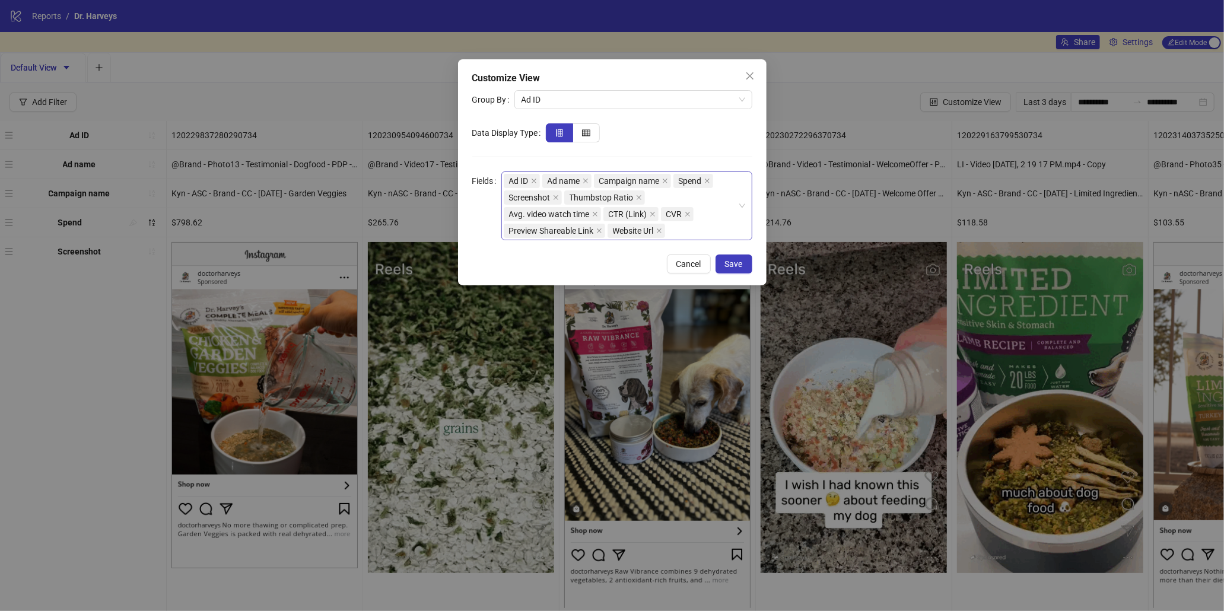
click at [522, 120] on form "Group By Ad ID Data Display Type Fields Ad ID Ad name Campaign name Spend Scree…" at bounding box center [612, 165] width 280 height 150
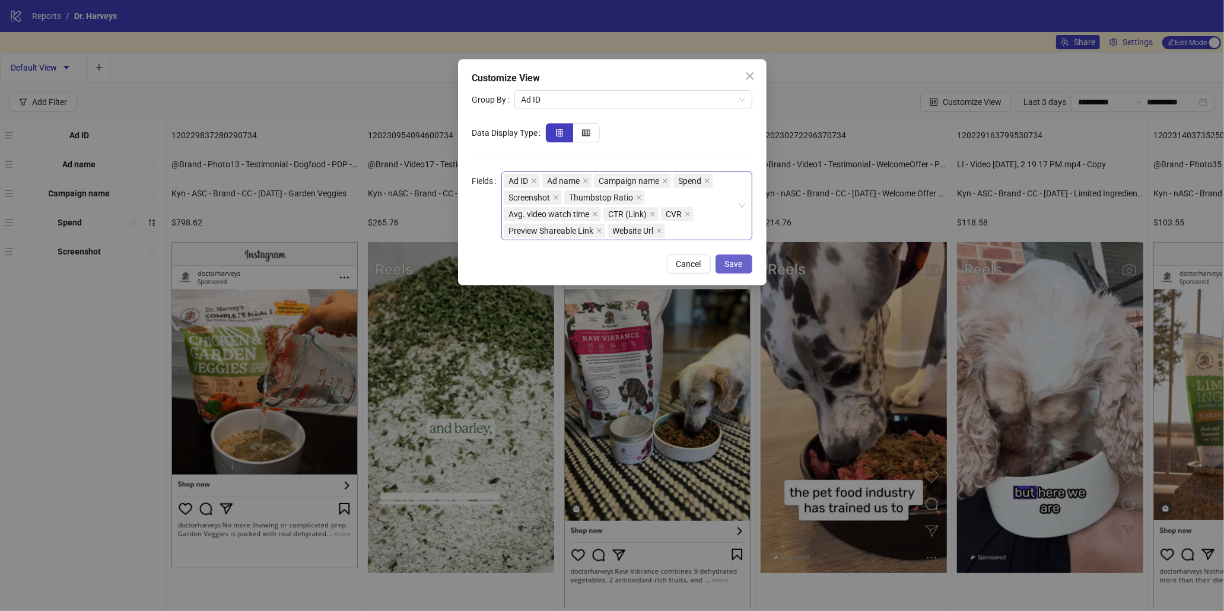
click at [746, 266] on button "Save" at bounding box center [734, 264] width 37 height 19
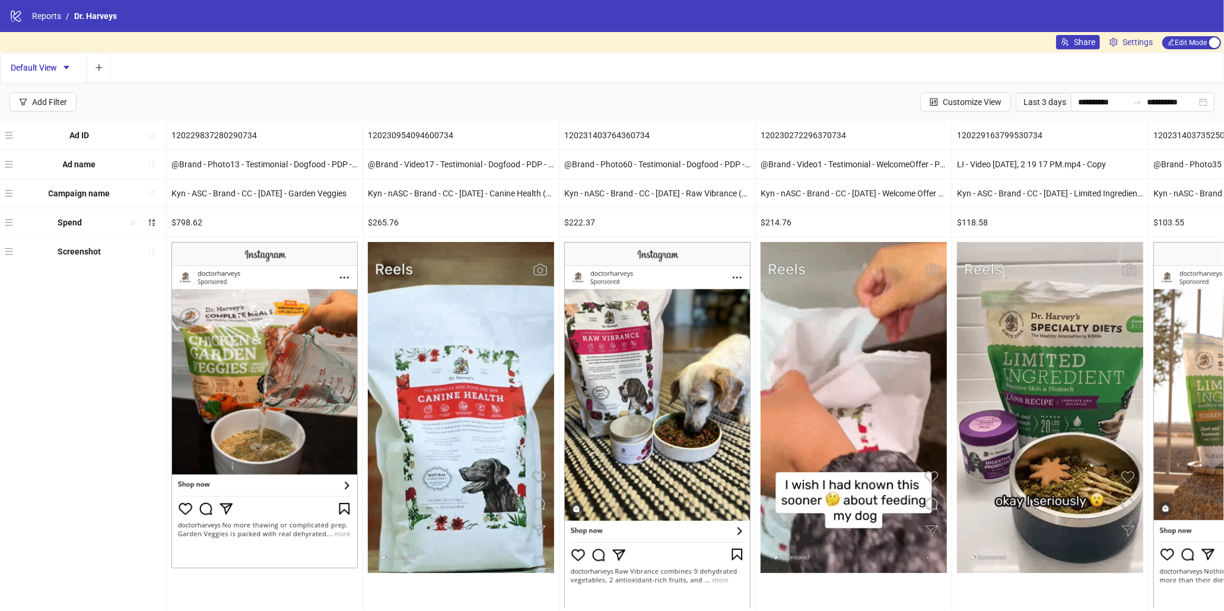
click at [1121, 52] on div "Default View" at bounding box center [612, 67] width 1224 height 31
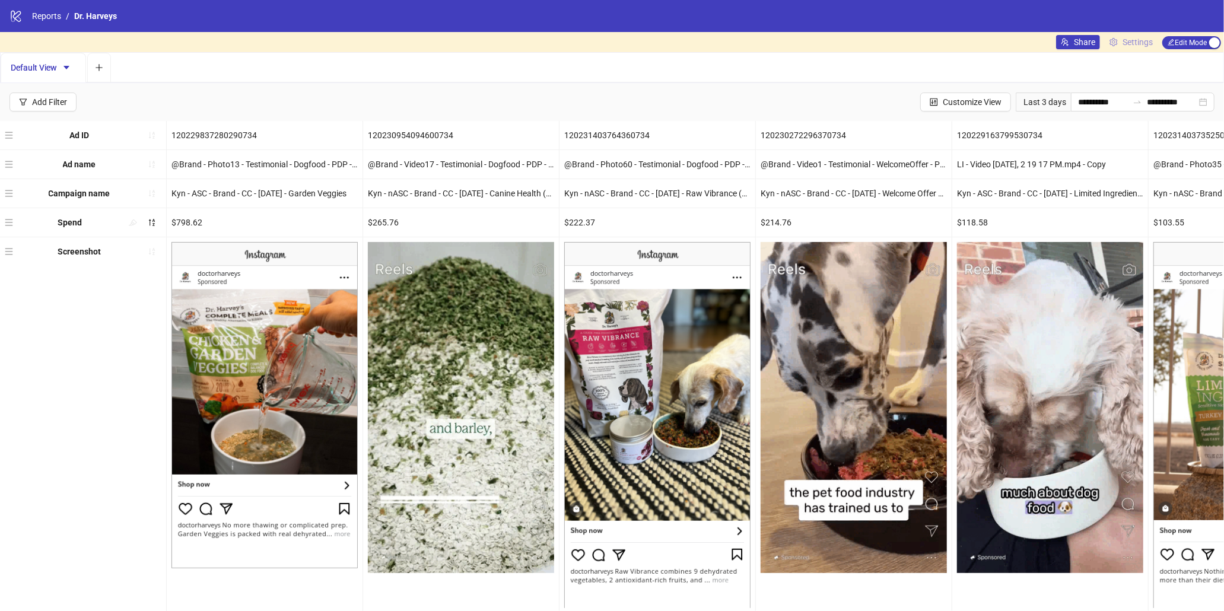
click at [1127, 43] on span "Settings" at bounding box center [1138, 42] width 30 height 13
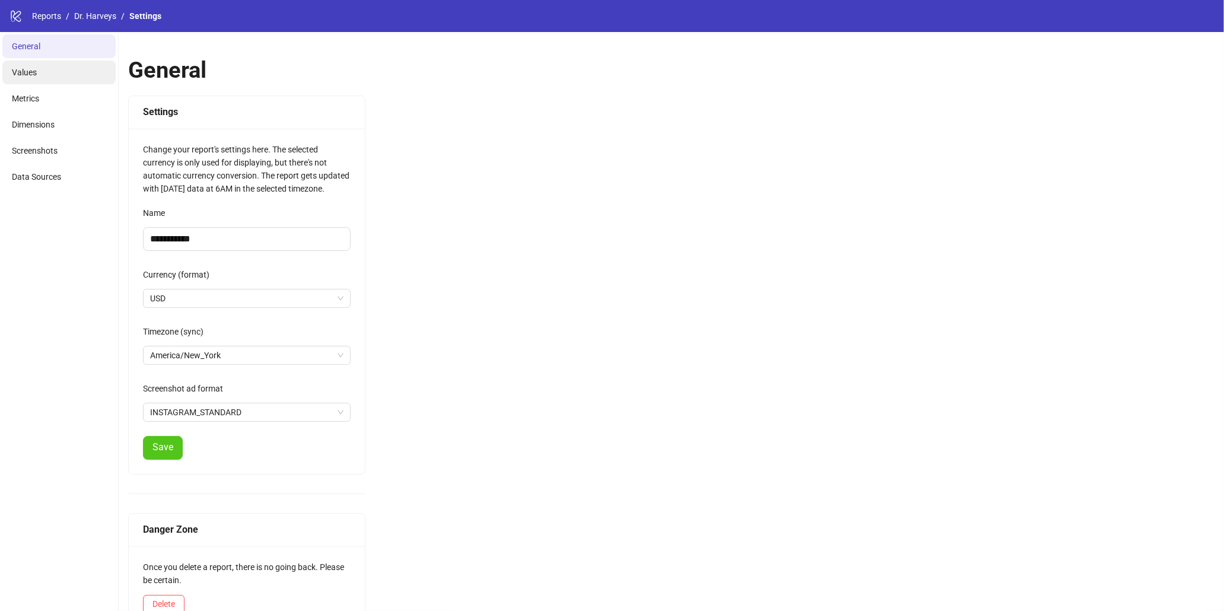
click at [64, 77] on li "Values" at bounding box center [58, 73] width 113 height 24
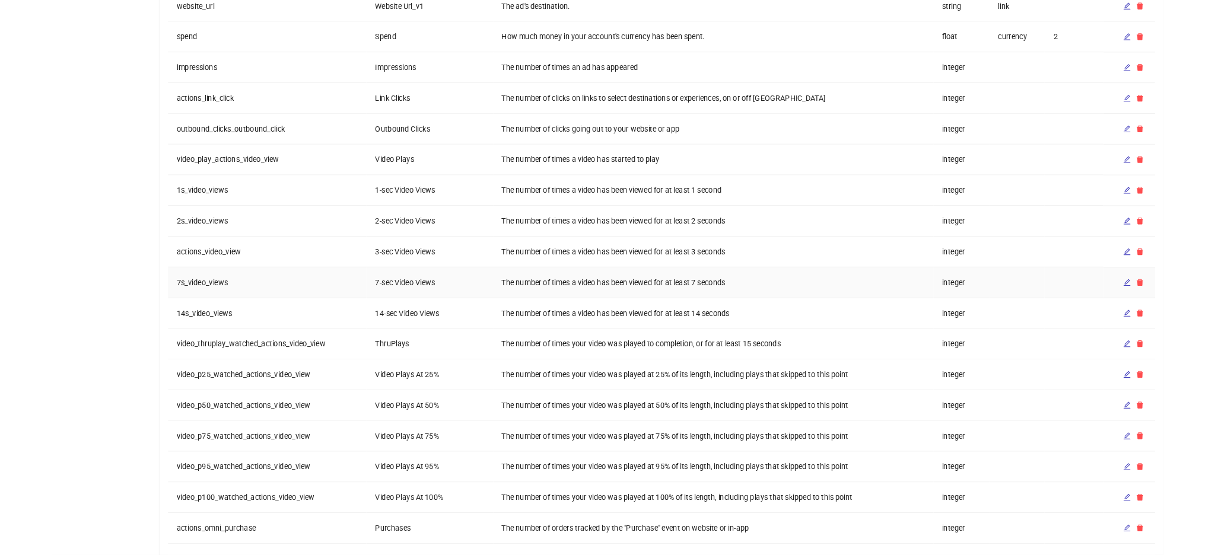
scroll to position [862, 0]
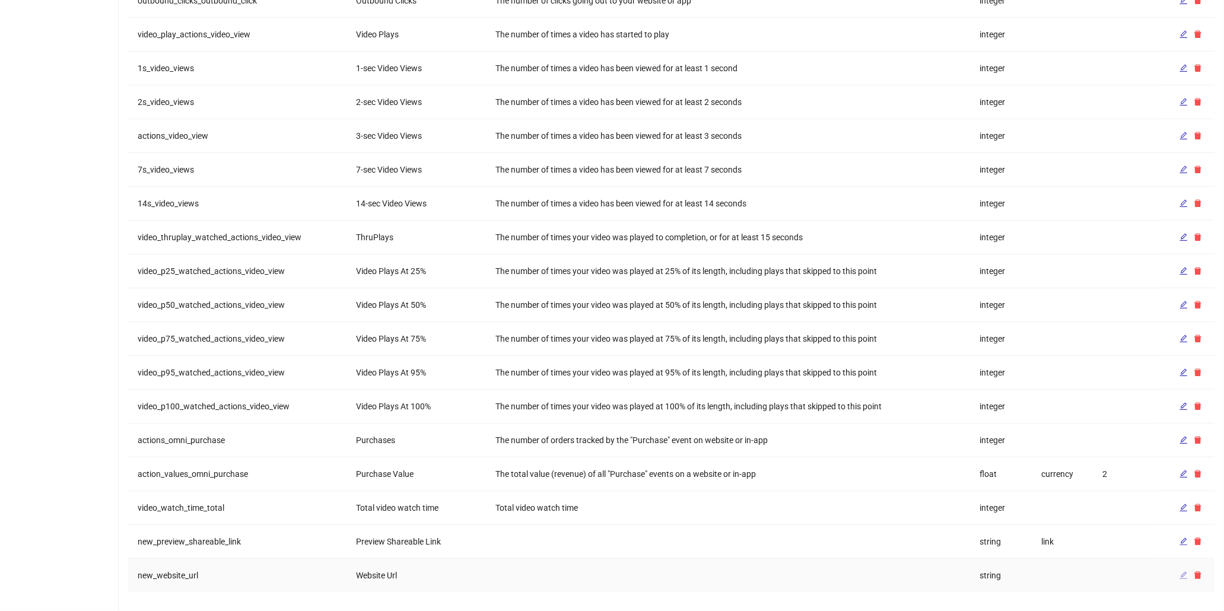
click at [1181, 580] on span "button" at bounding box center [1184, 575] width 8 height 9
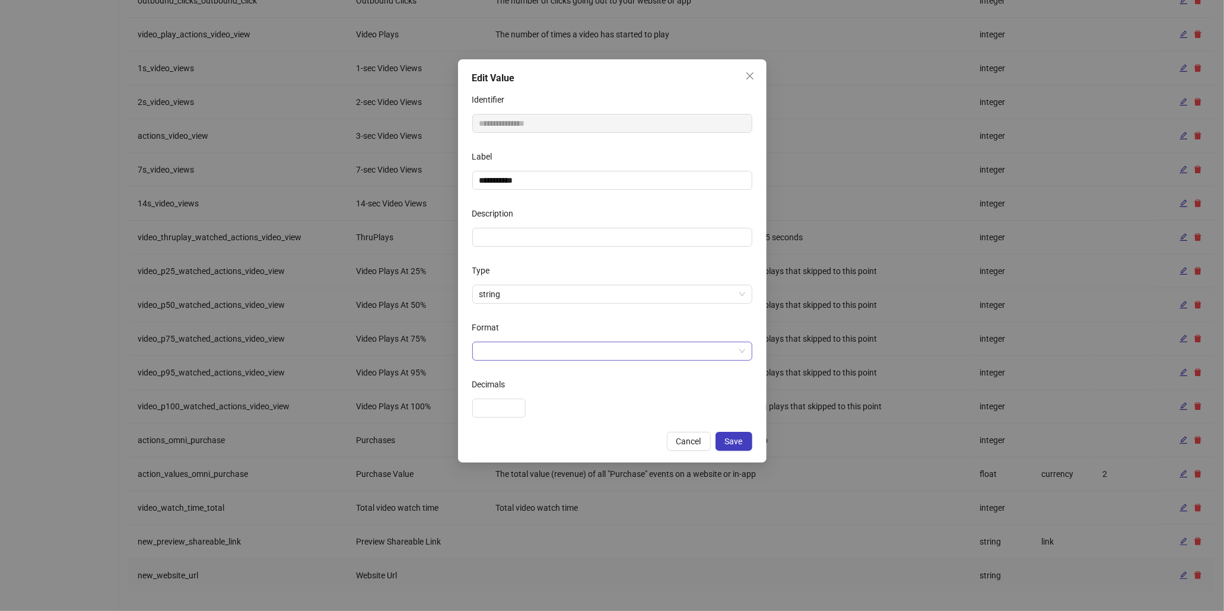
click at [520, 361] on div at bounding box center [612, 351] width 280 height 19
click at [489, 438] on div "link" at bounding box center [612, 434] width 261 height 13
click at [742, 443] on span "Save" at bounding box center [734, 441] width 18 height 9
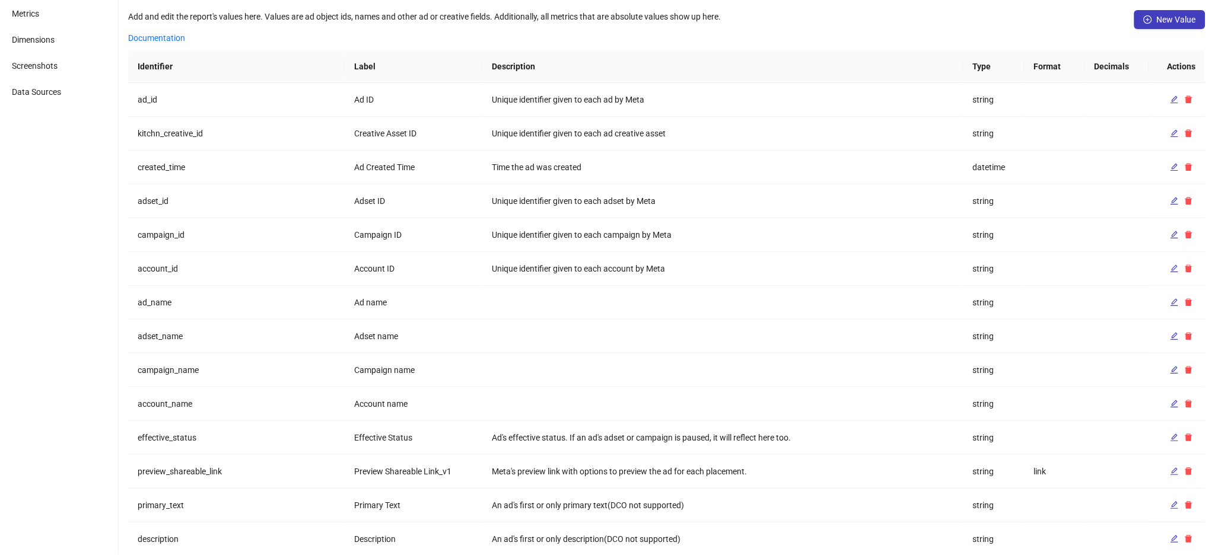
scroll to position [0, 0]
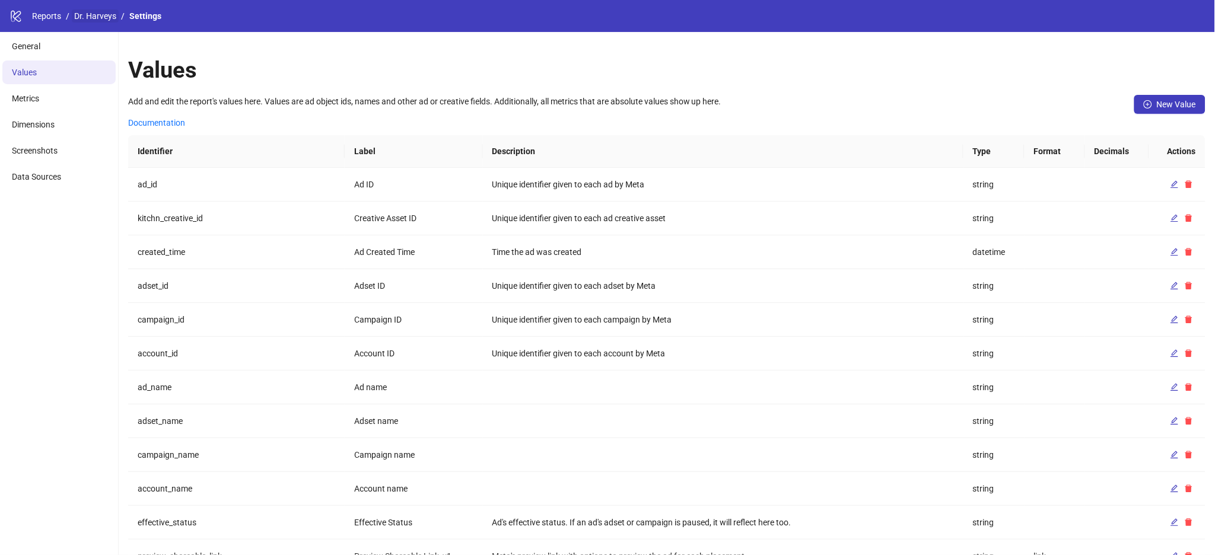
click at [98, 17] on link "Dr. Harveys" at bounding box center [95, 15] width 47 height 13
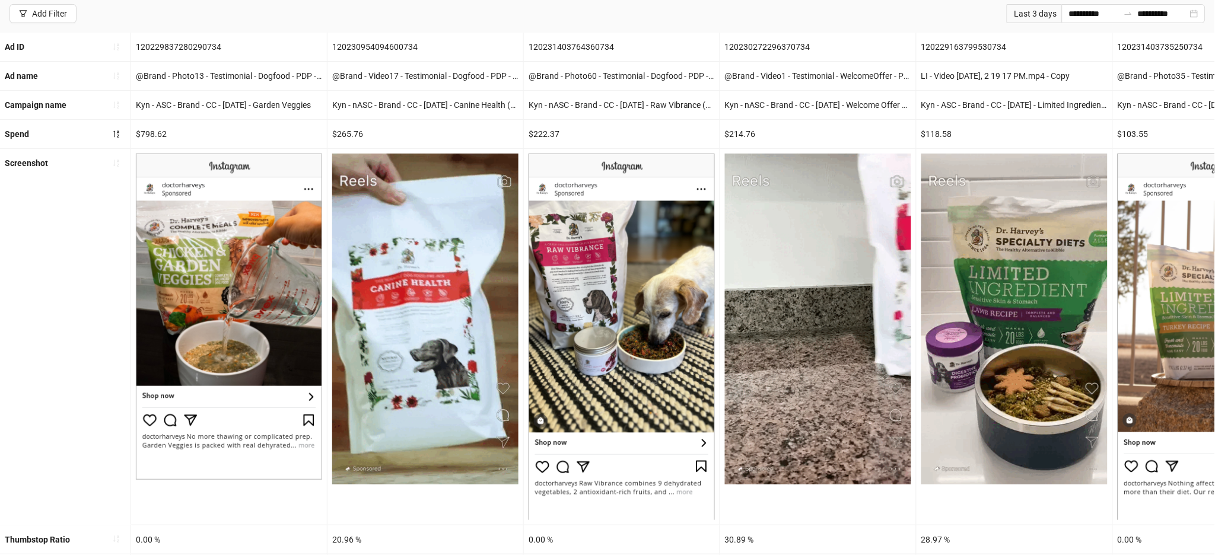
scroll to position [246, 0]
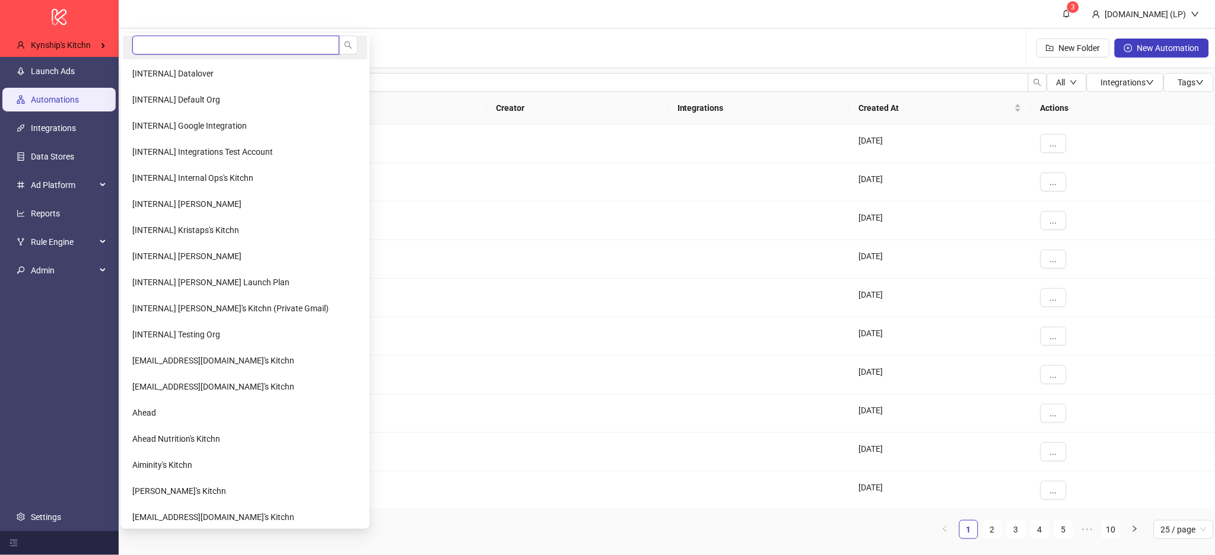
click at [155, 43] on input "search" at bounding box center [235, 45] width 207 height 19
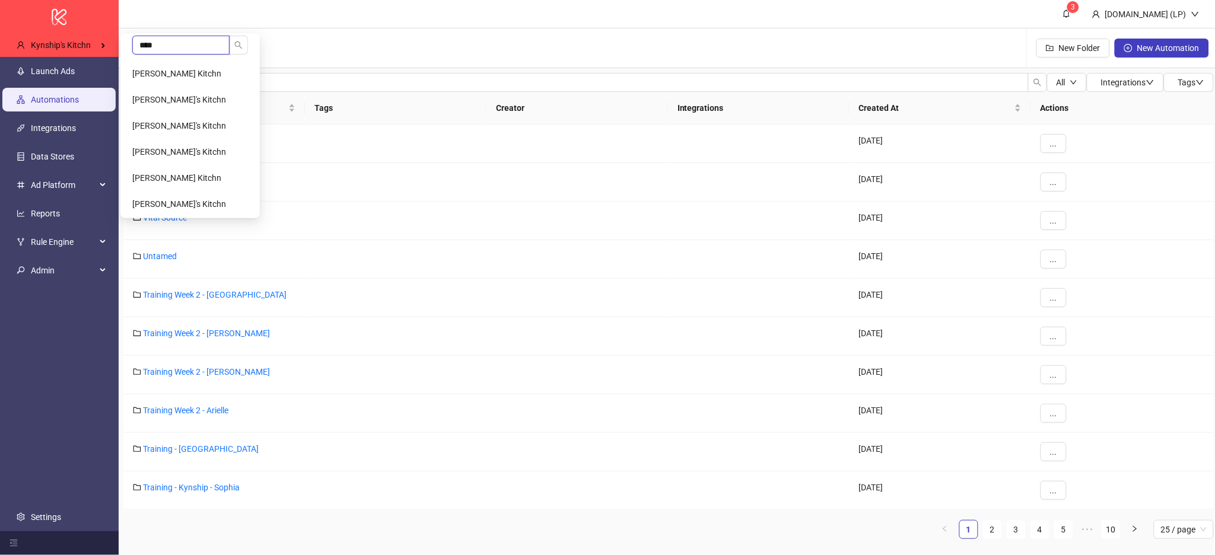
type input "****"
drag, startPoint x: 205, startPoint y: 138, endPoint x: 207, endPoint y: 131, distance: 7.5
click at [207, 131] on Kitchn-popup "**** [PERSON_NAME] Kitchn [PERSON_NAME]'s Kitchn [PERSON_NAME]'s Kitchn [PERSON…" at bounding box center [189, 125] width 139 height 185
click at [207, 131] on li "[PERSON_NAME]'s Kitchn" at bounding box center [190, 126] width 135 height 24
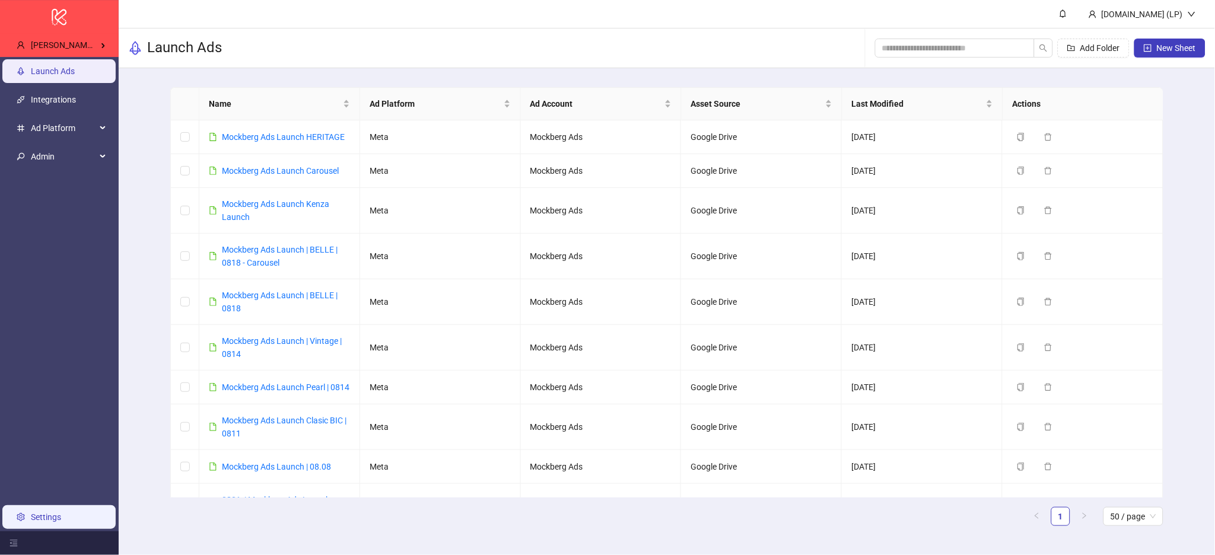
click at [61, 514] on link "Settings" at bounding box center [46, 517] width 30 height 9
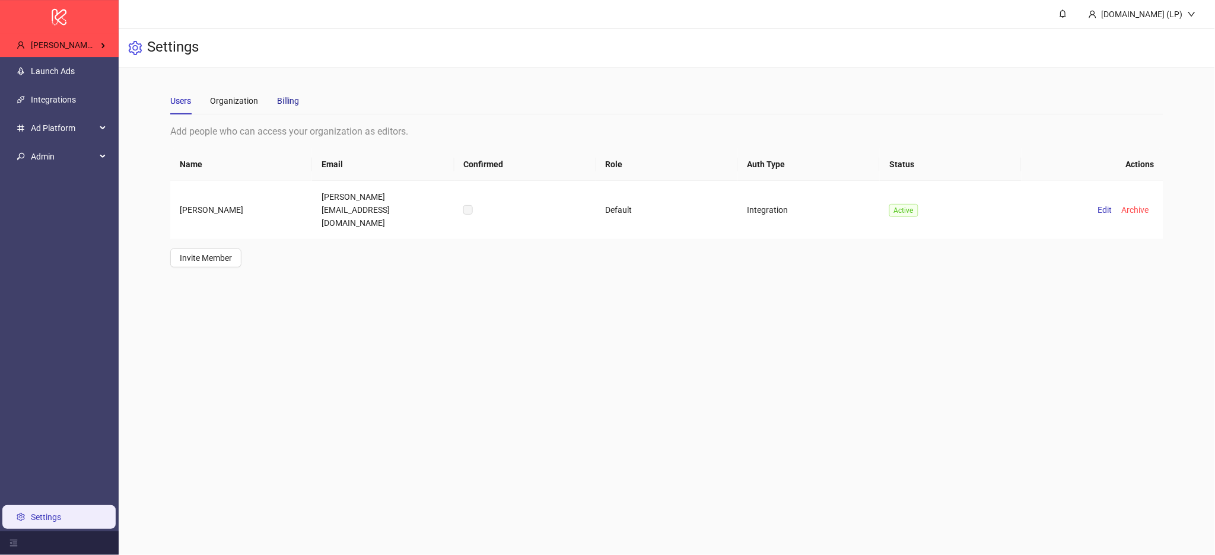
click at [290, 106] on div "Billing" at bounding box center [288, 100] width 22 height 13
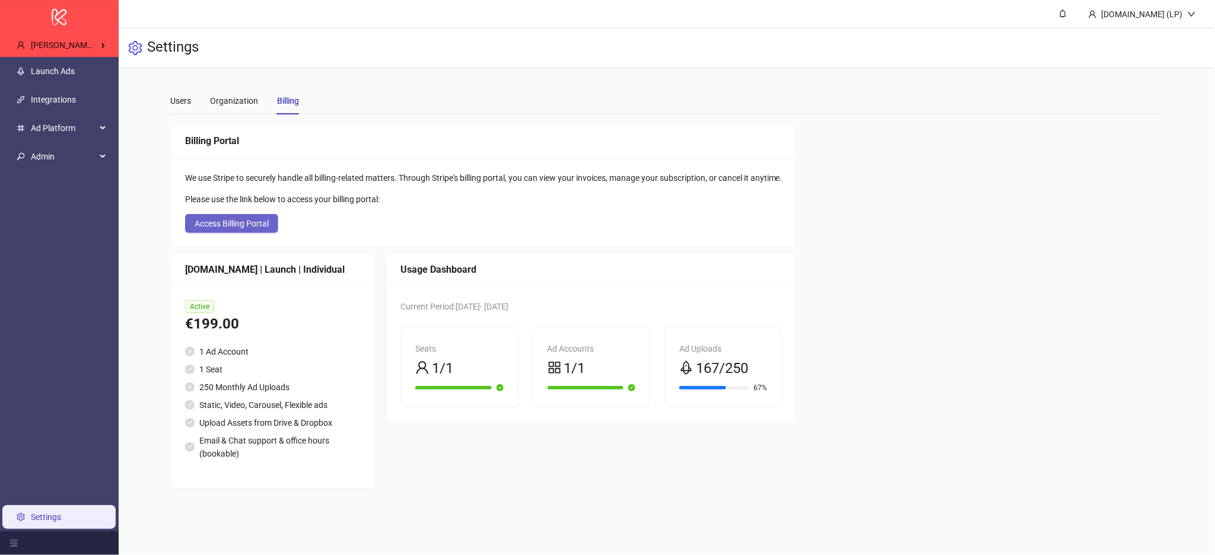
click at [237, 228] on span "Access Billing Portal" at bounding box center [232, 223] width 74 height 9
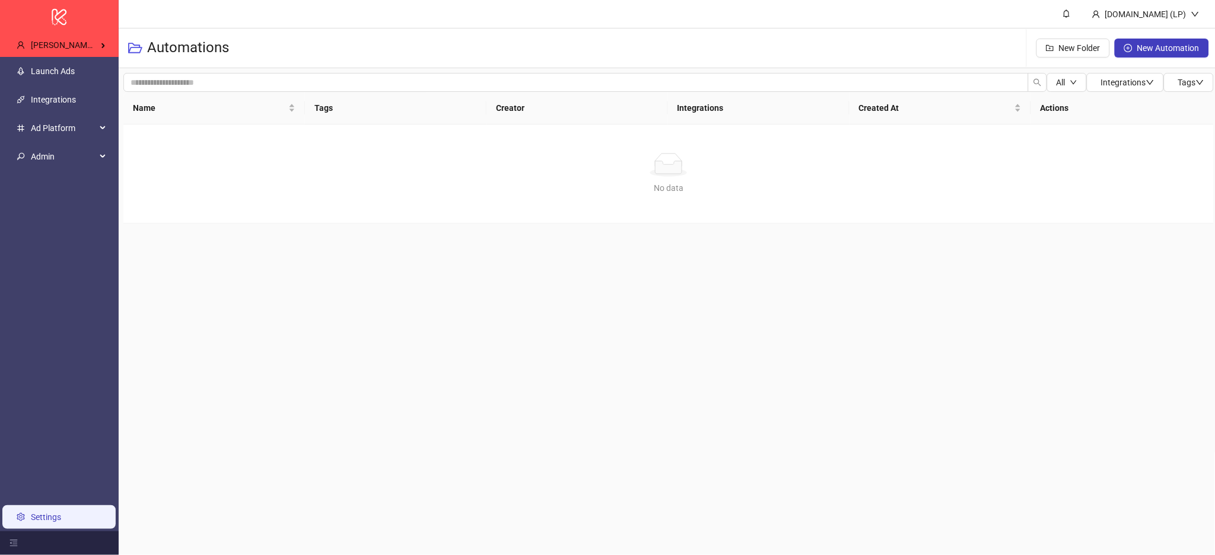
click at [61, 522] on link "Settings" at bounding box center [46, 517] width 30 height 9
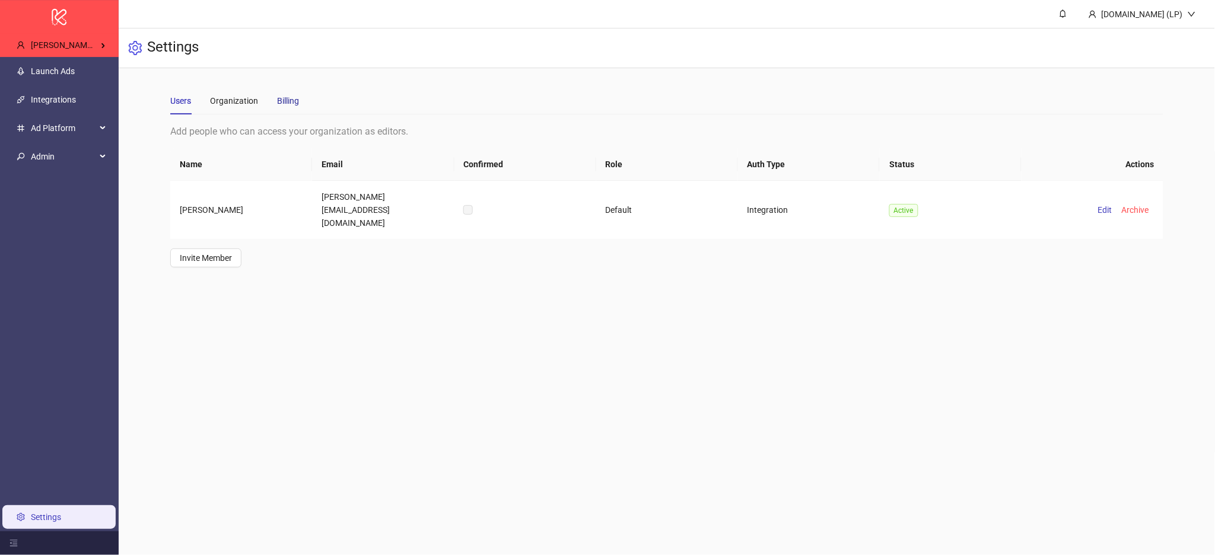
click at [293, 94] on div "Billing" at bounding box center [288, 100] width 22 height 13
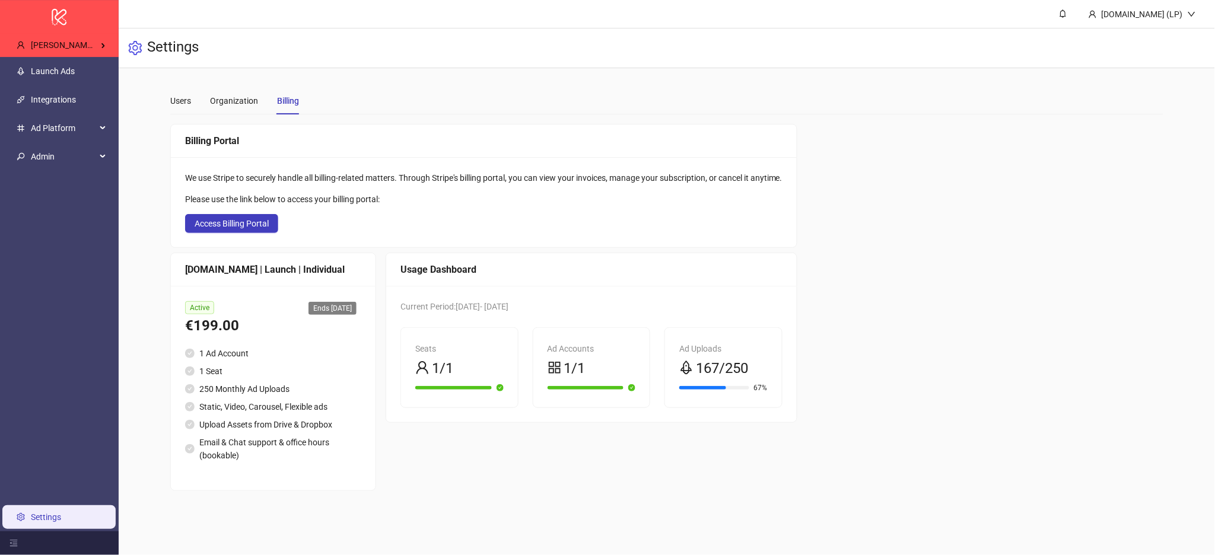
drag, startPoint x: 297, startPoint y: 305, endPoint x: 363, endPoint y: 312, distance: 66.2
click at [361, 312] on div "Ends 2025-08-27" at bounding box center [335, 307] width 53 height 15
copy span "Ends 2025-08-27"
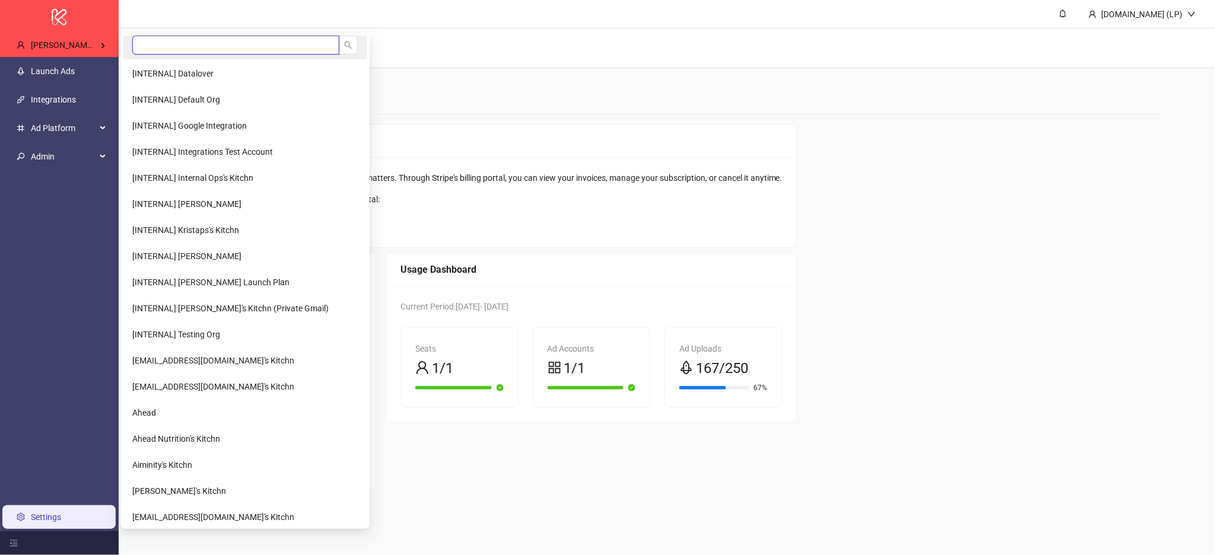
click at [167, 41] on input "search" at bounding box center [235, 45] width 207 height 19
type input "******"
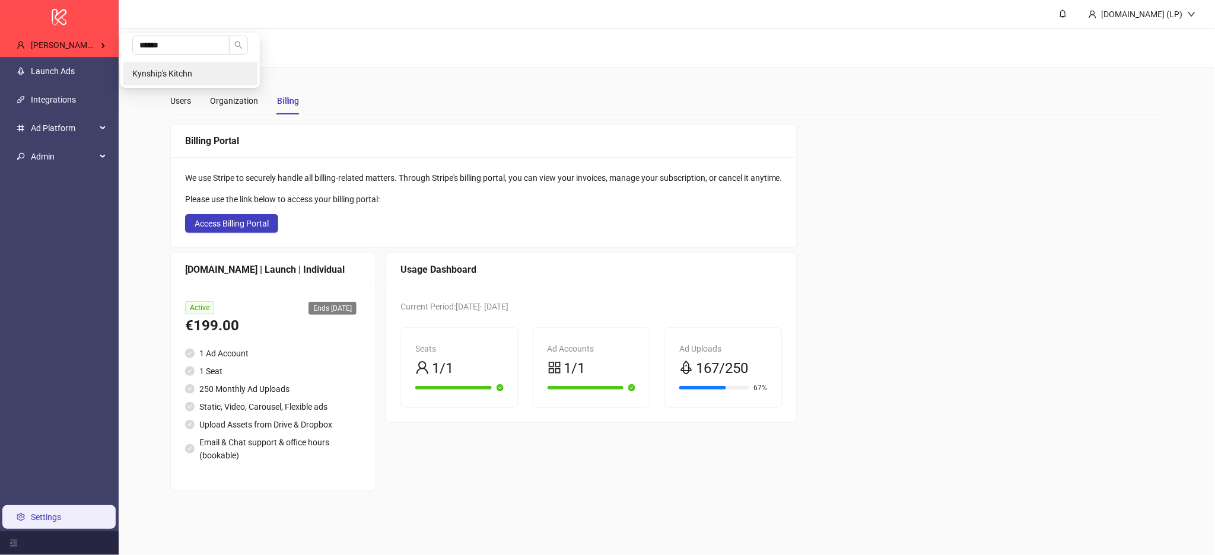
click at [151, 67] on li "Kynship's Kitchn" at bounding box center [190, 74] width 135 height 24
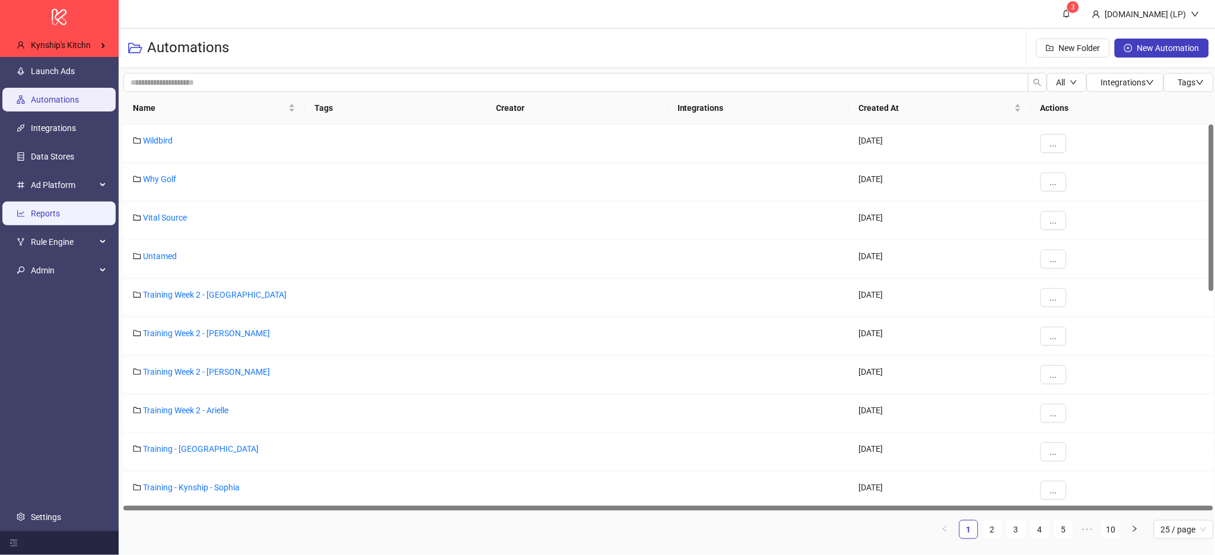
click at [60, 209] on link "Reports" at bounding box center [45, 213] width 29 height 9
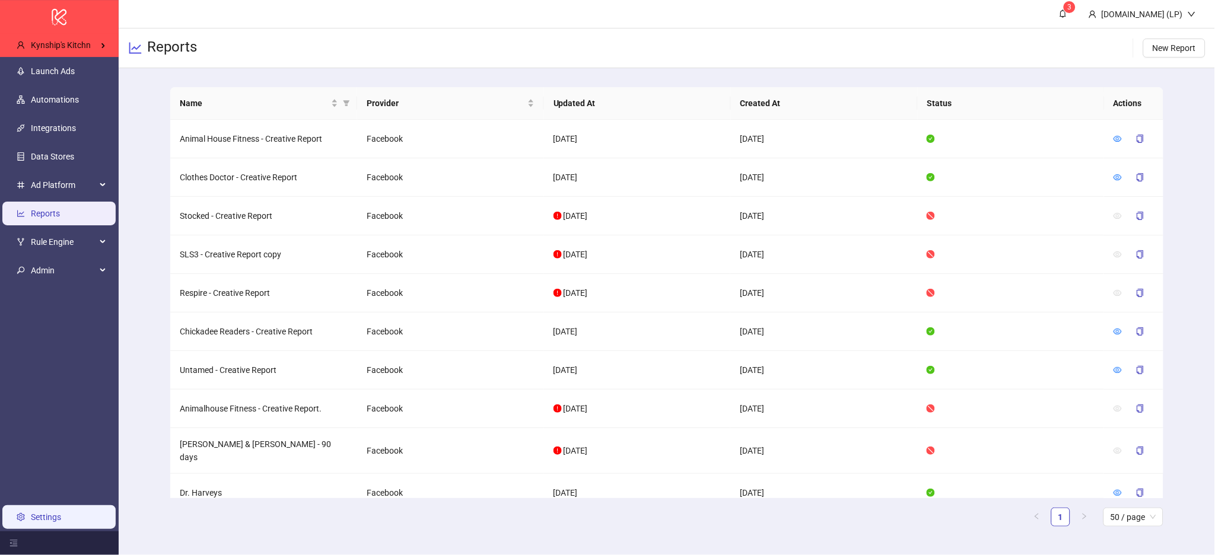
click at [48, 513] on link "Settings" at bounding box center [46, 517] width 30 height 9
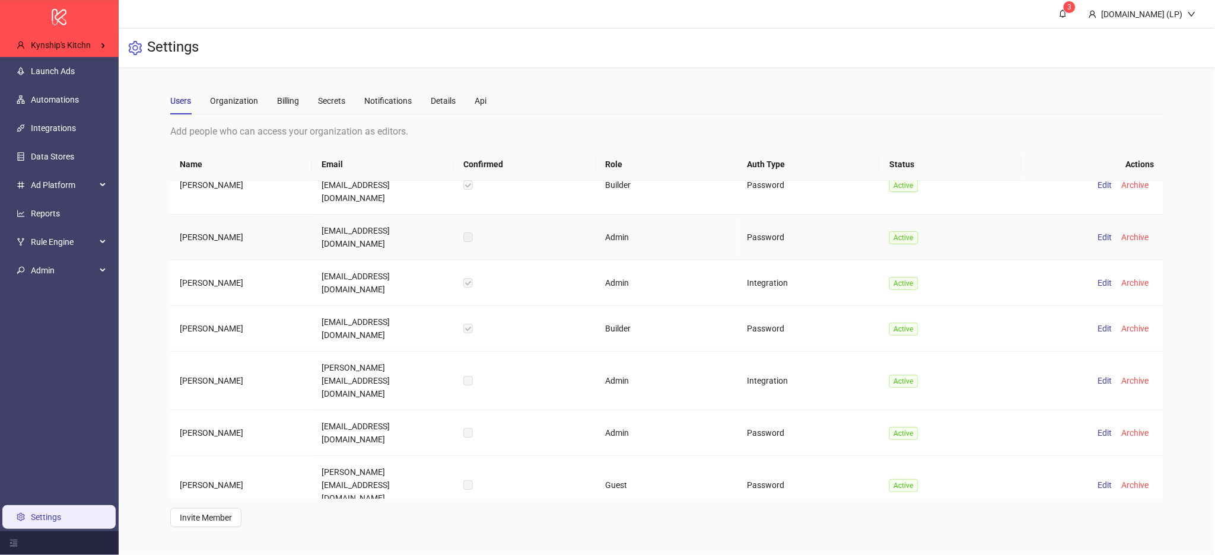
scroll to position [2, 0]
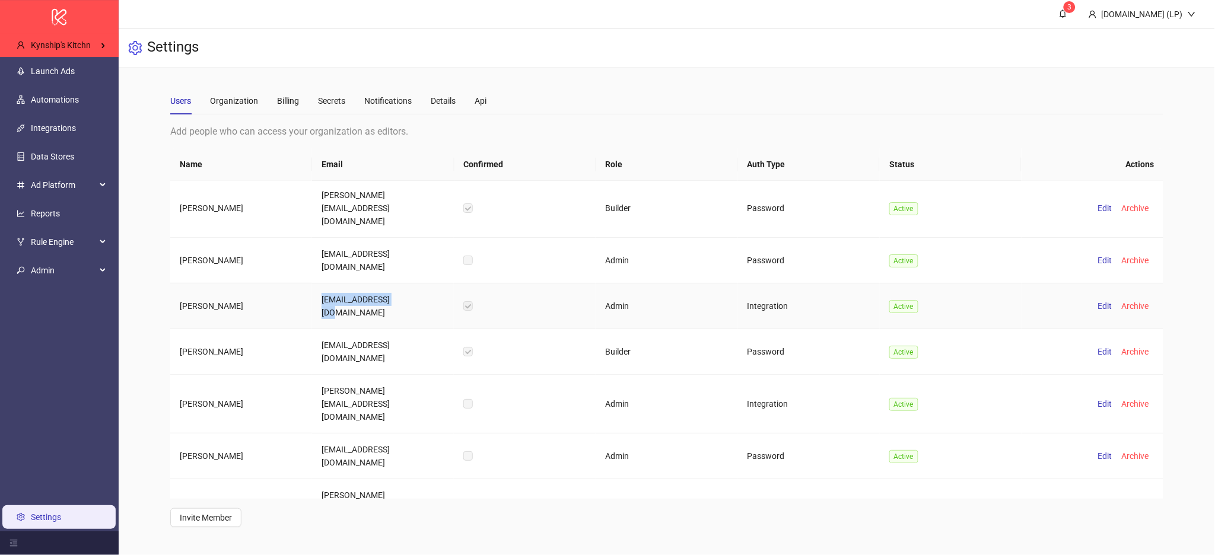
drag, startPoint x: 324, startPoint y: 263, endPoint x: 409, endPoint y: 262, distance: 84.8
click at [409, 284] on td "madison@kynship.co" at bounding box center [383, 307] width 142 height 46
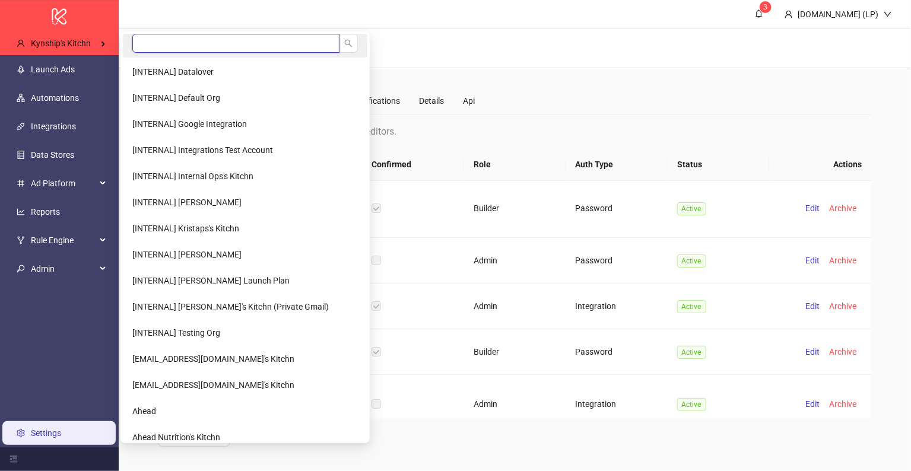
click at [154, 39] on input "search" at bounding box center [235, 43] width 207 height 19
type input "***"
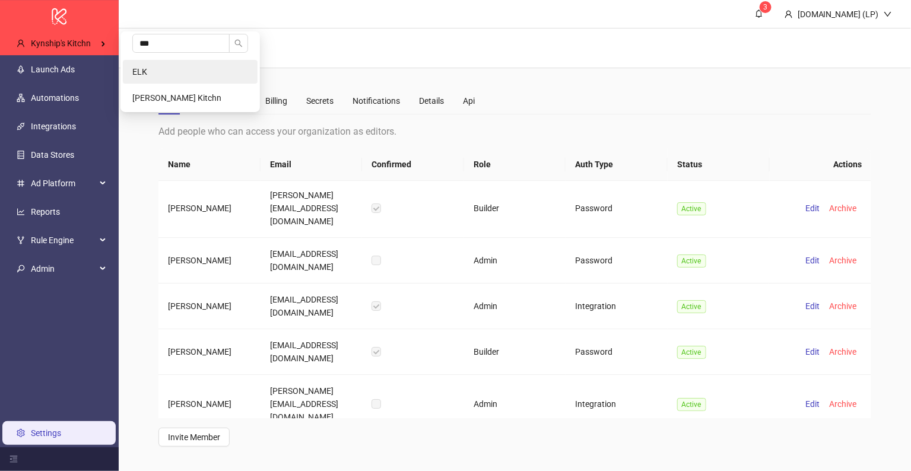
click at [181, 69] on li "ELK" at bounding box center [190, 72] width 135 height 24
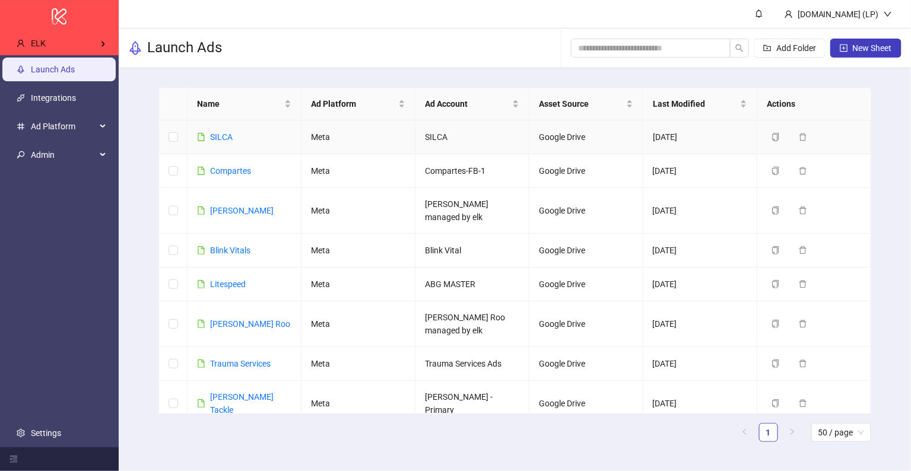
click at [225, 142] on div "SILCA" at bounding box center [221, 137] width 23 height 13
click at [225, 139] on link "SILCA" at bounding box center [221, 136] width 23 height 9
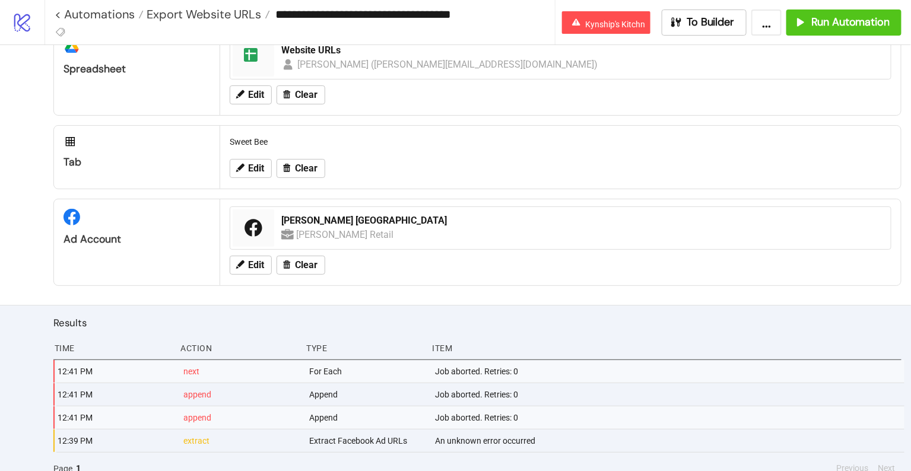
scroll to position [69, 0]
